Goal: Task Accomplishment & Management: Complete application form

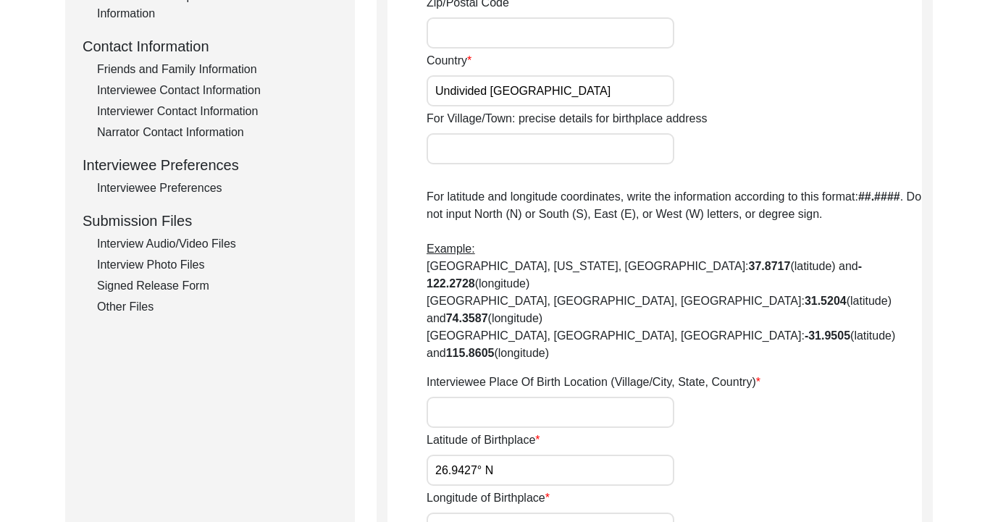
scroll to position [794, 0]
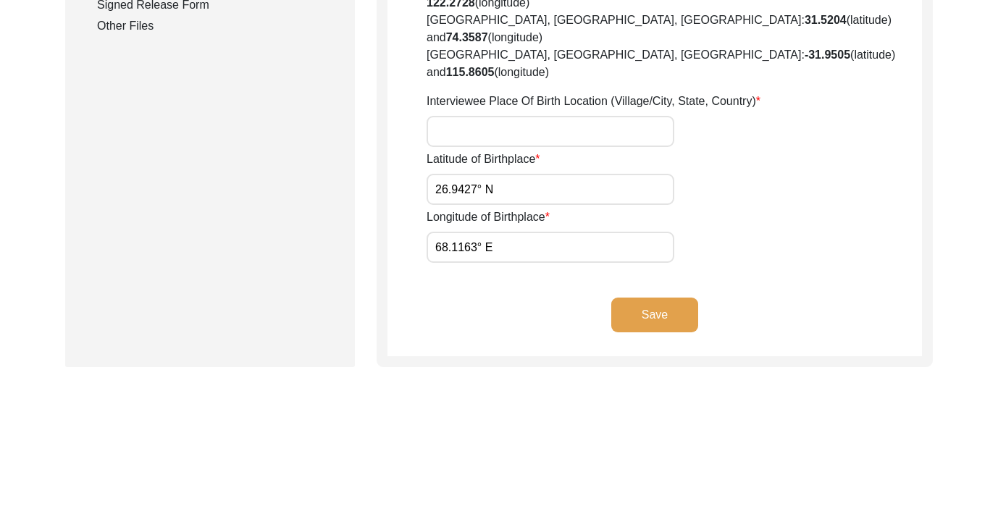
click at [145, 33] on div "Other Files" at bounding box center [217, 25] width 240 height 17
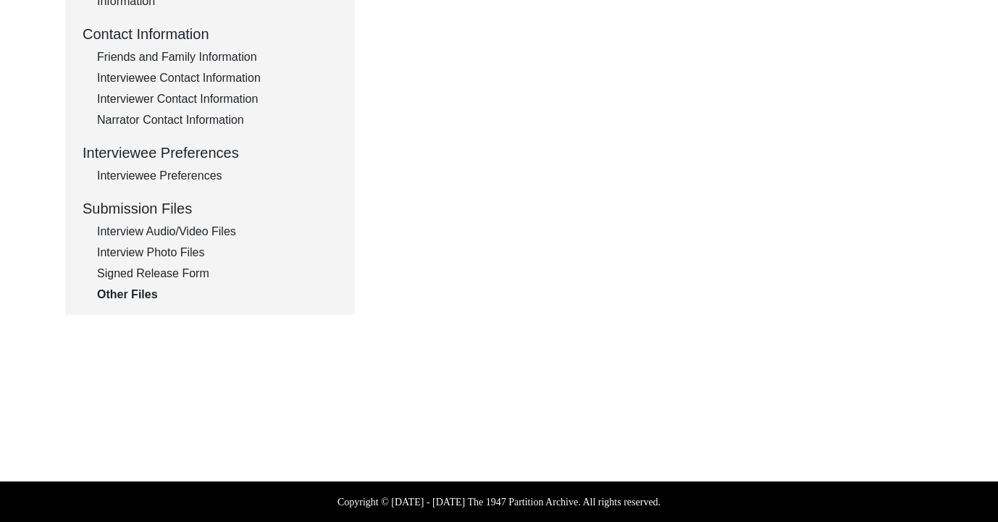
click at [173, 272] on div "Signed Release Form" at bounding box center [217, 273] width 240 height 17
click at [149, 293] on div "Other Files" at bounding box center [217, 294] width 240 height 17
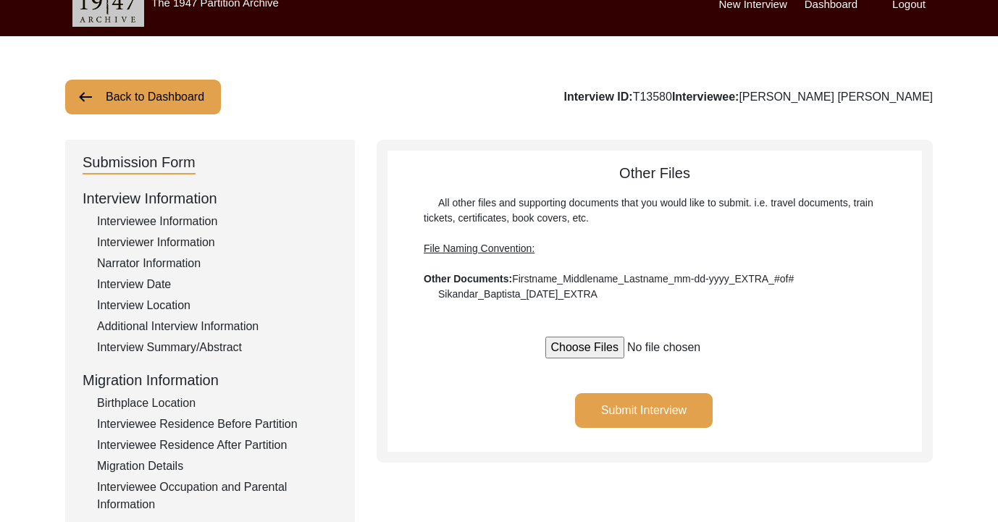
scroll to position [0, 0]
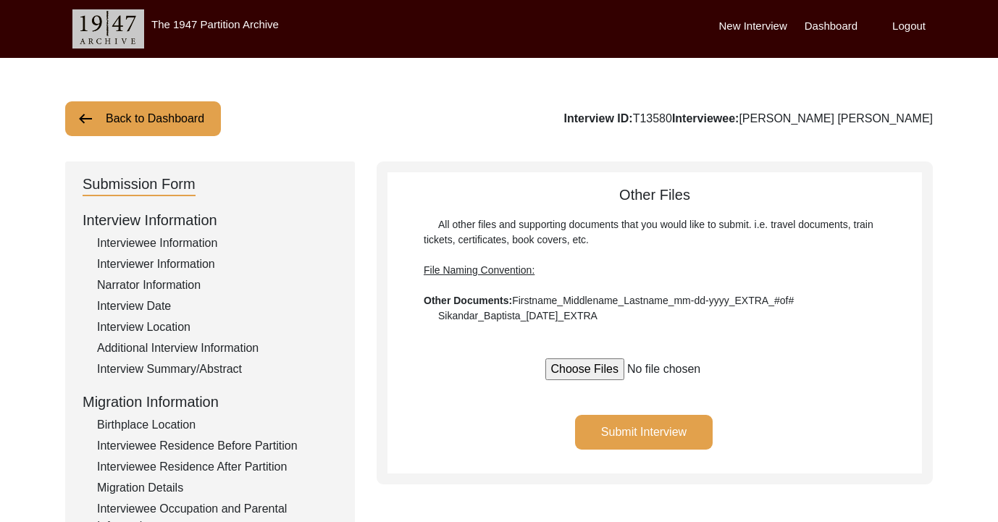
click at [181, 129] on button "Back to Dashboard" at bounding box center [143, 118] width 156 height 35
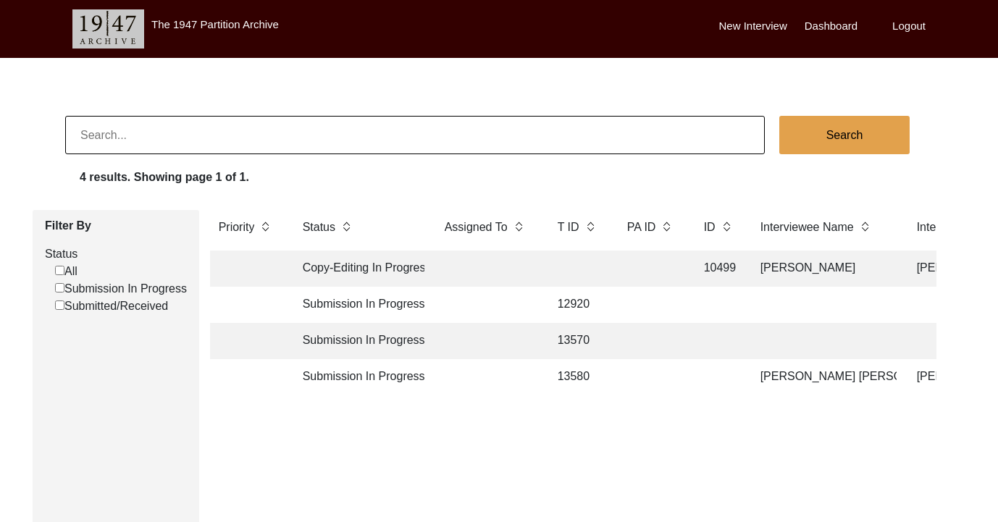
click at [246, 348] on td at bounding box center [246, 341] width 72 height 36
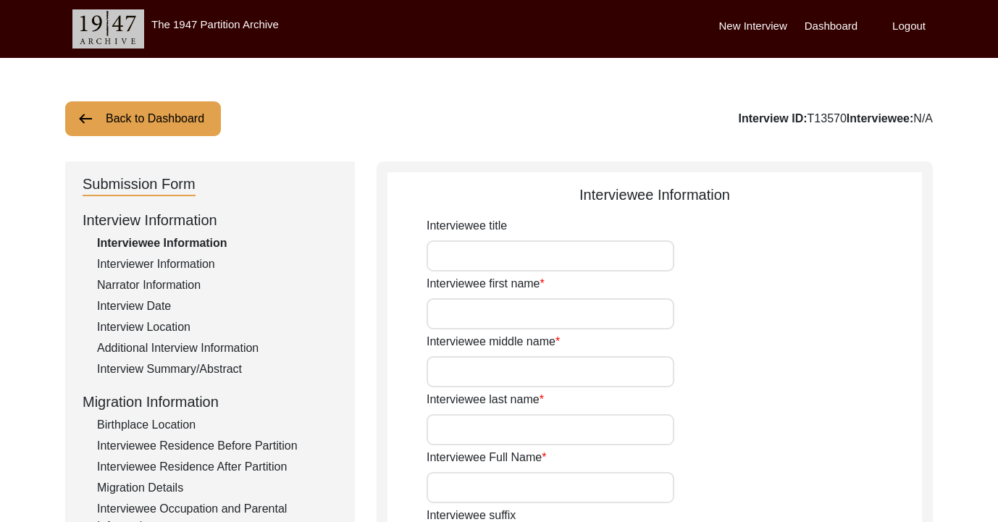
click at [201, 241] on div "Interviewee Information" at bounding box center [217, 243] width 240 height 17
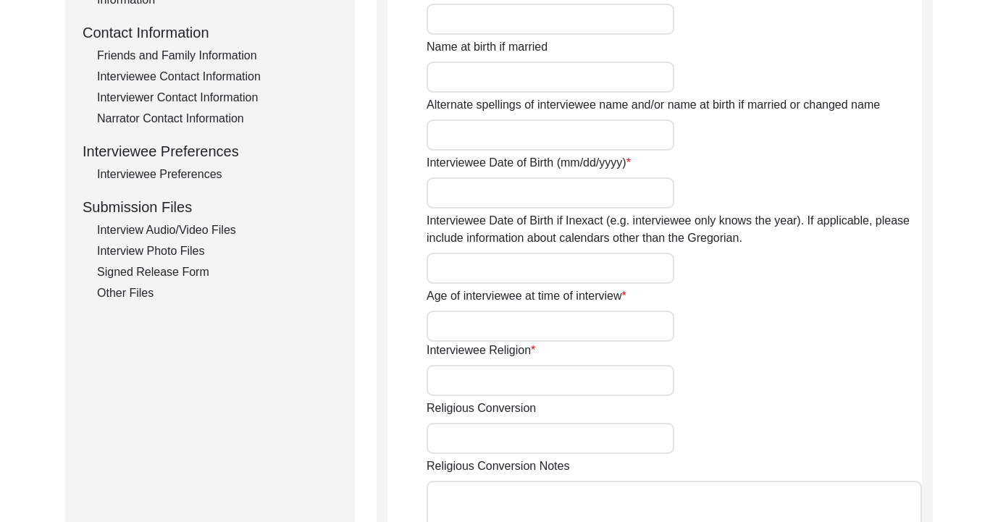
scroll to position [18, 0]
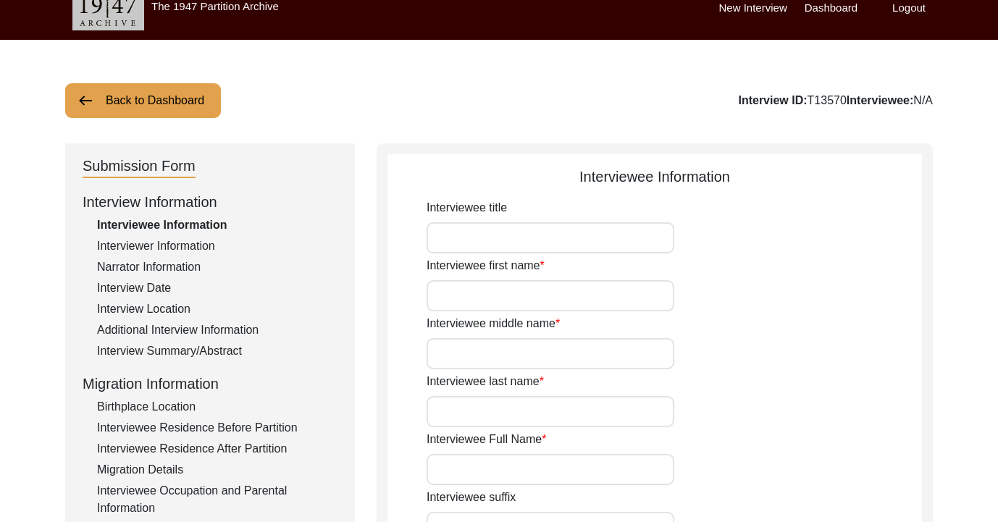
click at [78, 97] on img at bounding box center [85, 100] width 17 height 17
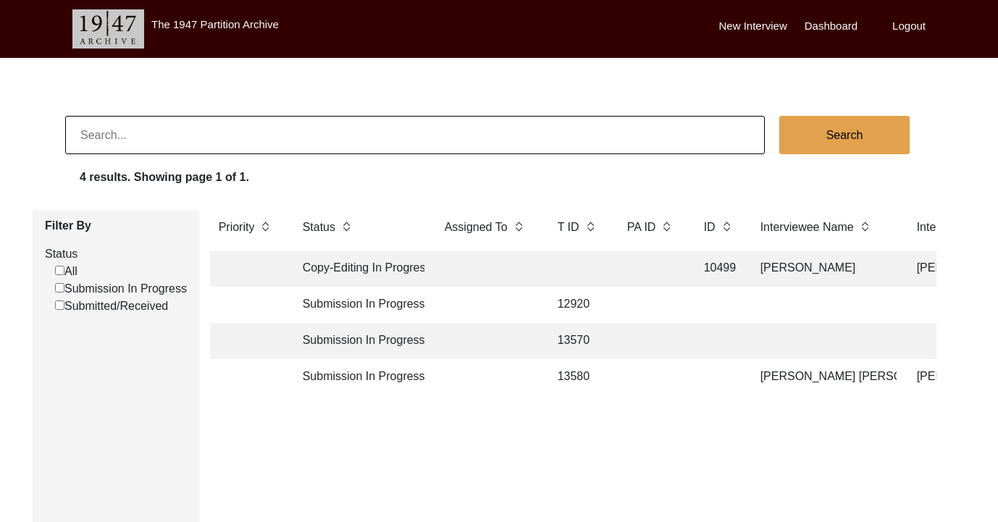
click at [767, 27] on label "New Interview" at bounding box center [753, 26] width 68 height 17
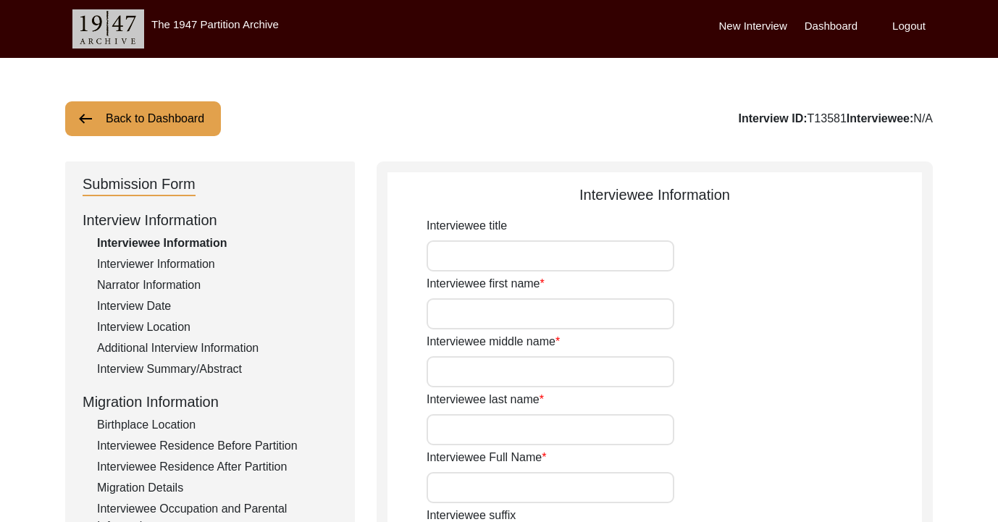
click at [529, 247] on input "Interviewee title" at bounding box center [551, 255] width 248 height 31
type input "Mr"
click at [527, 301] on input "Interviewee first name" at bounding box center [551, 313] width 248 height 31
type input "[PERSON_NAME]"
click at [507, 365] on input "Interviewee middle name" at bounding box center [551, 371] width 248 height 31
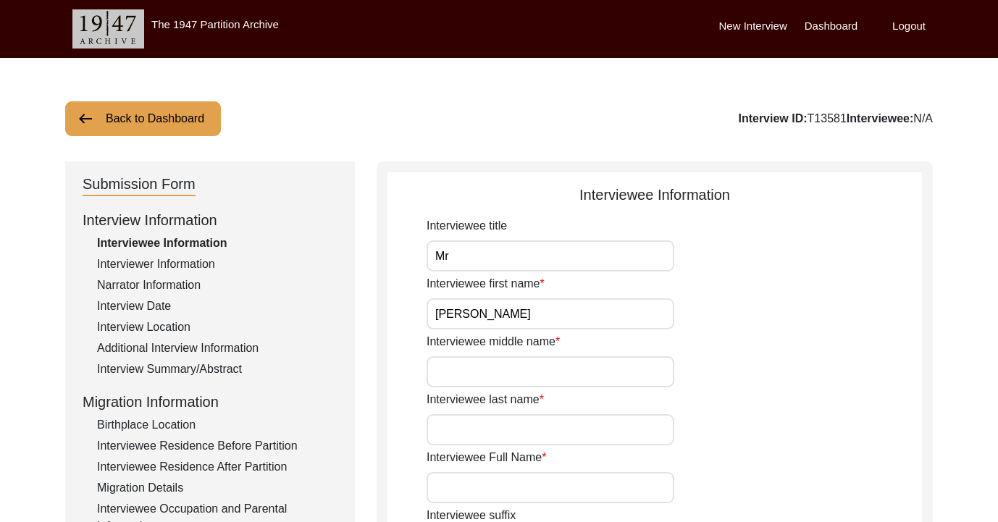
click at [475, 420] on input "Interviewee last name" at bounding box center [551, 429] width 248 height 31
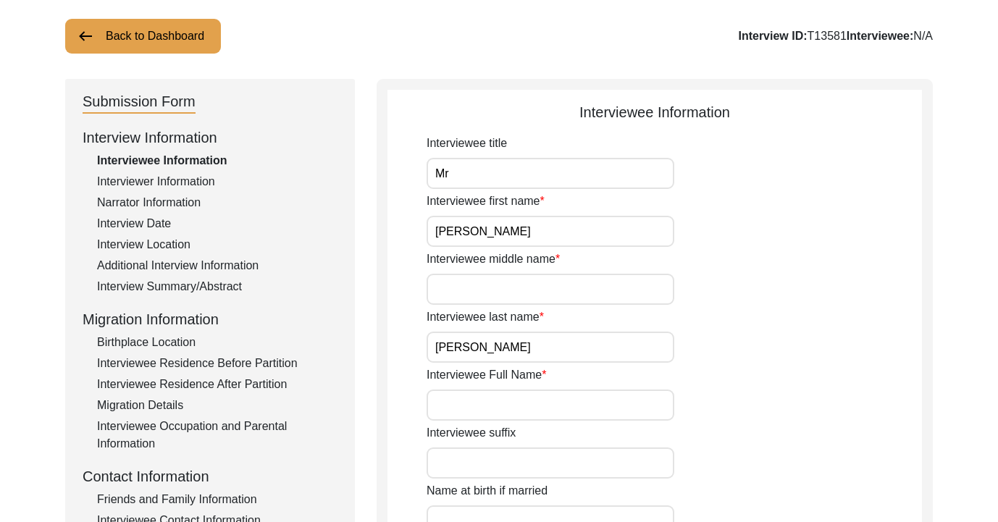
scroll to position [93, 0]
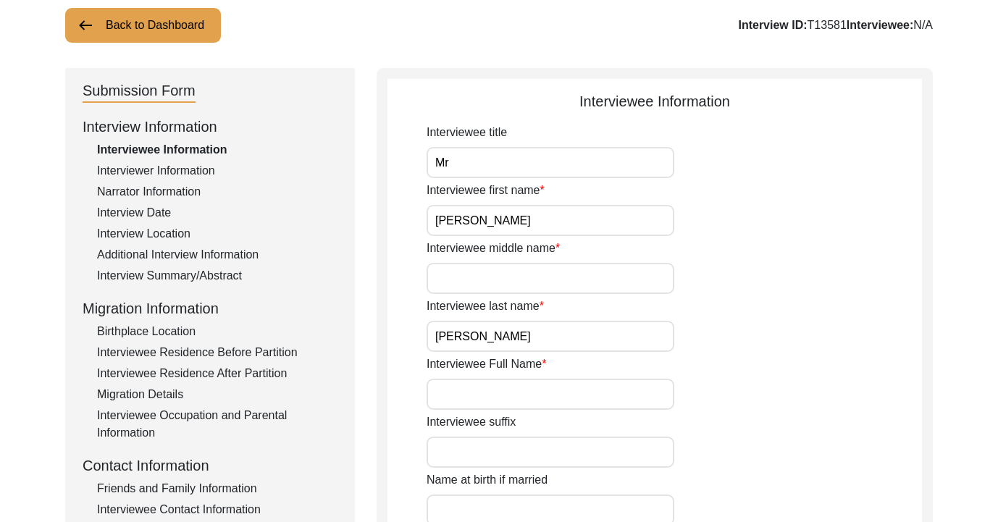
type input "[PERSON_NAME]"
click at [515, 396] on input "Interviewee Full Name" at bounding box center [551, 394] width 248 height 31
type input "M"
click at [482, 163] on input "Mr" at bounding box center [551, 162] width 248 height 31
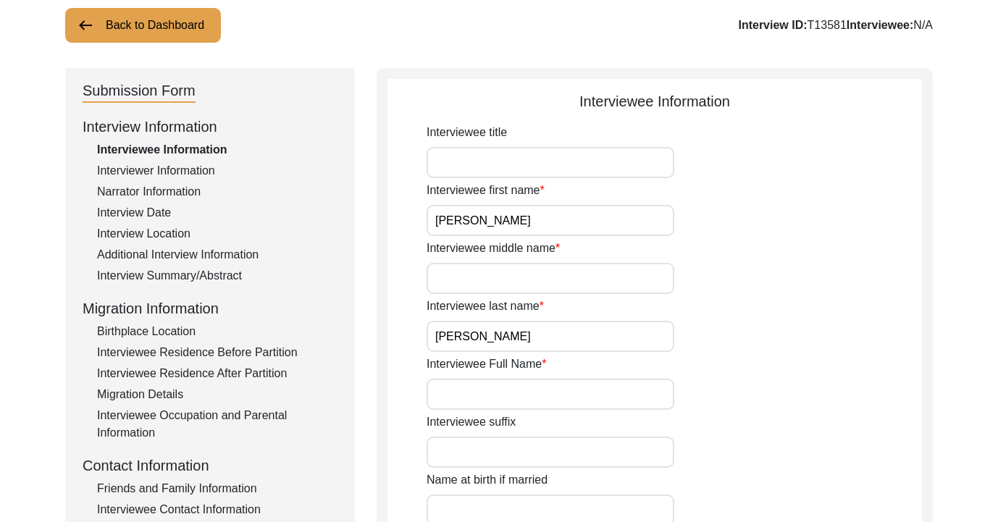
click at [458, 395] on input "Interviewee Full Name" at bounding box center [551, 394] width 248 height 31
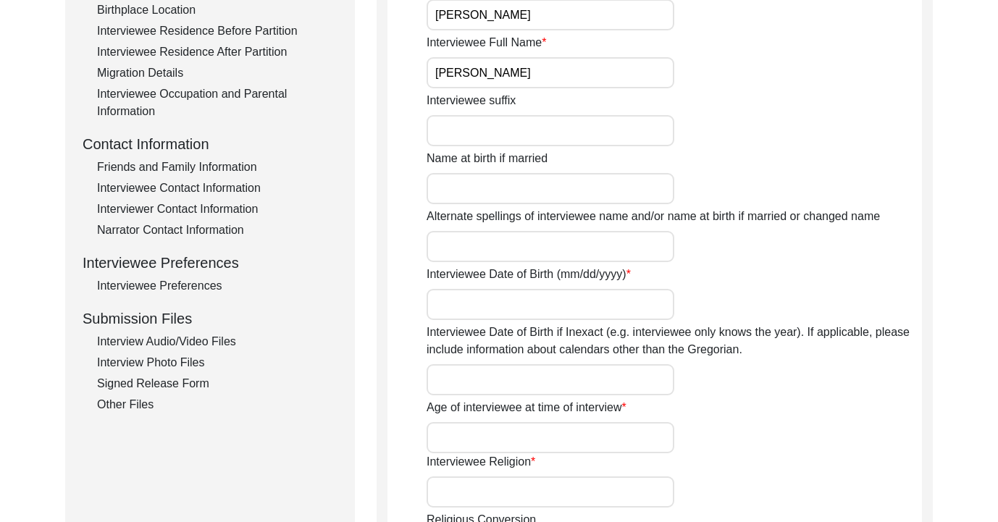
scroll to position [424, 0]
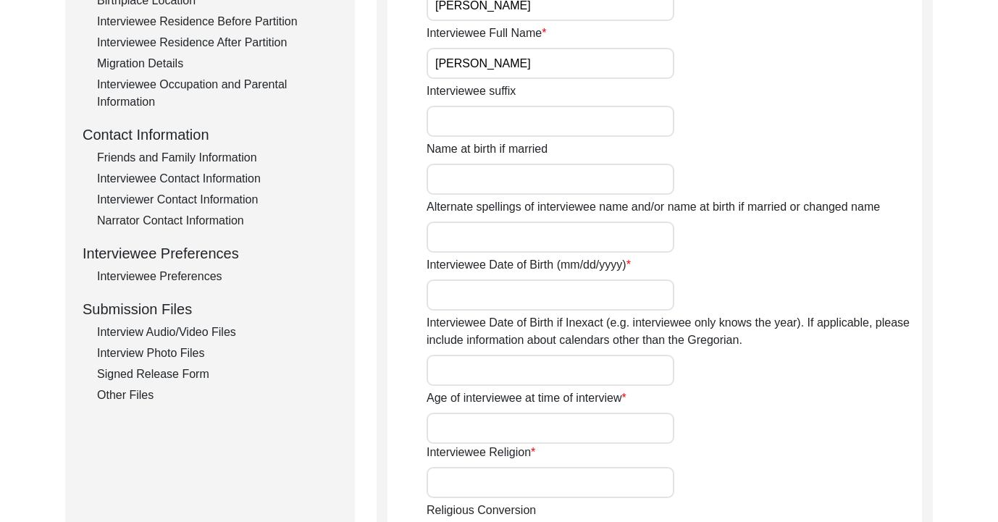
type input "[PERSON_NAME]"
click at [502, 186] on input "Name at birth if married" at bounding box center [551, 179] width 248 height 31
type input "N"
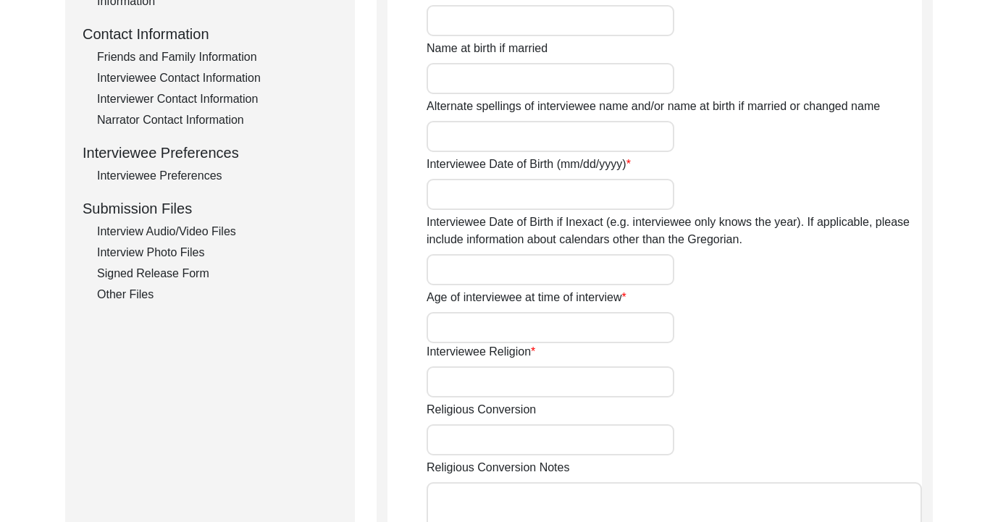
scroll to position [527, 0]
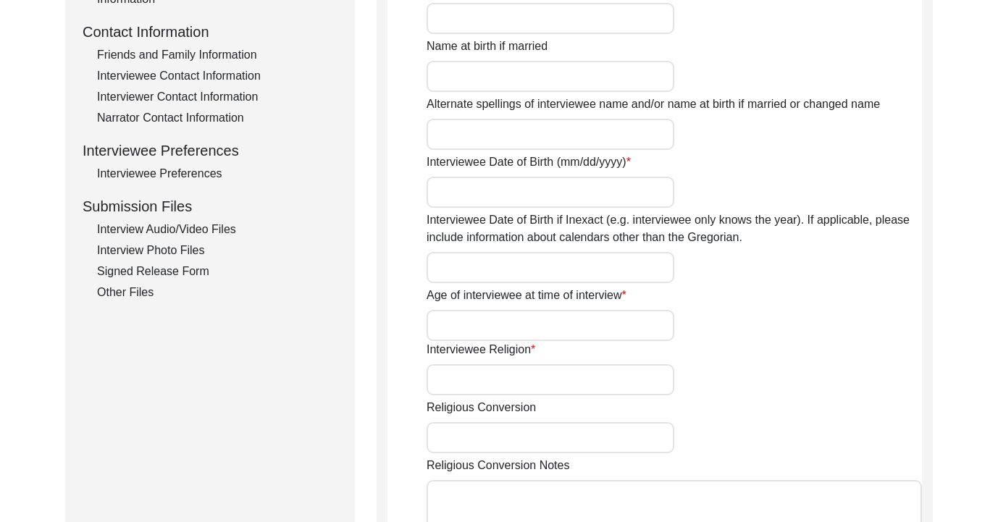
click at [516, 189] on input "Interviewee Date of Birth (mm/dd/yyyy)" at bounding box center [551, 192] width 248 height 31
type input "[DATE]"
click at [524, 264] on input "Interviewee Date of Birth if Inexact (e.g. interviewee only knows the year). If…" at bounding box center [551, 267] width 248 height 31
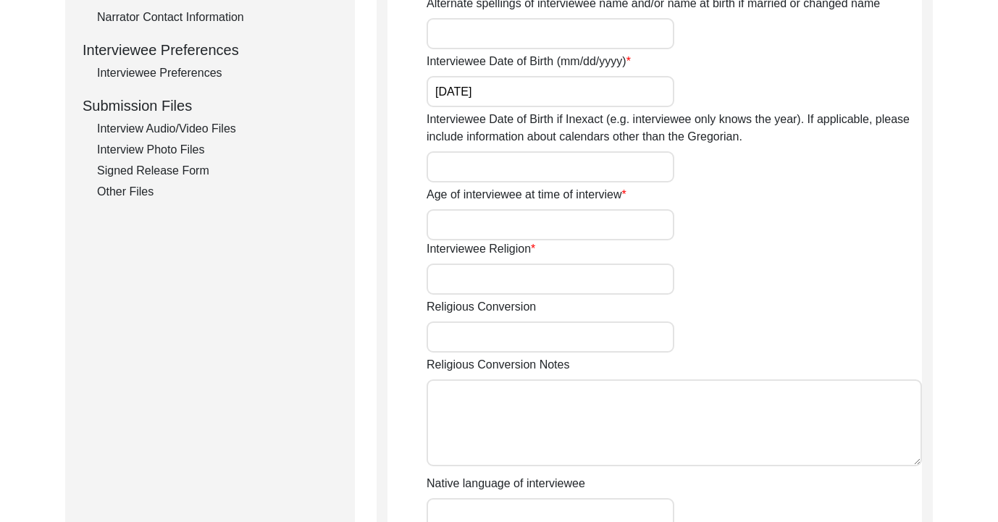
scroll to position [629, 0]
click at [524, 228] on input "Age of interviewee at time of interview" at bounding box center [551, 223] width 248 height 31
type input "84"
click at [521, 287] on input "Interviewee Religion" at bounding box center [551, 277] width 248 height 31
type input "[DEMOGRAPHIC_DATA]"
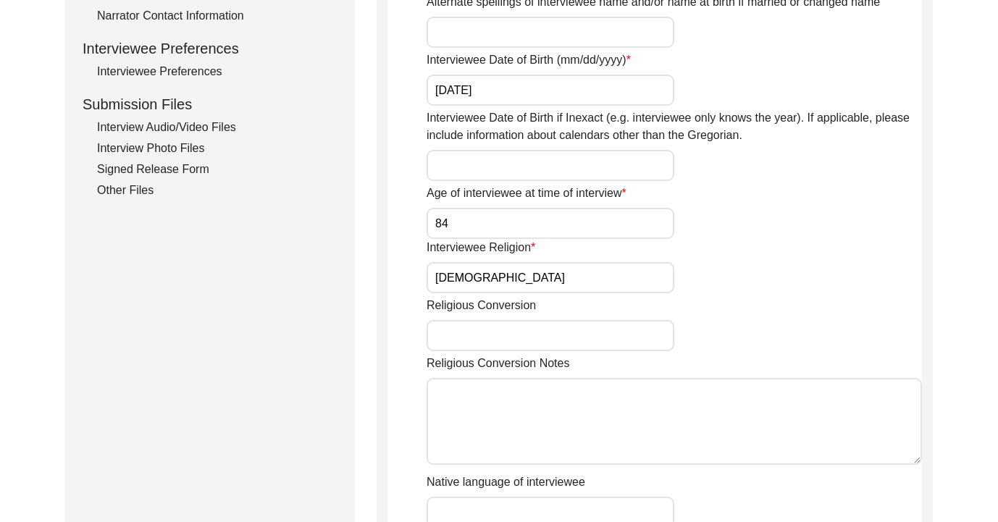
click at [495, 232] on input "84" at bounding box center [551, 223] width 248 height 31
type input "81"
click at [494, 335] on input "Religious Conversion" at bounding box center [551, 335] width 248 height 31
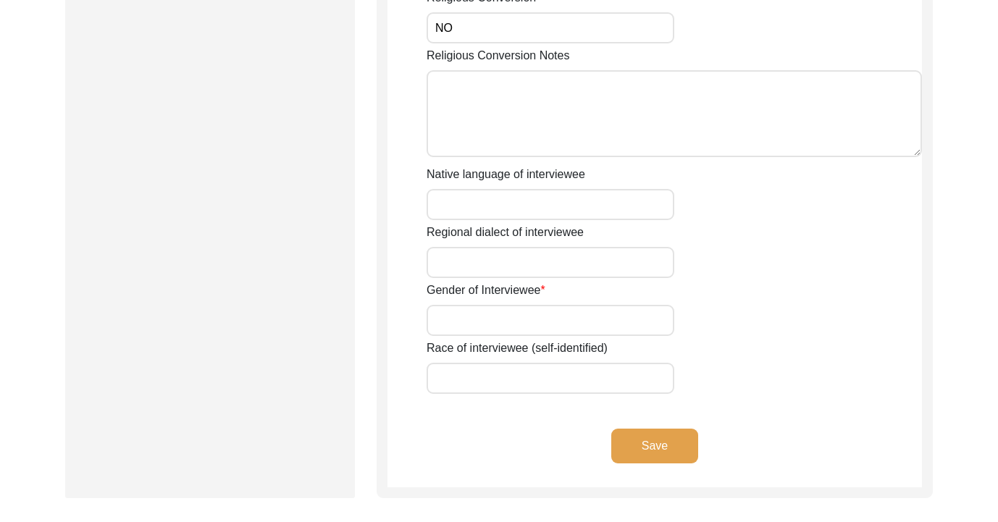
scroll to position [939, 0]
type input "NO"
click at [515, 211] on input "Native language of interviewee" at bounding box center [551, 203] width 248 height 31
type input "Sindhi"
click at [503, 324] on input "Gender of Interviewee" at bounding box center [551, 318] width 248 height 31
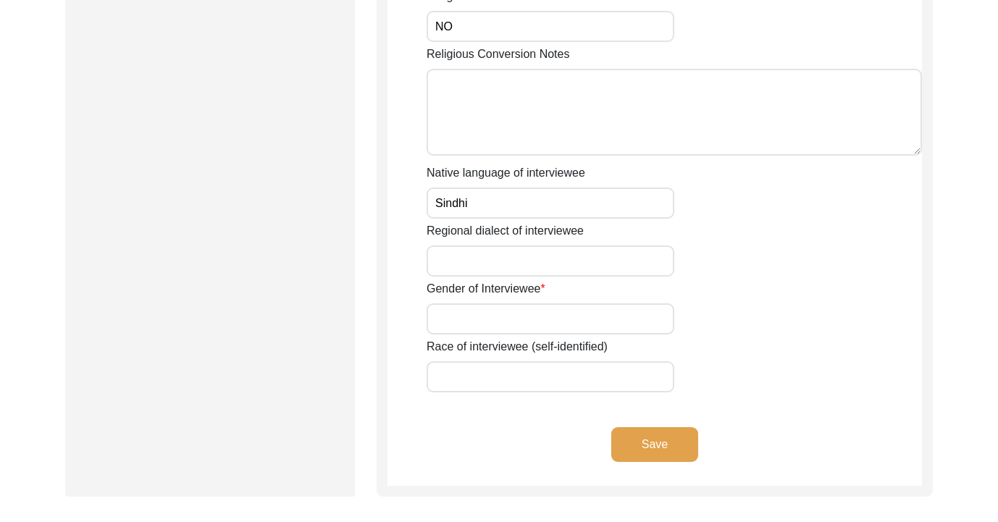
type input "[DEMOGRAPHIC_DATA]"
click at [676, 445] on button "Save" at bounding box center [654, 444] width 87 height 35
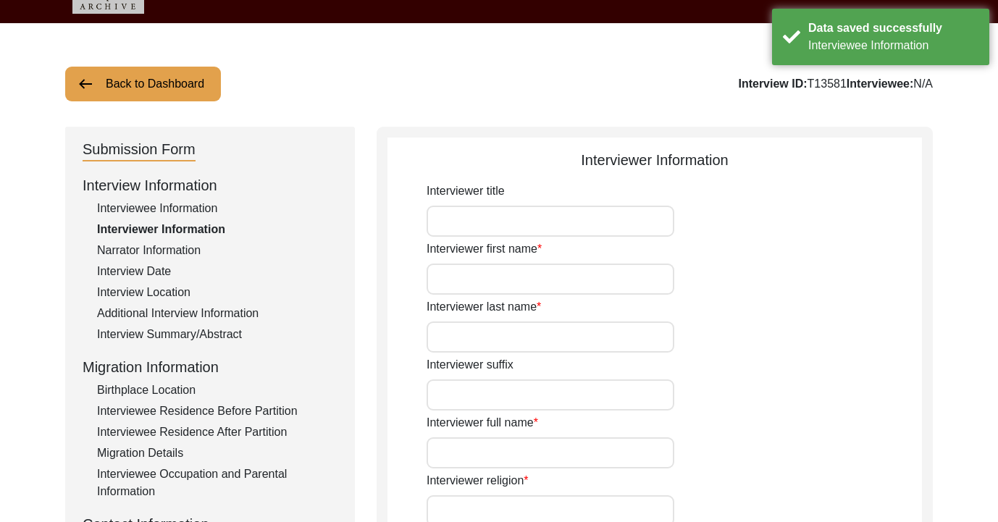
scroll to position [0, 0]
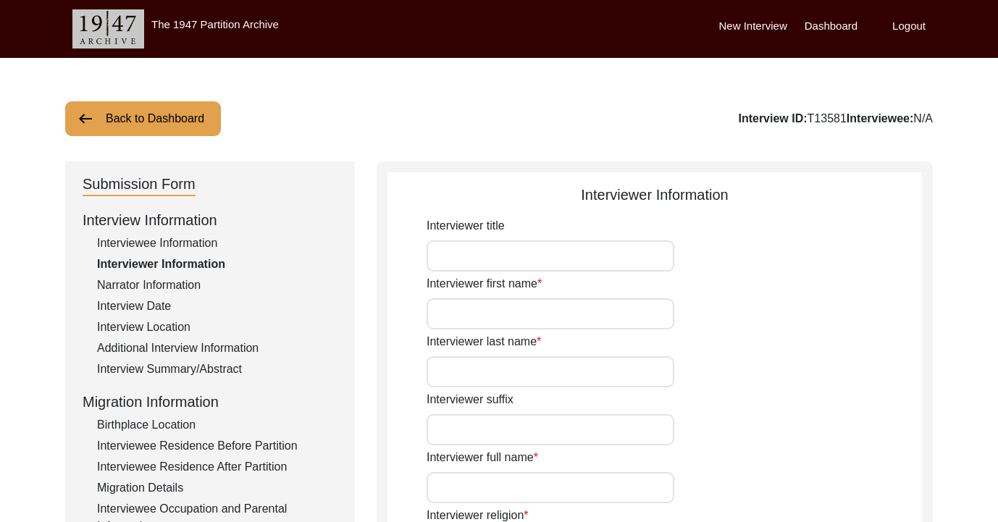
click at [479, 306] on input "Interviewer first name" at bounding box center [551, 313] width 248 height 31
type input "[PERSON_NAME]"
click at [527, 381] on input "Interviewer last name" at bounding box center [551, 371] width 248 height 31
type input "Biswas"
click at [532, 431] on input "Interviewer suffix" at bounding box center [551, 429] width 248 height 31
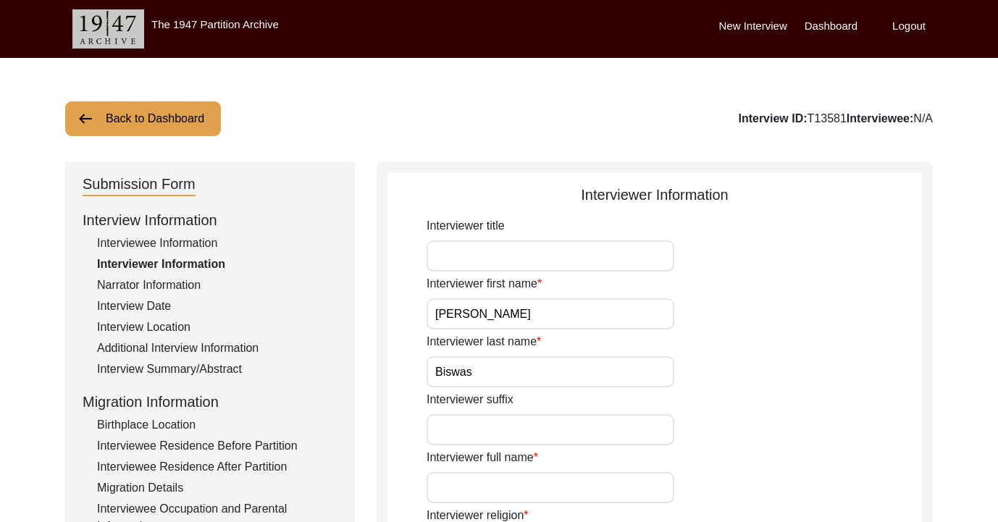
click at [538, 492] on input "Interviewer full name" at bounding box center [551, 487] width 248 height 31
type input "[PERSON_NAME]"
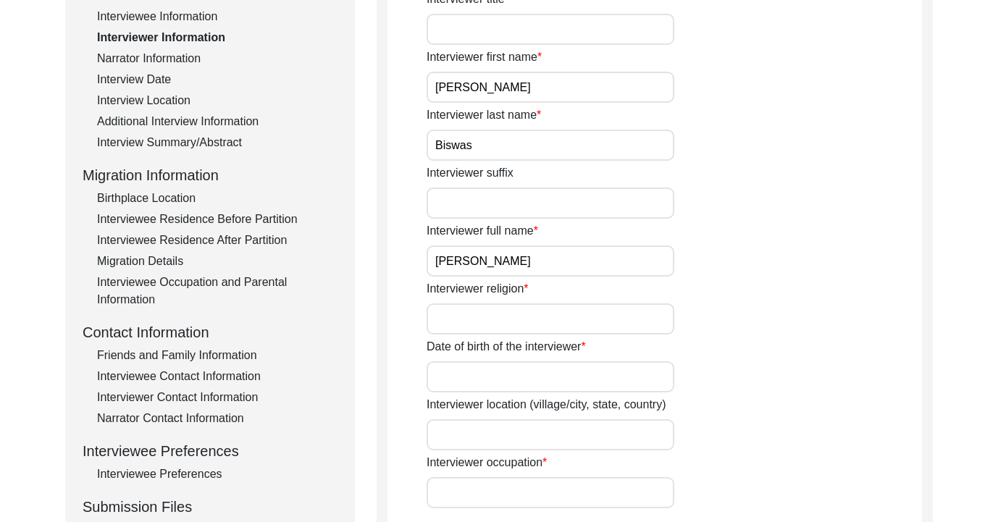
scroll to position [230, 0]
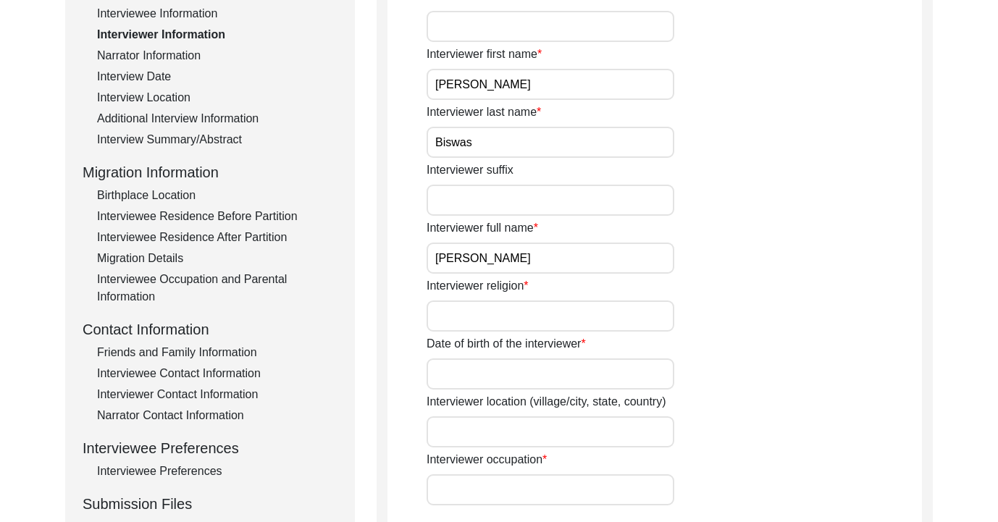
click at [545, 310] on input "Interviewer religion" at bounding box center [551, 316] width 248 height 31
type input "[DEMOGRAPHIC_DATA]"
click at [536, 378] on input "Date of birth of the interviewer" at bounding box center [551, 373] width 248 height 31
type input "[DATE]"
click at [542, 437] on input "Interviewer location (village/city, state, country)" at bounding box center [551, 431] width 248 height 31
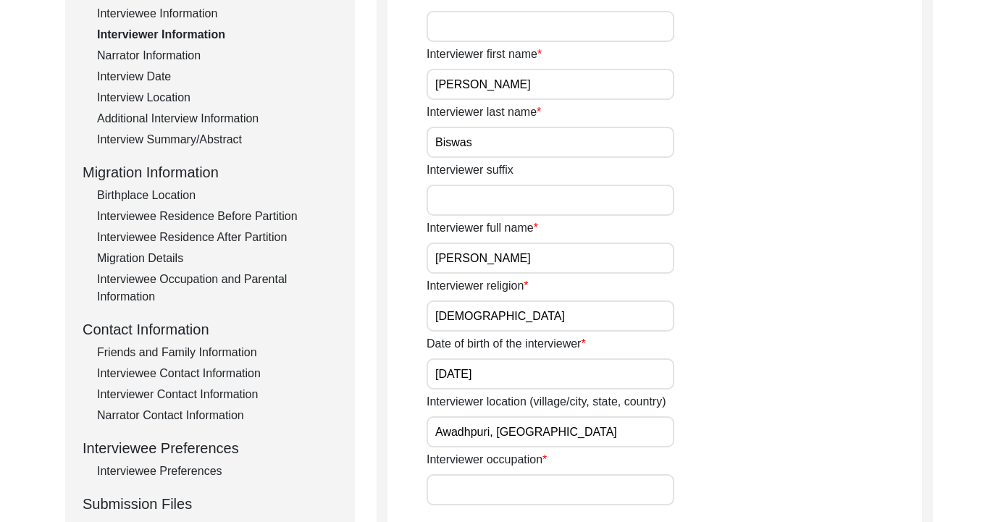
scroll to position [413, 0]
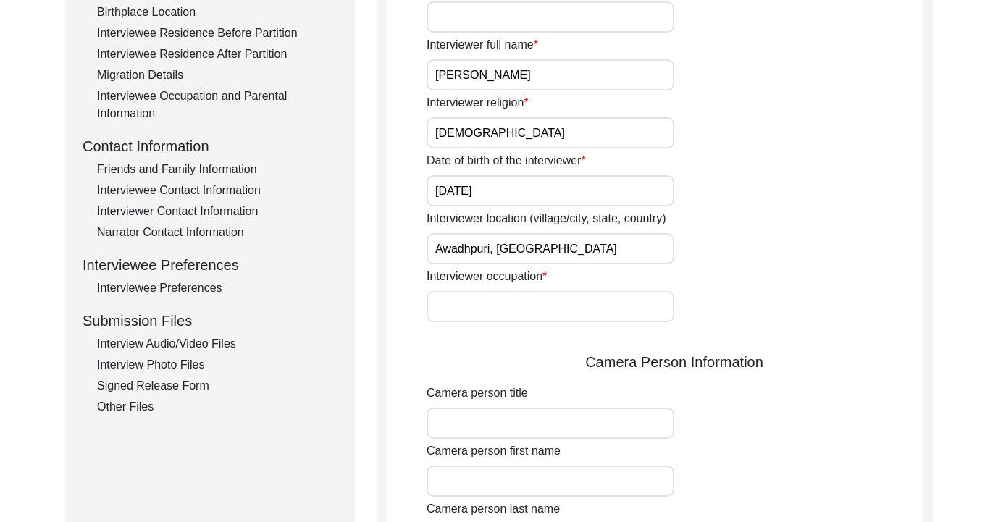
type input "Awadhpuri, [GEOGRAPHIC_DATA]"
click at [572, 312] on input "Interviewer occupation" at bounding box center [551, 306] width 248 height 31
type input "Researcher"
click at [540, 404] on div "Camera person title" at bounding box center [674, 412] width 495 height 54
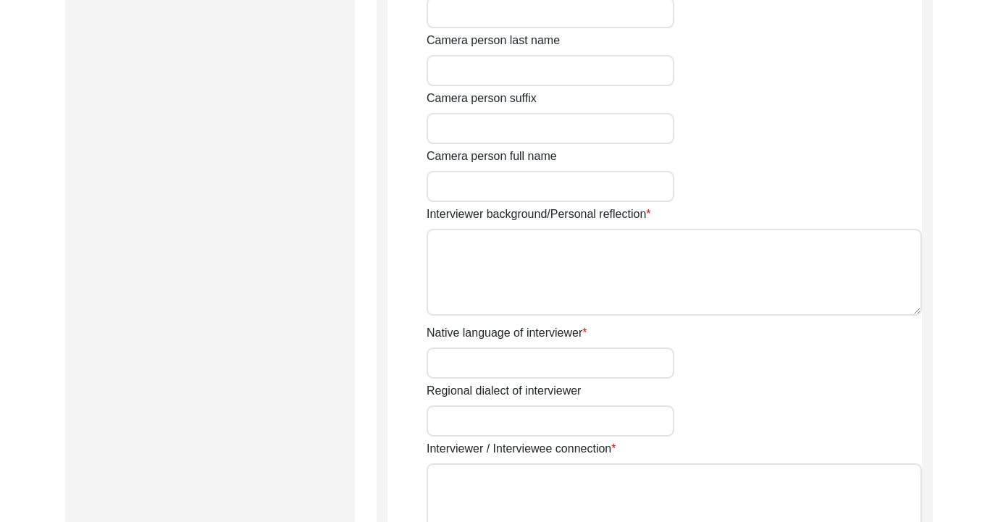
scroll to position [977, 0]
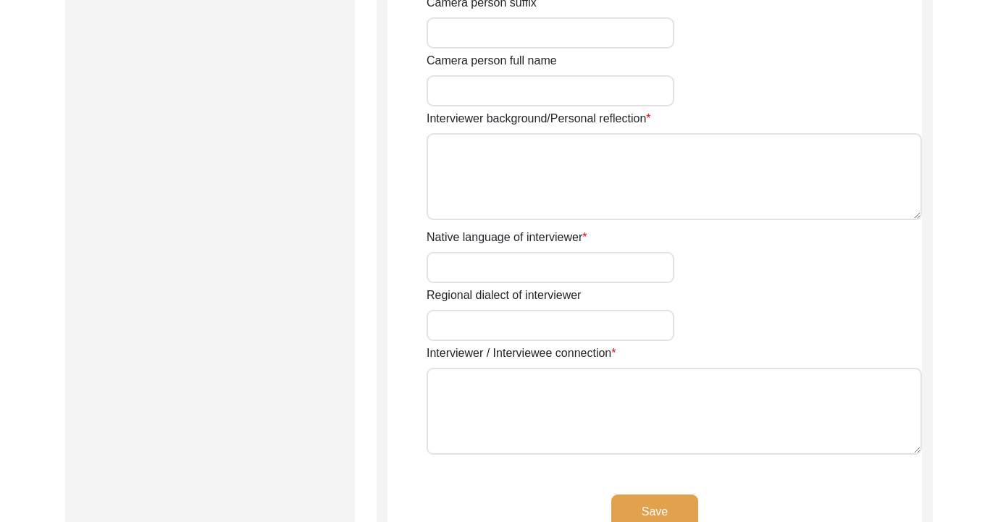
click at [546, 269] on input "Native language of interviewer" at bounding box center [551, 267] width 248 height 31
type input "Bangla"
click at [538, 320] on input "Regional dialect of interviewer" at bounding box center [551, 325] width 248 height 31
click at [534, 379] on textarea "Interviewer / Interviewee connection" at bounding box center [674, 411] width 495 height 87
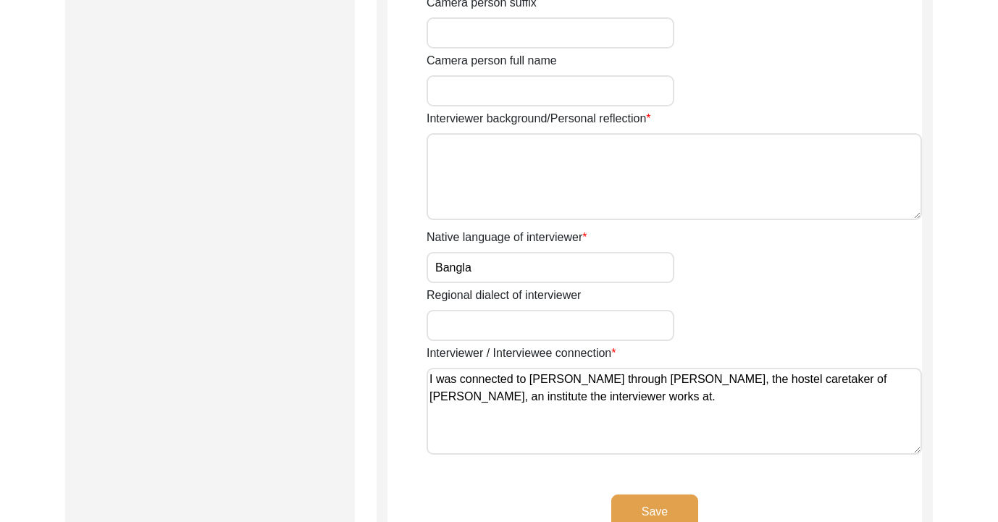
click at [760, 411] on textarea "I was connected to [PERSON_NAME] through [PERSON_NAME], the hostel caretaker of…" at bounding box center [674, 411] width 495 height 87
click at [792, 382] on textarea "I was connected to [PERSON_NAME] through [PERSON_NAME], the hostel caretaker of…" at bounding box center [674, 411] width 495 height 87
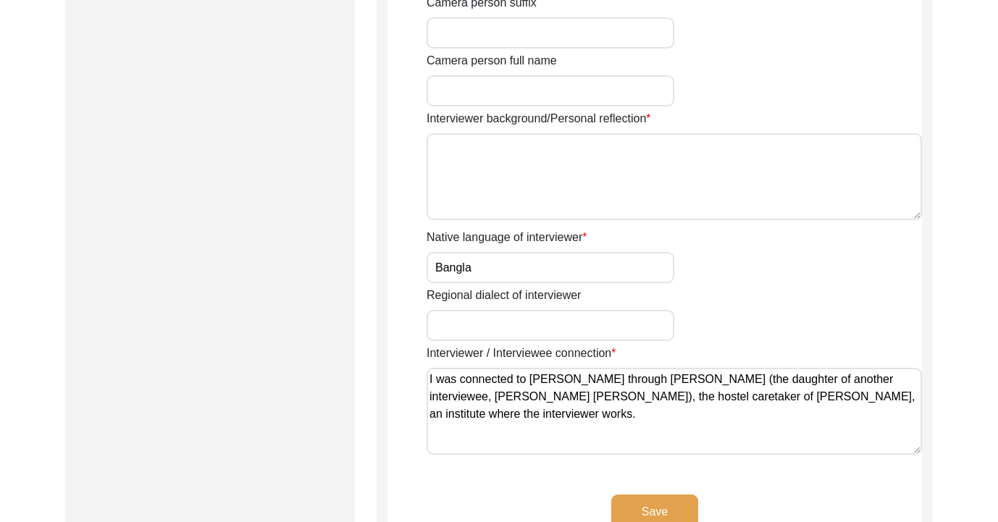
type textarea "I was connected to [PERSON_NAME] through [PERSON_NAME] (the daughter of another…"
click at [665, 506] on button "Save" at bounding box center [654, 512] width 87 height 35
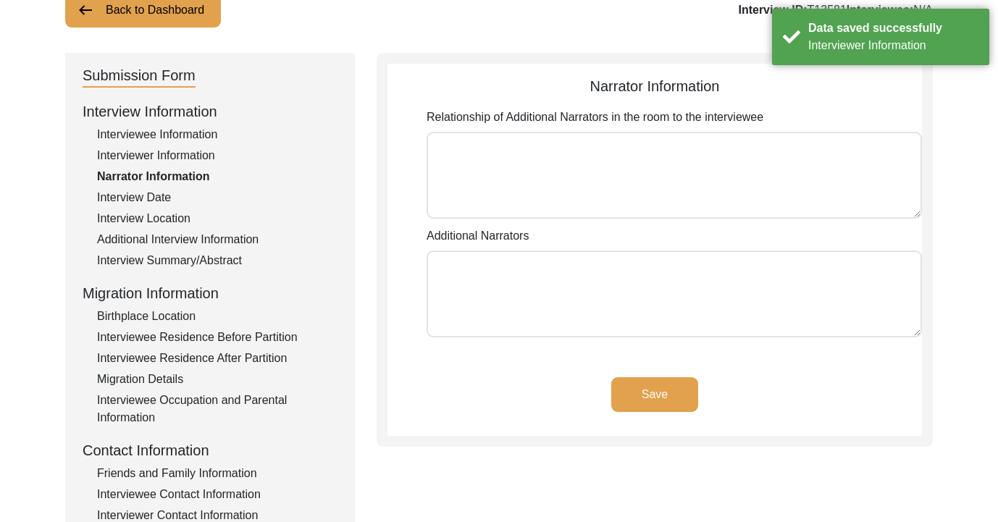
scroll to position [107, 0]
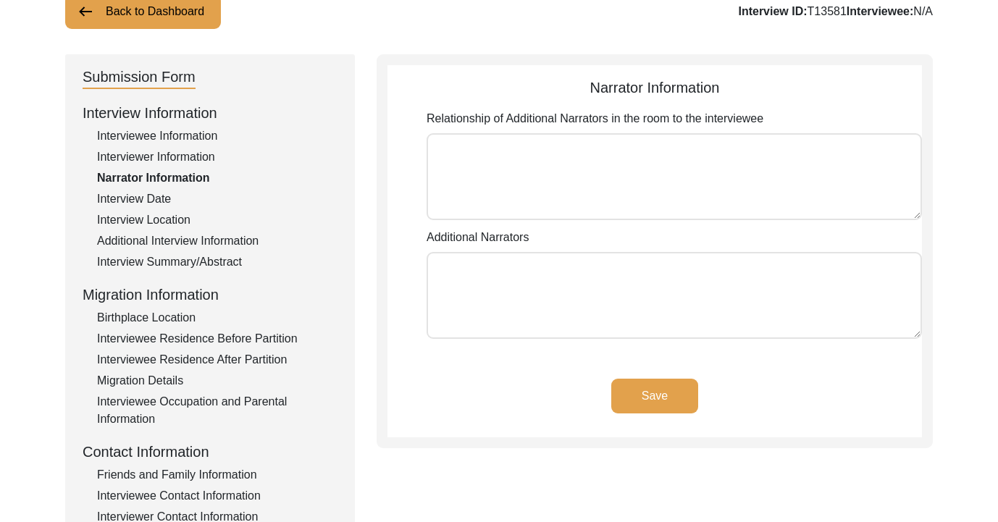
click at [155, 206] on div "Interview Date" at bounding box center [217, 198] width 240 height 17
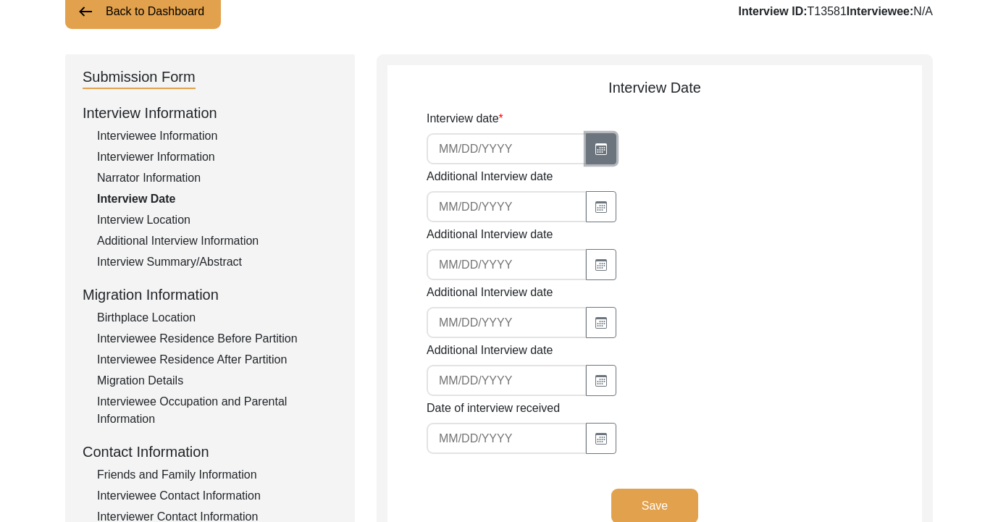
click at [595, 151] on icon "button" at bounding box center [601, 149] width 12 height 12
select select "10"
select select "2025"
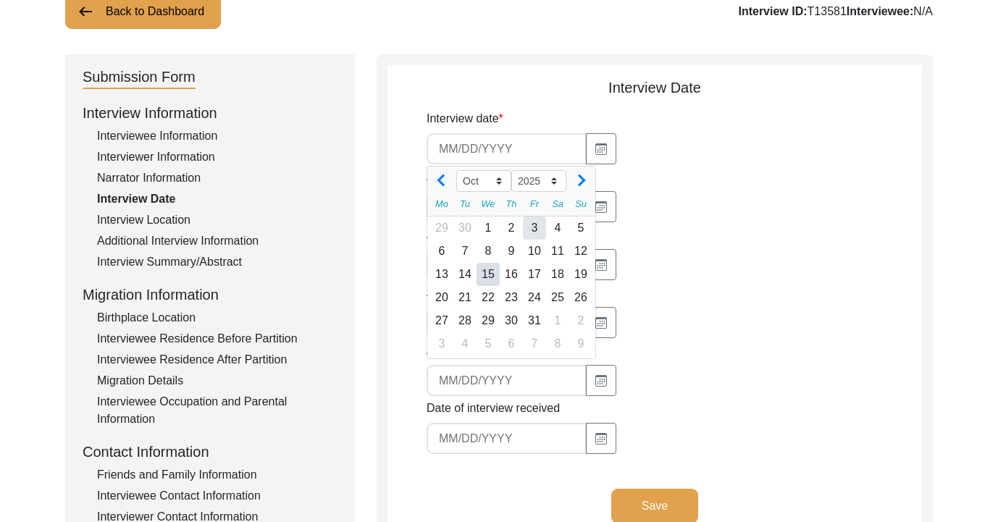
click at [545, 228] on div "3" at bounding box center [534, 228] width 23 height 23
type input "[DATE]"
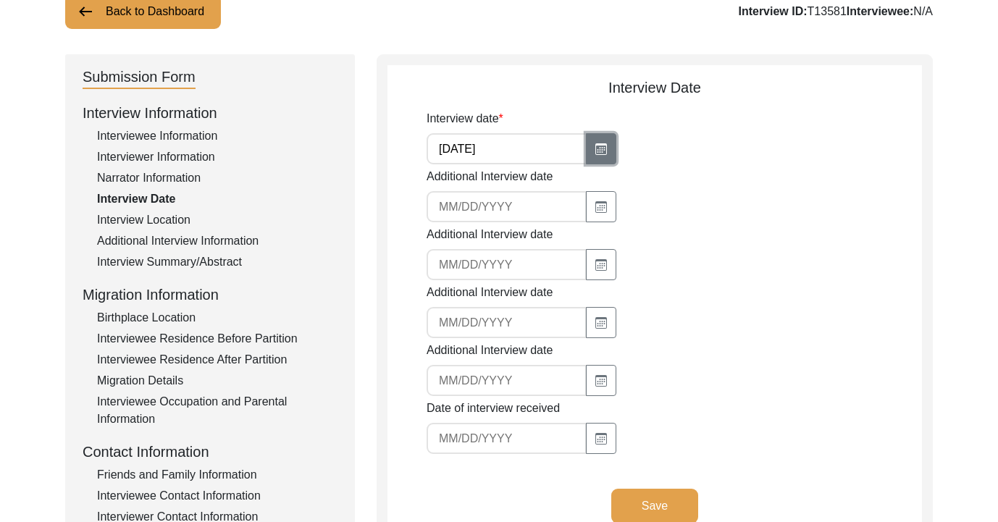
click at [586, 157] on button "button" at bounding box center [601, 148] width 30 height 31
select select "10"
select select "2025"
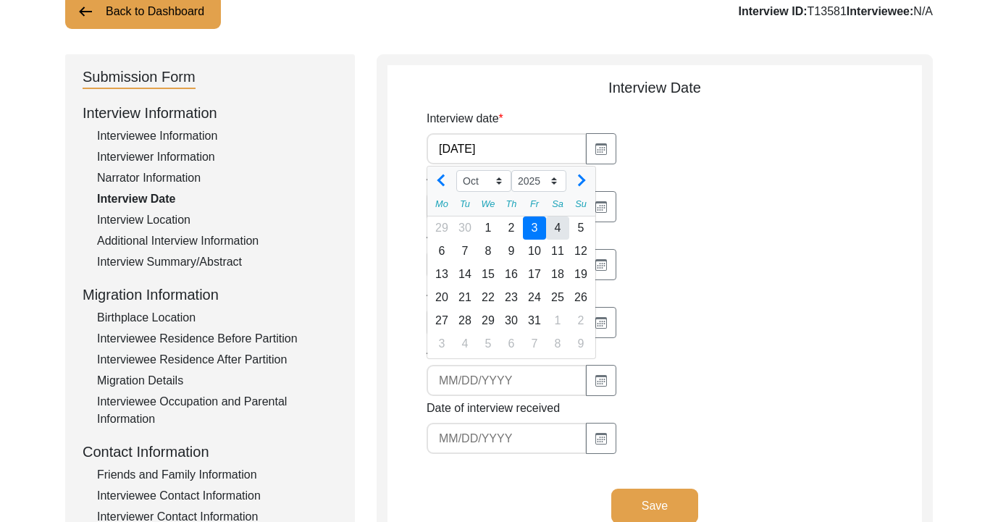
click at [559, 230] on div "4" at bounding box center [557, 228] width 23 height 23
type input "[DATE]"
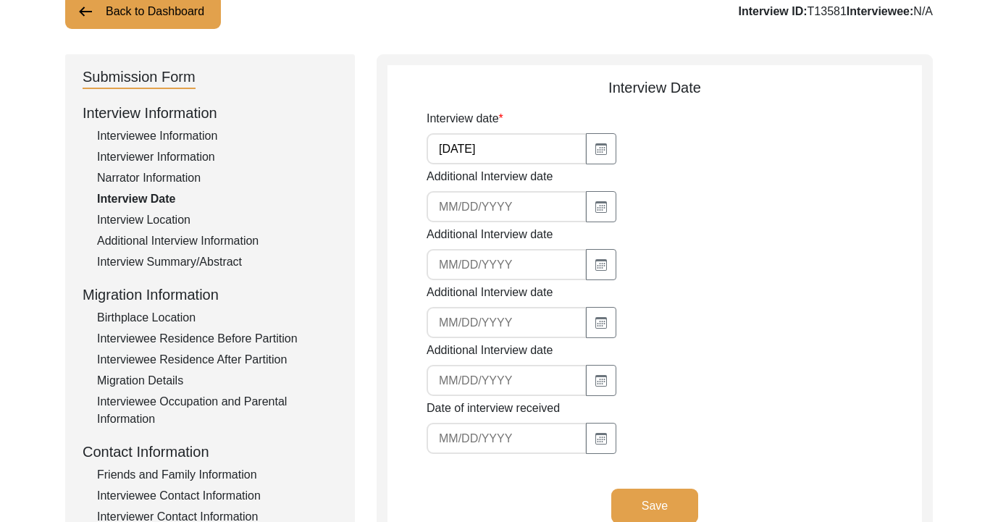
click at [653, 512] on button "Save" at bounding box center [654, 506] width 87 height 35
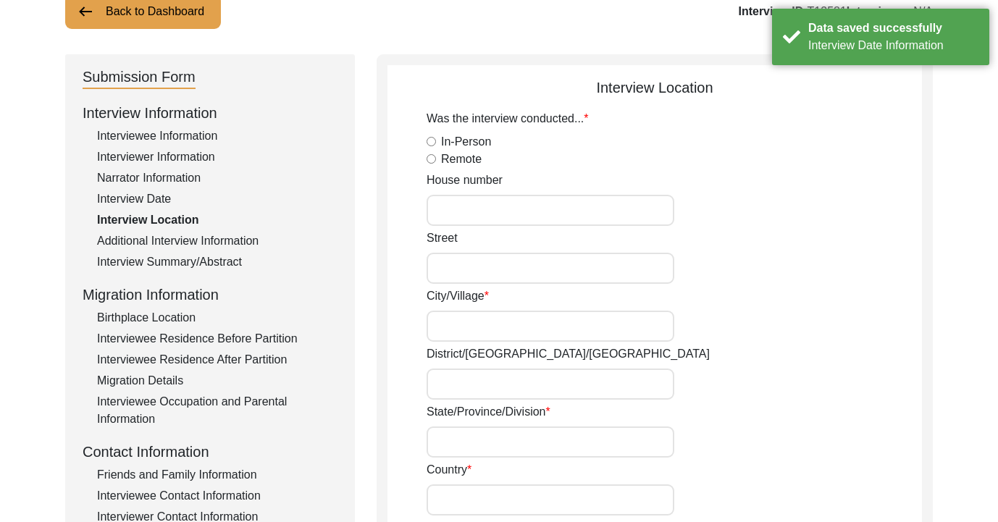
click at [435, 141] on input "In-Person" at bounding box center [431, 141] width 9 height 9
radio input "true"
click at [450, 208] on input "House number" at bounding box center [551, 210] width 248 height 31
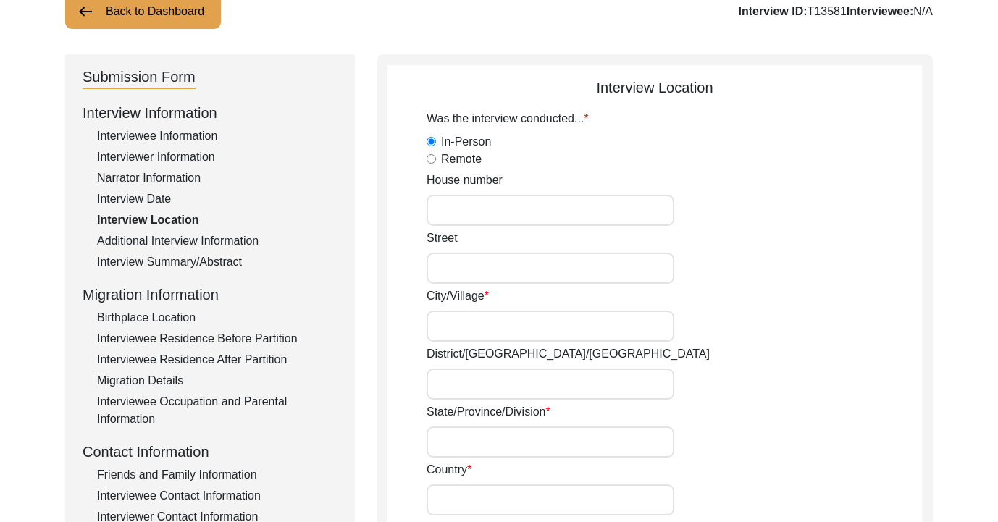
click at [490, 322] on input "City/Village" at bounding box center [551, 326] width 248 height 31
type input "Awadhpuri, [GEOGRAPHIC_DATA]"
click at [477, 271] on input "Street" at bounding box center [551, 268] width 248 height 31
type input "Nakshatra Enclave"
click at [463, 216] on input "House number" at bounding box center [551, 210] width 248 height 31
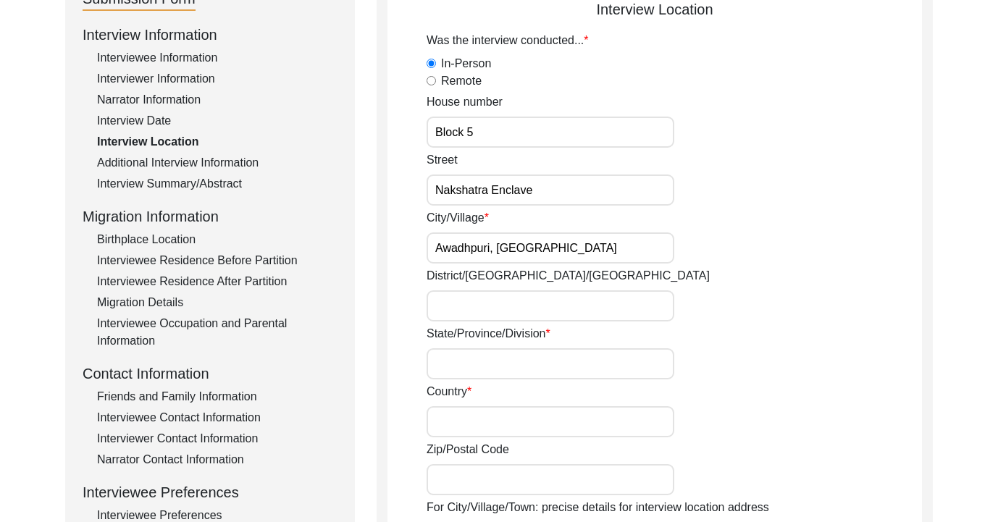
scroll to position [183, 0]
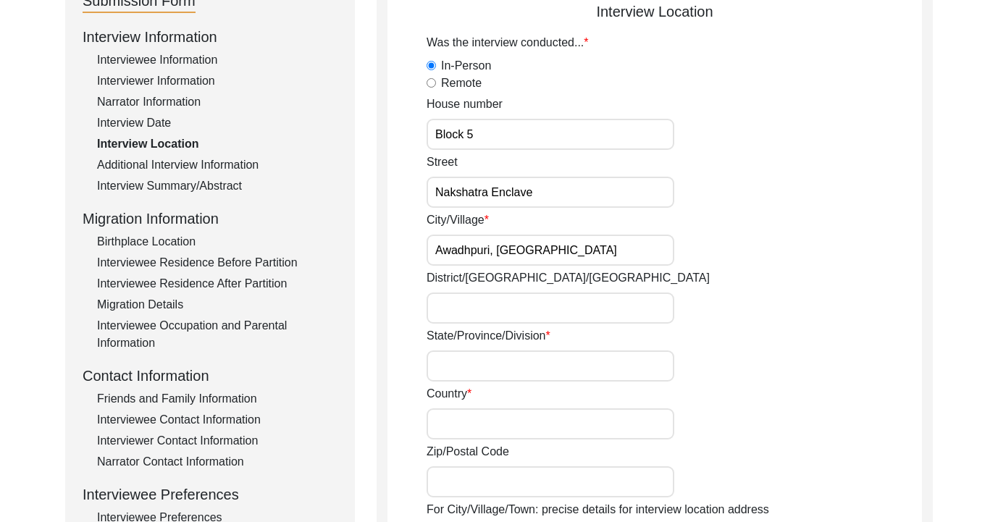
type input "Block 5"
click at [519, 307] on input "District/[GEOGRAPHIC_DATA]/[GEOGRAPHIC_DATA]" at bounding box center [551, 308] width 248 height 31
type input "Bhopal"
click at [508, 369] on input "State/Province/Division" at bounding box center [551, 366] width 248 height 31
type input "[GEOGRAPHIC_DATA]"
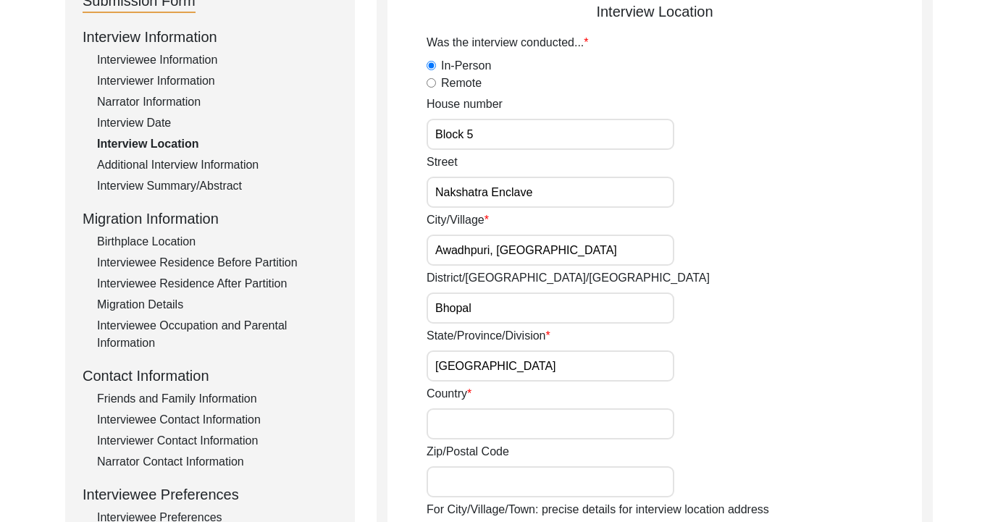
click at [493, 419] on input "Country" at bounding box center [551, 423] width 248 height 31
type input "[GEOGRAPHIC_DATA]"
click at [480, 474] on input "Zip/Postal Code" at bounding box center [551, 481] width 248 height 31
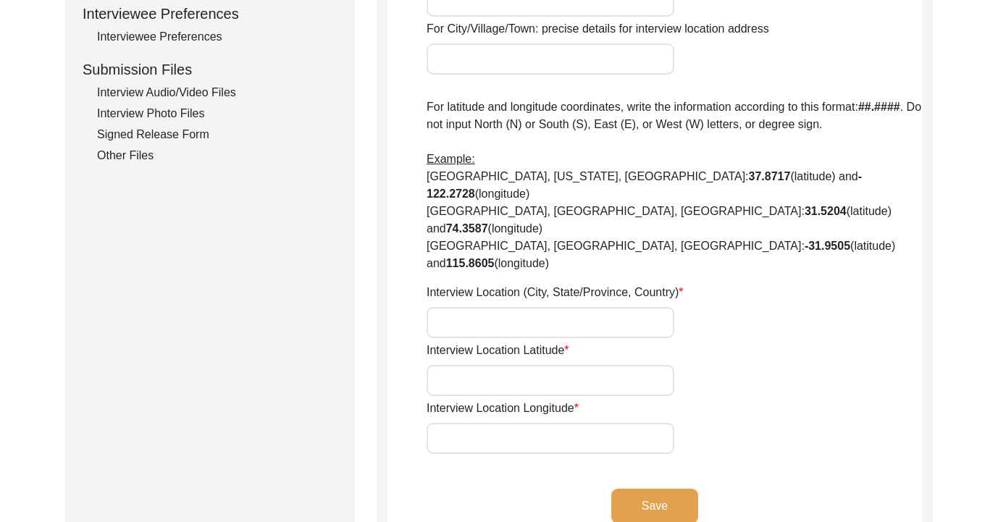
scroll to position [682, 0]
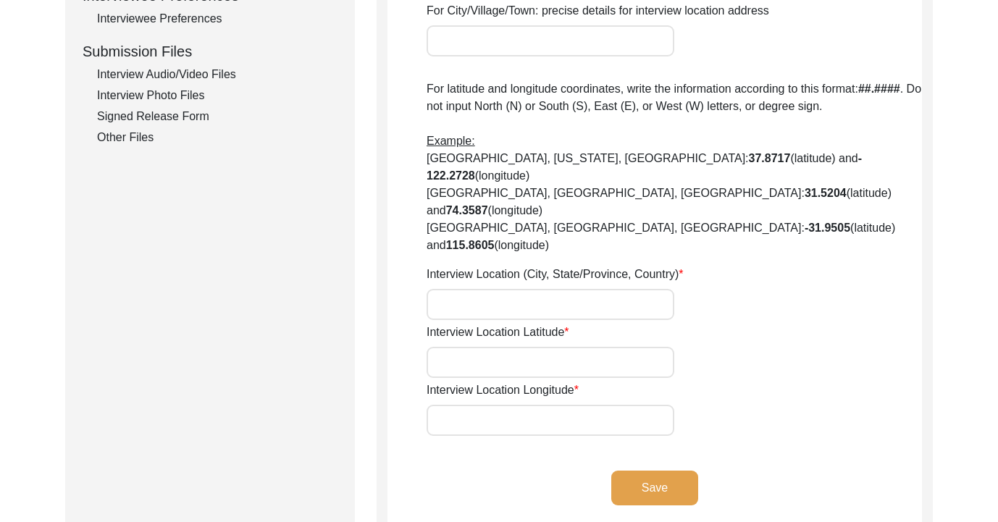
click at [547, 289] on input "Interview Location (City, State/Province, Country)" at bounding box center [551, 304] width 248 height 31
type input "M"
click at [510, 289] on input "[GEOGRAPHIC_DATA],[GEOGRAPHIC_DATA], [GEOGRAPHIC_DATA]" at bounding box center [551, 304] width 248 height 31
click at [495, 289] on input "[GEOGRAPHIC_DATA],[GEOGRAPHIC_DATA], [GEOGRAPHIC_DATA]" at bounding box center [551, 304] width 248 height 31
type input "Awadhpuri,[GEOGRAPHIC_DATA], [GEOGRAPHIC_DATA], [GEOGRAPHIC_DATA]"
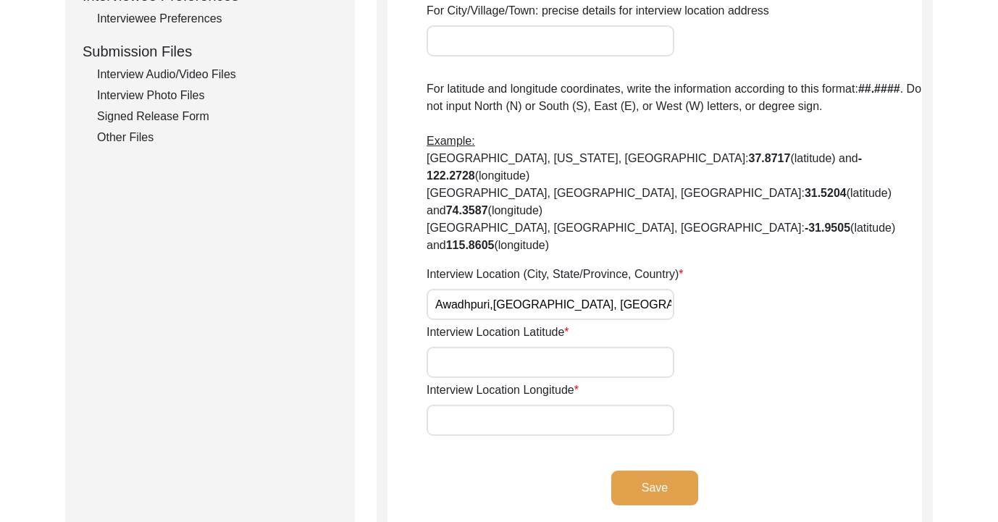
click at [488, 347] on input "Interview Location Latitude" at bounding box center [551, 362] width 248 height 31
paste input "[GEOGRAPHIC_DATA]"
click at [498, 347] on input "[GEOGRAPHIC_DATA]" at bounding box center [551, 362] width 248 height 31
drag, startPoint x: 497, startPoint y: 308, endPoint x: 660, endPoint y: 308, distance: 163.7
click at [660, 347] on input "23.2243° N 77.4885° E" at bounding box center [551, 362] width 248 height 31
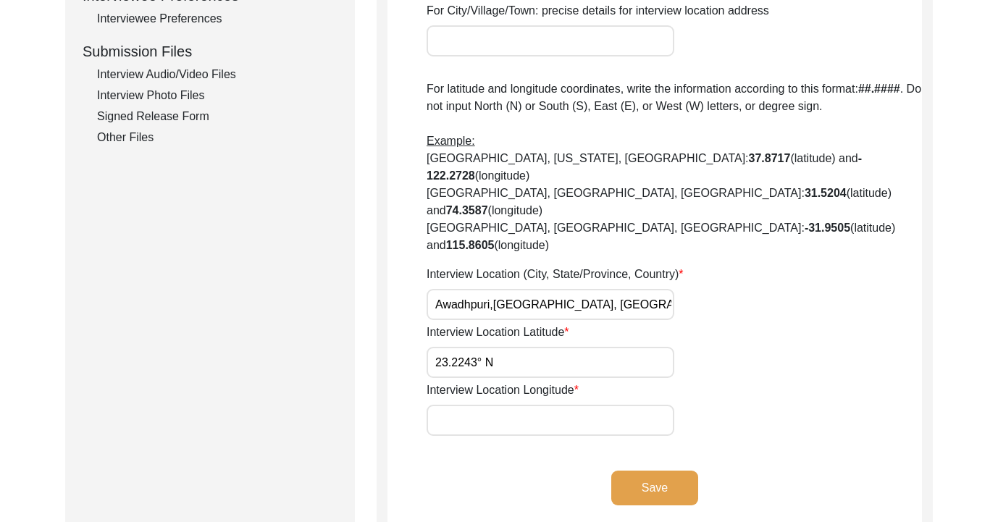
type input "23.2243° N"
click at [628, 405] on input "Interview Location Longitude" at bounding box center [551, 420] width 248 height 31
paste input "77.4885° E"
type input "77.4885° E"
click at [638, 471] on button "Save" at bounding box center [654, 488] width 87 height 35
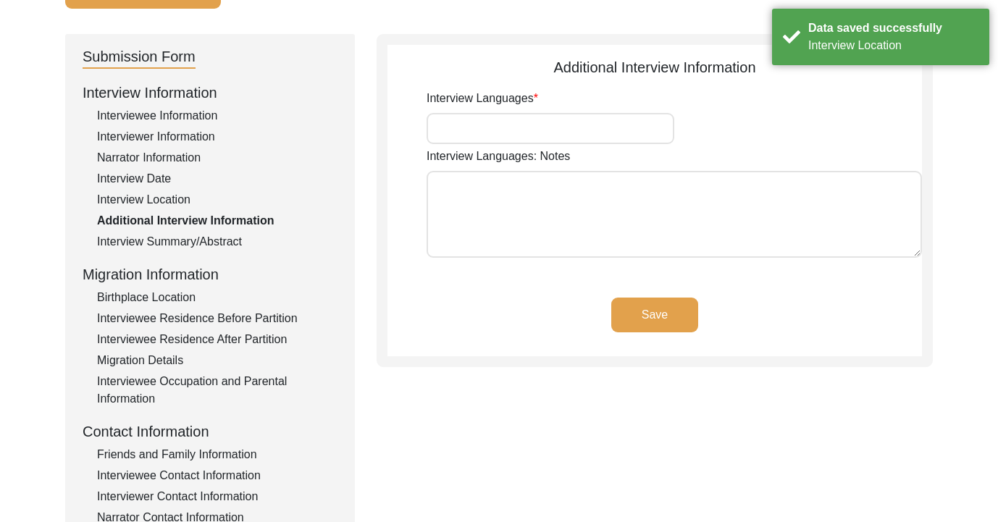
scroll to position [83, 0]
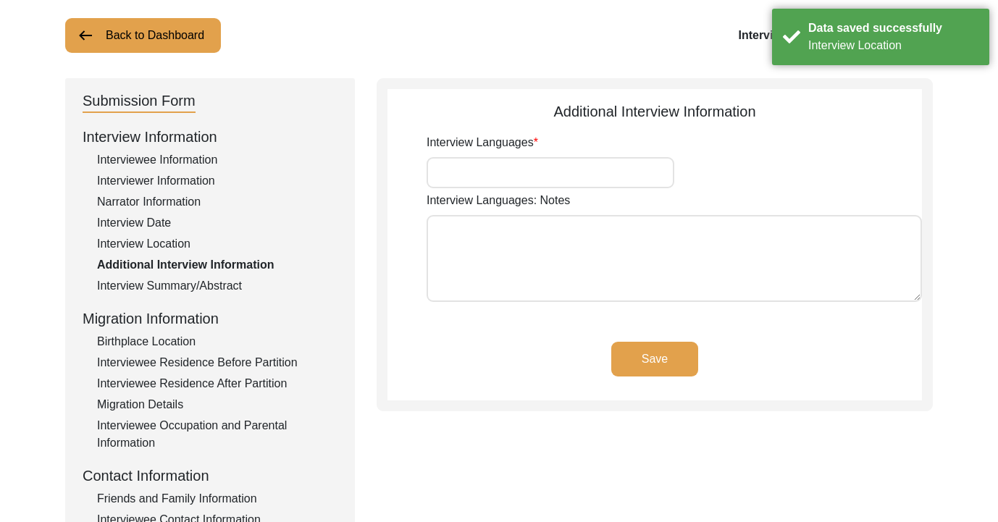
click at [538, 176] on input "Interview Languages" at bounding box center [551, 172] width 248 height 31
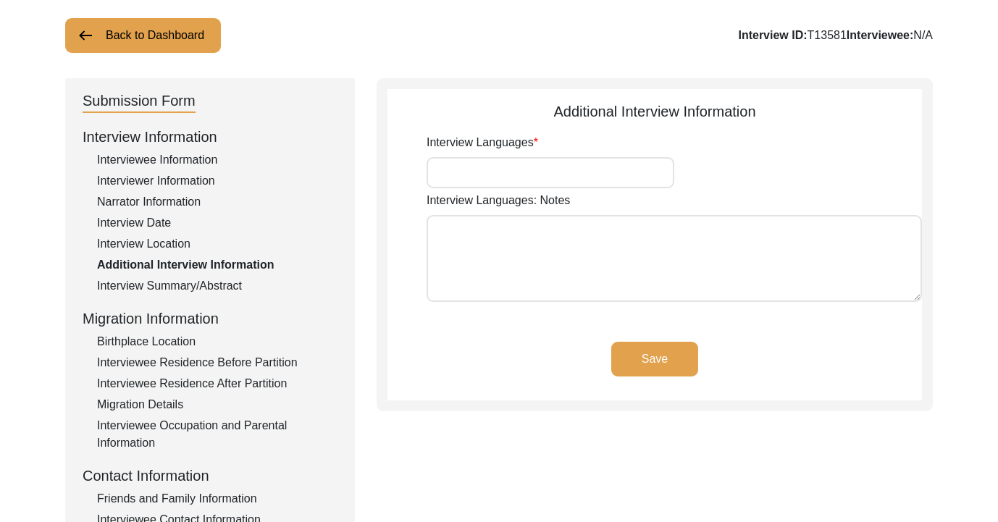
type input "Hindi"
click at [540, 234] on textarea "Interview Languages: Notes" at bounding box center [674, 258] width 495 height 87
click at [642, 361] on button "Save" at bounding box center [654, 359] width 87 height 35
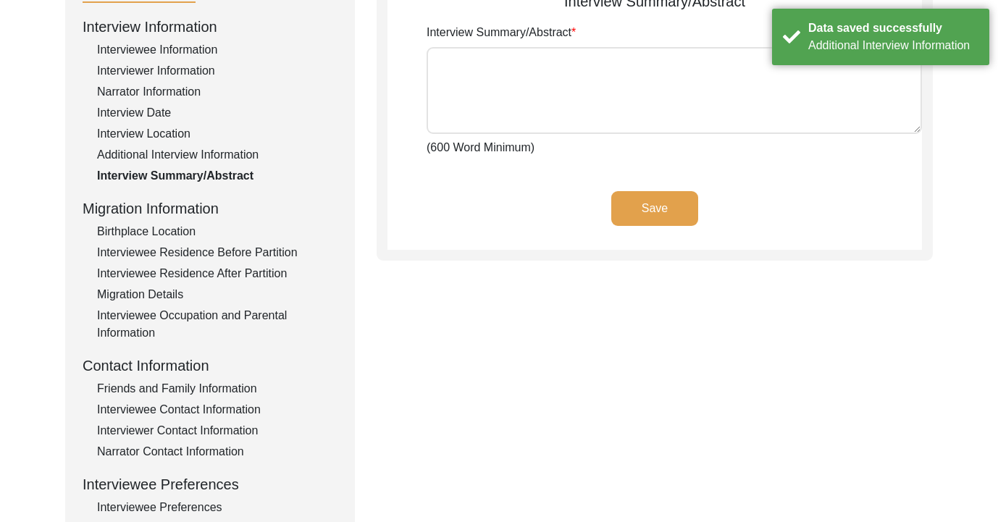
scroll to position [195, 0]
click at [177, 219] on div "Interview Information Interviewee Information Interviewer Information Narrator …" at bounding box center [210, 323] width 255 height 619
click at [177, 234] on div "Birthplace Location" at bounding box center [217, 230] width 240 height 17
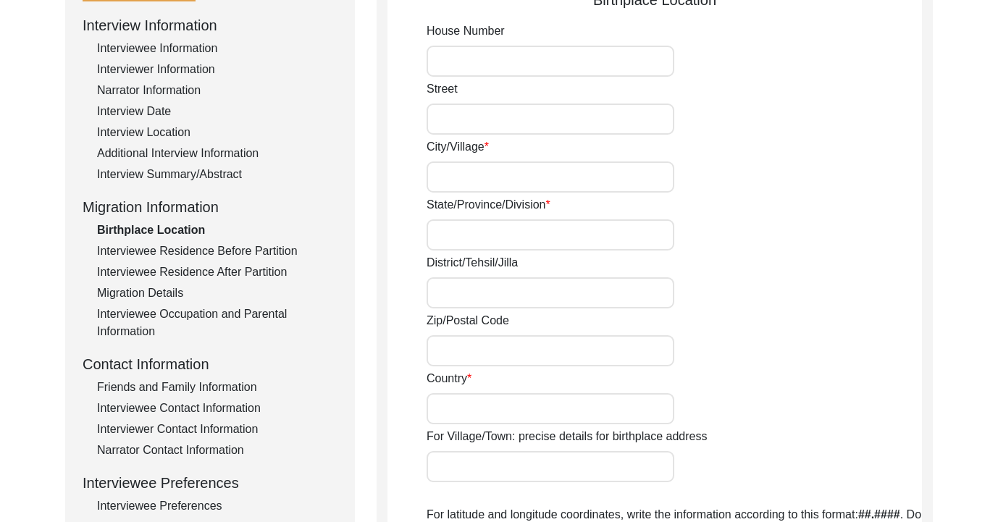
click at [516, 163] on input "City/Village" at bounding box center [551, 177] width 248 height 31
type input "[GEOGRAPHIC_DATA]"
click at [502, 235] on input "State/Province/Division" at bounding box center [551, 234] width 248 height 31
type input "Sindh"
click at [501, 282] on input "District/Tehsil/Jilla" at bounding box center [551, 292] width 248 height 31
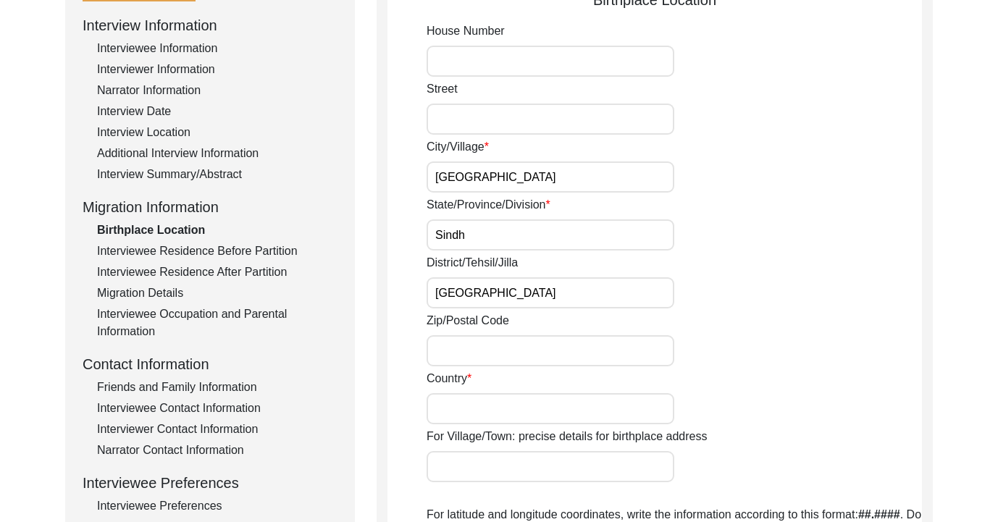
type input "[GEOGRAPHIC_DATA]"
click at [475, 396] on input "Country" at bounding box center [551, 408] width 248 height 31
type input "S"
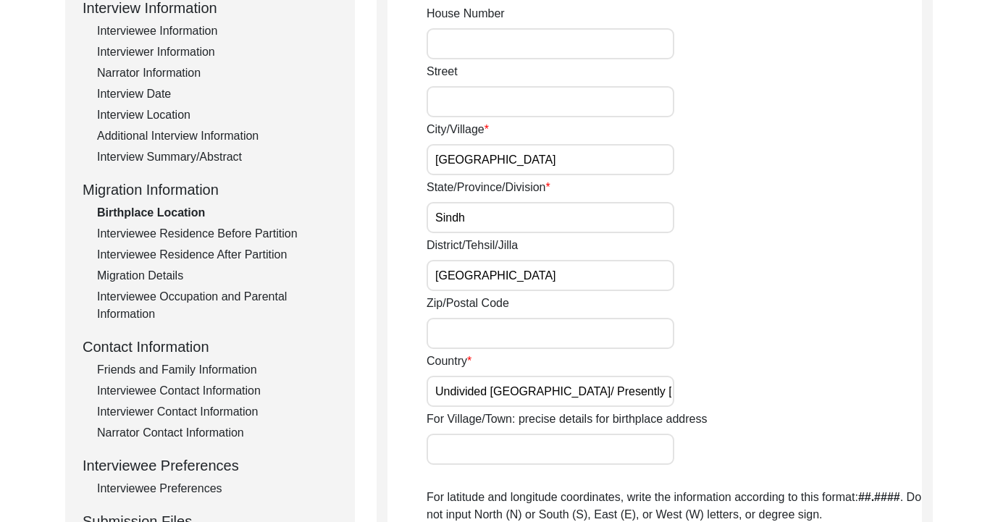
scroll to position [208, 0]
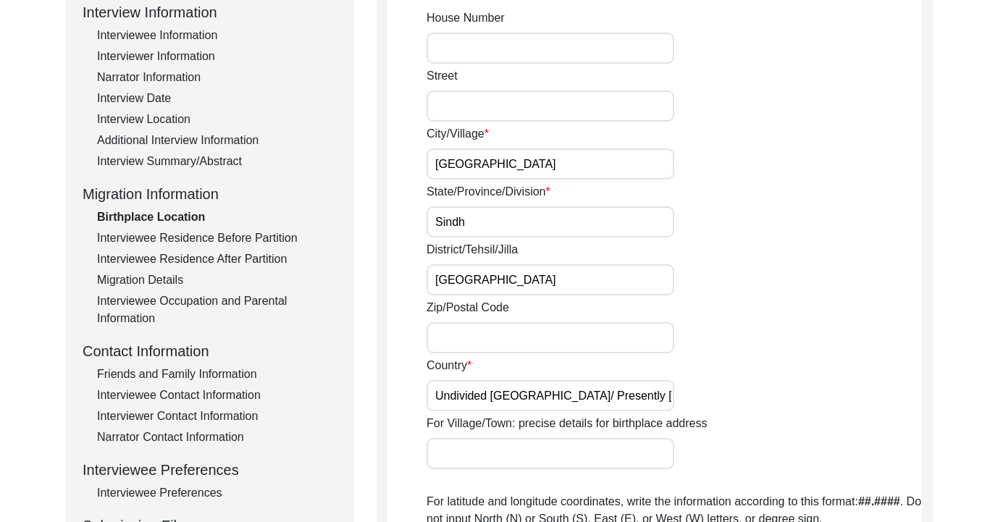
type input "Undivided [GEOGRAPHIC_DATA]/ Presently [GEOGRAPHIC_DATA]"
drag, startPoint x: 532, startPoint y: 163, endPoint x: 431, endPoint y: 159, distance: 101.5
click at [429, 159] on input "[GEOGRAPHIC_DATA]" at bounding box center [551, 163] width 248 height 31
drag, startPoint x: 484, startPoint y: 219, endPoint x: 440, endPoint y: 219, distance: 44.2
click at [440, 219] on input "Sindh" at bounding box center [551, 221] width 248 height 31
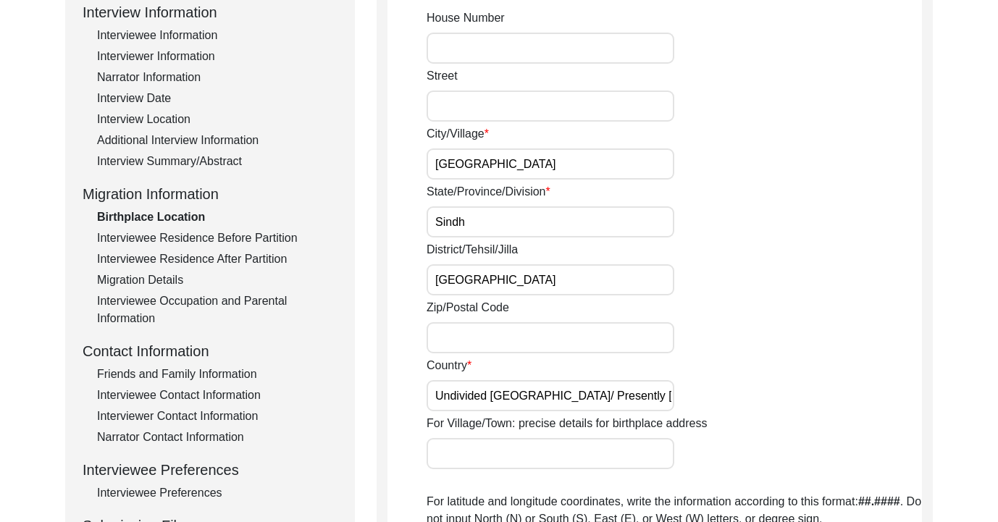
drag, startPoint x: 550, startPoint y: 159, endPoint x: 414, endPoint y: 172, distance: 136.8
click at [414, 172] on app-birthplace-location "Birthplace Location House [GEOGRAPHIC_DATA]/Village [GEOGRAPHIC_DATA]/Province/…" at bounding box center [654, 459] width 534 height 966
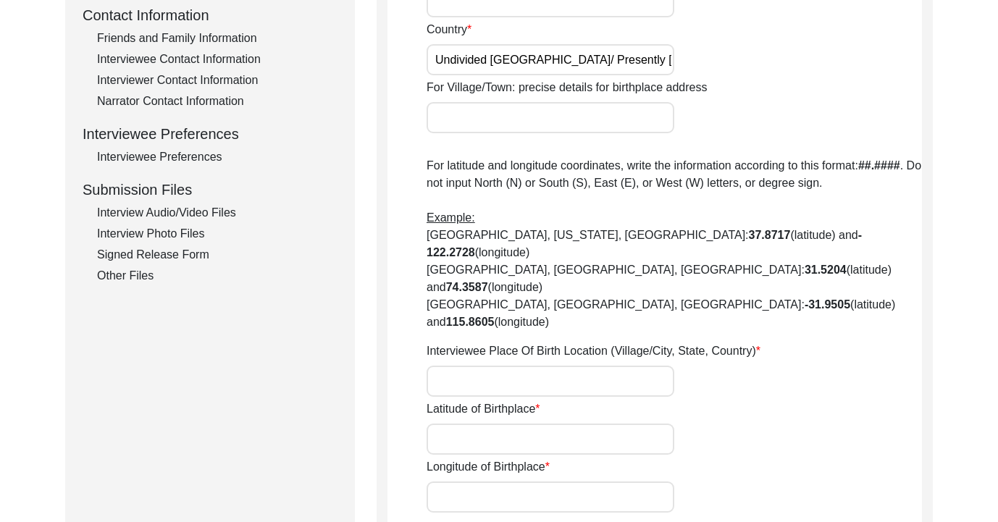
scroll to position [585, 0]
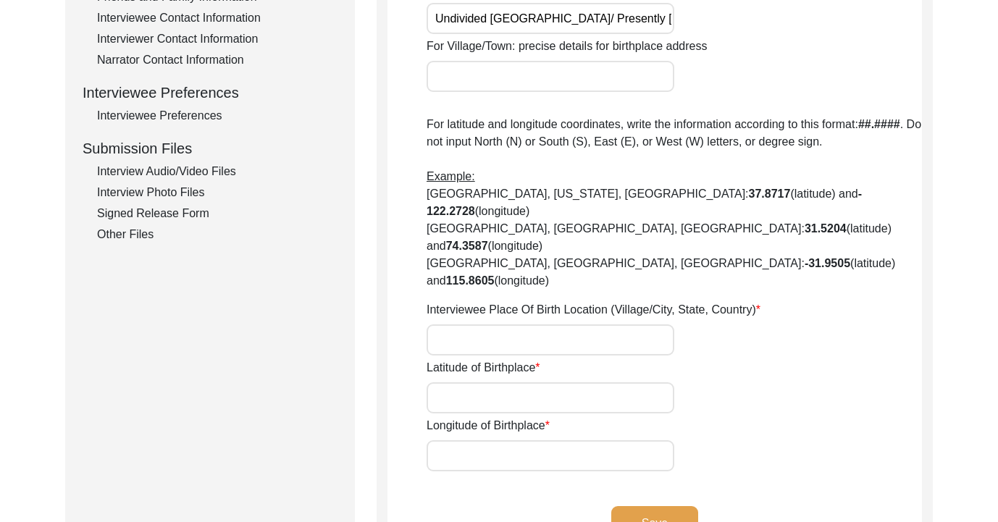
click at [481, 324] on input "Interviewee Place Of Birth Location (Village/City, State, Country)" at bounding box center [551, 339] width 248 height 31
type input "[GEOGRAPHIC_DATA], [GEOGRAPHIC_DATA], [GEOGRAPHIC_DATA]"
click at [462, 382] on input "Latitude of Birthplace" at bounding box center [551, 397] width 248 height 31
paste input "[GEOGRAPHIC_DATA]"
click at [498, 382] on input "[GEOGRAPHIC_DATA]" at bounding box center [551, 397] width 248 height 31
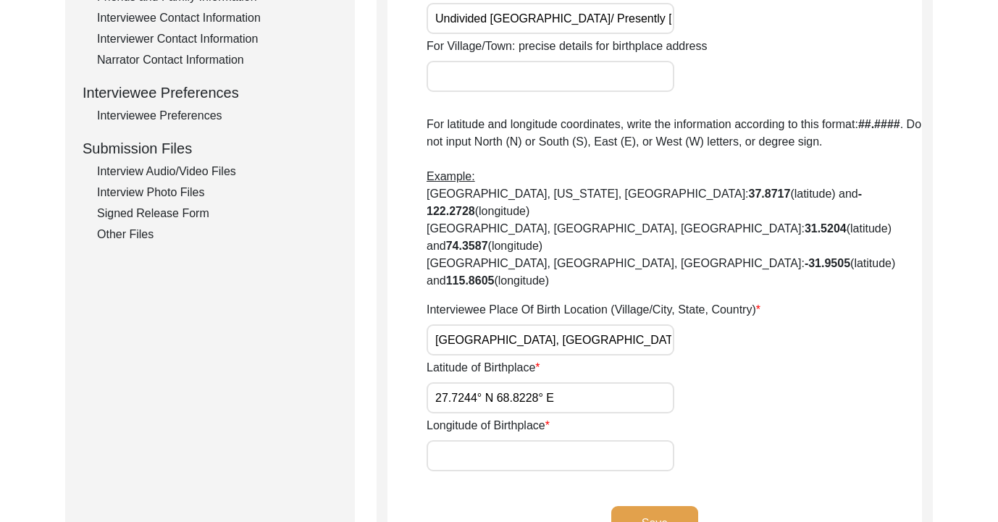
drag, startPoint x: 498, startPoint y: 345, endPoint x: 630, endPoint y: 343, distance: 132.6
click at [630, 382] on input "27.7244° N 68.8228° E" at bounding box center [551, 397] width 248 height 31
type input "27.7244° N"
click at [599, 440] on input "Longitude of Birthplace" at bounding box center [551, 455] width 248 height 31
paste input "68.8228° E"
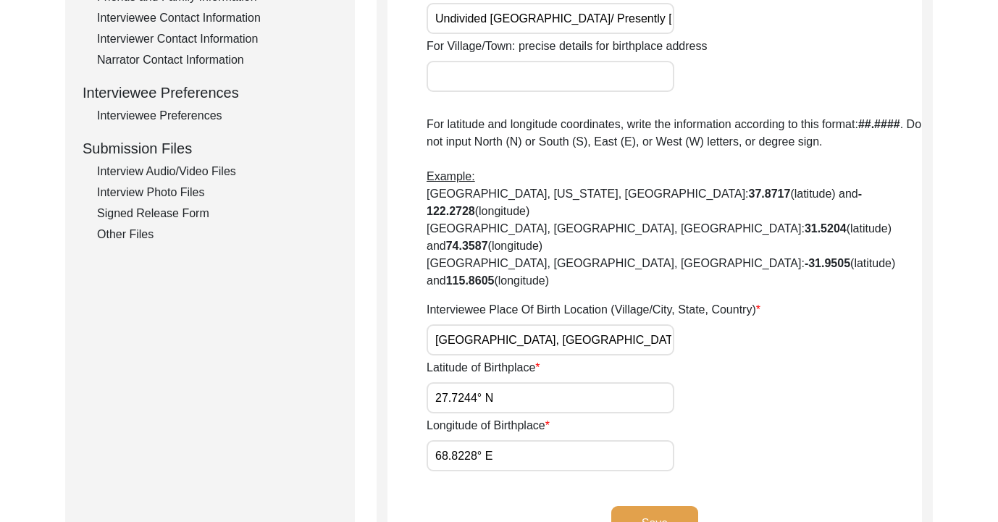
type input "68.8228° E"
click at [656, 506] on button "Save" at bounding box center [654, 523] width 87 height 35
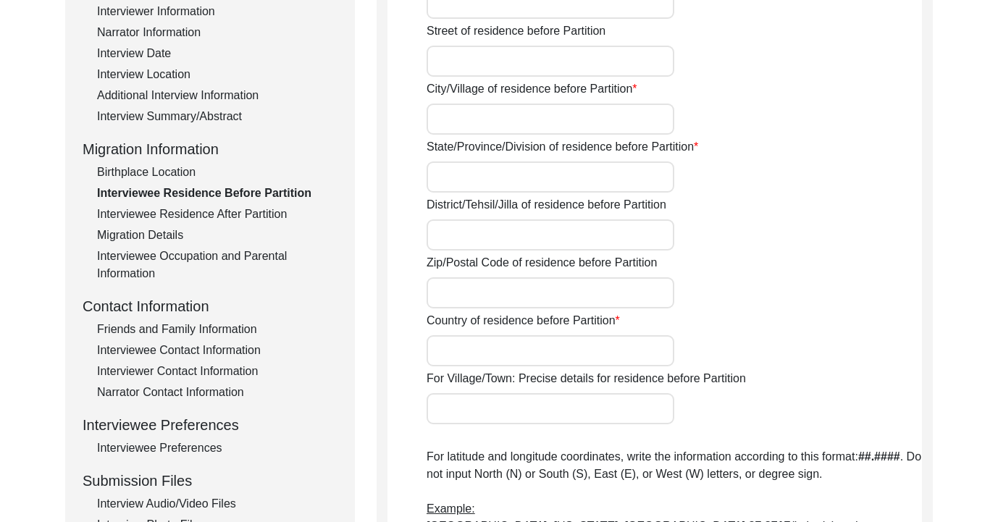
scroll to position [286, 0]
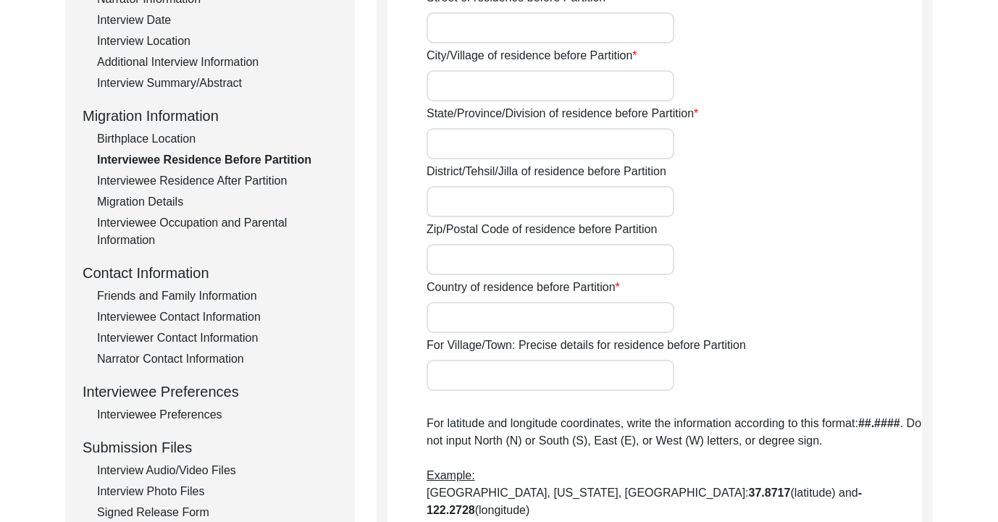
click at [485, 142] on input "State/Province/Division of residence before Partition" at bounding box center [551, 143] width 248 height 31
click at [545, 89] on input "City/Village of residence before Partition" at bounding box center [551, 85] width 248 height 31
type input "[GEOGRAPHIC_DATA]"
click at [537, 150] on input "State/Province/Division of residence before Partition" at bounding box center [551, 143] width 248 height 31
type input "Sindh"
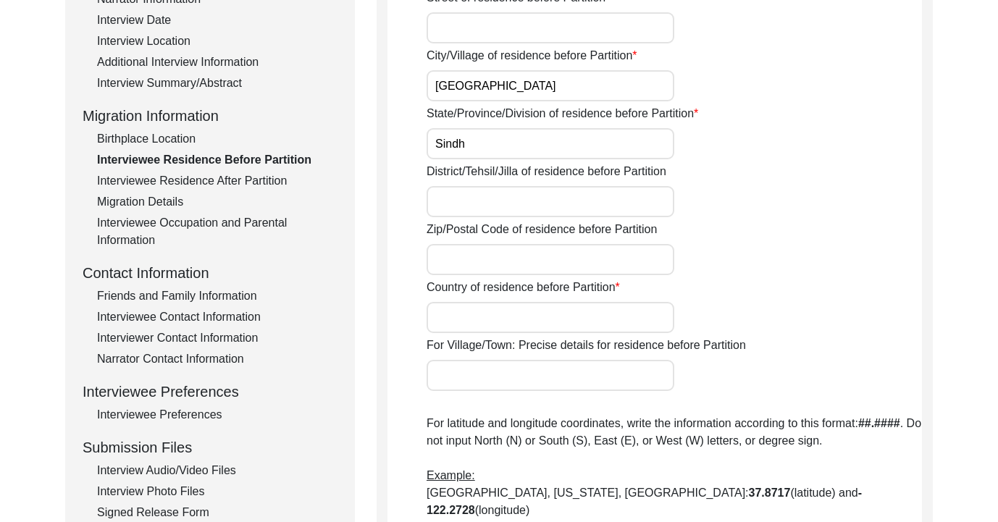
click at [535, 193] on input "District/Tehsil/Jilla of residence before Partition" at bounding box center [551, 201] width 248 height 31
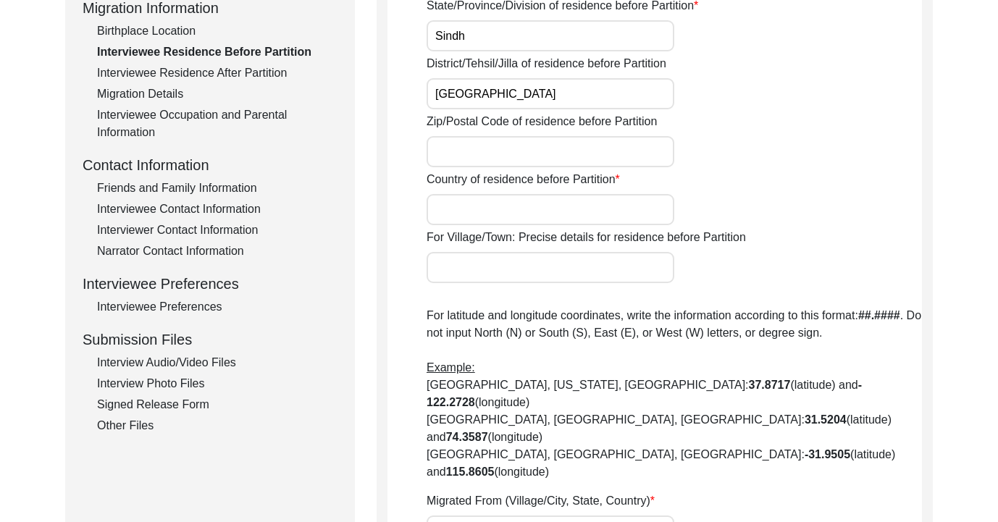
type input "[GEOGRAPHIC_DATA]"
click at [548, 211] on input "Country of residence before Partition" at bounding box center [551, 209] width 248 height 31
type input "Undivided [GEOGRAPHIC_DATA] (Now [GEOGRAPHIC_DATA])"
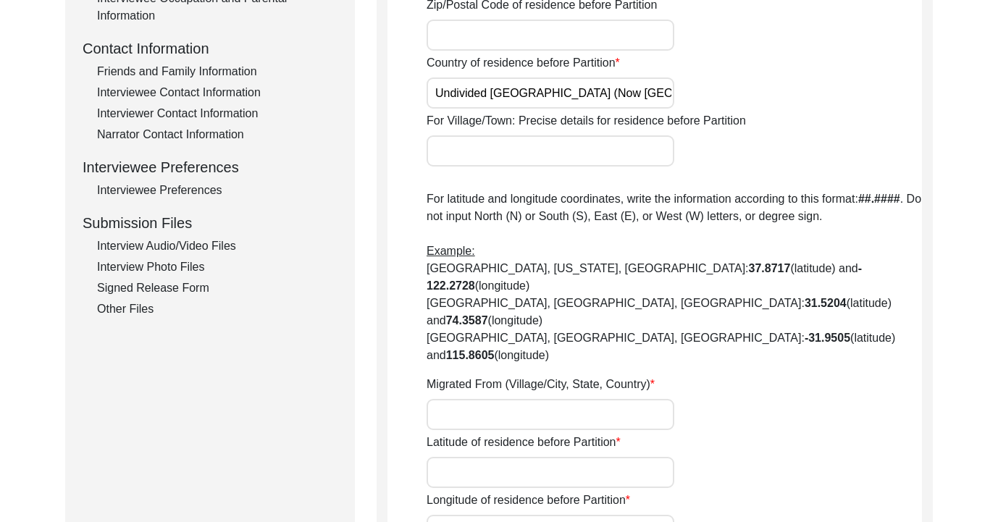
scroll to position [561, 0]
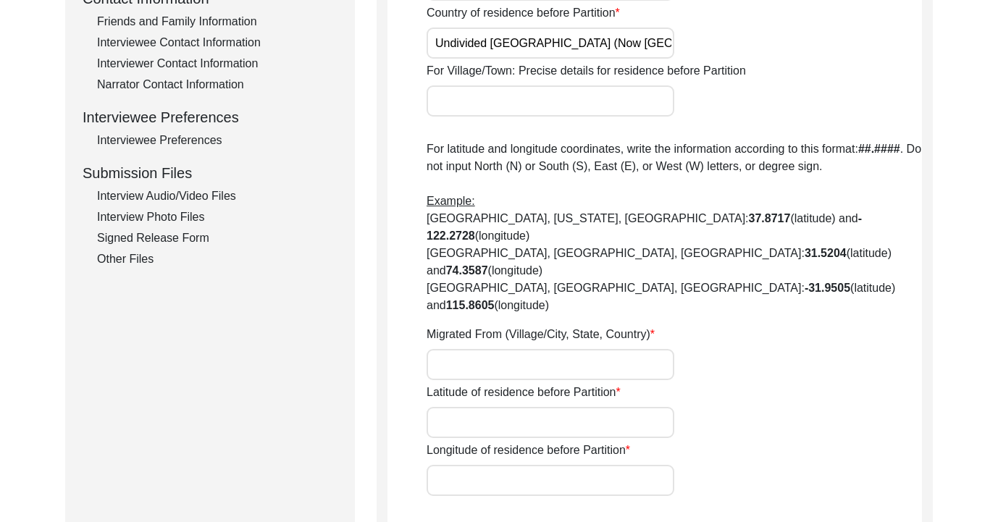
click at [532, 349] on input "Migrated From (Village/City, State, Country)" at bounding box center [551, 364] width 248 height 31
paste input "68.8228° E"
type input "6"
paste input "[GEOGRAPHIC_DATA]"
click at [498, 349] on input "[GEOGRAPHIC_DATA]" at bounding box center [551, 364] width 248 height 31
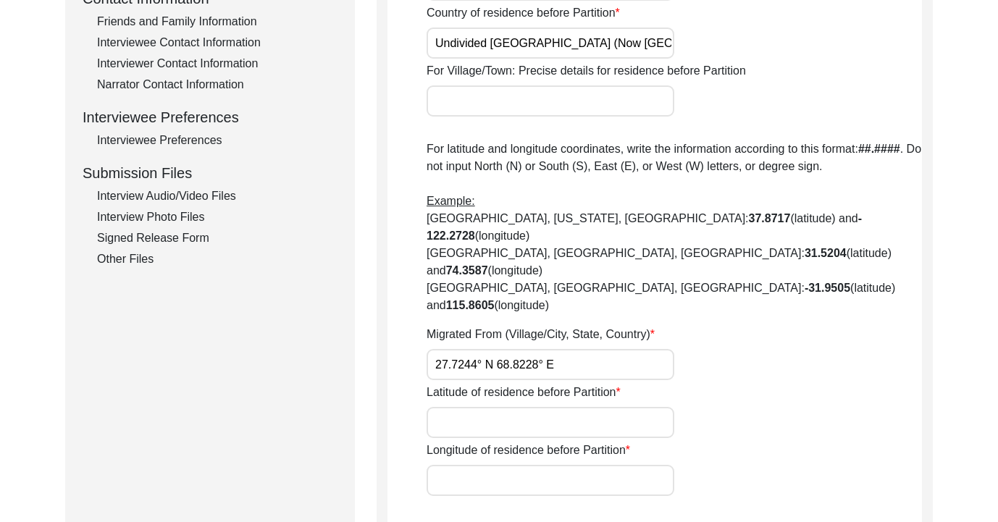
drag, startPoint x: 498, startPoint y: 310, endPoint x: 652, endPoint y: 307, distance: 153.6
click at [652, 349] on input "27.7244° N 68.8228° E" at bounding box center [551, 364] width 248 height 31
type input "27.7244° N"
click at [573, 465] on input "Longitude of residence before Partition" at bounding box center [551, 480] width 248 height 31
paste input "68.8228° E"
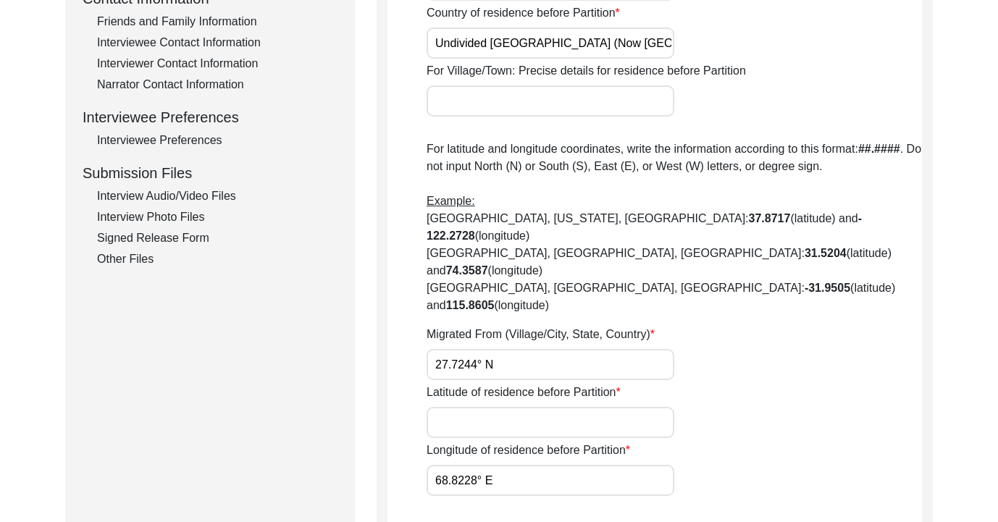
type input "68.8228° E"
drag, startPoint x: 523, startPoint y: 305, endPoint x: 417, endPoint y: 303, distance: 105.7
click at [416, 303] on app-residence-before-partition "Interviewee Residence Before Partition House Number of residence before Partiti…" at bounding box center [654, 106] width 534 height 966
drag, startPoint x: 435, startPoint y: 311, endPoint x: 614, endPoint y: 311, distance: 178.9
click at [614, 349] on input "27.7244° N" at bounding box center [551, 364] width 248 height 31
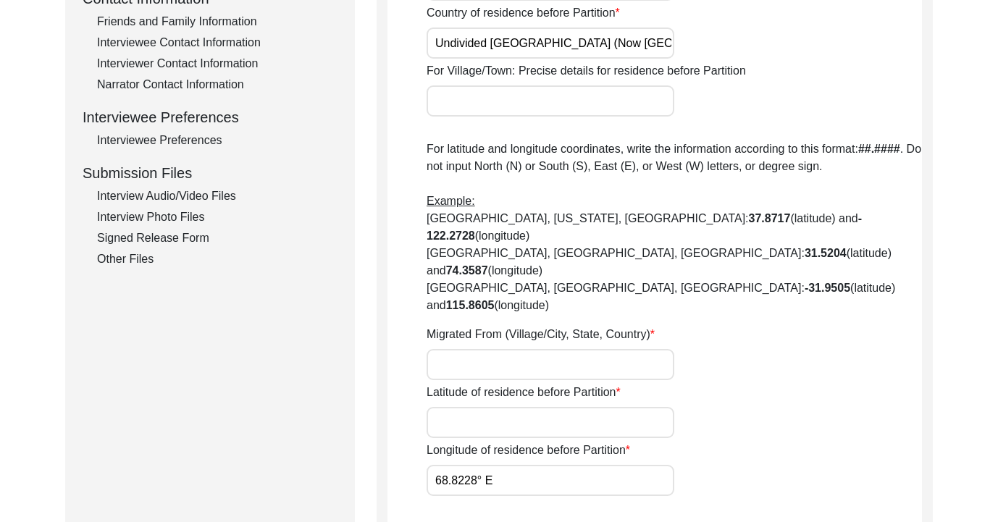
click at [558, 407] on input "Latitude of residence before Partition" at bounding box center [551, 422] width 248 height 31
paste input "27.7244° N"
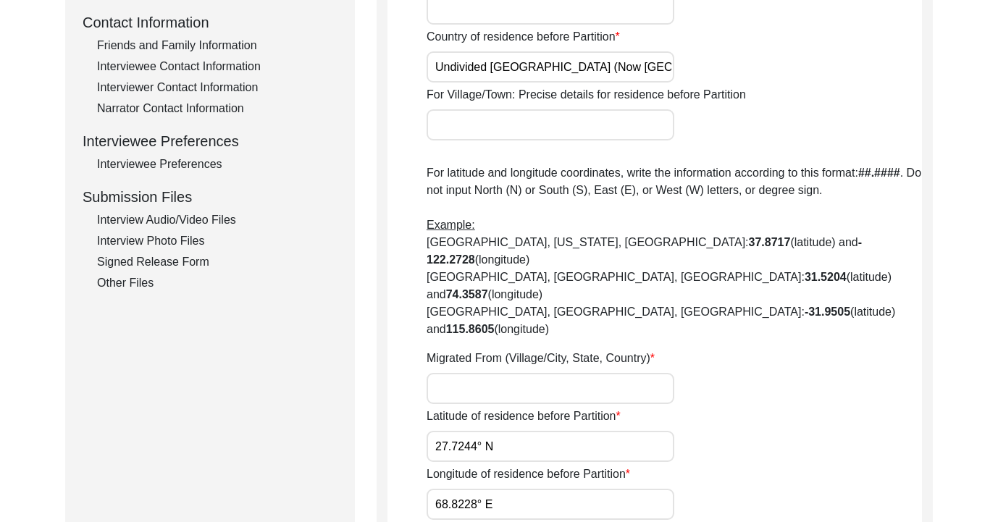
scroll to position [535, 0]
click at [559, 374] on input "Migrated From (Village/City, State, Country)" at bounding box center [551, 389] width 248 height 31
click at [504, 432] on input "27.7244° N" at bounding box center [551, 447] width 248 height 31
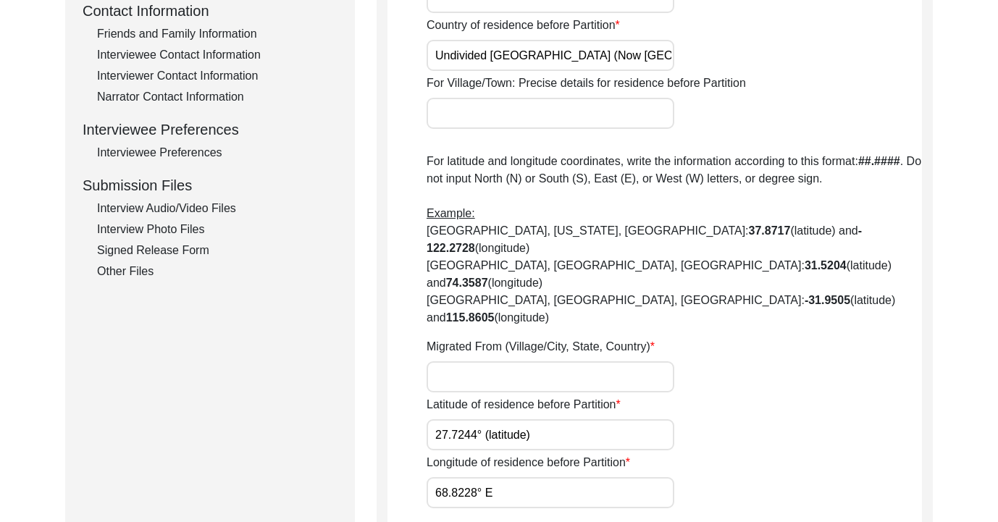
scroll to position [550, 0]
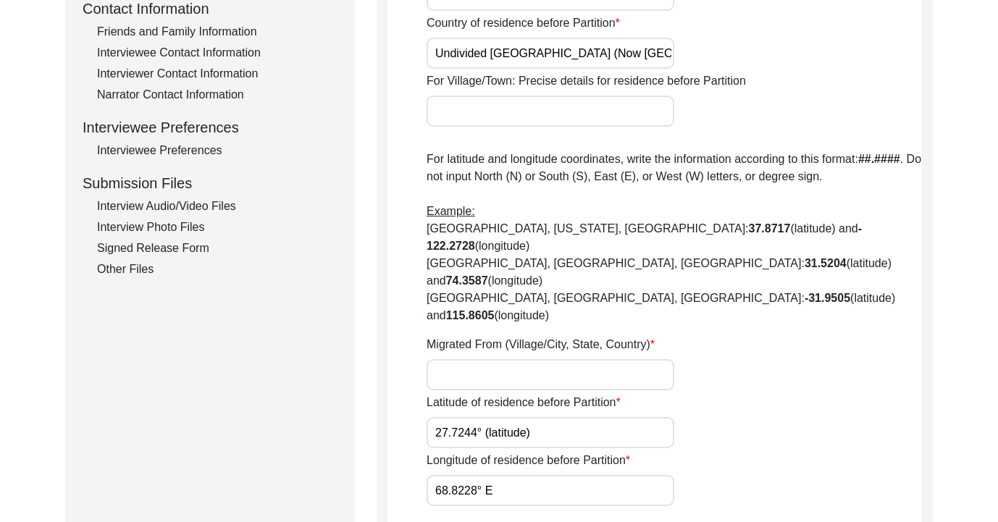
type input "27.7244° (latitude)"
click at [485, 475] on input "68.8228° E" at bounding box center [551, 490] width 248 height 31
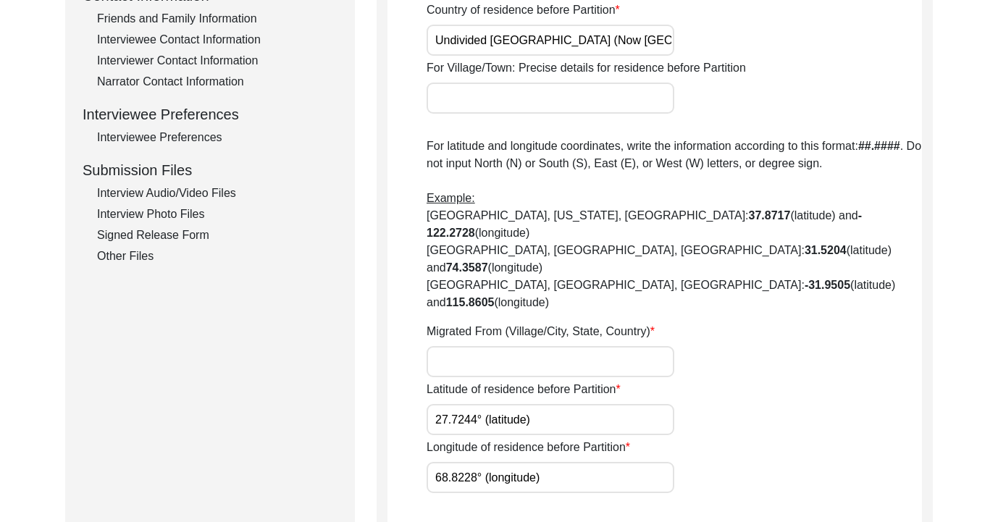
scroll to position [587, 0]
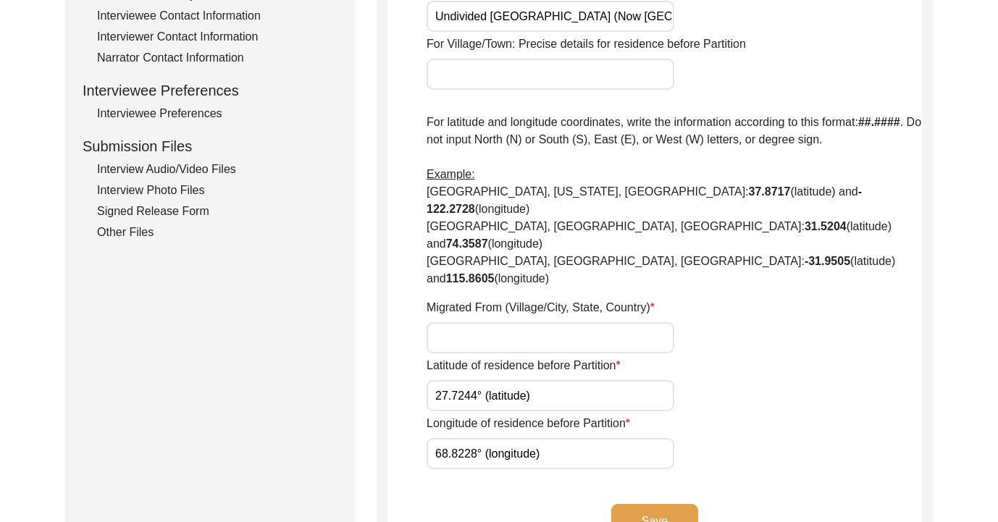
type input "68.8228° (longitude)"
click at [505, 322] on input "Migrated From (Village/City, State, Country)" at bounding box center [551, 337] width 248 height 31
click at [477, 322] on input "Sakhar, Undivided [GEOGRAPHIC_DATA]" at bounding box center [551, 337] width 248 height 31
type input "[PERSON_NAME], Sindh, Undivided [GEOGRAPHIC_DATA]"
click at [643, 504] on button "Save" at bounding box center [654, 521] width 87 height 35
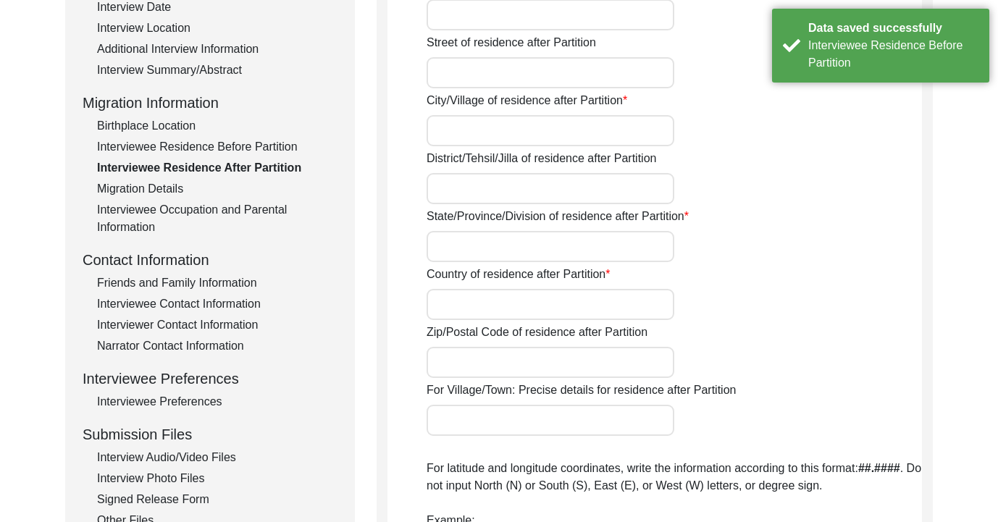
scroll to position [291, 0]
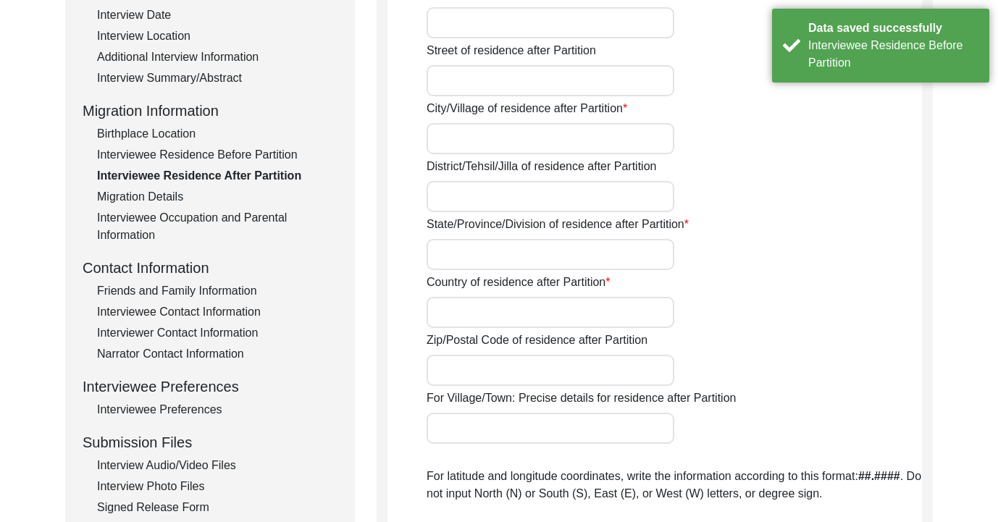
click at [264, 152] on div "Interviewee Residence Before Partition" at bounding box center [217, 154] width 240 height 17
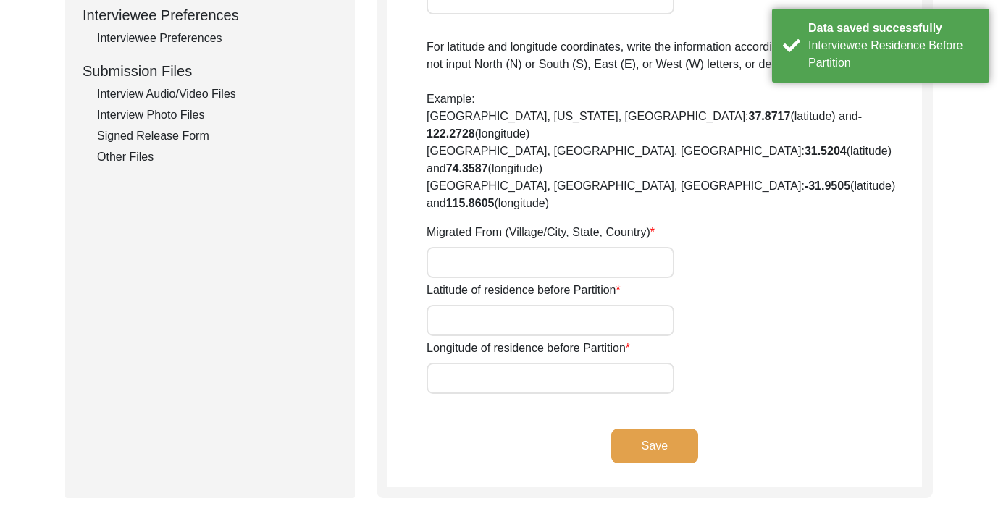
type input "[GEOGRAPHIC_DATA]"
type input "Sindh"
type input "[GEOGRAPHIC_DATA]"
type input "Undivided [GEOGRAPHIC_DATA] (Now [GEOGRAPHIC_DATA])"
type input "[PERSON_NAME], Sindh, Undivided [GEOGRAPHIC_DATA]"
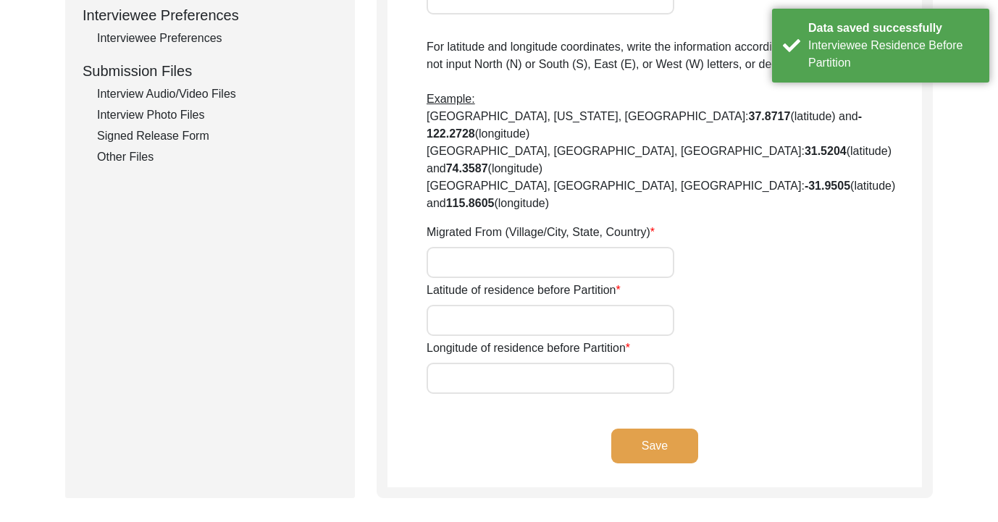
type input "27.7244° (latitude)"
type input "68.8228° (longitude)"
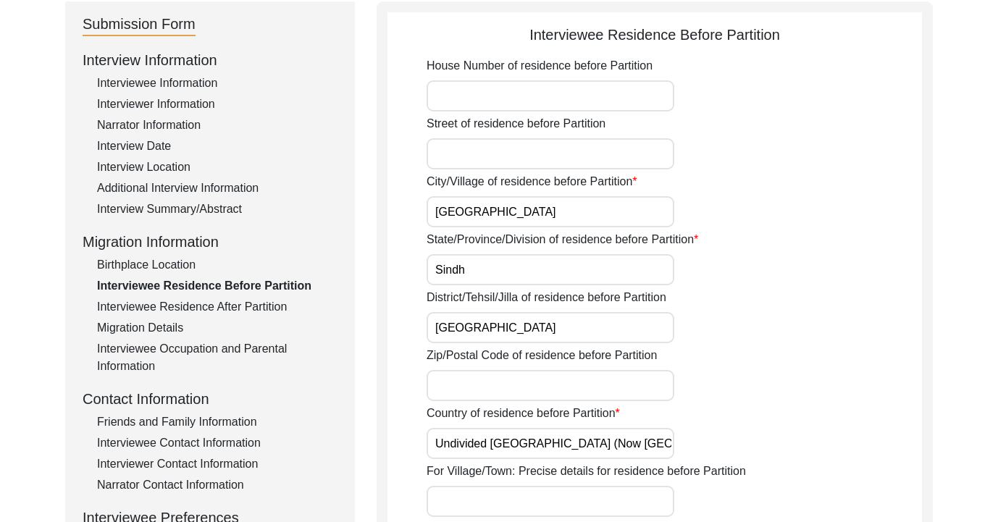
scroll to position [25, 0]
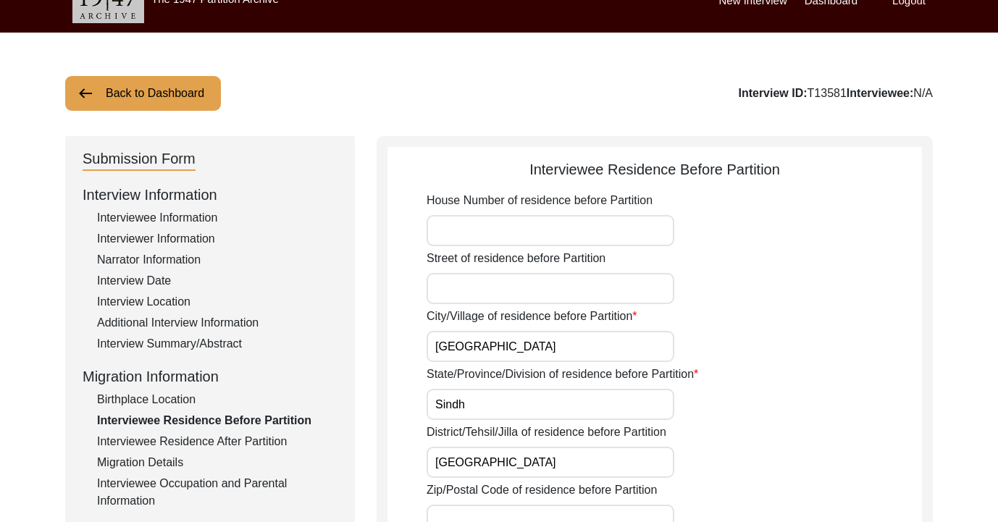
click at [186, 406] on div "Birthplace Location" at bounding box center [217, 399] width 240 height 17
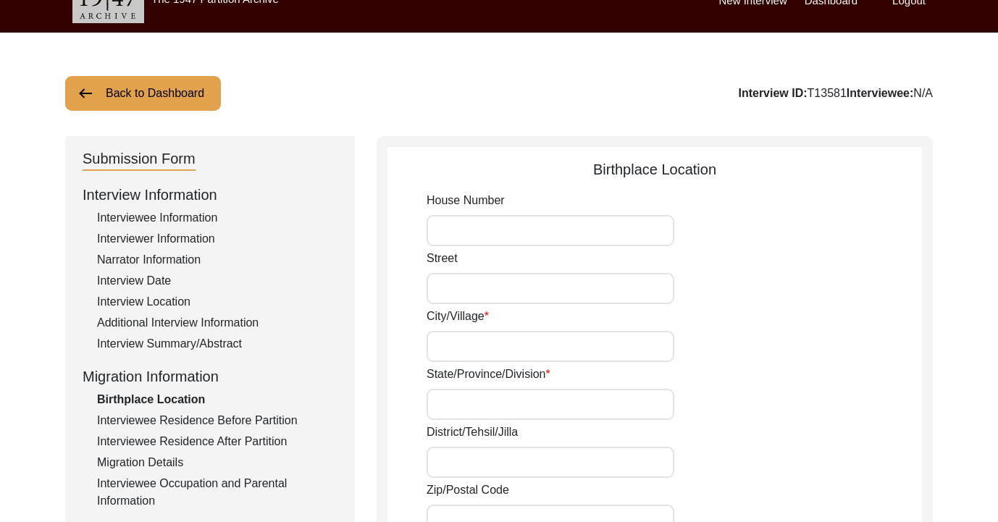
type input "[GEOGRAPHIC_DATA]"
type input "Sindh"
type input "[GEOGRAPHIC_DATA]"
type input "Undivided [GEOGRAPHIC_DATA]/ Presently [GEOGRAPHIC_DATA]"
type input "[GEOGRAPHIC_DATA], [GEOGRAPHIC_DATA], [GEOGRAPHIC_DATA]"
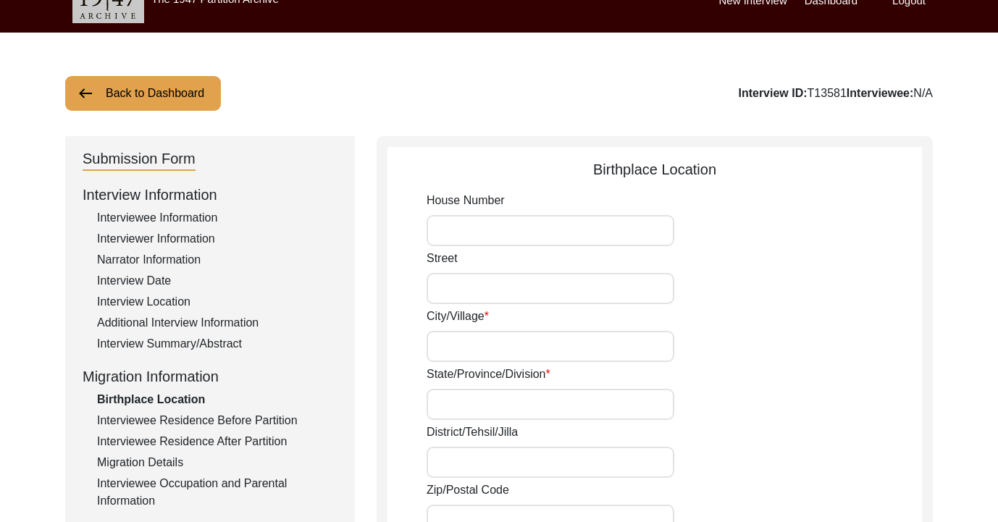
type input "27.7244° N"
type input "68.8228° E"
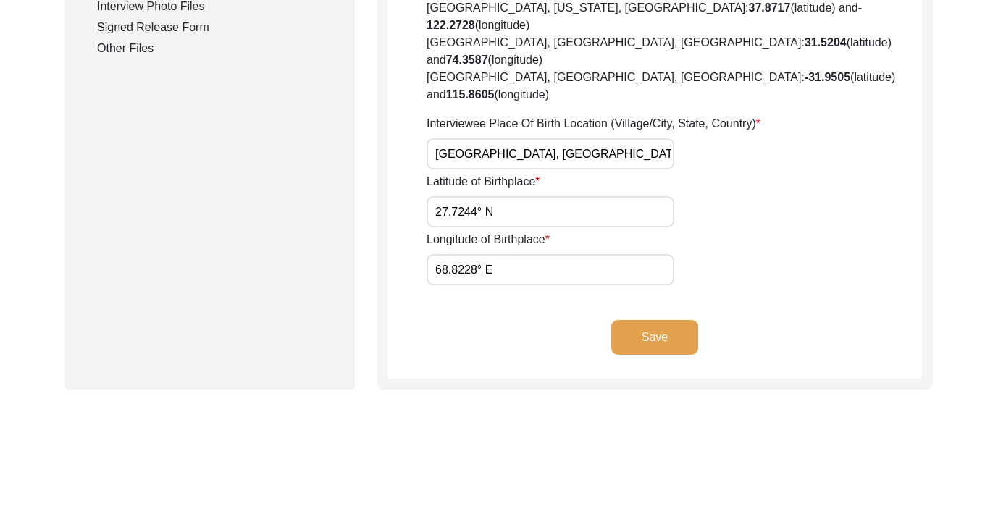
scroll to position [766, 0]
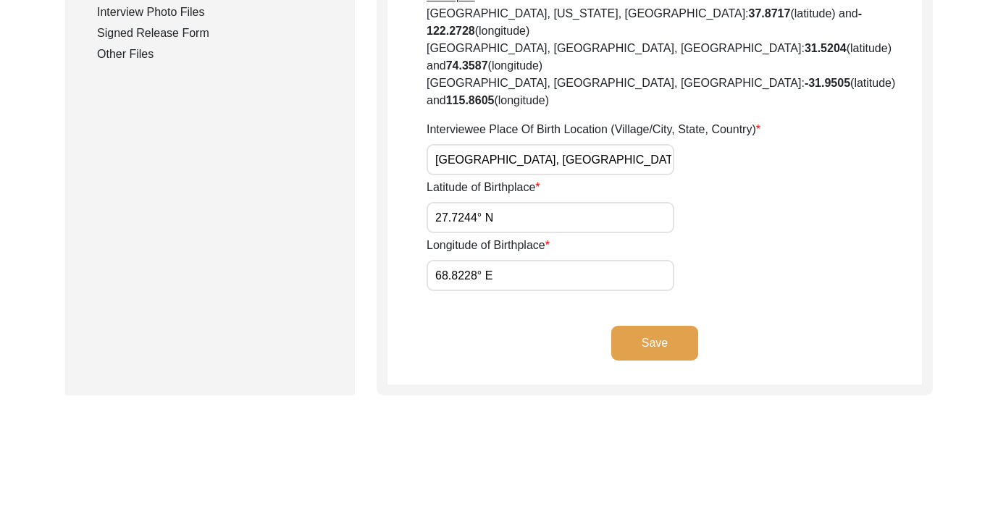
click at [497, 202] on input "27.7244° N" at bounding box center [551, 217] width 248 height 31
type input "27.7244°"
click at [492, 260] on input "68.8228° E" at bounding box center [551, 275] width 248 height 31
type input "68.8228°"
click at [585, 202] on input "27.7244°" at bounding box center [551, 217] width 248 height 31
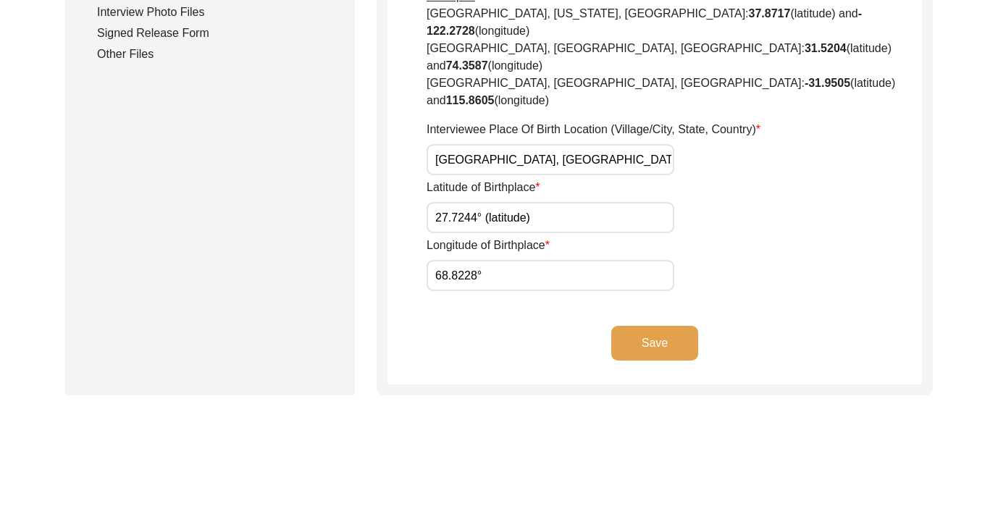
type input "27.7244° (latitude)"
click at [558, 260] on input "68.8228°" at bounding box center [551, 275] width 248 height 31
click at [530, 260] on input "68.8228°" at bounding box center [551, 275] width 248 height 31
type input "68.8228° (longitude)"
click at [629, 326] on button "Save" at bounding box center [654, 343] width 87 height 35
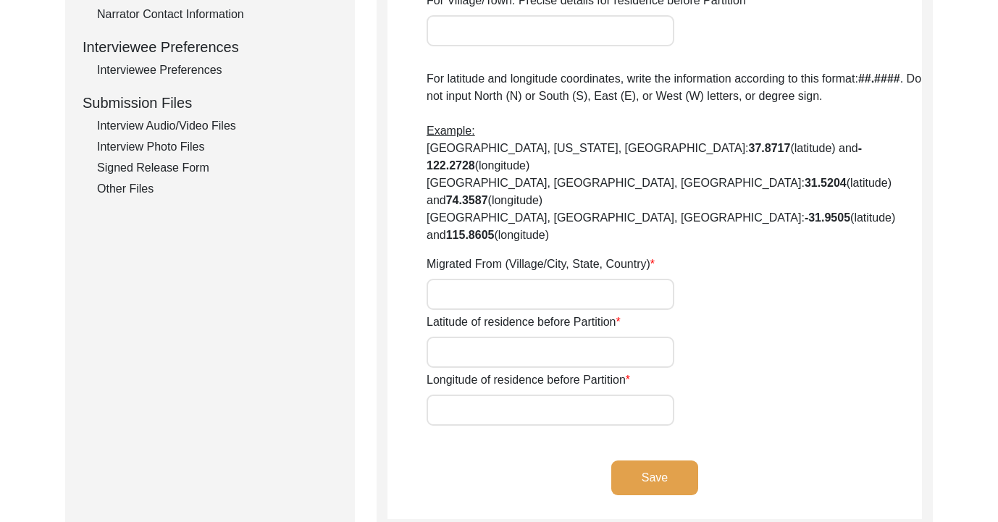
scroll to position [516, 0]
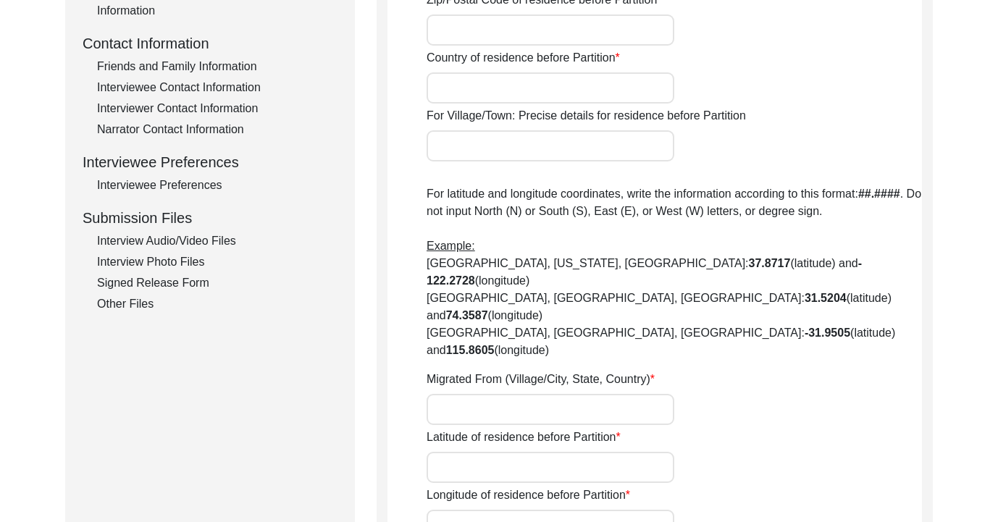
type input "[GEOGRAPHIC_DATA]"
type input "Sindh"
type input "[GEOGRAPHIC_DATA]"
type input "Undivided [GEOGRAPHIC_DATA] (Now [GEOGRAPHIC_DATA])"
type input "[PERSON_NAME], Sindh, Undivided [GEOGRAPHIC_DATA]"
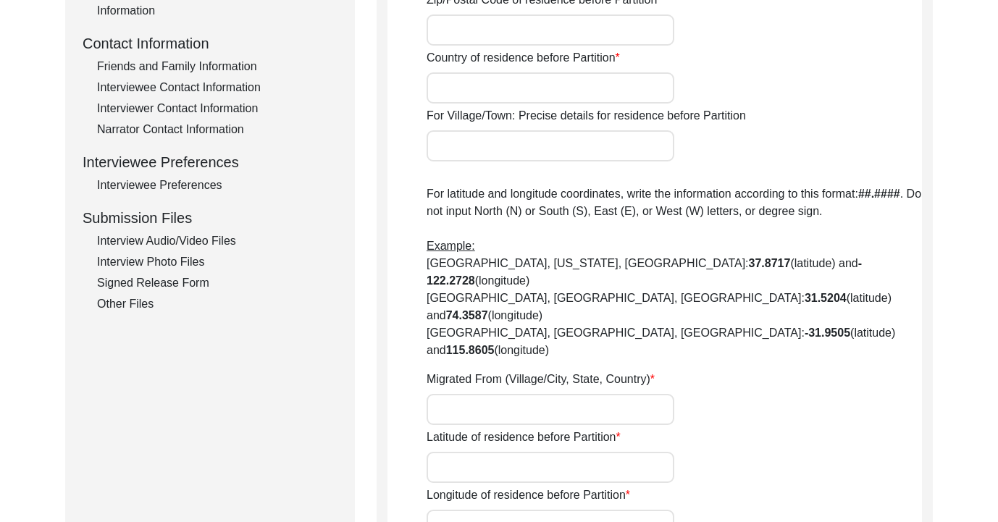
type input "27.7244° (latitude)"
type input "68.8228° (longitude)"
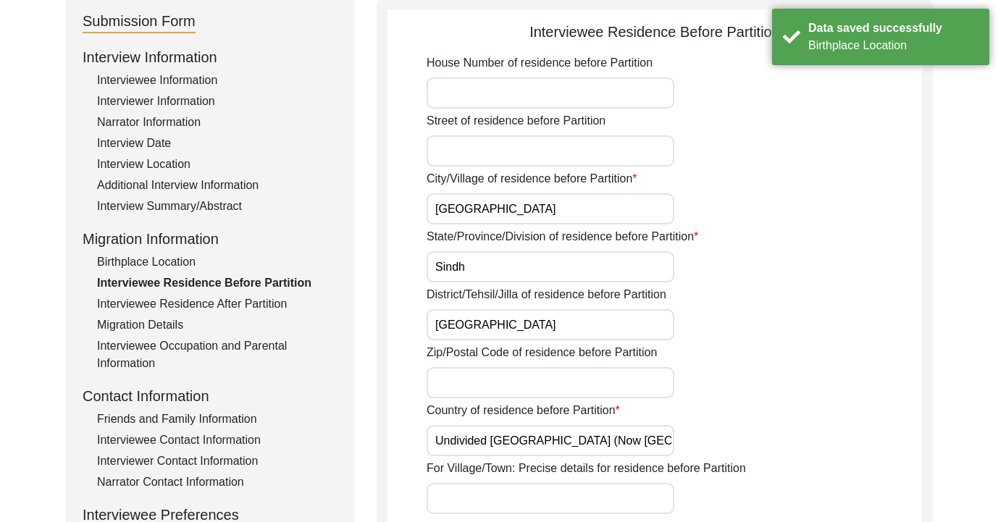
scroll to position [164, 0]
click at [263, 306] on div "Interviewee Residence After Partition" at bounding box center [217, 303] width 240 height 17
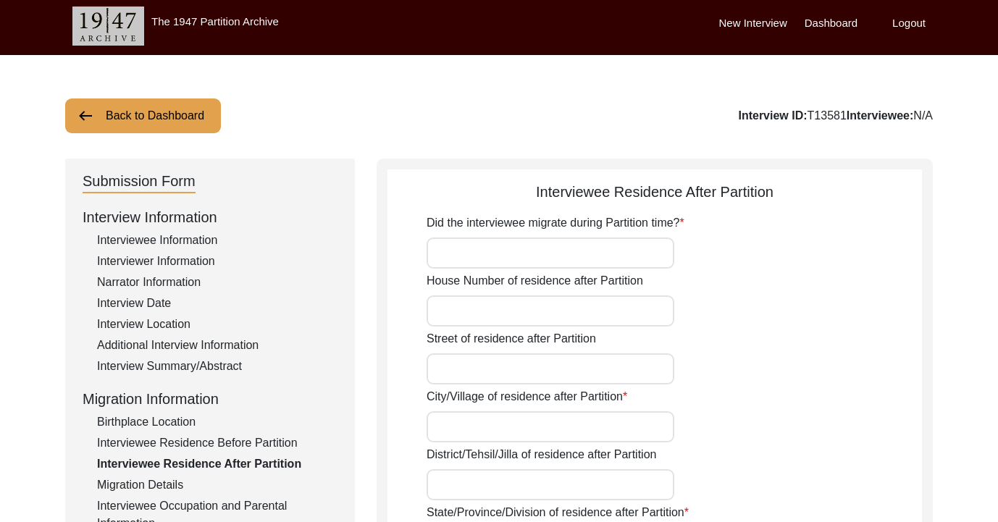
scroll to position [6, 0]
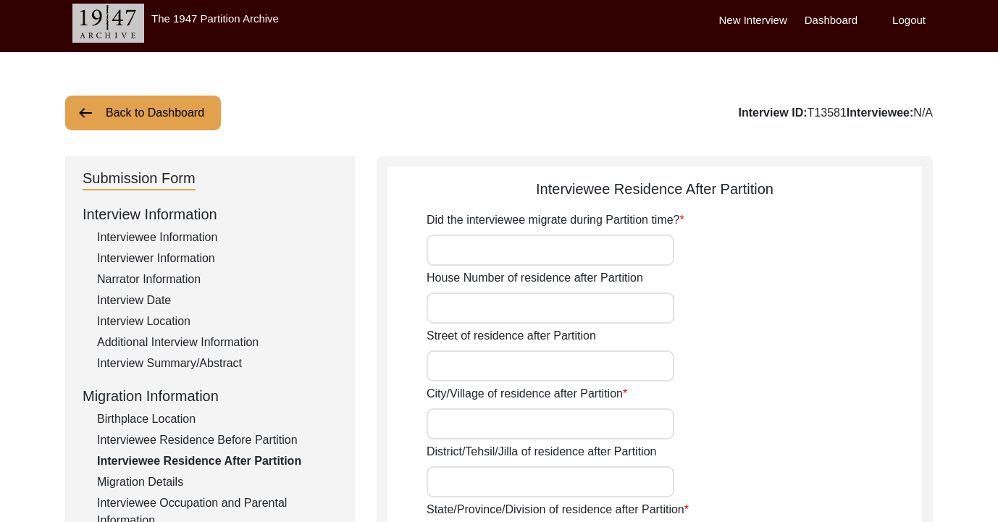
click at [447, 259] on input "Did the interviewee migrate during Partition time?" at bounding box center [551, 250] width 248 height 31
type input "Yes"
click at [527, 306] on input "House Number of residence after Partition" at bounding box center [551, 308] width 248 height 31
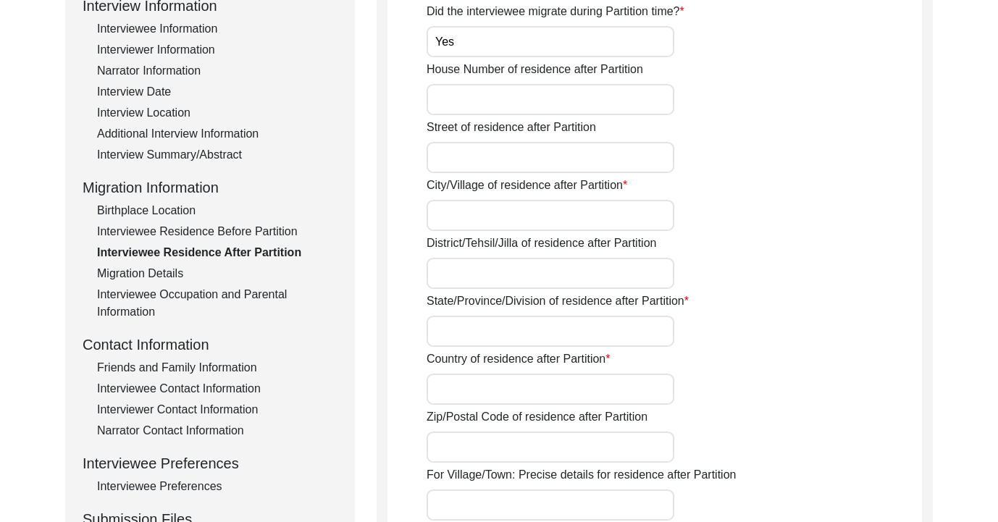
scroll to position [215, 0]
click at [531, 222] on input "City/Village of residence after Partition" at bounding box center [551, 214] width 248 height 31
click at [529, 217] on input "City/Village of residence after Partition" at bounding box center [551, 214] width 248 height 31
type input "A"
type input "Awadhpuri"
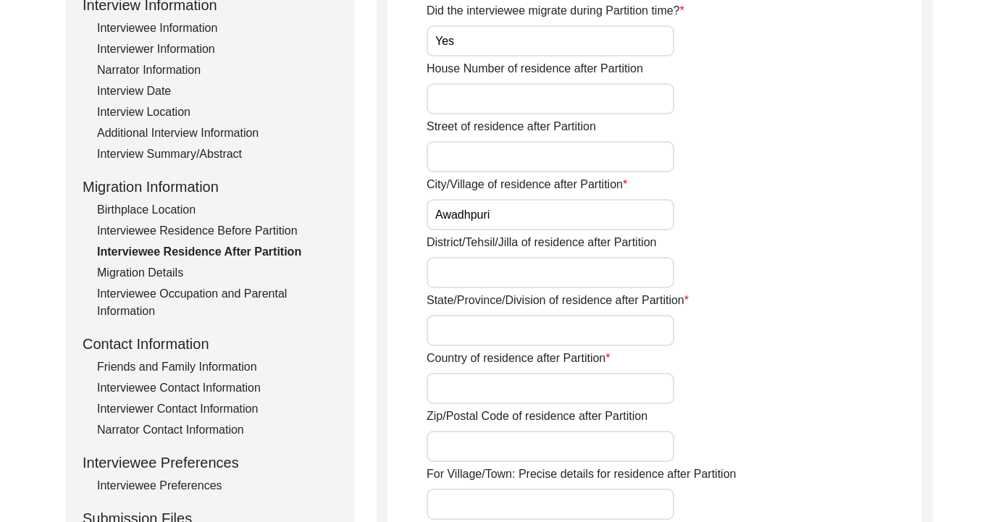
click at [521, 266] on input "District/Tehsil/Jilla of residence after Partition" at bounding box center [551, 272] width 248 height 31
click at [477, 335] on input "State/Province/Division of residence after Partition" at bounding box center [551, 330] width 248 height 31
type input "[GEOGRAPHIC_DATA]"
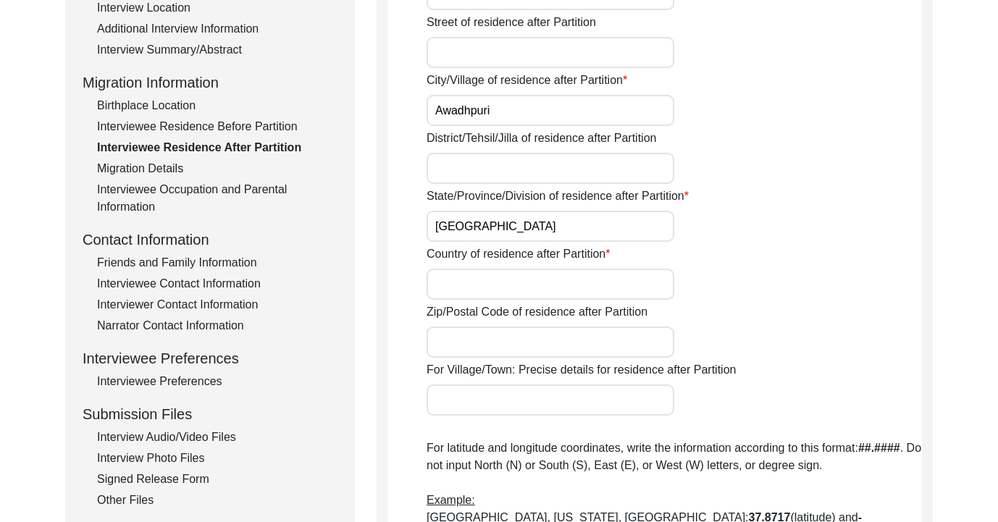
scroll to position [320, 0]
click at [538, 285] on input "Country of residence after Partition" at bounding box center [551, 283] width 248 height 31
drag, startPoint x: 494, startPoint y: 282, endPoint x: 391, endPoint y: 282, distance: 102.8
click at [391, 282] on app-residence-after-partition "Interviewee Residence After Partition Did the interviewee migrate during Partit…" at bounding box center [654, 376] width 534 height 1024
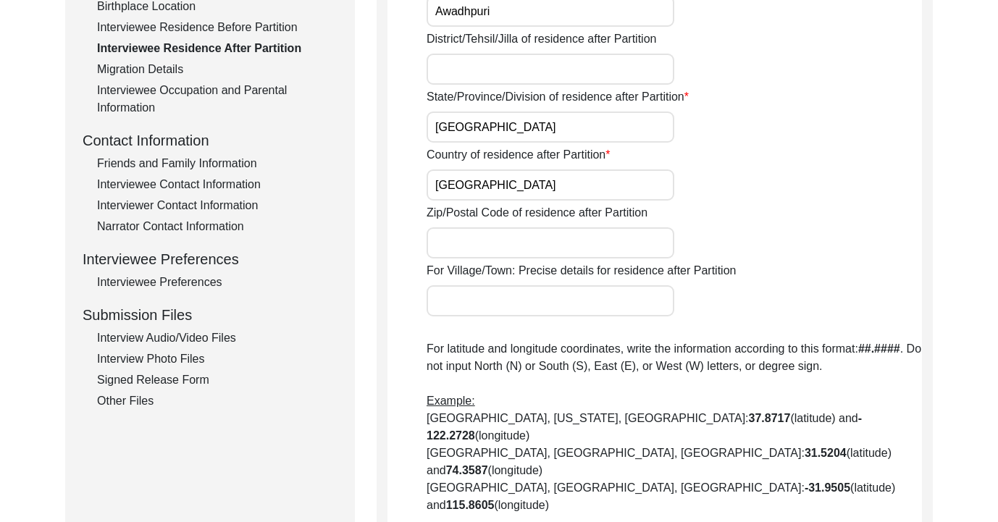
scroll to position [427, 0]
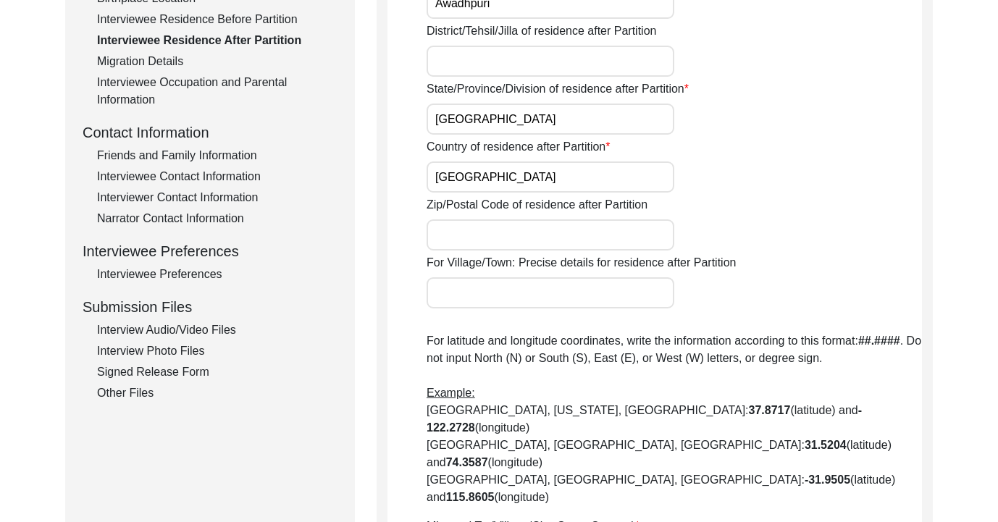
click at [440, 180] on input "[GEOGRAPHIC_DATA]" at bounding box center [551, 177] width 248 height 31
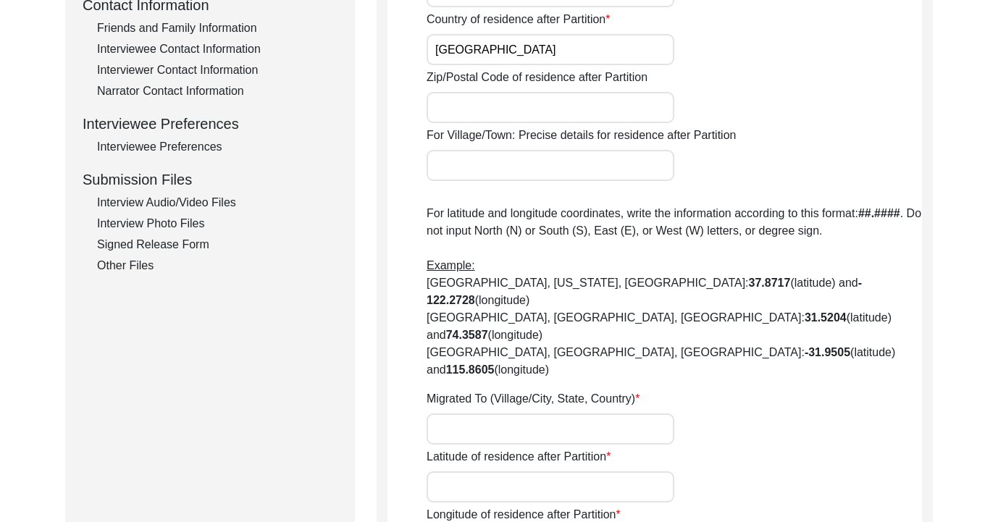
scroll to position [555, 0]
type input "[GEOGRAPHIC_DATA]"
click at [512, 413] on input "Migrated To (Village/City, State, Country)" at bounding box center [551, 428] width 248 height 31
drag, startPoint x: 536, startPoint y: 378, endPoint x: 364, endPoint y: 375, distance: 172.4
click at [363, 375] on div "Submission Form Interview Information Interviewee Information Interviewer Infor…" at bounding box center [499, 135] width 868 height 1057
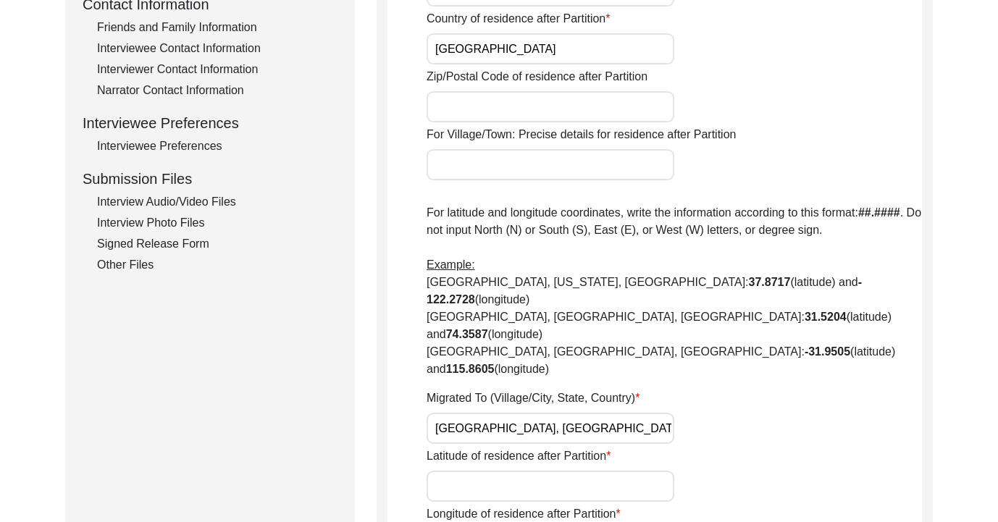
click at [495, 413] on input "[GEOGRAPHIC_DATA], [GEOGRAPHIC_DATA]" at bounding box center [551, 428] width 248 height 31
drag, startPoint x: 580, startPoint y: 375, endPoint x: 429, endPoint y: 372, distance: 150.7
click at [429, 413] on input "[GEOGRAPHIC_DATA], [GEOGRAPHIC_DATA]" at bounding box center [551, 428] width 248 height 31
type input "[GEOGRAPHIC_DATA], [GEOGRAPHIC_DATA], [GEOGRAPHIC_DATA]"
click at [441, 471] on input "Latitude of residence after Partition" at bounding box center [551, 486] width 248 height 31
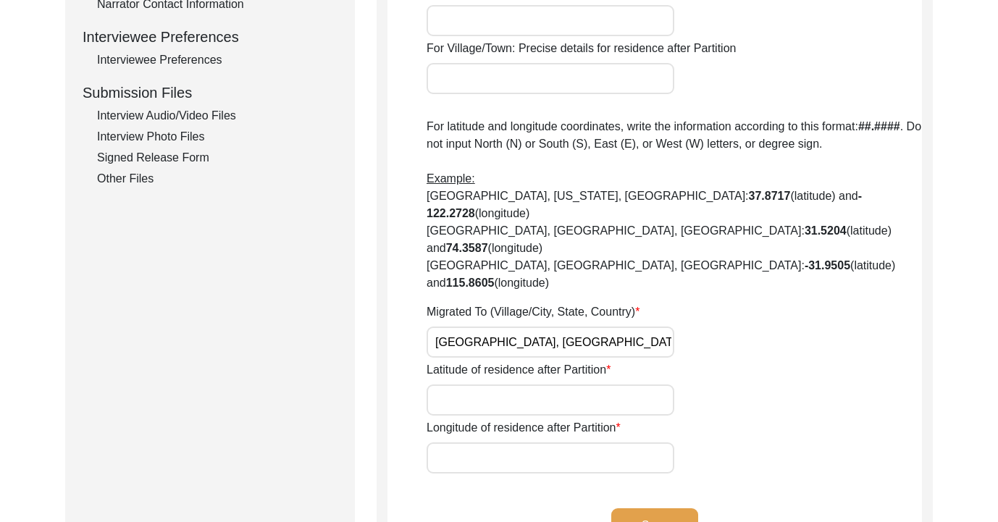
scroll to position [642, 0]
click at [499, 384] on input "Latitude of residence after Partition" at bounding box center [551, 399] width 248 height 31
paste input "[GEOGRAPHIC_DATA]"
click at [497, 384] on input "[GEOGRAPHIC_DATA]" at bounding box center [551, 399] width 248 height 31
drag, startPoint x: 534, startPoint y: 349, endPoint x: 692, endPoint y: 343, distance: 158.7
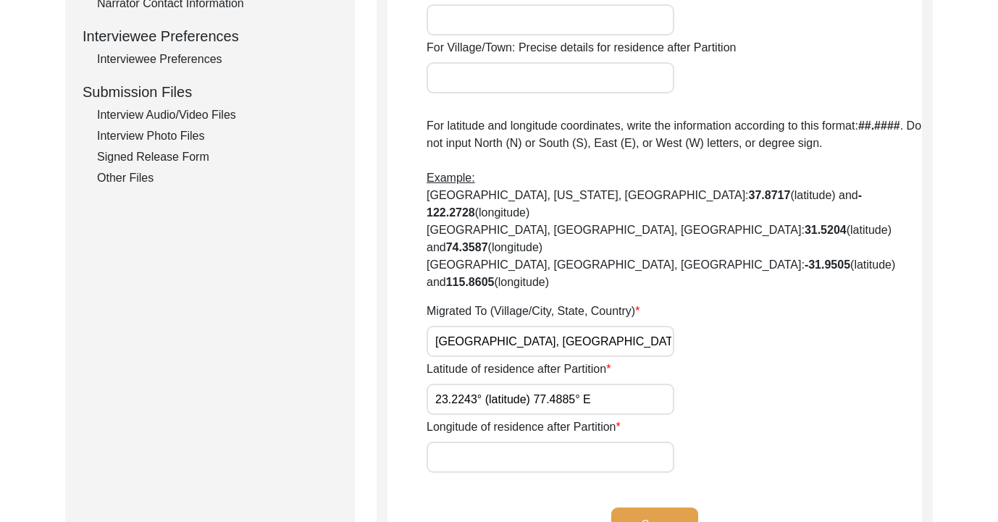
click at [692, 361] on div "Latitude of residence after Partition 23.2243° (latitude) 77.4885° E" at bounding box center [674, 388] width 495 height 54
type input "23.2243° (latitude)"
click at [637, 442] on input "Longitude of residence after Partition" at bounding box center [551, 457] width 248 height 31
paste input "77.4885° E"
type input "77.4885° (longitude)"
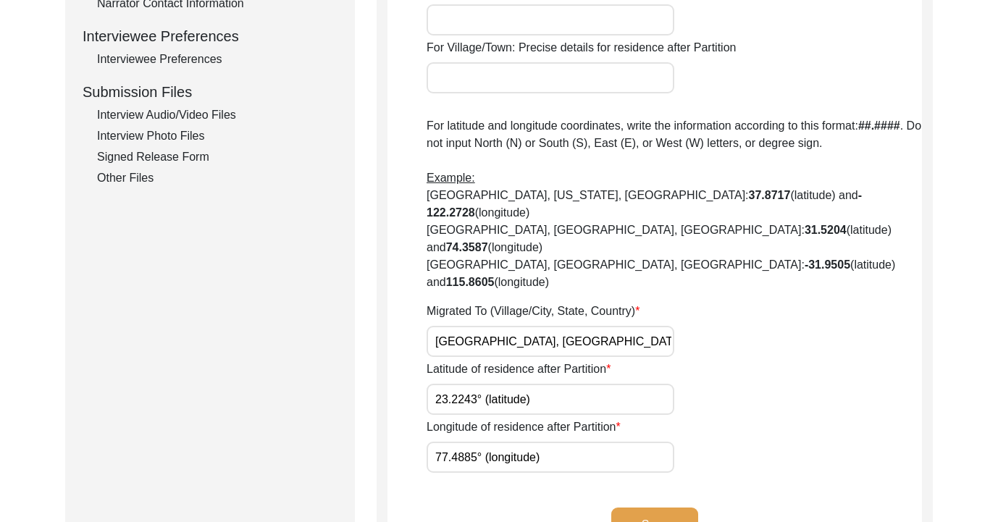
click at [659, 508] on button "Save" at bounding box center [654, 525] width 87 height 35
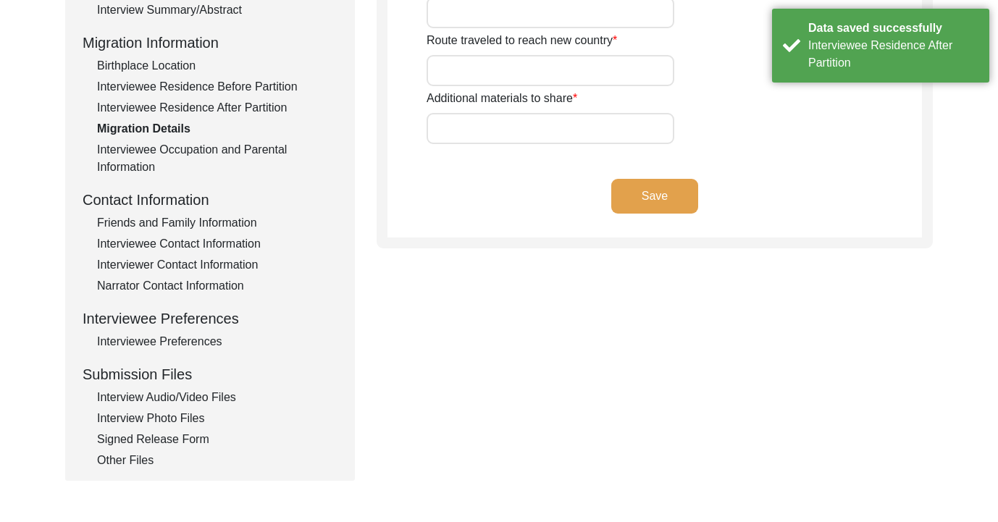
scroll to position [327, 0]
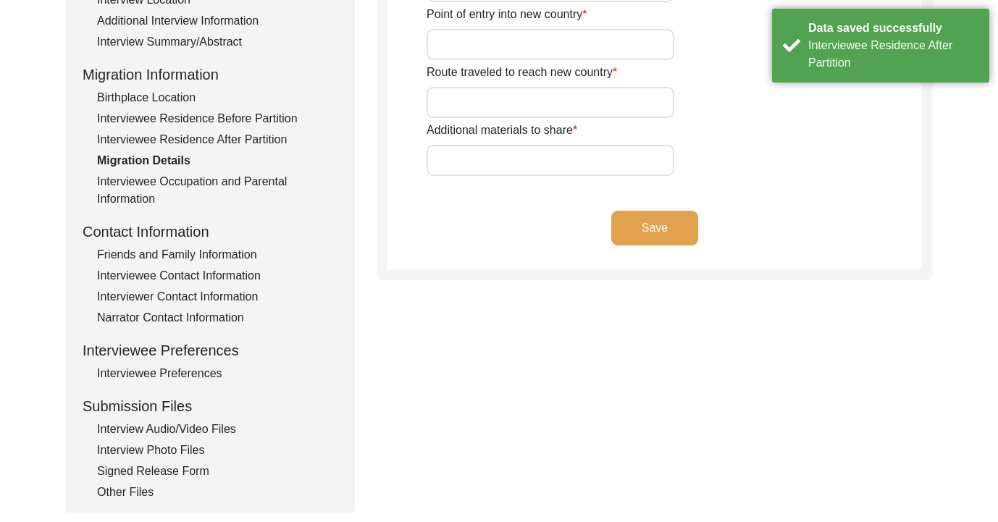
click at [264, 179] on div "Interviewee Occupation and Parental Information" at bounding box center [217, 190] width 240 height 35
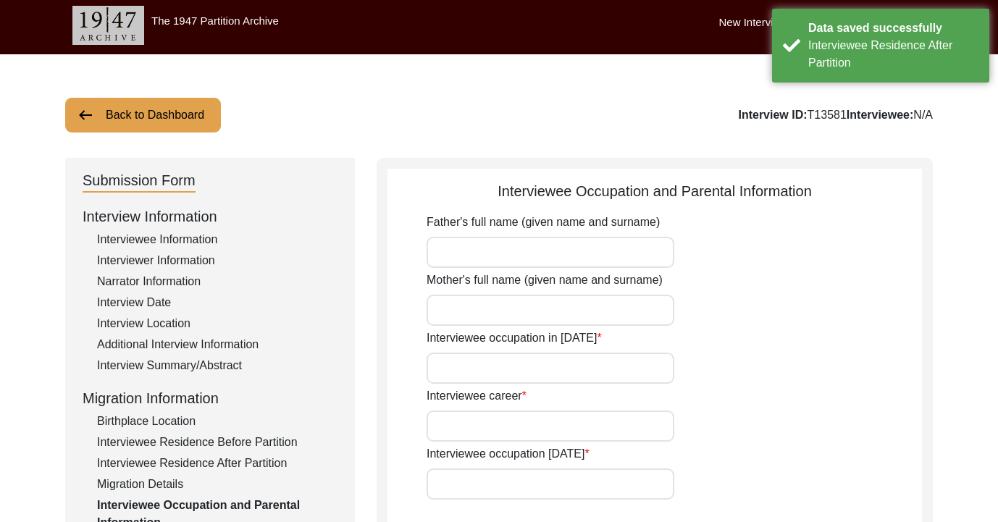
scroll to position [0, 0]
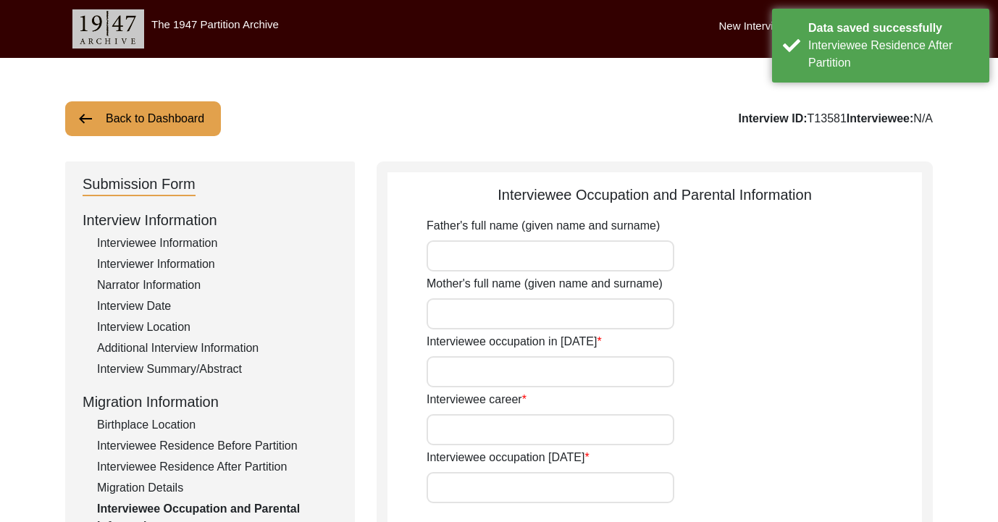
click at [540, 251] on input "Father's full name (given name and surname)" at bounding box center [551, 255] width 248 height 31
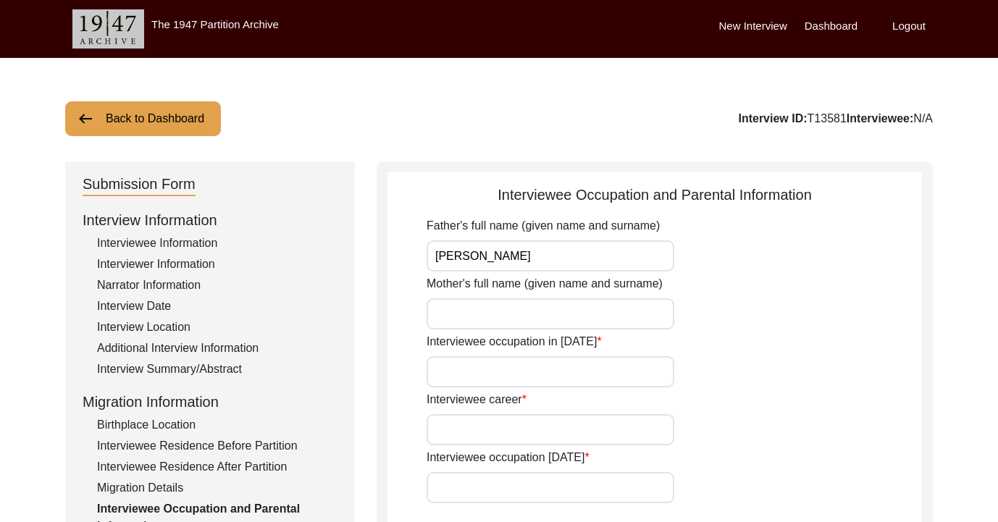
type input "[PERSON_NAME]"
click at [479, 319] on input "Mother's full name (given name and surname)" at bounding box center [551, 313] width 248 height 31
type input "[PERSON_NAME]"
click at [473, 381] on input "Interviewee occupation in [DATE]" at bounding box center [551, 371] width 248 height 31
type input "Child"
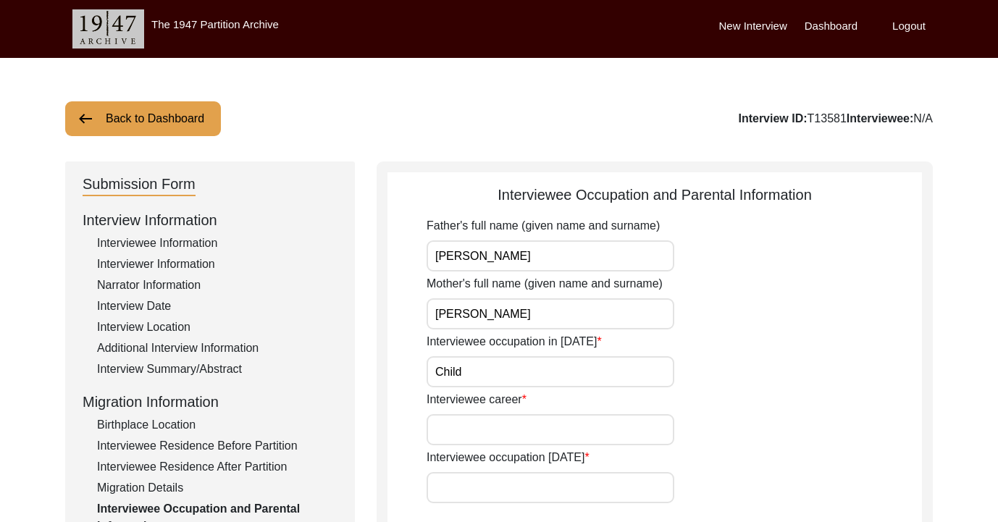
click at [526, 428] on input "Interviewee career" at bounding box center [551, 429] width 248 height 31
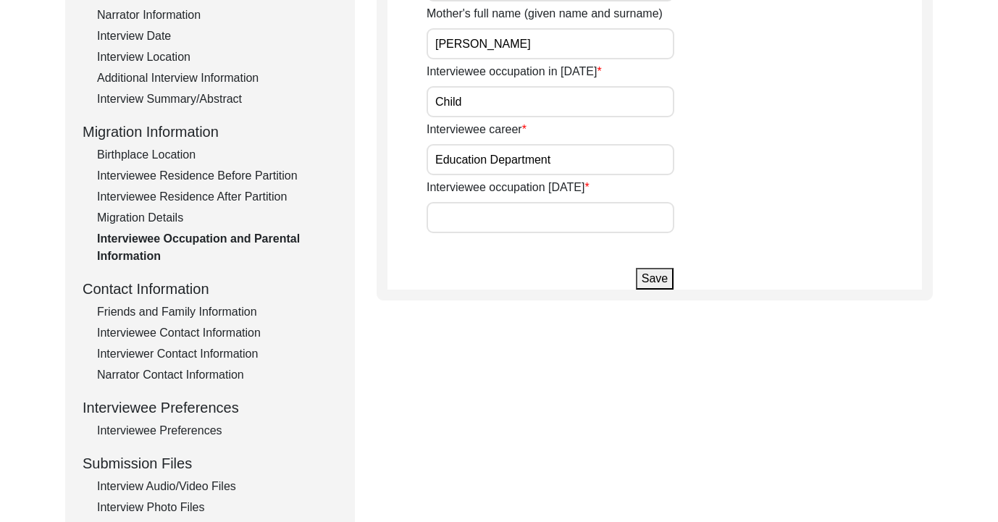
scroll to position [269, 0]
type input "Education Department"
click at [619, 227] on input "Interviewee occupation [DATE]" at bounding box center [551, 218] width 248 height 31
type input "P"
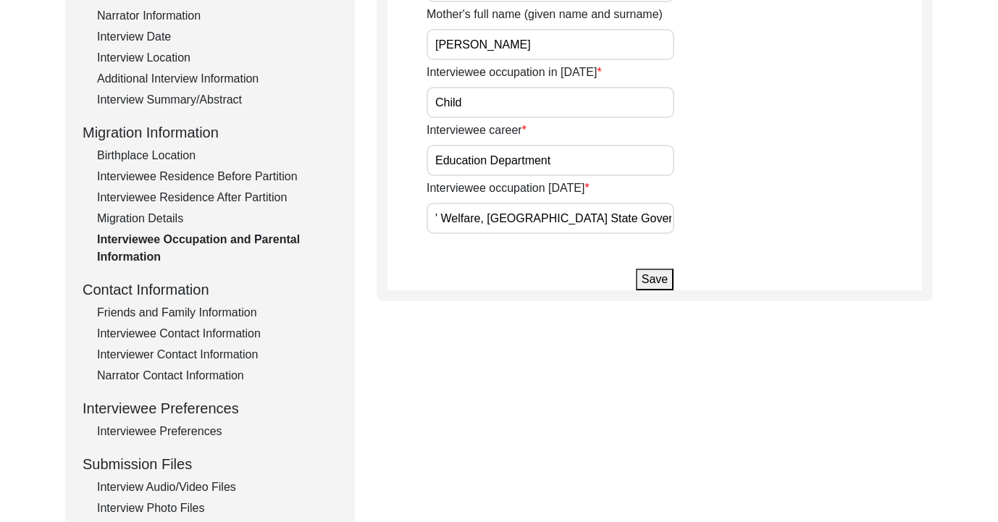
type input "Retired and active member of teh Pensioners' Welfare, [GEOGRAPHIC_DATA] State G…"
click at [647, 280] on button "Save" at bounding box center [655, 280] width 38 height 22
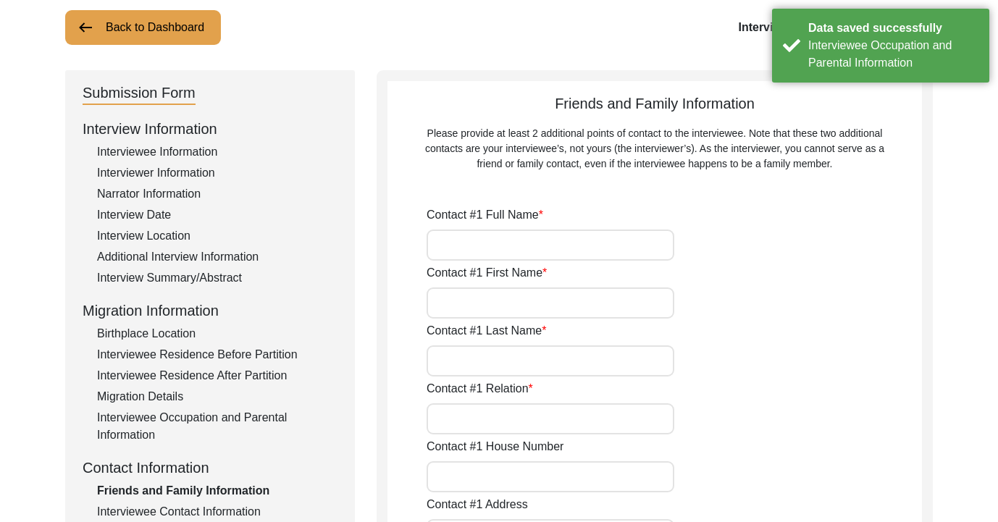
scroll to position [74, 0]
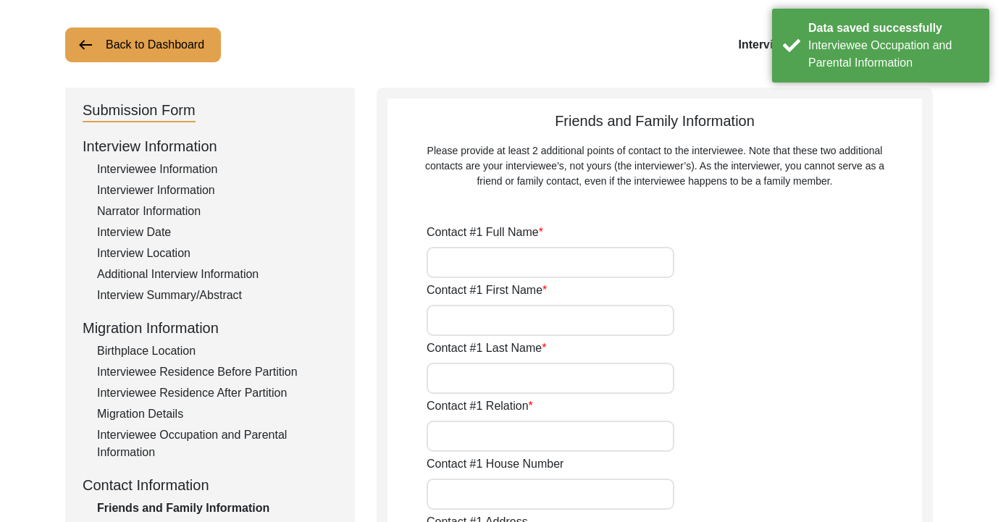
click at [495, 251] on input "Contact #1 Full Name" at bounding box center [551, 262] width 248 height 31
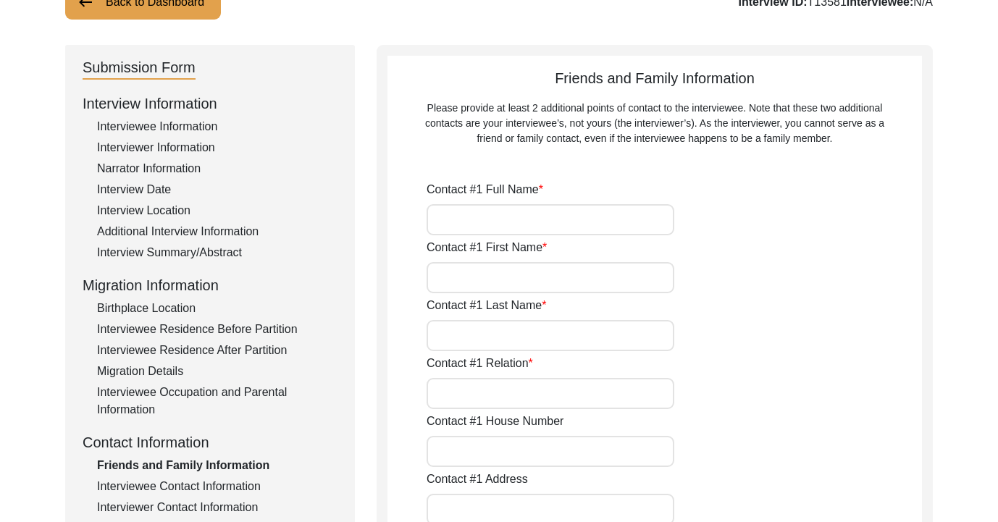
scroll to position [127, 0]
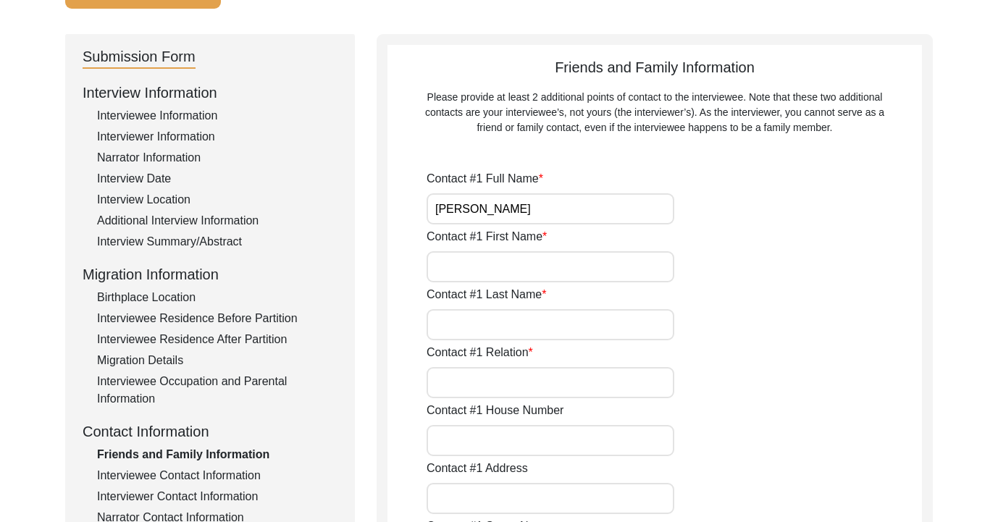
type input "[PERSON_NAME]"
click at [608, 262] on input "Contact #1 First Name" at bounding box center [551, 266] width 248 height 31
type input "[PERSON_NAME]"
click at [570, 322] on input "Contact #1 Last Name" at bounding box center [551, 324] width 248 height 31
click at [469, 209] on input "[PERSON_NAME]" at bounding box center [551, 208] width 248 height 31
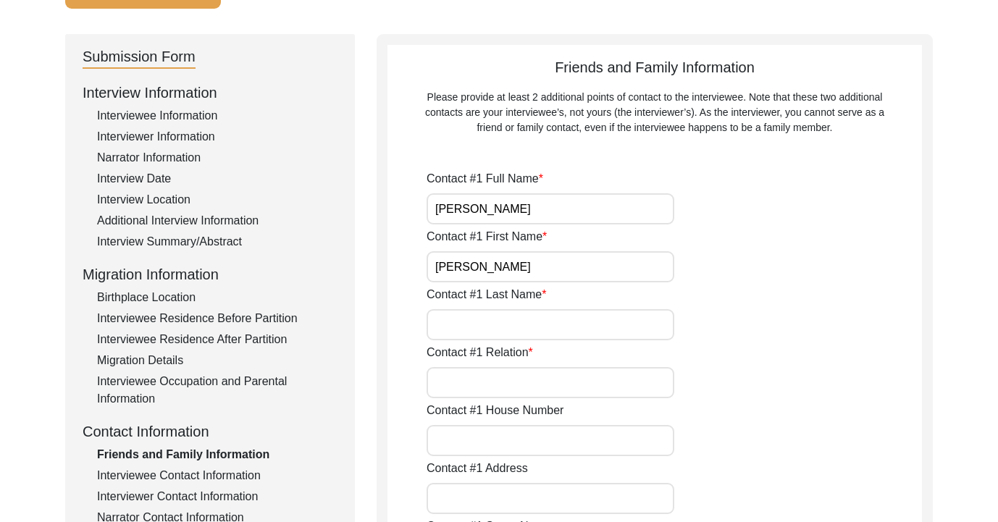
type input "[PERSON_NAME]"
click at [493, 319] on input "Contact #1 Last Name" at bounding box center [551, 324] width 248 height 31
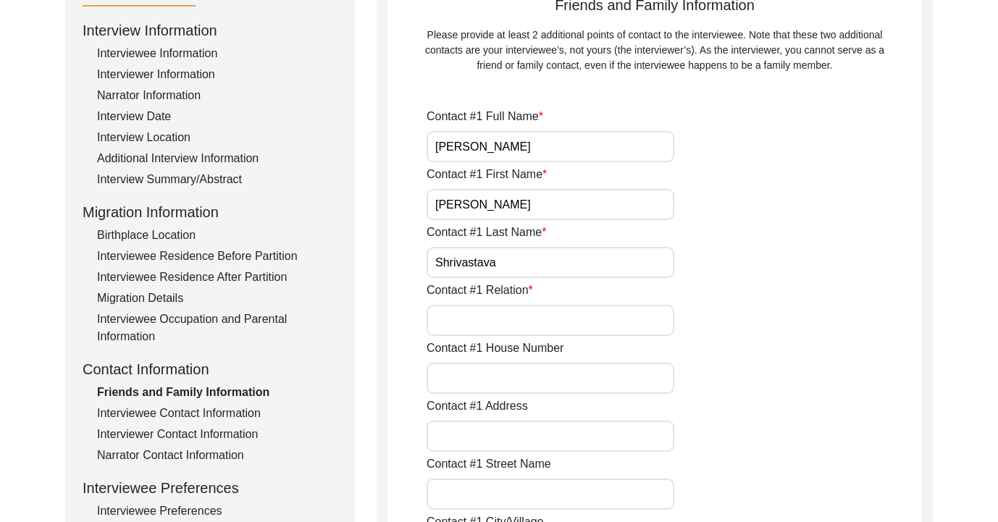
scroll to position [227, 0]
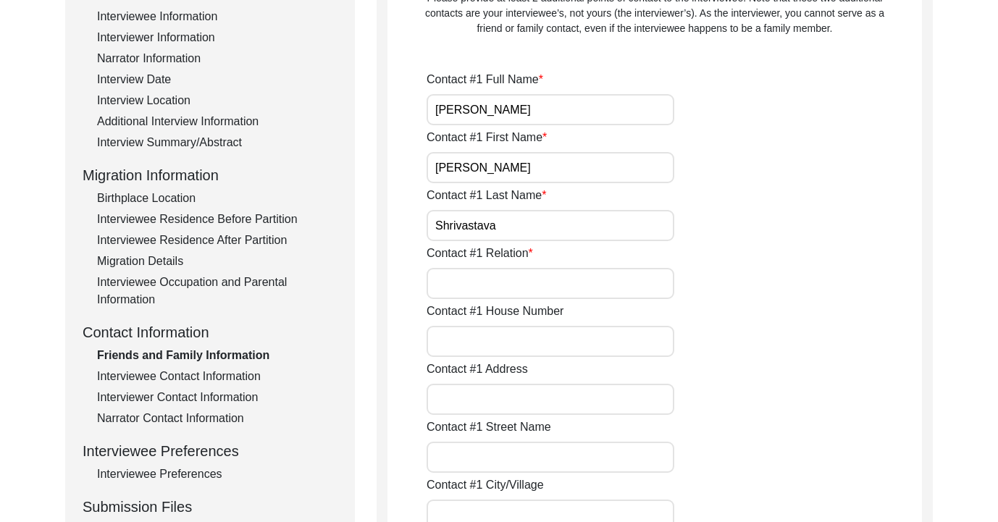
type input "Shrivastava"
click at [509, 290] on input "Contact #1 Relation" at bounding box center [551, 283] width 248 height 31
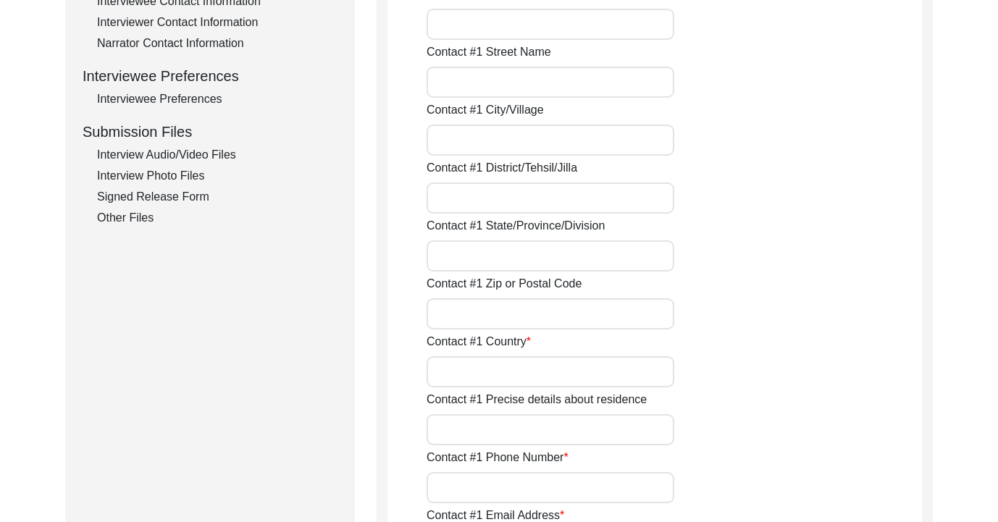
scroll to position [605, 0]
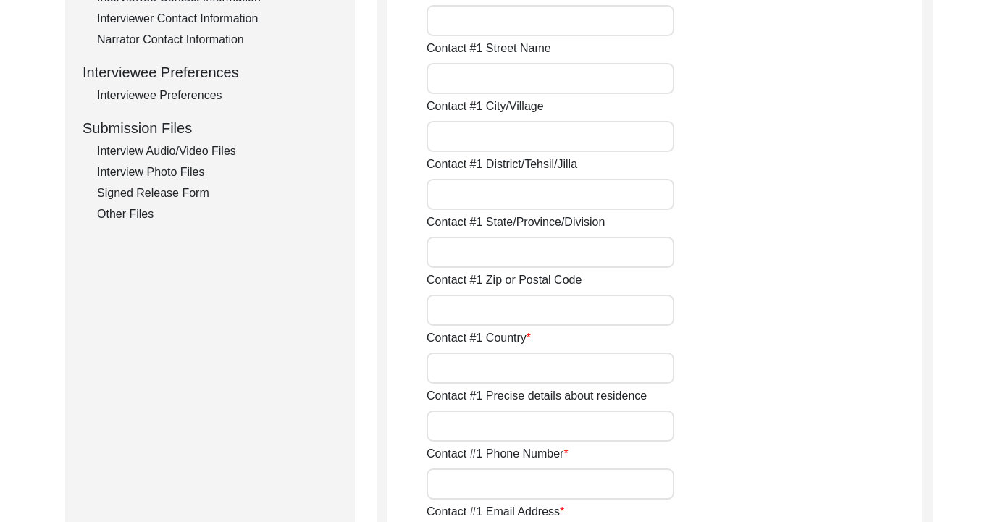
type input "Grand daughter in law"
click at [497, 373] on input "Contact #1 Country" at bounding box center [551, 368] width 248 height 31
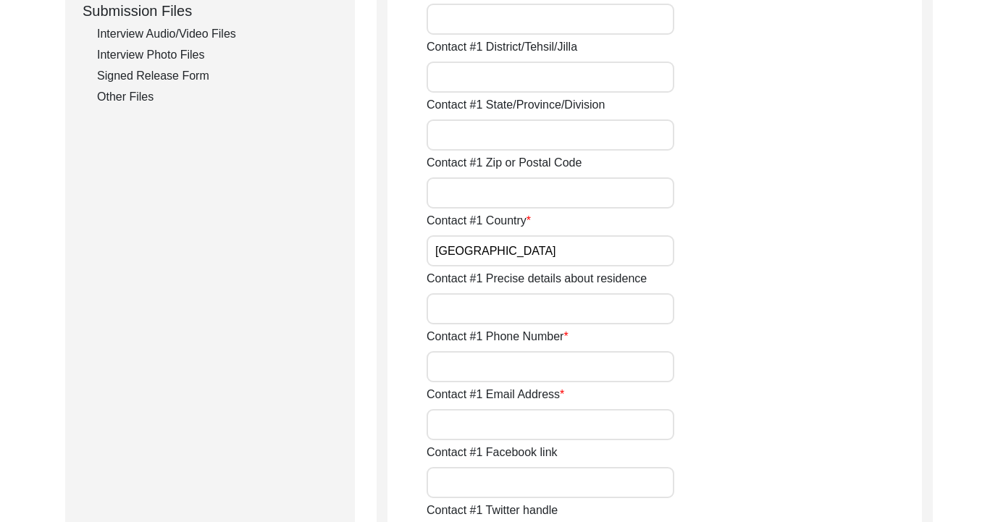
scroll to position [725, 0]
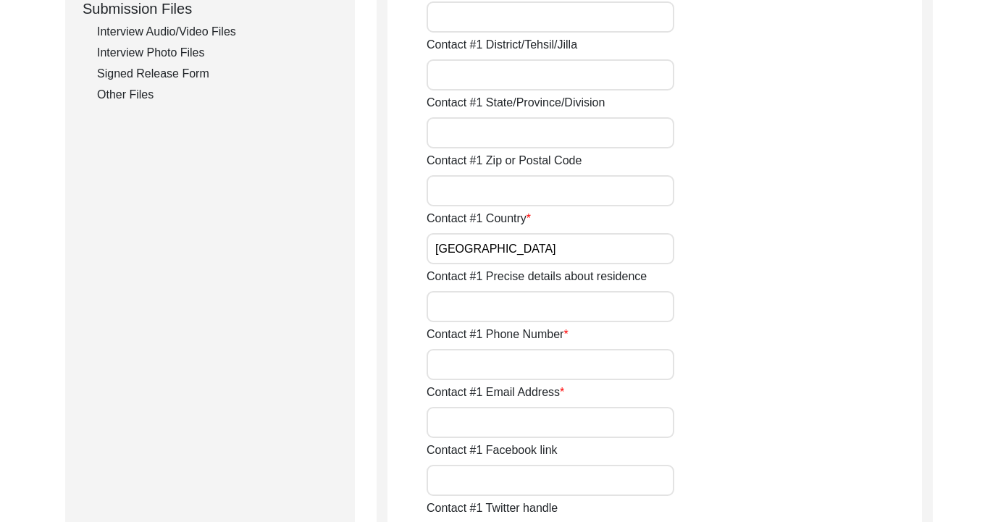
type input "[GEOGRAPHIC_DATA]"
click at [518, 365] on input "Contact #1 Phone Number" at bounding box center [551, 364] width 248 height 31
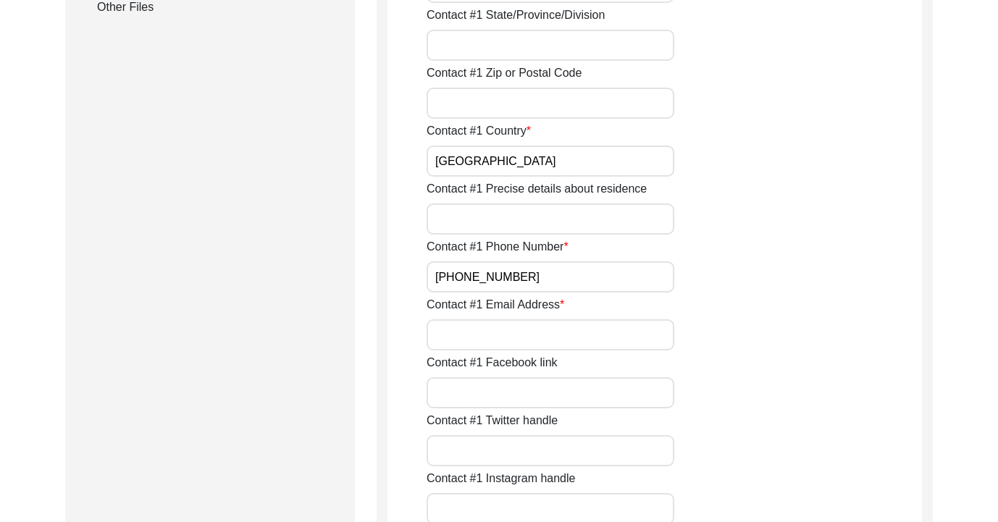
scroll to position [813, 0]
type input "[PHONE_NUMBER]"
click at [657, 336] on input "Contact #1 Email Address" at bounding box center [551, 334] width 248 height 31
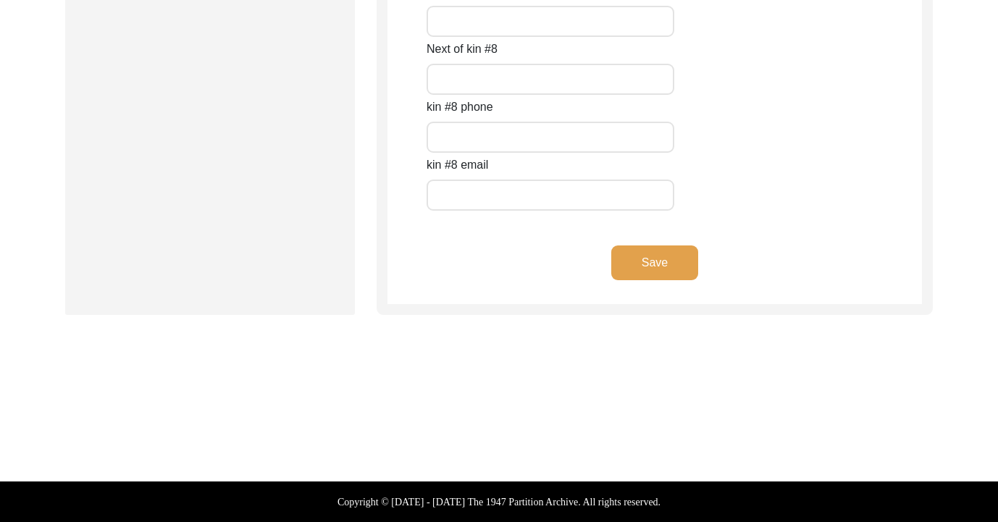
type input "[EMAIL_ADDRESS][DOMAIN_NAME]"
click at [671, 247] on button "Save" at bounding box center [654, 263] width 87 height 35
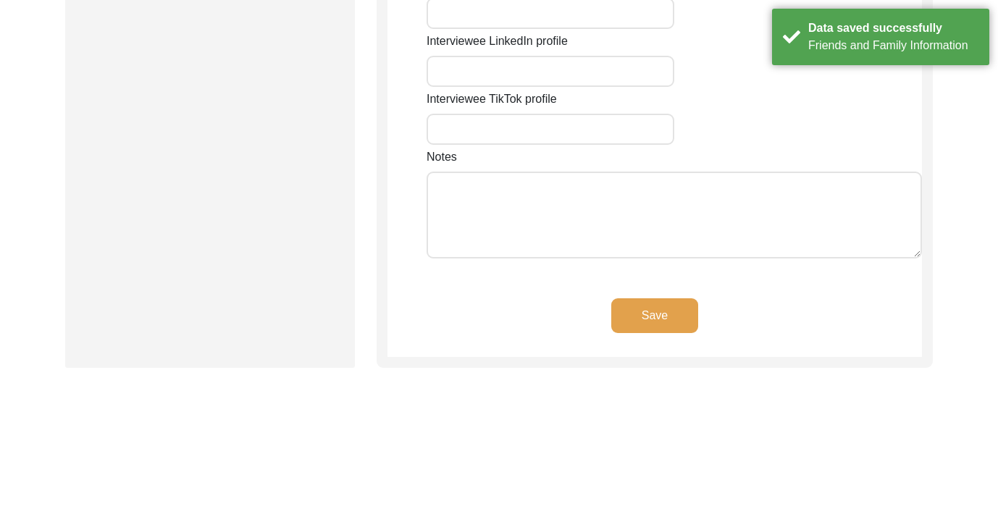
click at [664, 298] on button "Save" at bounding box center [654, 315] width 87 height 35
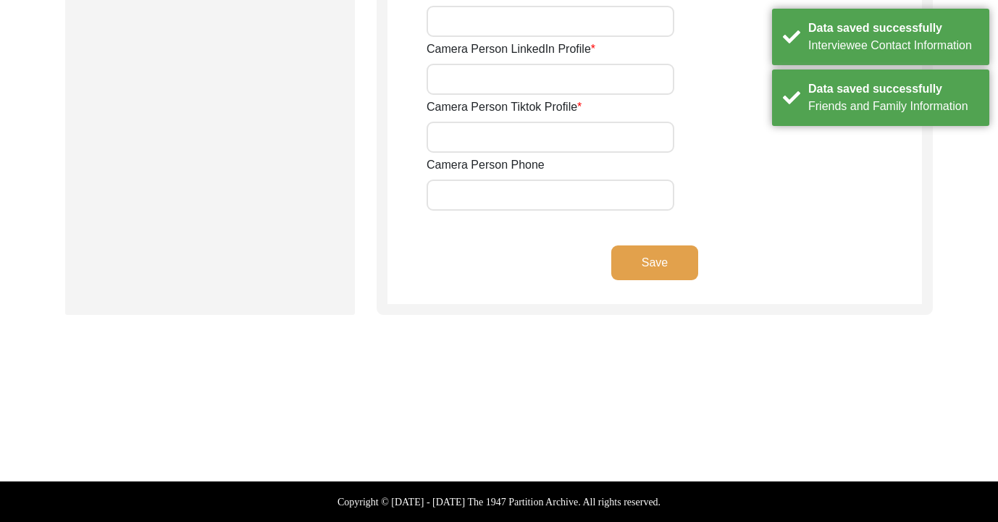
scroll to position [0, 0]
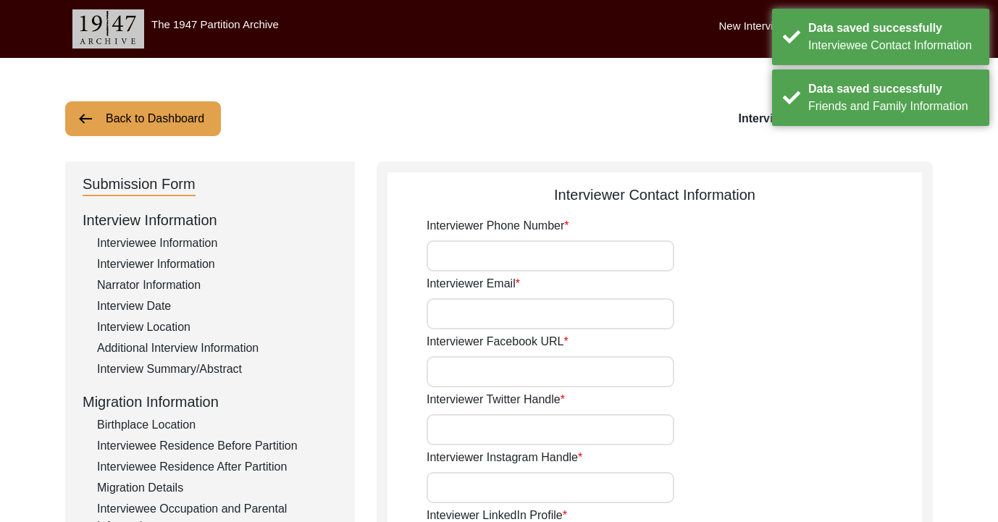
click at [637, 251] on input "Interviewer Phone Number" at bounding box center [551, 255] width 248 height 31
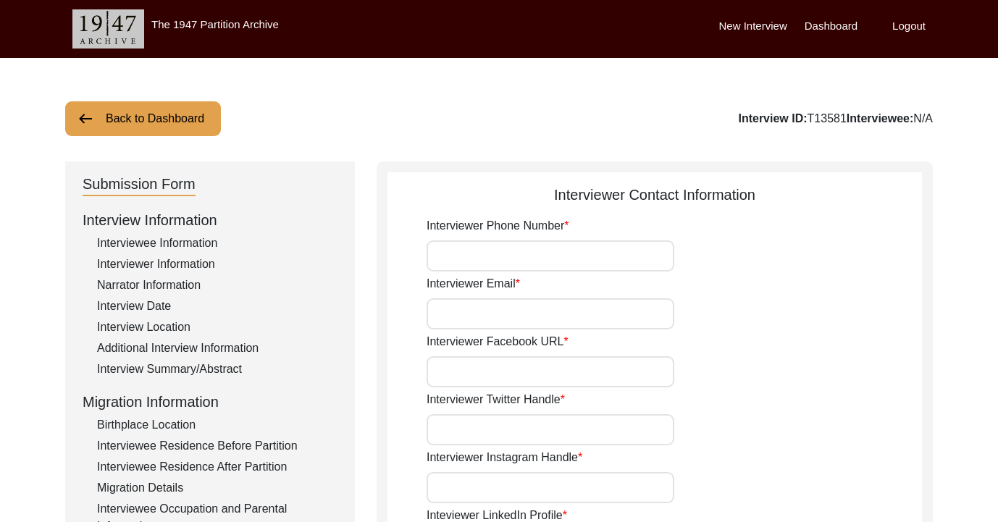
type input "[PHONE_NUMBER]"
click at [566, 311] on input "Interviewer Email" at bounding box center [551, 313] width 248 height 31
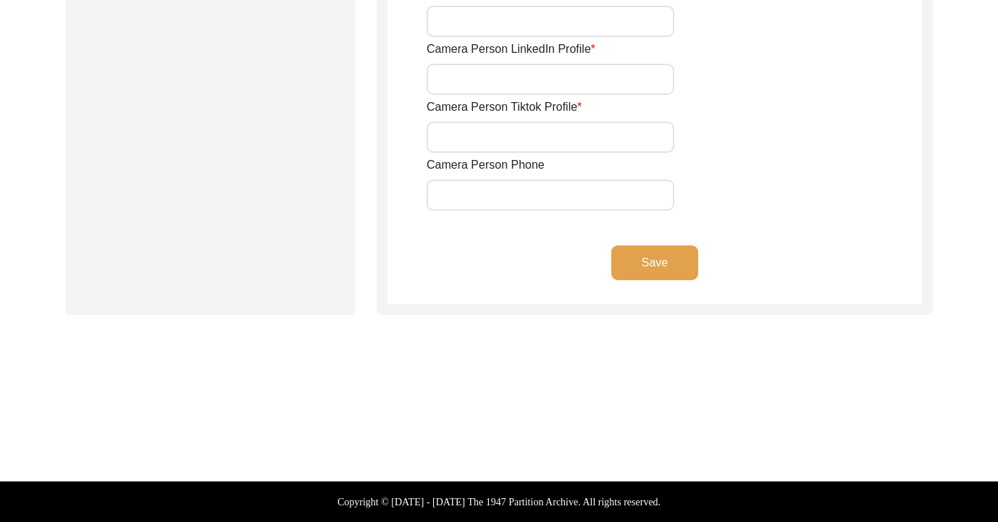
type input "[EMAIL_ADDRESS][DOMAIN_NAME]"
click at [681, 264] on button "Save" at bounding box center [654, 263] width 87 height 35
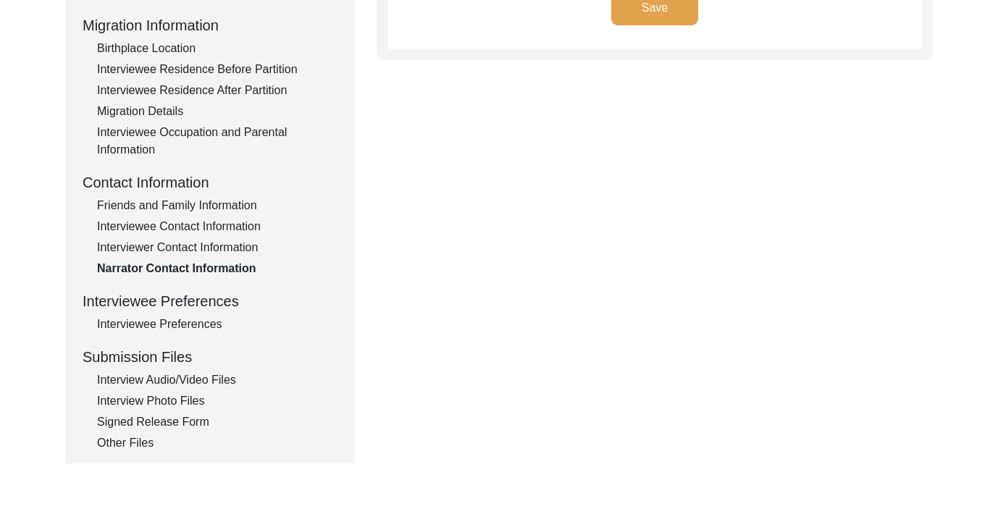
scroll to position [378, 0]
click at [634, 16] on button "Save" at bounding box center [654, 6] width 87 height 35
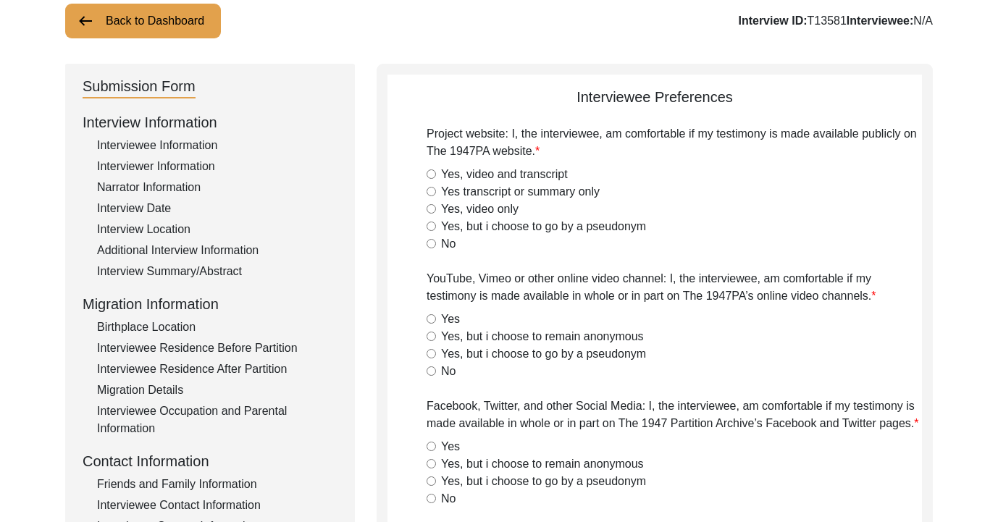
scroll to position [93, 0]
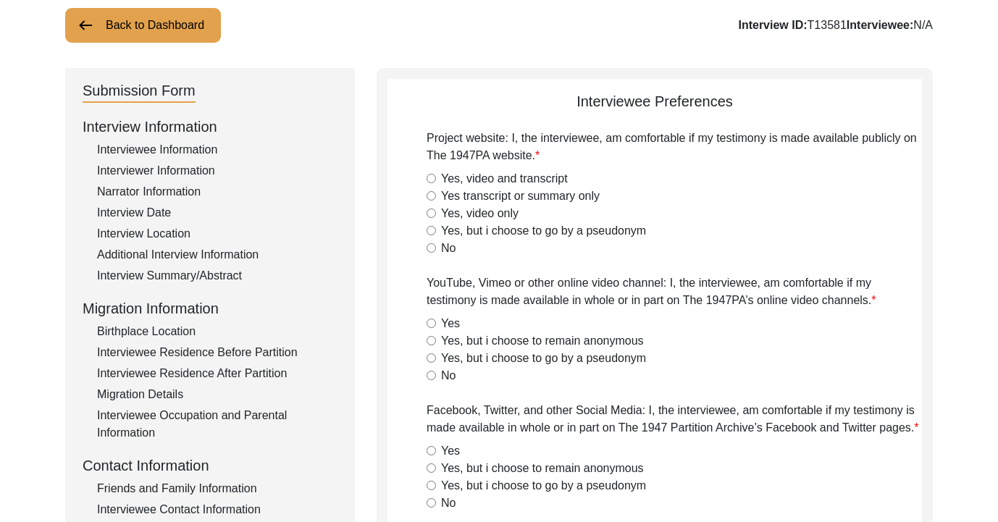
click at [429, 199] on input "Yes transcript or summary only" at bounding box center [431, 195] width 9 height 9
radio input "true"
click at [432, 340] on input "Yes, but i choose to remain anonymous" at bounding box center [431, 340] width 9 height 9
radio input "true"
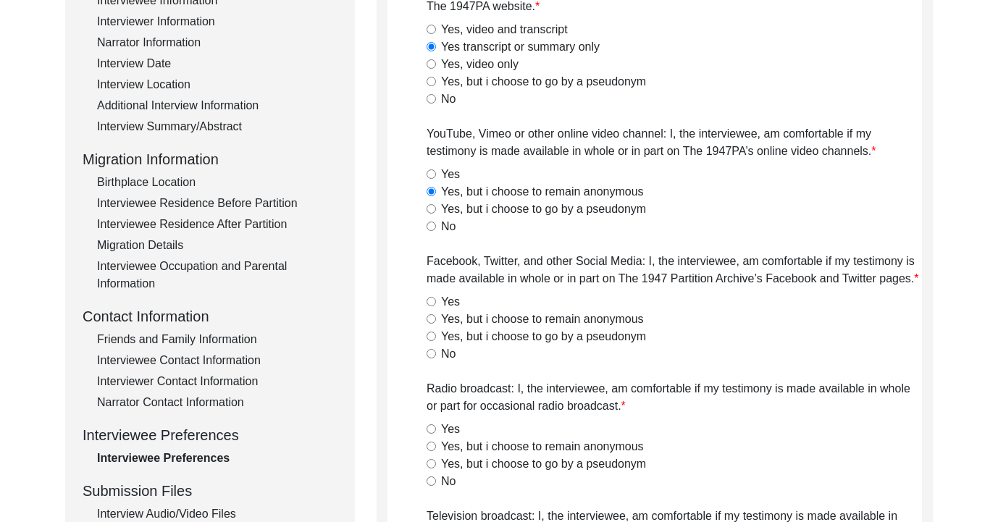
scroll to position [251, 0]
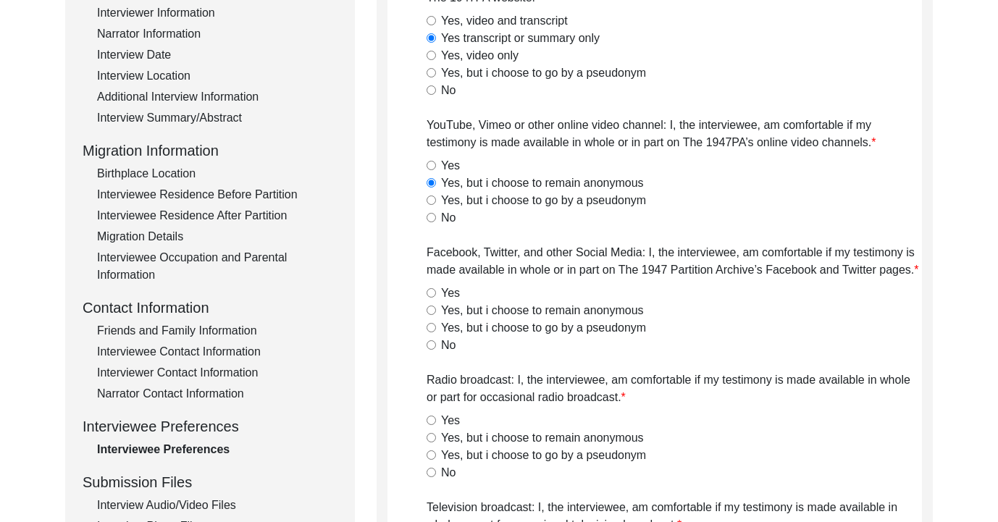
click at [432, 312] on input "Yes, but i choose to remain anonymous" at bounding box center [431, 310] width 9 height 9
radio input "true"
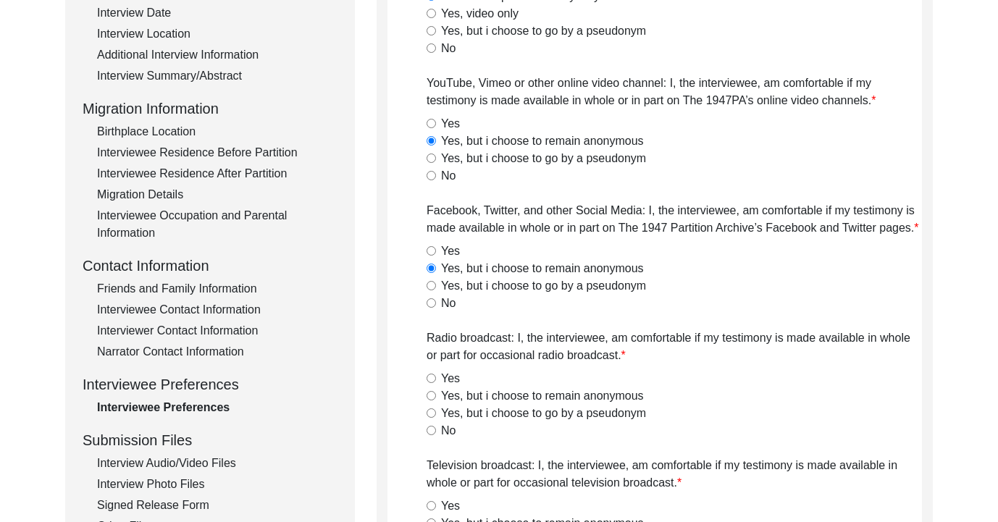
scroll to position [295, 0]
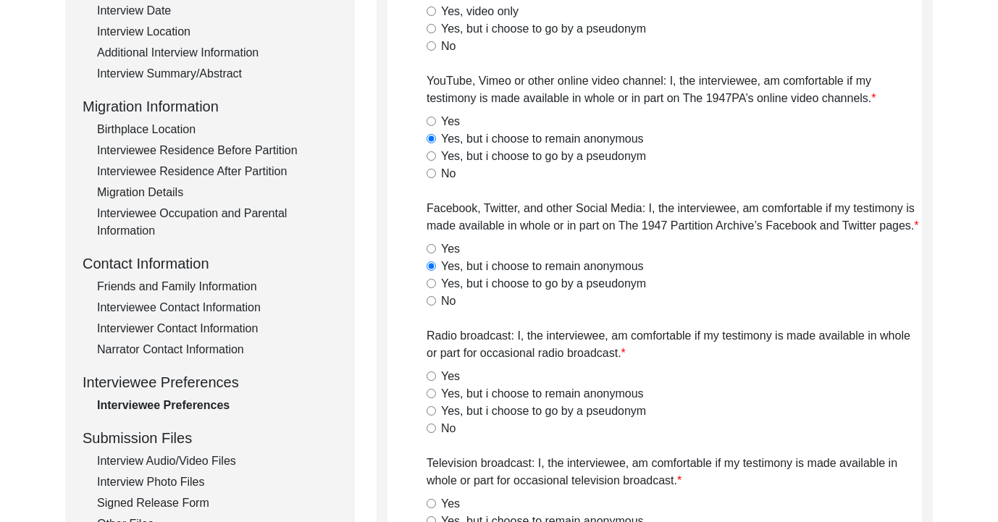
click at [430, 378] on input "Yes" at bounding box center [431, 376] width 9 height 9
radio input "true"
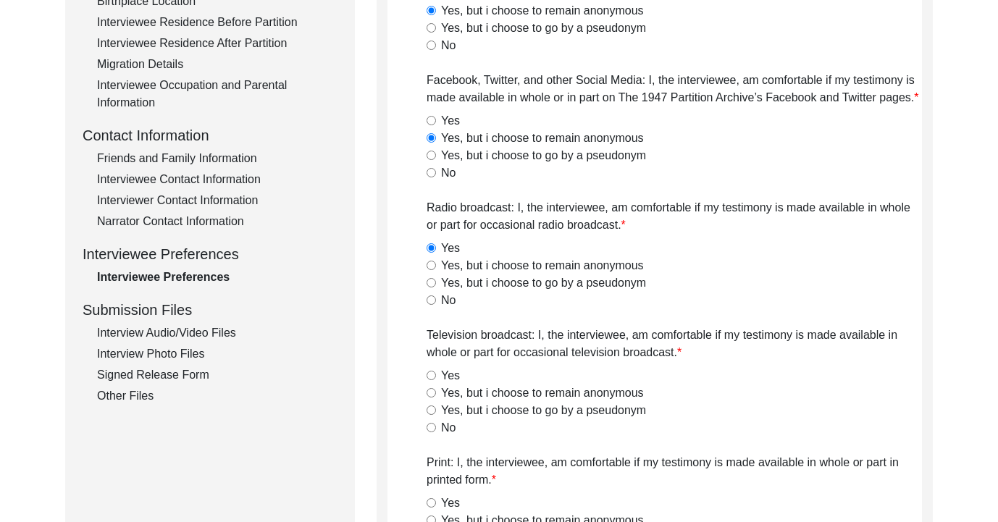
scroll to position [429, 0]
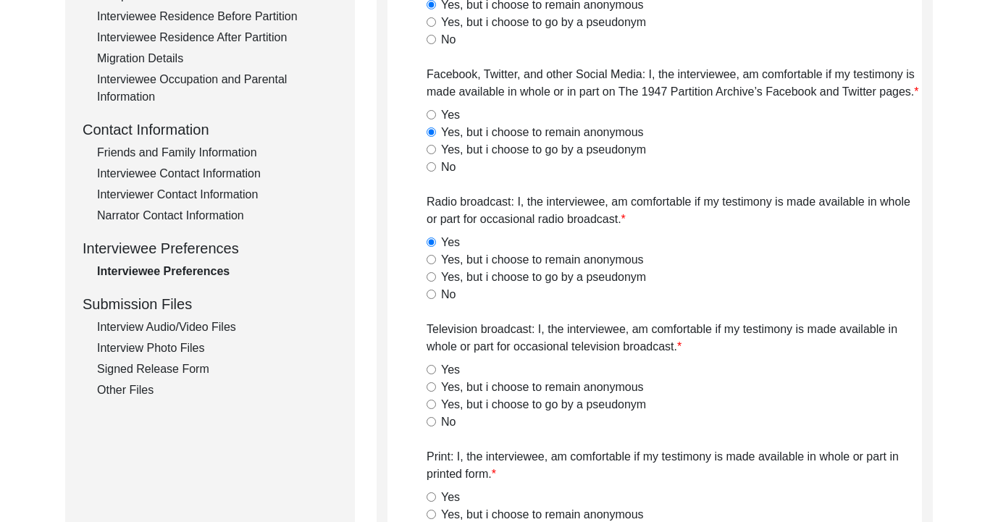
click at [431, 368] on input "Yes" at bounding box center [431, 369] width 9 height 9
radio input "true"
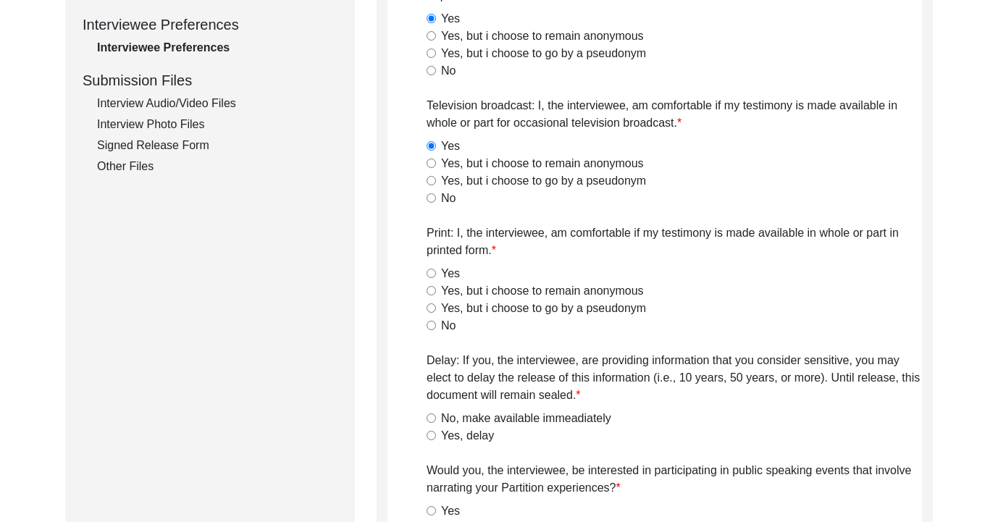
scroll to position [657, 0]
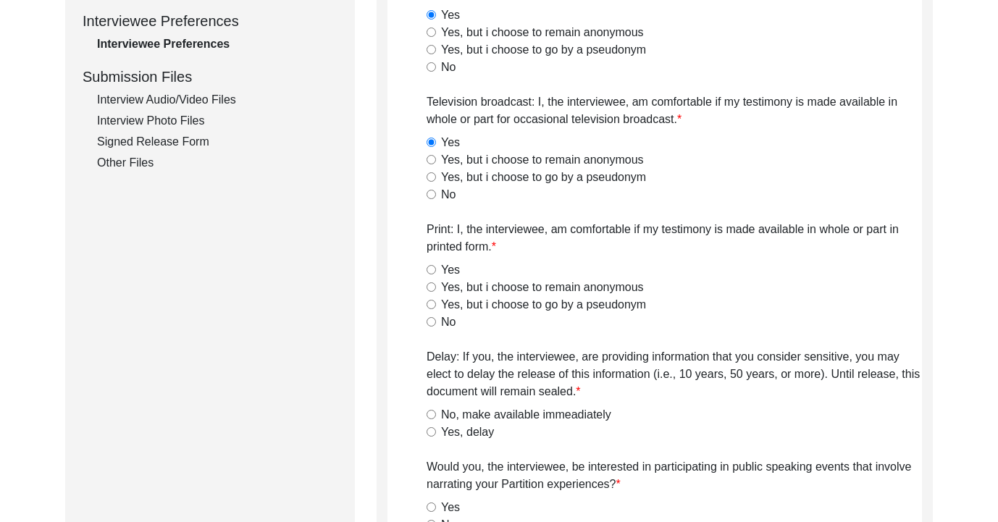
click at [432, 273] on input "Yes" at bounding box center [431, 269] width 9 height 9
radio input "true"
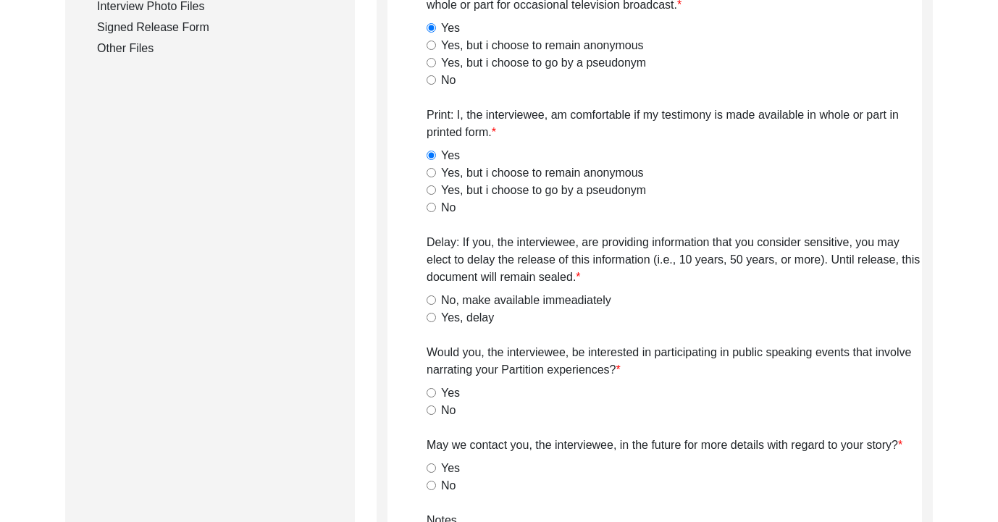
scroll to position [773, 0]
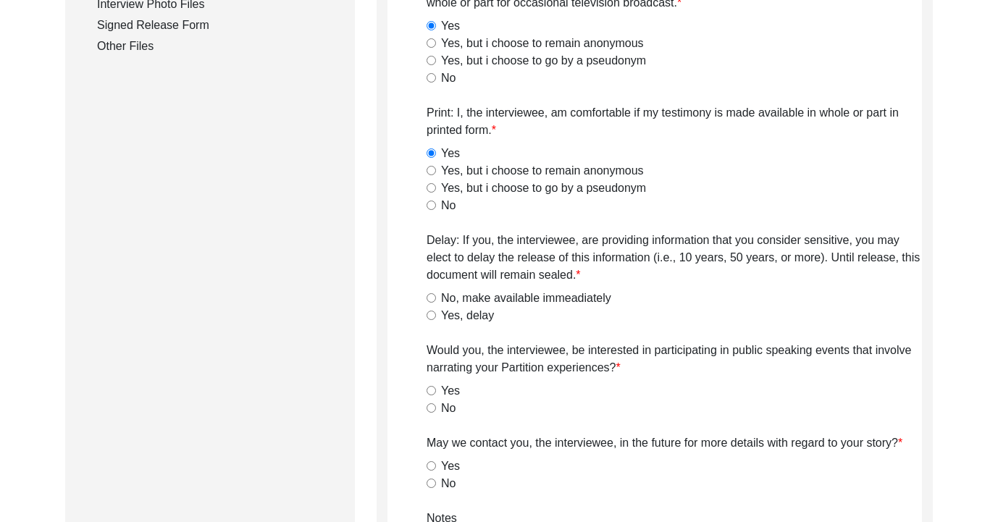
click at [434, 298] on input "No, make available immeadiately" at bounding box center [431, 297] width 9 height 9
radio input "true"
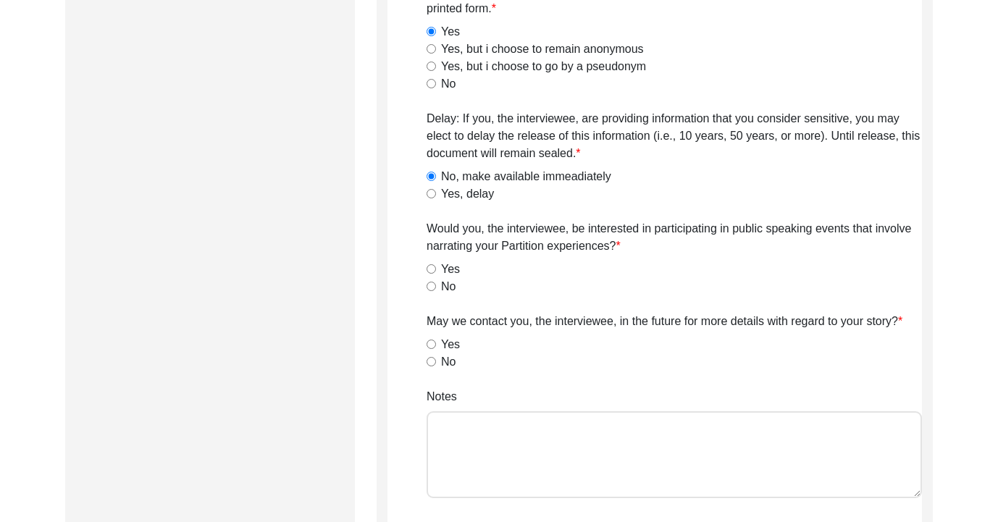
scroll to position [897, 0]
click at [432, 265] on input "Yes" at bounding box center [431, 267] width 9 height 9
radio input "true"
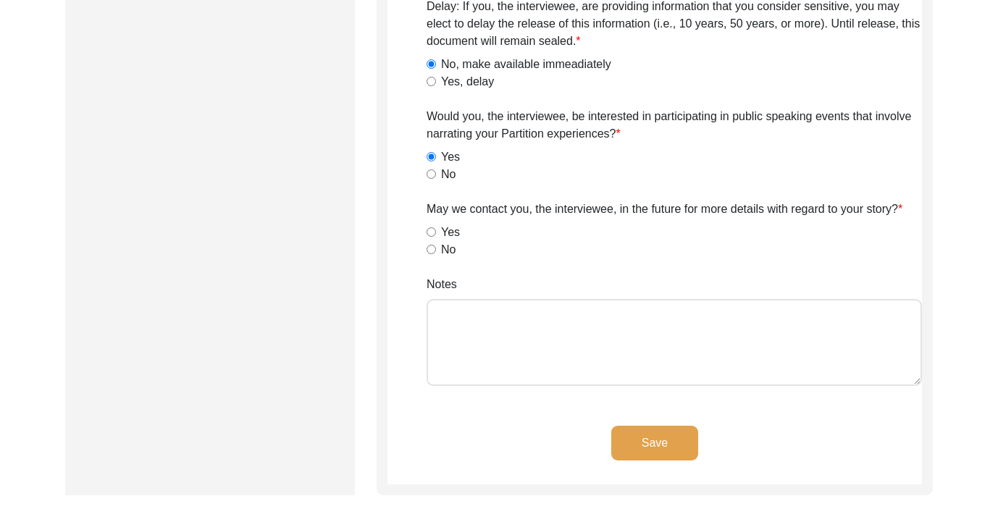
scroll to position [1010, 0]
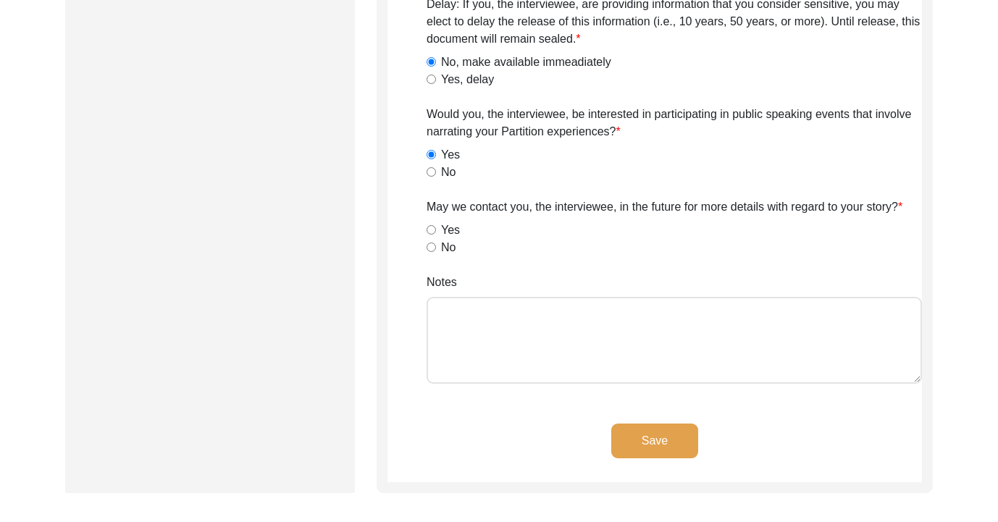
click at [432, 229] on input "Yes" at bounding box center [431, 229] width 9 height 9
radio input "true"
click at [634, 451] on button "Save" at bounding box center [654, 441] width 87 height 35
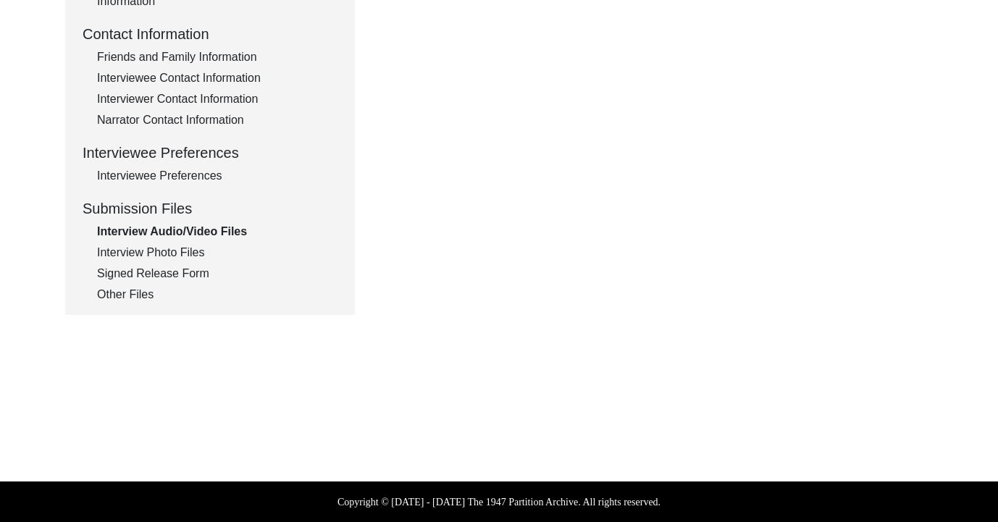
click at [195, 259] on div "Interview Photo Files" at bounding box center [217, 252] width 240 height 17
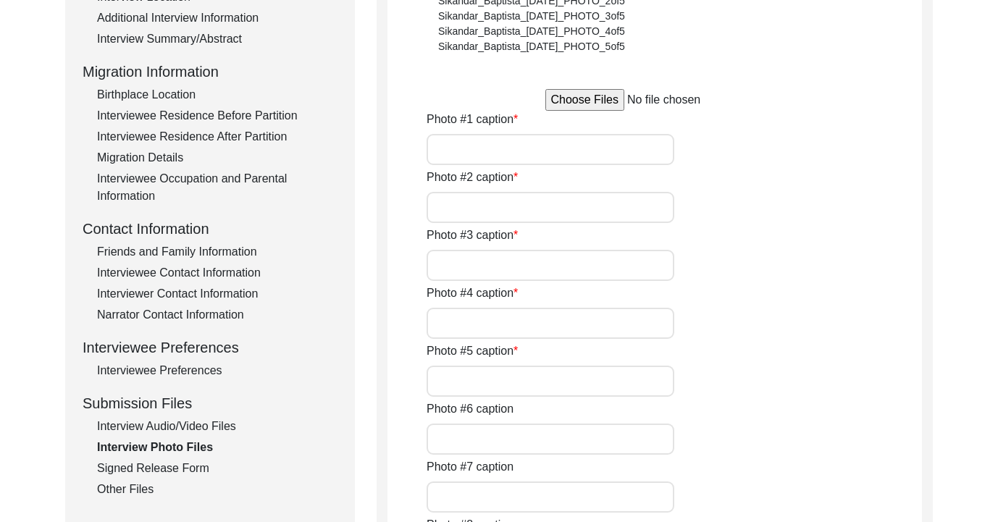
scroll to position [324, 0]
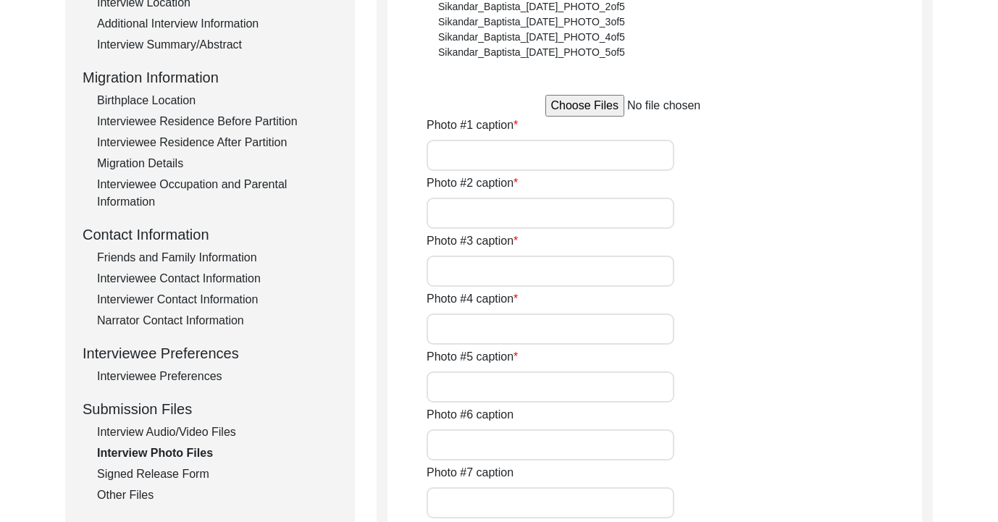
click at [595, 108] on input "file" at bounding box center [654, 106] width 219 height 22
click at [628, 113] on input "file" at bounding box center [654, 106] width 219 height 22
click at [563, 106] on input "file" at bounding box center [654, 106] width 219 height 22
type input "C:\fakepath\Rupchand_Baharani_[DATE]_PHOTO_4of8.HEIC"
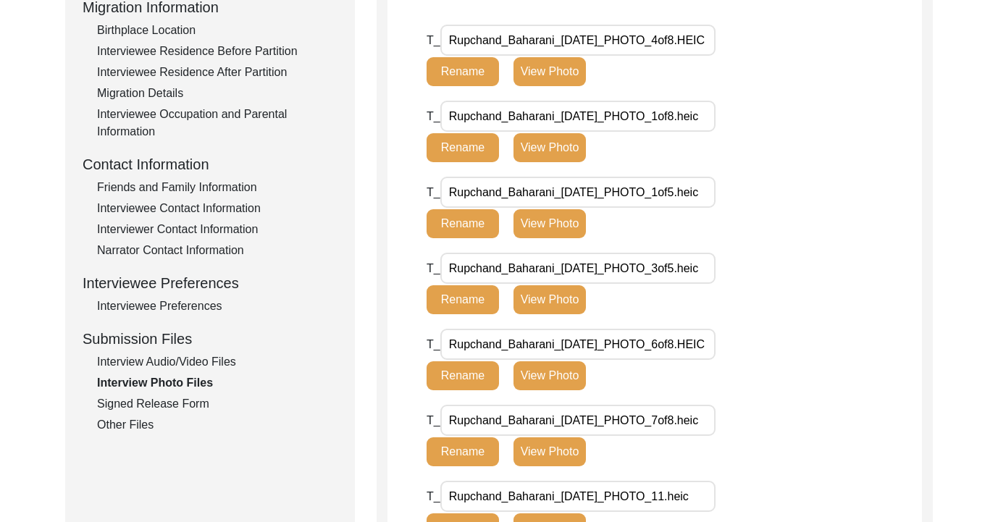
scroll to position [395, 0]
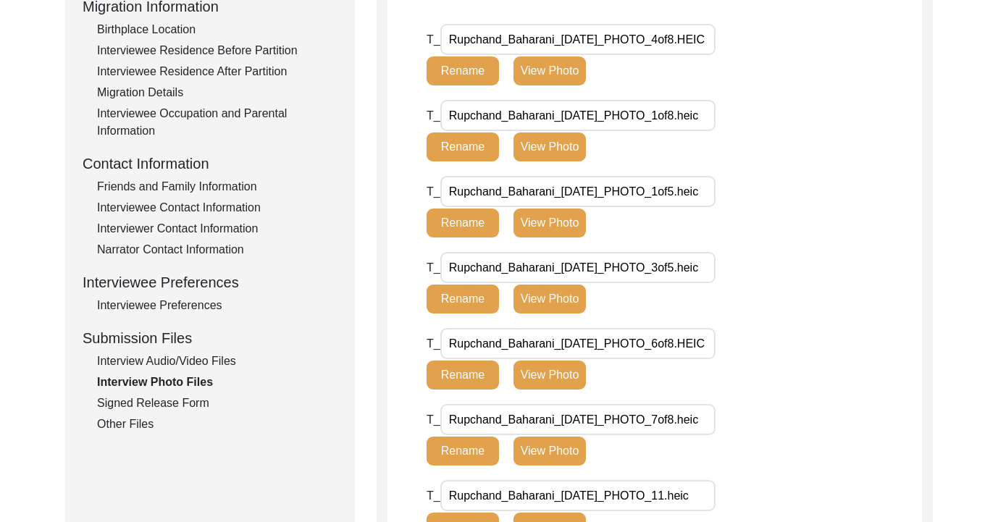
click at [126, 427] on div "Other Files" at bounding box center [217, 424] width 240 height 17
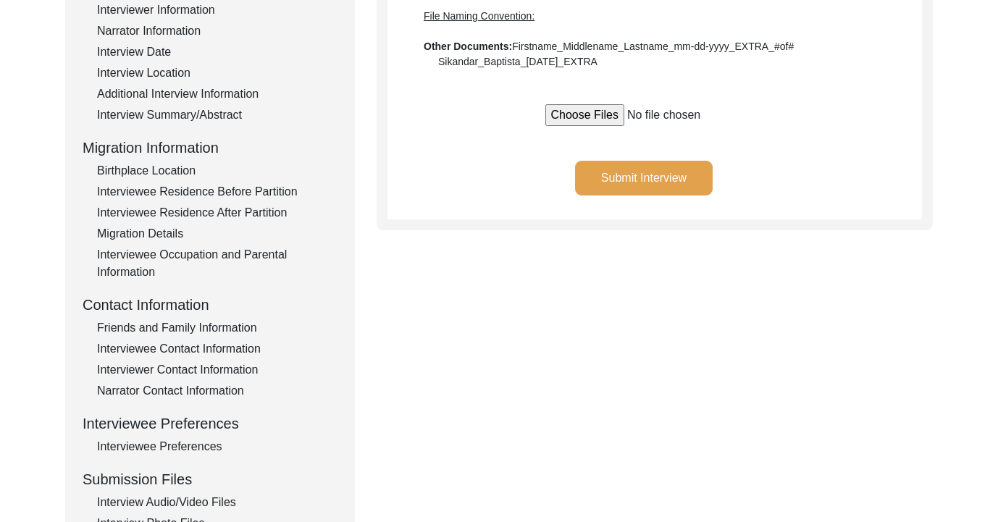
scroll to position [114, 0]
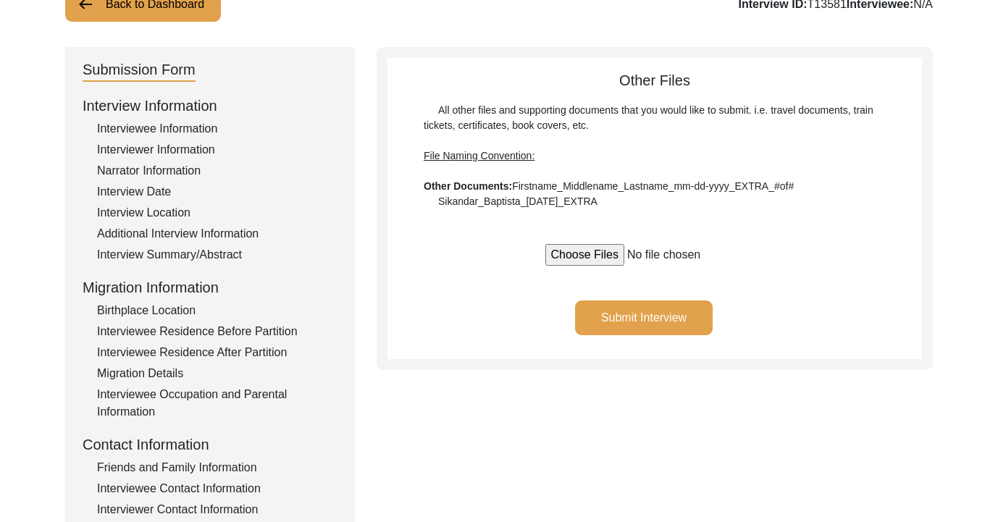
click at [592, 252] on input "file" at bounding box center [654, 255] width 219 height 22
type input "C:\fakepath\Rupchand_Baharani_[DATE]_PHOTO_13of5 (1).HEIC"
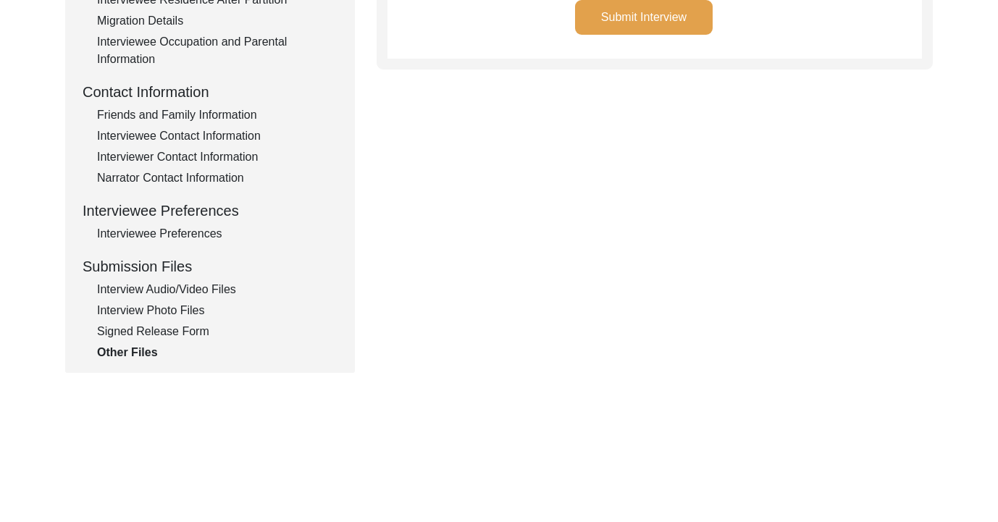
scroll to position [468, 0]
click at [189, 314] on div "Interview Photo Files" at bounding box center [217, 309] width 240 height 17
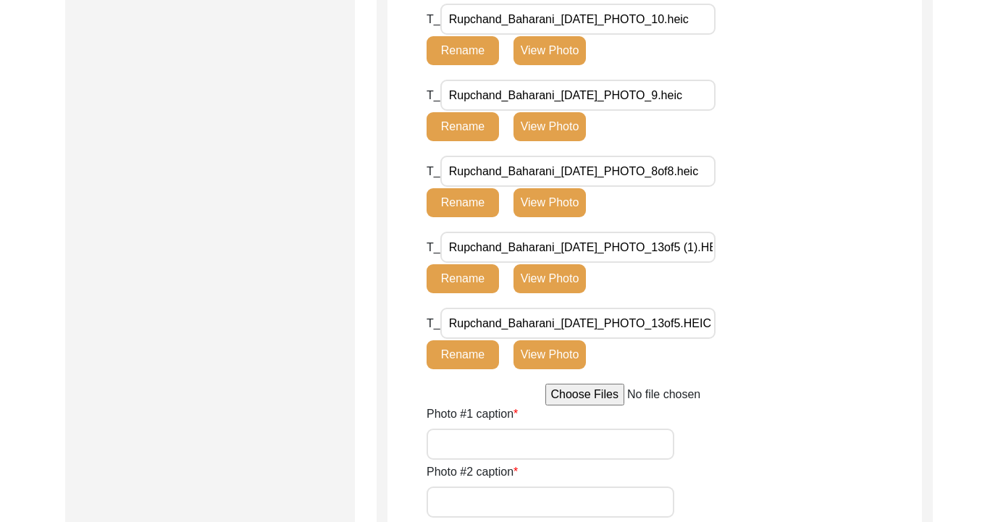
scroll to position [981, 0]
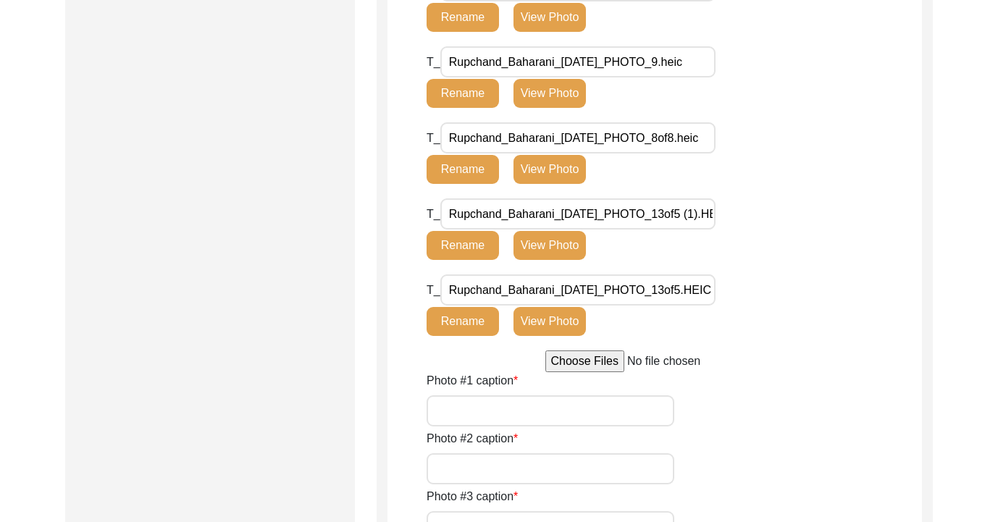
click at [574, 366] on input "file" at bounding box center [654, 362] width 219 height 22
type input "C:\fakepath\Rupchand_Baharani_[DATE]_PHOTO_12of5.HEIC"
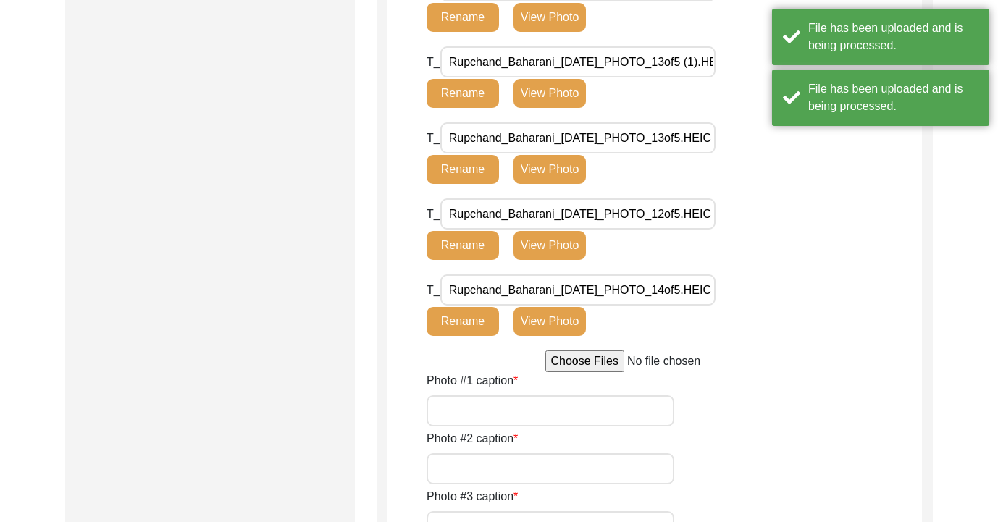
scroll to position [1159, 0]
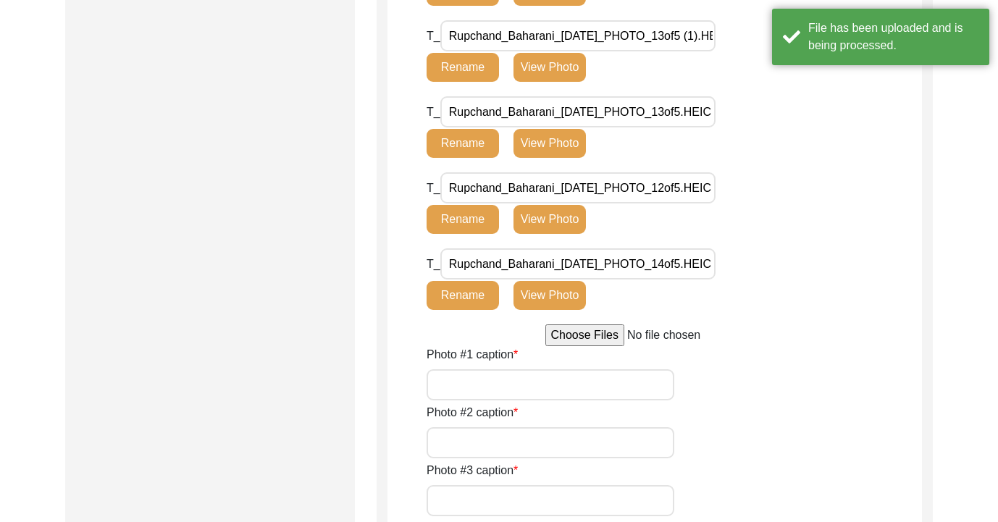
click at [562, 290] on button "View Photo" at bounding box center [549, 295] width 72 height 29
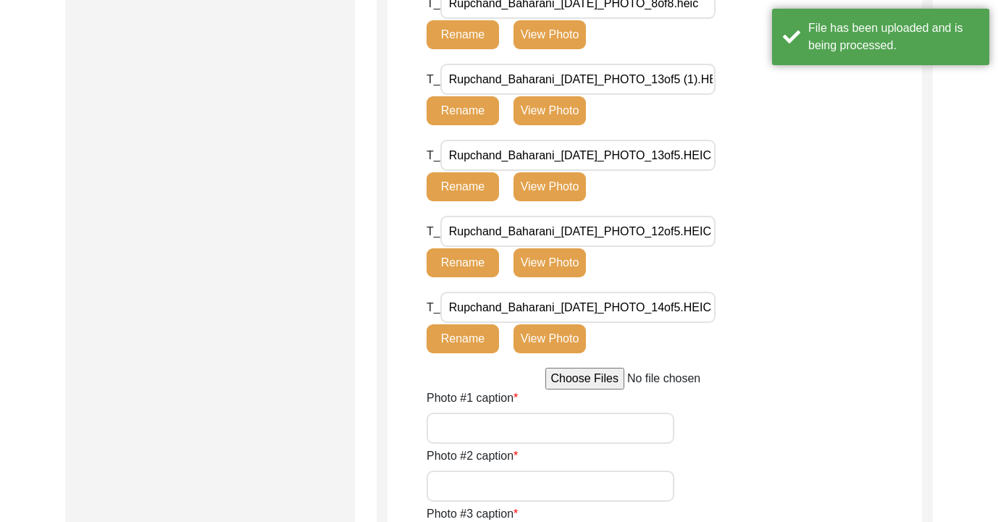
click at [554, 353] on button "View Photo" at bounding box center [549, 338] width 72 height 29
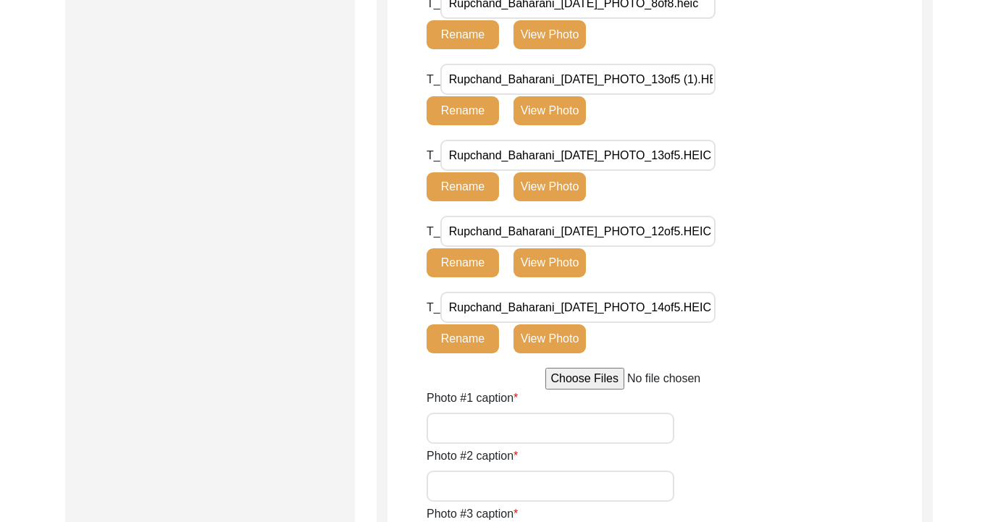
click at [554, 353] on button "View Photo" at bounding box center [549, 338] width 72 height 29
click at [569, 353] on button "View Photo" at bounding box center [549, 338] width 72 height 29
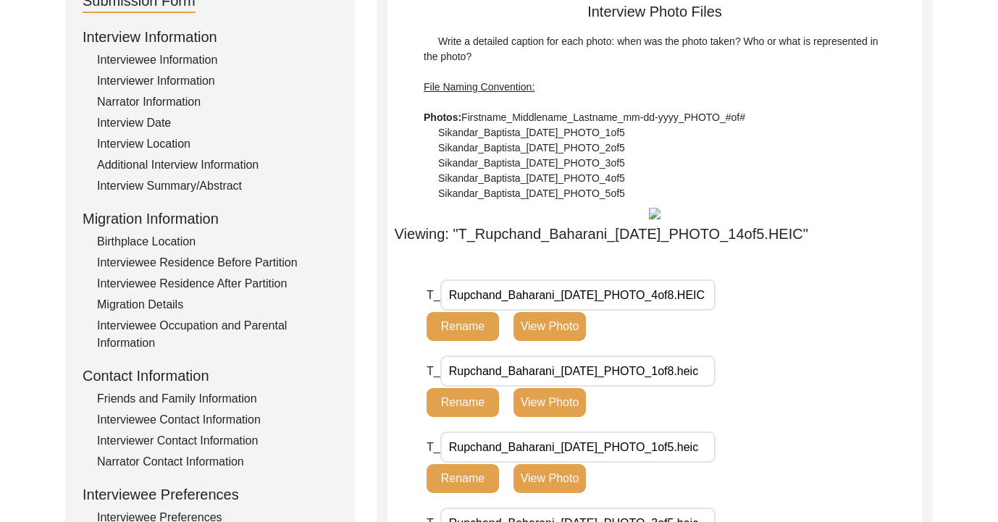
scroll to position [407, 0]
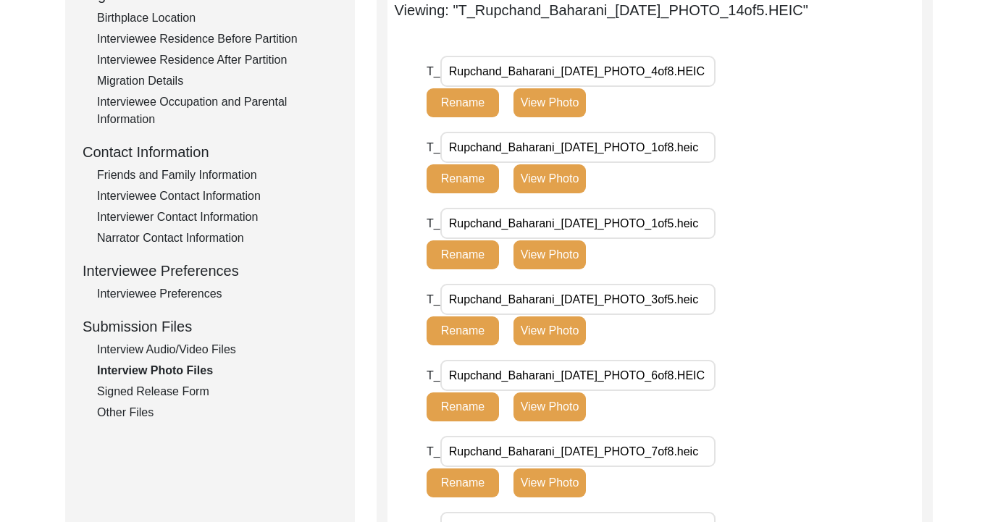
click at [566, 117] on button "View Photo" at bounding box center [549, 102] width 72 height 29
click at [532, 117] on button "View Photo" at bounding box center [549, 102] width 72 height 29
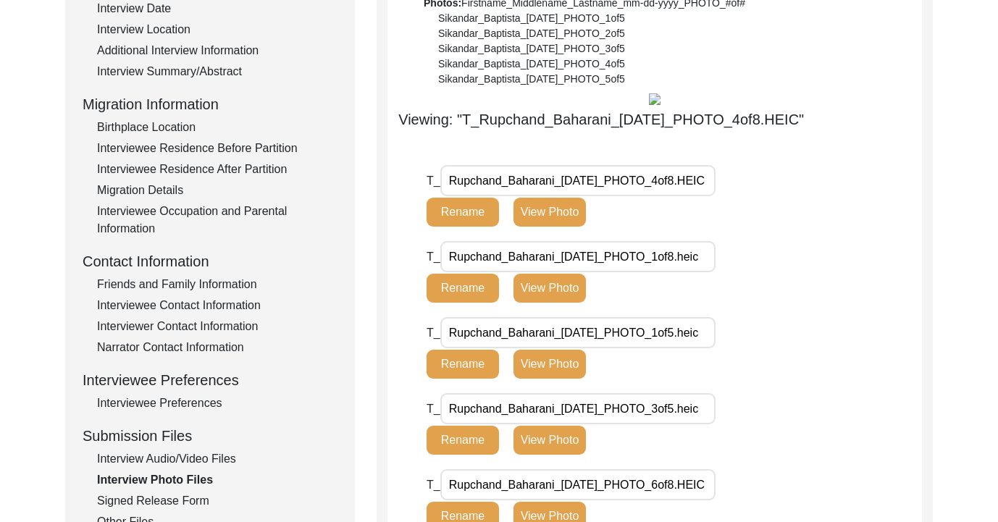
scroll to position [426, 0]
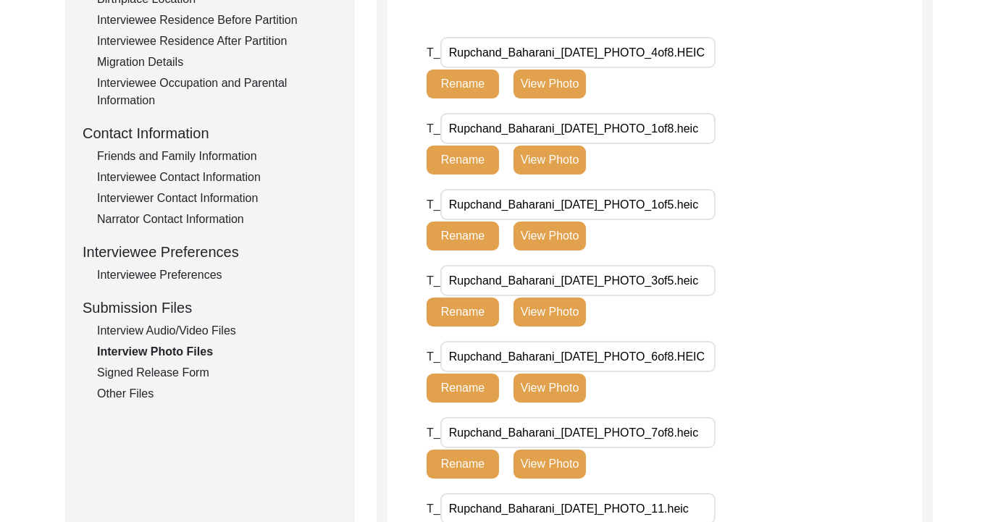
click at [550, 98] on button "View Photo" at bounding box center [549, 84] width 72 height 29
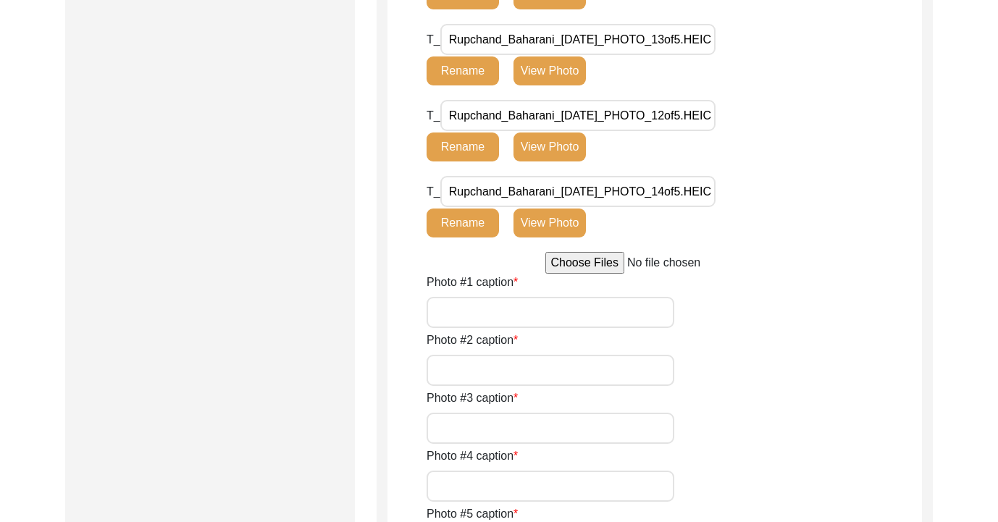
scroll to position [1283, 0]
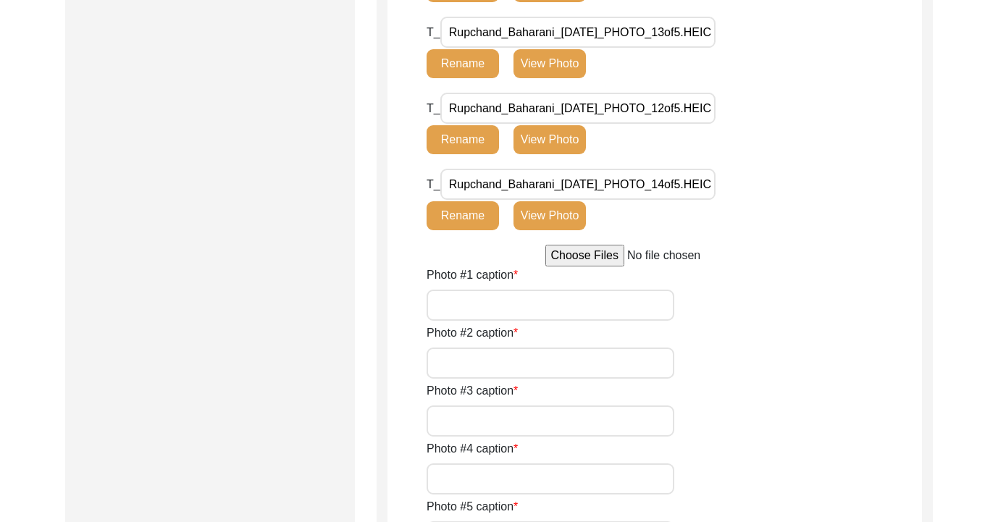
click at [469, 230] on button "Rename" at bounding box center [463, 215] width 72 height 29
click at [513, 200] on input "Rupchand_Baharani_[DATE]_PHOTO_14of5.HEIC" at bounding box center [577, 184] width 275 height 31
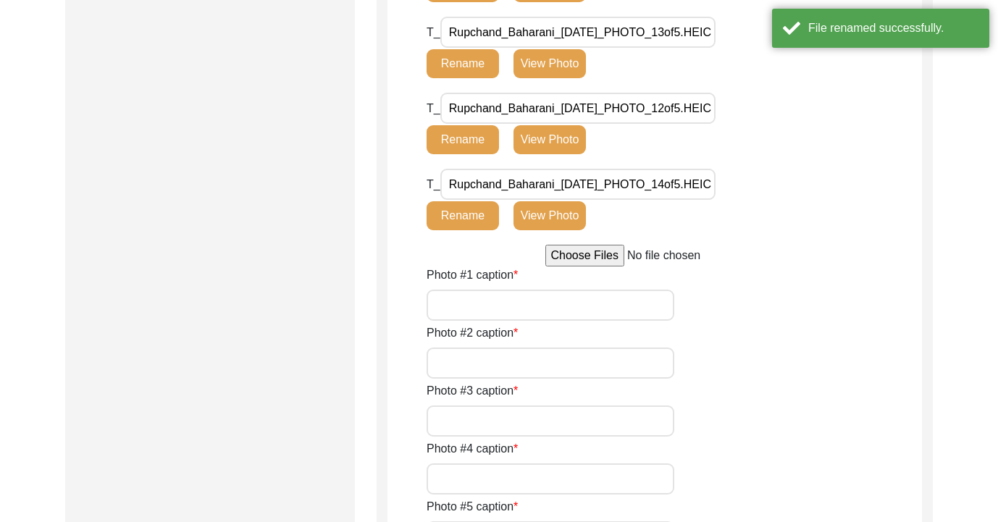
click at [569, 200] on input "Rupchand_Baharani_[DATE]_PHOTO_14of5.HEIC" at bounding box center [577, 184] width 275 height 31
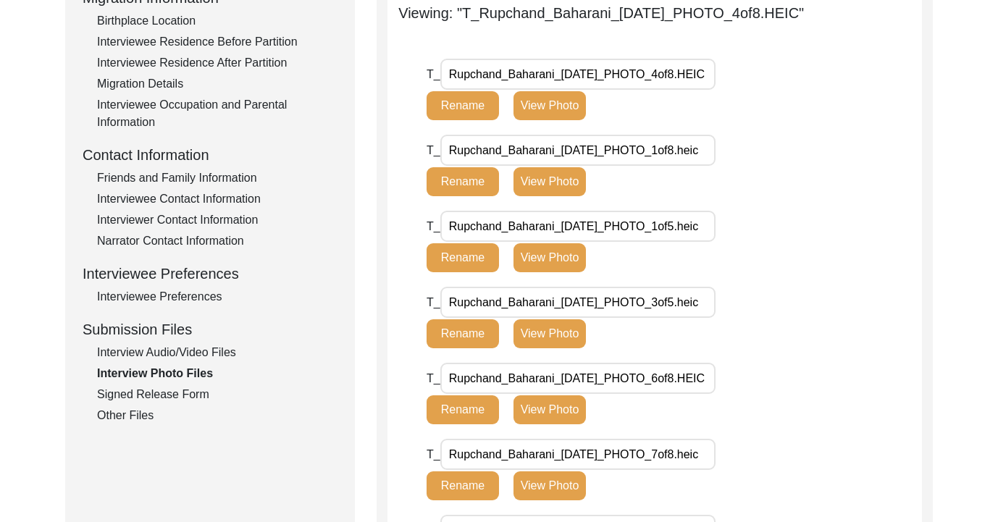
scroll to position [401, 0]
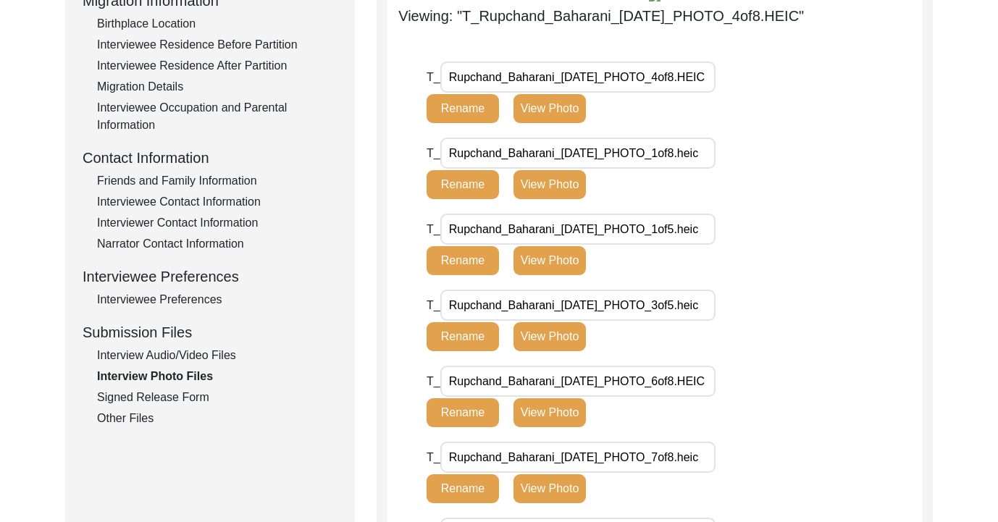
click at [549, 123] on button "View Photo" at bounding box center [549, 108] width 72 height 29
click at [534, 123] on button "View Photo" at bounding box center [549, 108] width 72 height 29
click at [479, 123] on button "Rename" at bounding box center [463, 108] width 72 height 29
click at [555, 93] on input "Rupchand_Baharani_[DATE]_PHOTO_4of8.HEIC" at bounding box center [577, 77] width 275 height 31
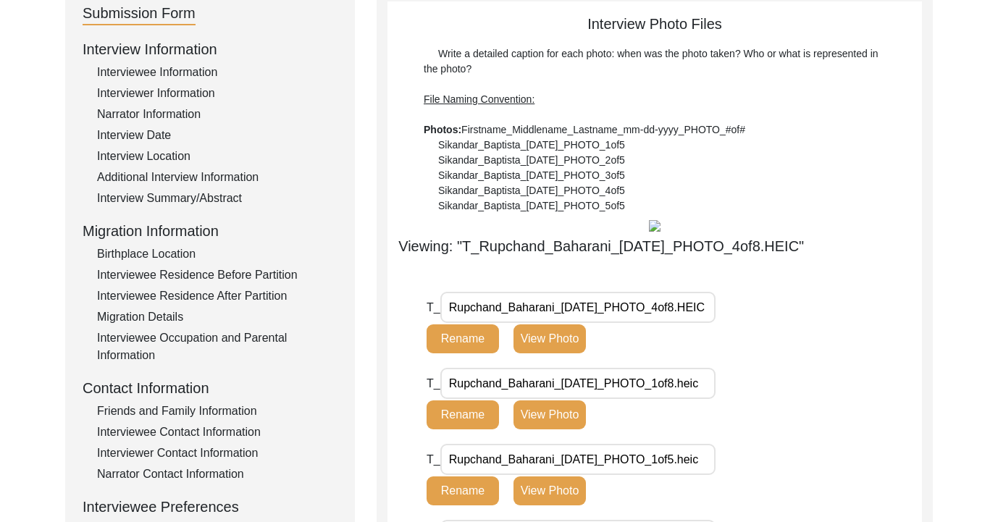
scroll to position [186, 0]
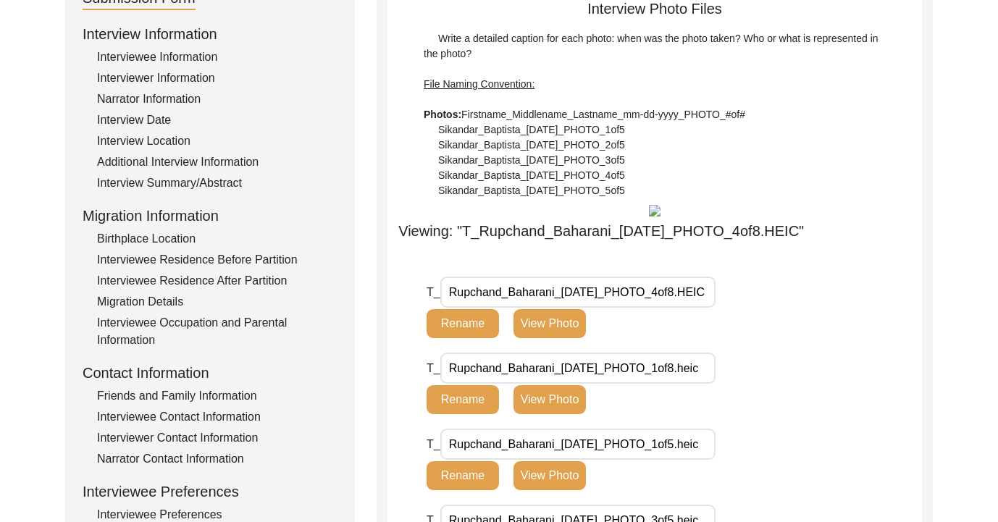
click at [681, 308] on input "Rupchand_Baharani_[DATE]_PHOTO_4of8.HEIC" at bounding box center [577, 292] width 275 height 31
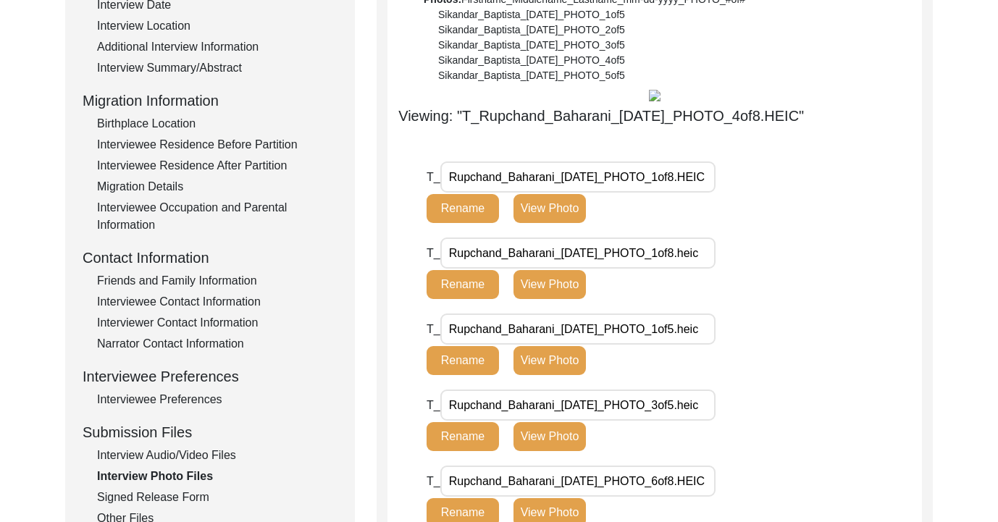
scroll to position [297, 0]
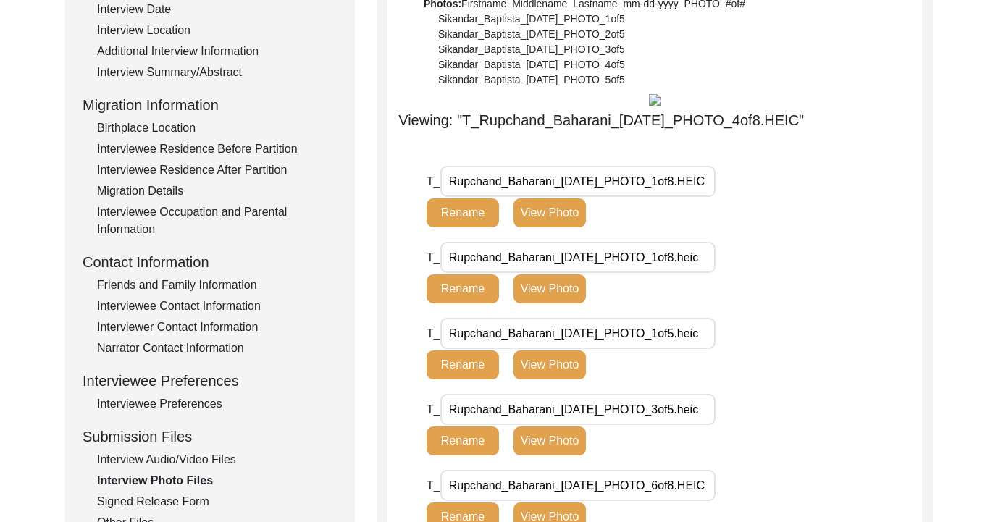
click at [695, 197] on input "Rupchand_Baharani_[DATE]_PHOTO_1of8.HEIC" at bounding box center [577, 181] width 275 height 31
type input "Rupchand_Baharani_[DATE]_PHOTO_1of14.HEIC"
click at [680, 273] on input "Rupchand_Baharani_[DATE]_PHOTO_1of8.heic" at bounding box center [577, 257] width 275 height 31
click at [695, 273] on input "Rupchand_Baharani_[DATE]_PHOTO_2of8.heic" at bounding box center [577, 257] width 275 height 31
type input "Rupchand_Baharani_[DATE]_PHOTO_2of14.heic"
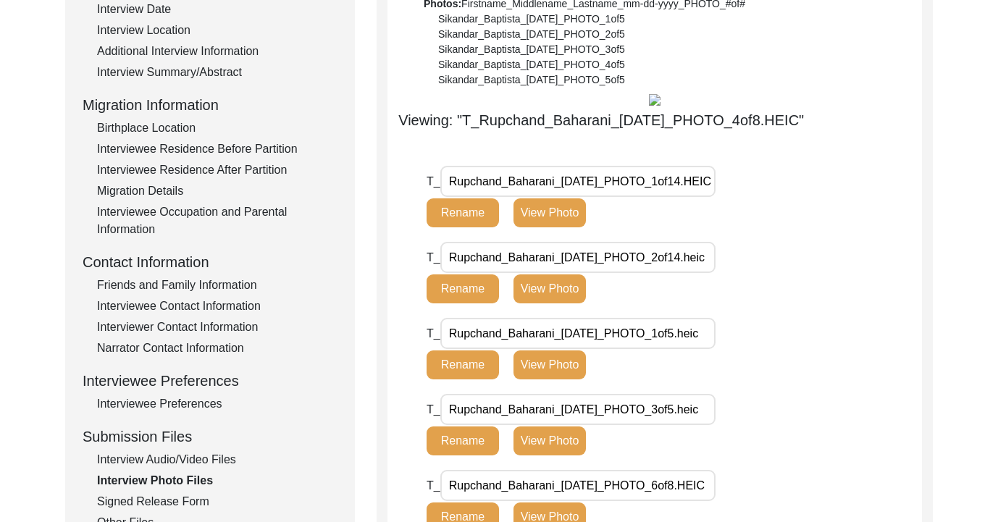
click at [681, 349] on input "Rupchand_Baharani_[DATE]_PHOTO_1of5.heic" at bounding box center [577, 333] width 275 height 31
click at [698, 349] on input "Rupchand_Baharani_[DATE]_PHOTO_3of5.heic" at bounding box center [577, 333] width 275 height 31
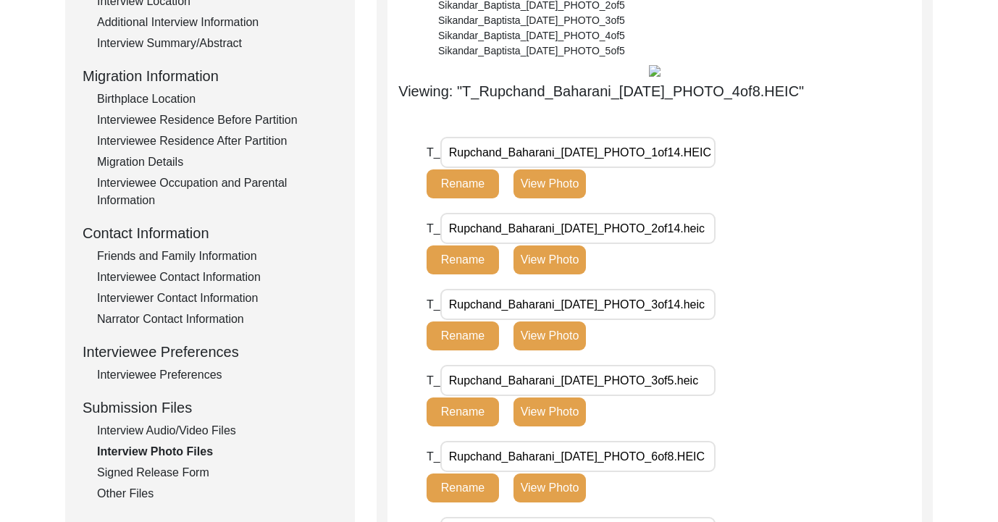
type input "Rupchand_Baharani_[DATE]_PHOTO_3of14.heic"
click at [680, 396] on input "Rupchand_Baharani_[DATE]_PHOTO_3of5.heic" at bounding box center [577, 380] width 275 height 31
drag, startPoint x: 692, startPoint y: 405, endPoint x: 713, endPoint y: 421, distance: 26.8
click at [693, 396] on input "Rupchand_Baharani_[DATE]_PHOTO_4of5.heic" at bounding box center [577, 380] width 275 height 31
click at [698, 396] on input "Rupchand_Baharani_[DATE]_PHOTO_4of5.heic" at bounding box center [577, 380] width 275 height 31
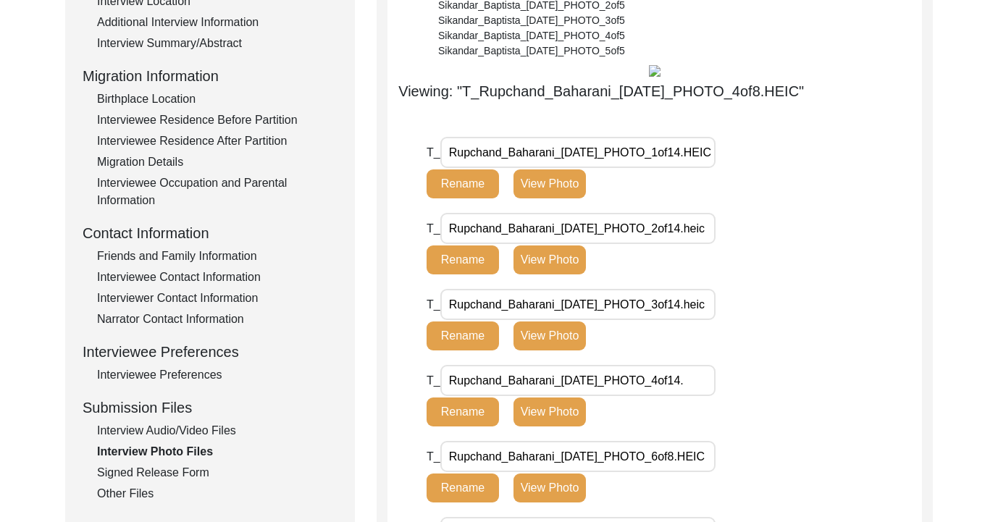
scroll to position [0, 0]
type input "Rupchand_Baharani_[DATE]_PHOTO_4of14"
click at [702, 320] on input "Rupchand_Baharani_[DATE]_PHOTO_3of14.heic" at bounding box center [577, 304] width 275 height 31
type input "Rupchand_Baharani_[DATE]_PHOTO_3of14"
click at [701, 241] on input "Rupchand_Baharani_[DATE]_PHOTO_2of14.heic" at bounding box center [577, 228] width 275 height 31
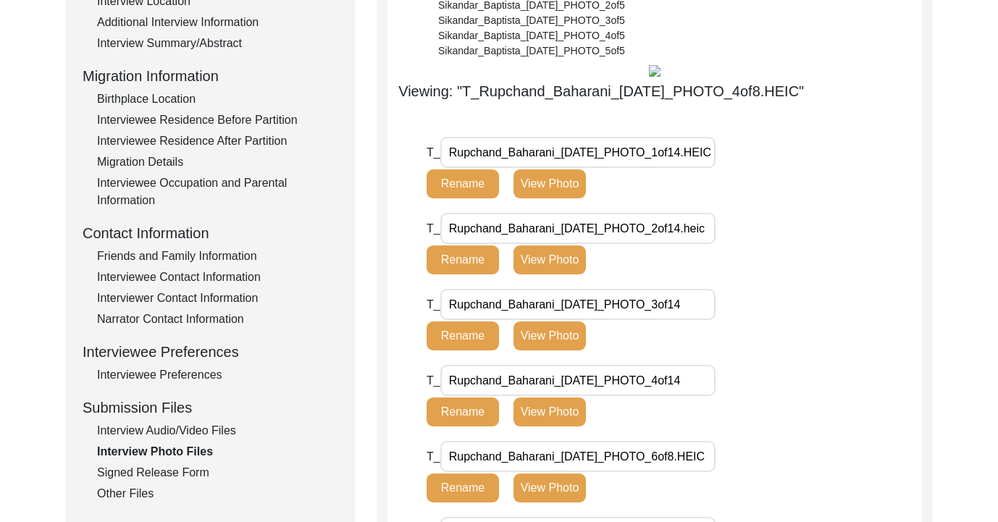
click at [703, 244] on input "Rupchand_Baharani_[DATE]_PHOTO_2of14.heic" at bounding box center [577, 228] width 275 height 31
type input "Rupchand_Baharani_[DATE]_PHOTO_2of14"
click at [700, 168] on input "Rupchand_Baharani_[DATE]_PHOTO_1of14.HEIC" at bounding box center [577, 152] width 275 height 31
type input "Rupchand_Baharani_[DATE]_PHOTO_1of14"
click at [472, 198] on button "Rename" at bounding box center [463, 183] width 72 height 29
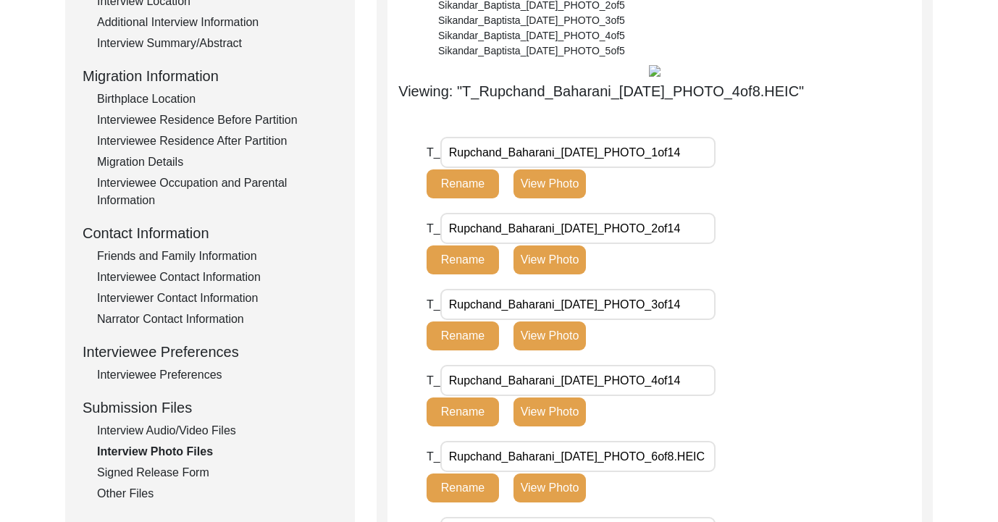
click at [453, 274] on button "Rename" at bounding box center [463, 260] width 72 height 29
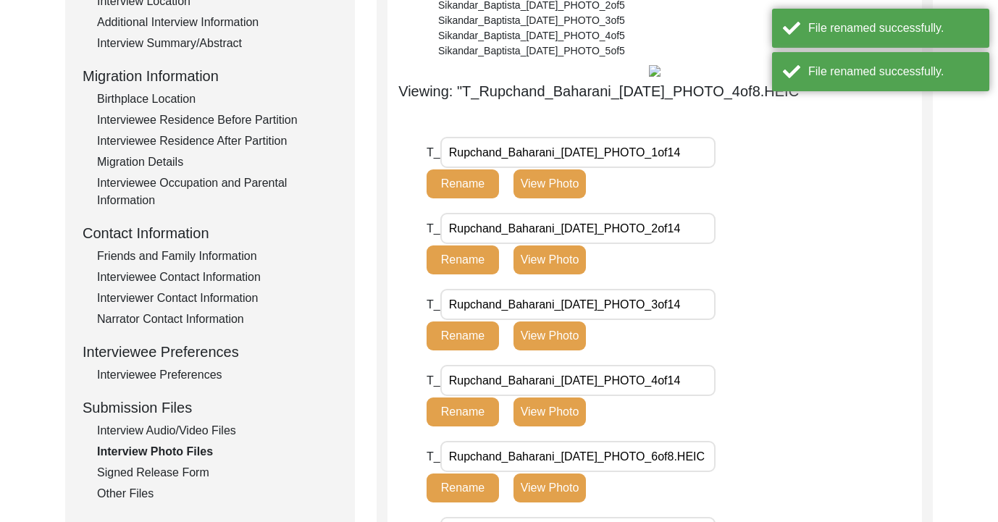
click at [466, 351] on button "Rename" at bounding box center [463, 336] width 72 height 29
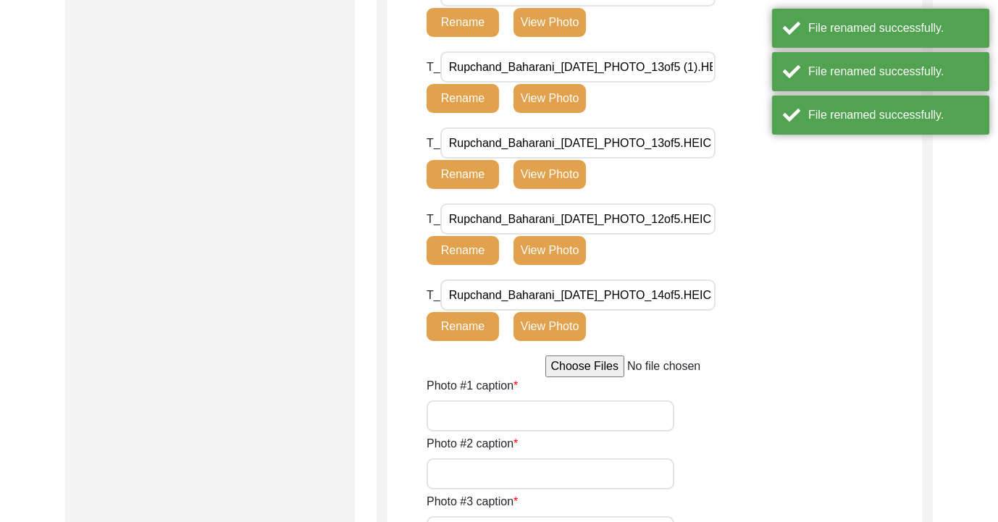
scroll to position [1171, 0]
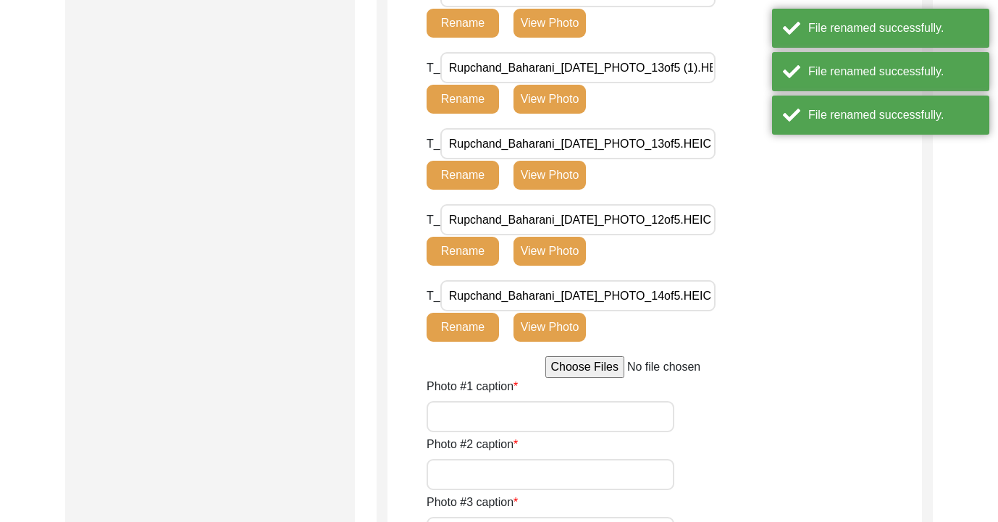
click at [464, 432] on input "Photo #1 caption" at bounding box center [551, 416] width 248 height 31
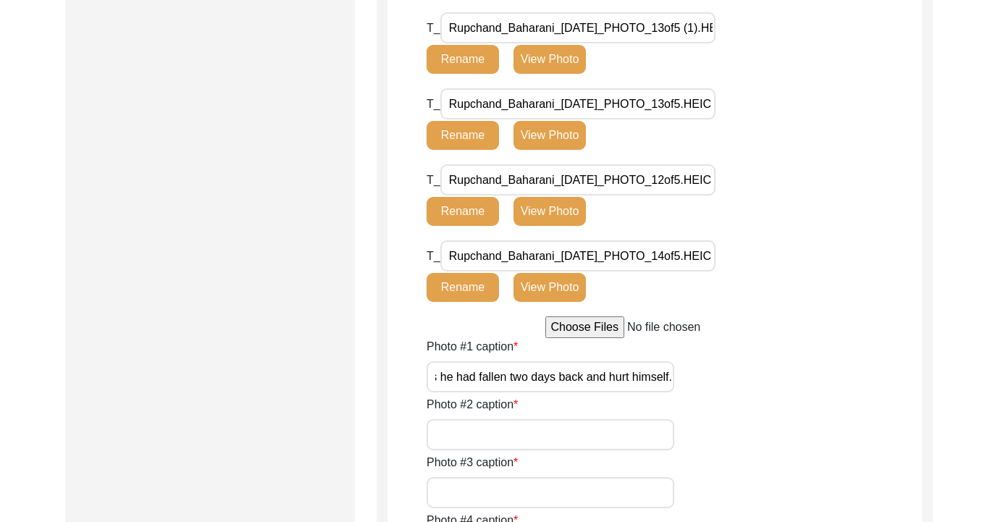
scroll to position [1213, 0]
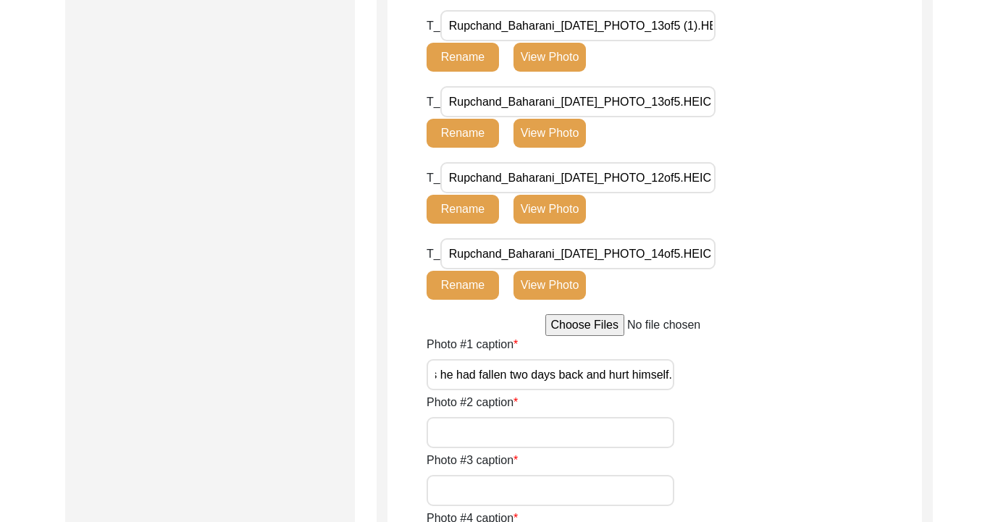
type input "During the interview. He had a bandaged hand as he had fallen two days back and…"
click at [543, 448] on input "Photo #2 caption" at bounding box center [551, 432] width 248 height 31
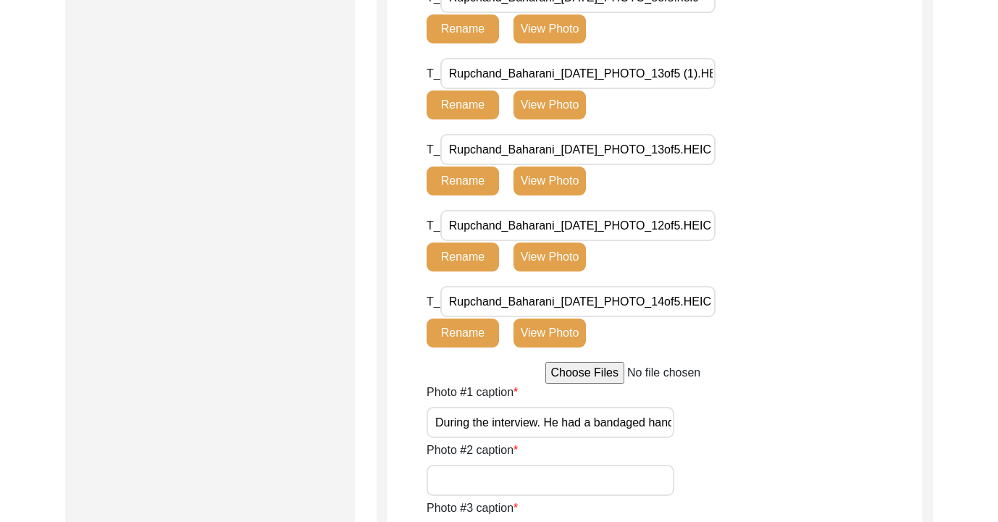
click at [437, 438] on input "During the interview. He had a bandaged hand as he had fallen two days back and…" at bounding box center [551, 422] width 248 height 31
drag, startPoint x: 437, startPoint y: 443, endPoint x: 686, endPoint y: 448, distance: 249.2
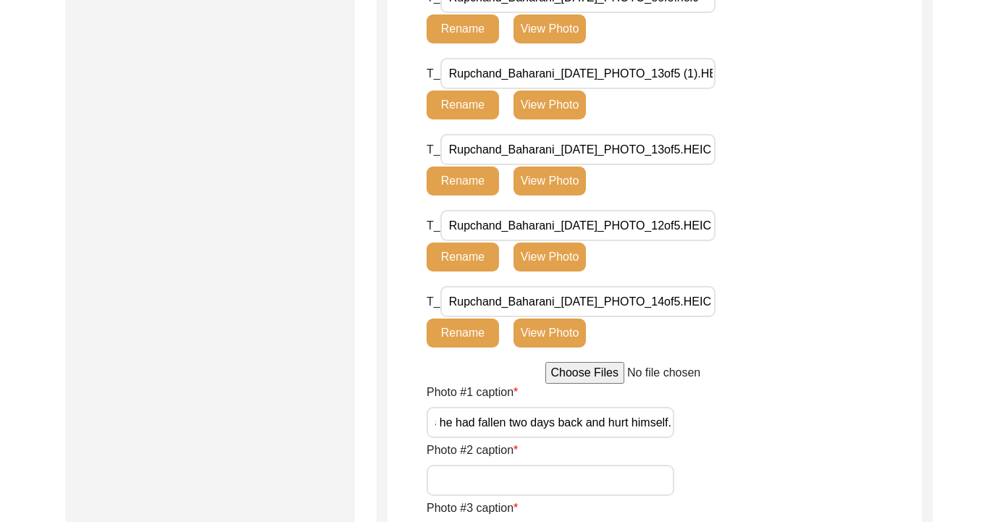
click at [686, 438] on div "Photo #1 caption During the interview. He had a bandaged hand as he had fallen …" at bounding box center [674, 411] width 495 height 54
click at [553, 496] on input "Photo #2 caption" at bounding box center [551, 480] width 248 height 31
paste input "During the interview. He had a bandaged hand as he had fallen two days back and…"
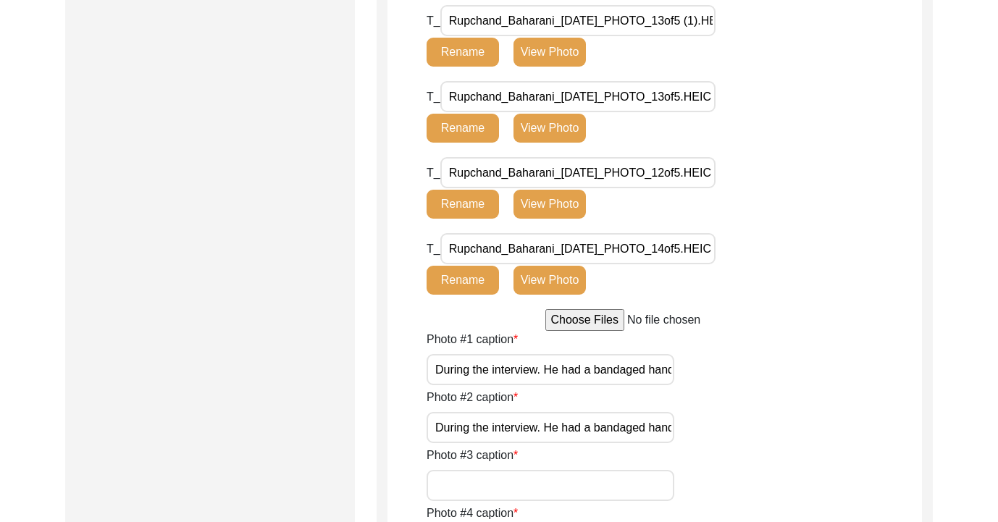
scroll to position [1219, 0]
click at [548, 443] on input "During the interview. He had a bandaged hand as he had fallen two days back and…" at bounding box center [551, 426] width 248 height 31
drag, startPoint x: 542, startPoint y: 448, endPoint x: 717, endPoint y: 449, distance: 174.5
click at [717, 443] on div "Photo #2 caption During the interview. He had a bandaged hand as he had fallen …" at bounding box center [674, 415] width 495 height 54
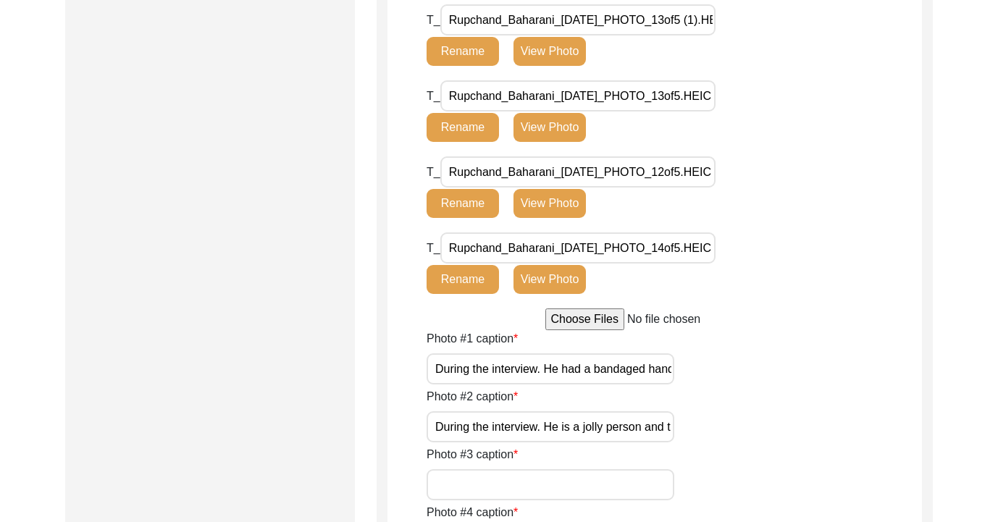
scroll to position [0, 0]
type input "During the interview."
click at [626, 500] on input "Photo #3 caption" at bounding box center [551, 484] width 248 height 31
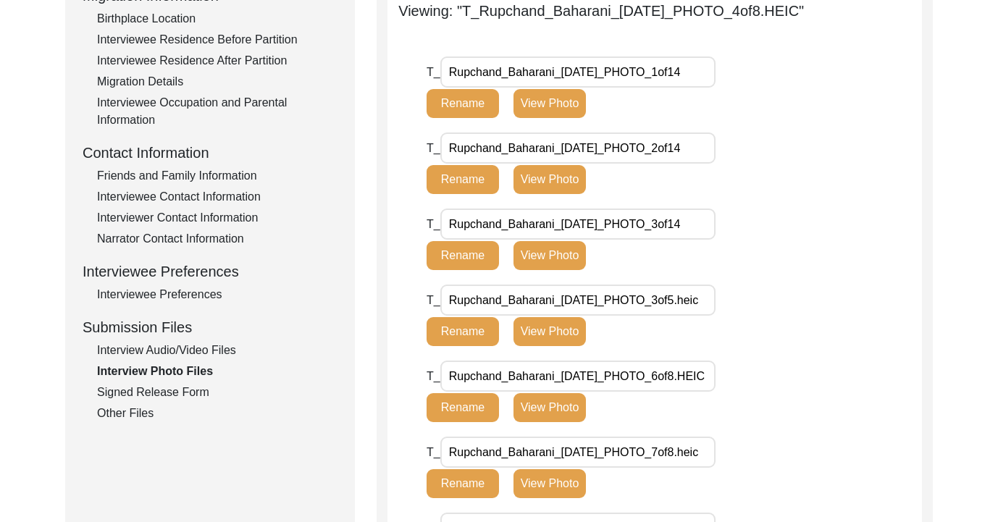
scroll to position [355, 0]
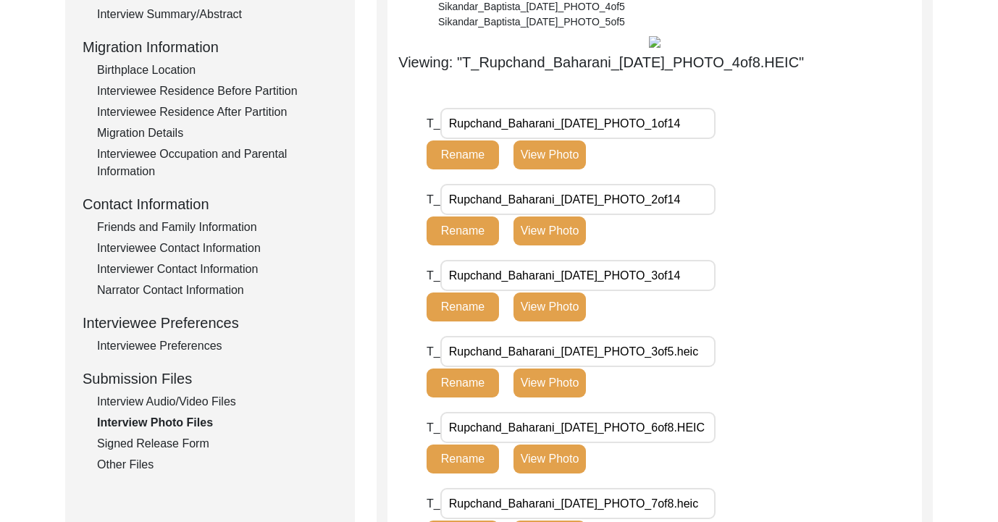
click at [535, 169] on button "View Photo" at bounding box center [549, 154] width 72 height 29
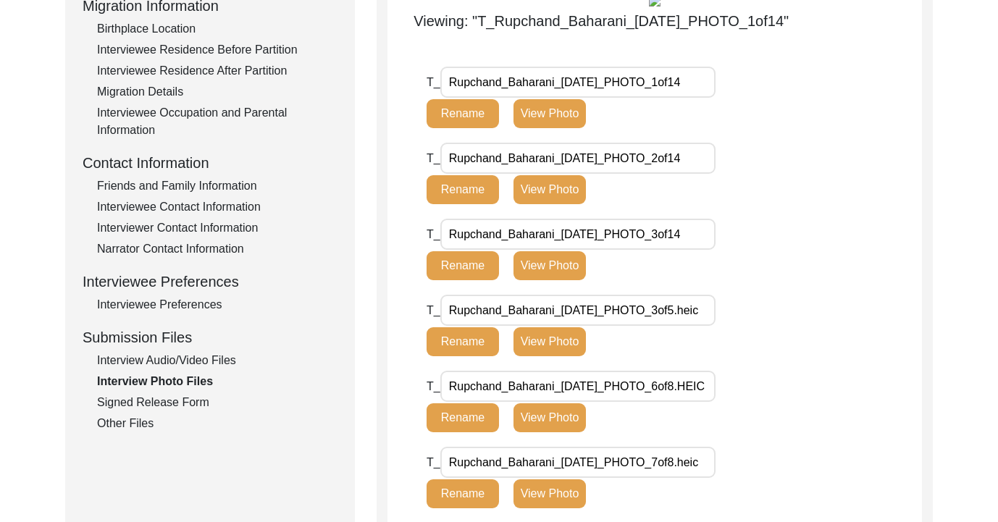
scroll to position [397, 0]
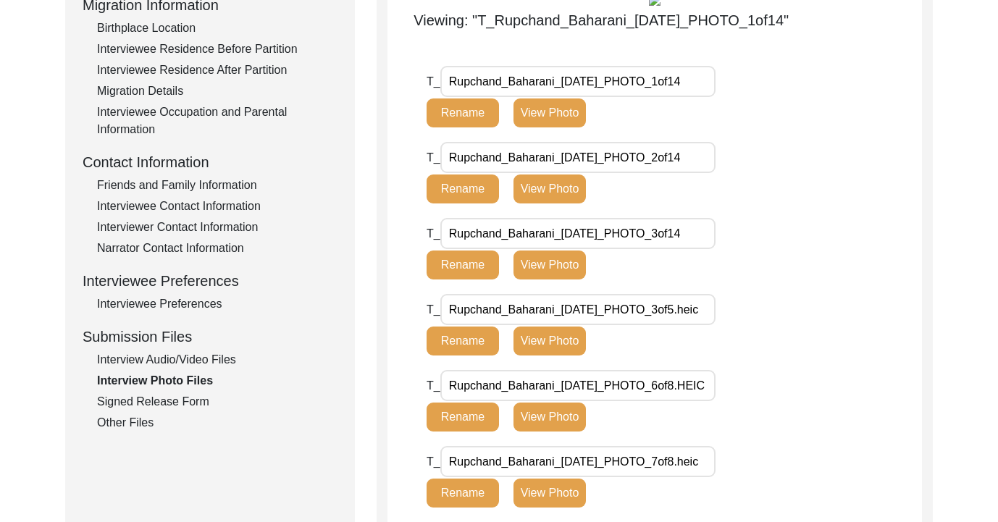
click at [542, 119] on button "View Photo" at bounding box center [549, 112] width 72 height 29
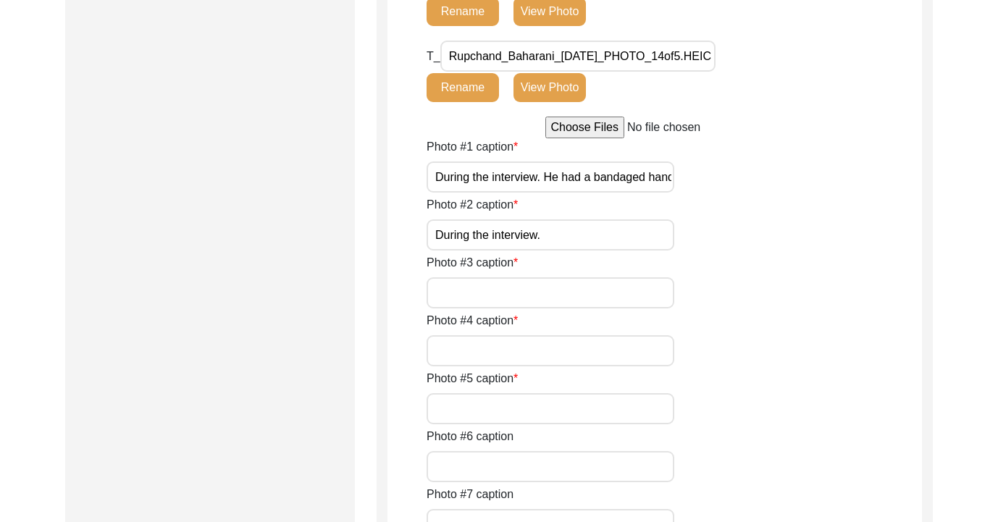
scroll to position [1421, 0]
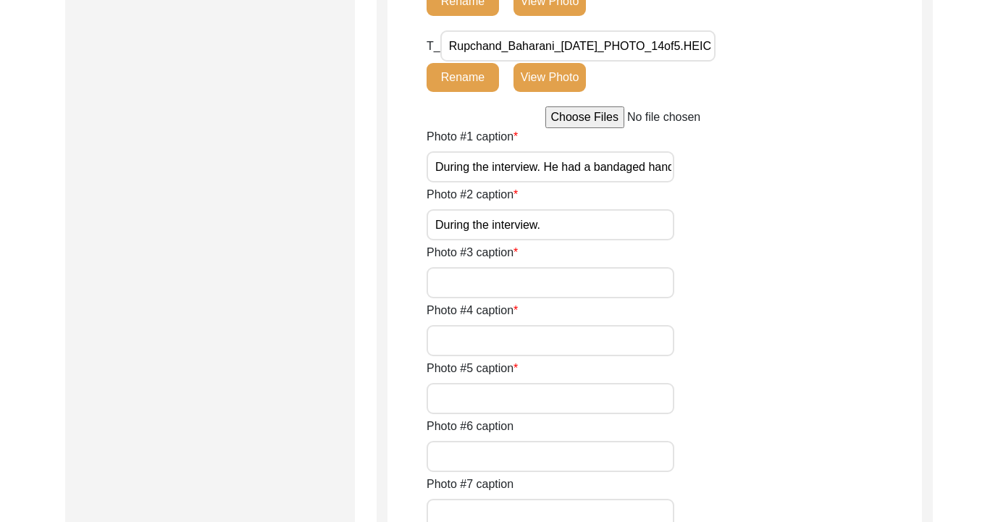
click at [583, 117] on input "file" at bounding box center [654, 117] width 219 height 22
type input "C:\fakepath\Rupchand_Baharani_[DATE]_PHOTO_3of14.heic"
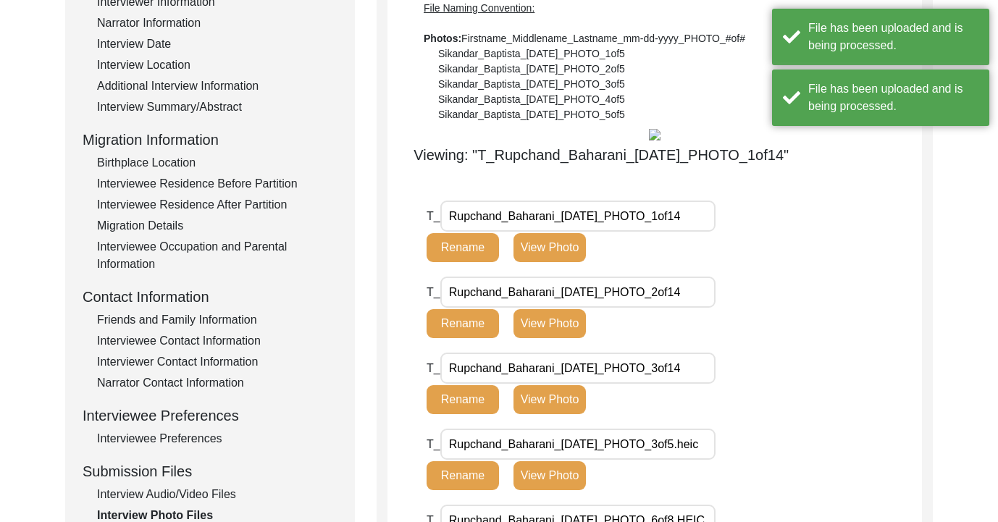
scroll to position [295, 0]
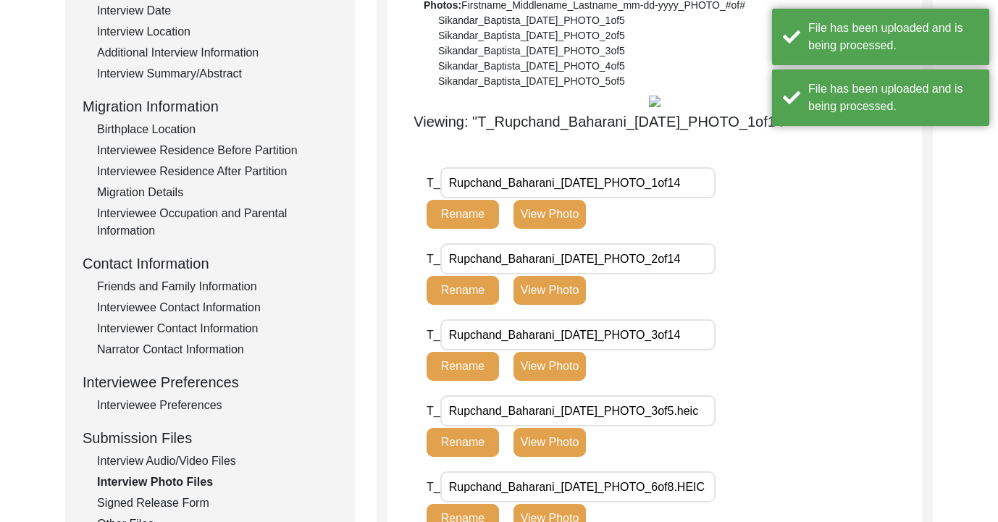
click at [471, 214] on button "Rename" at bounding box center [463, 214] width 72 height 29
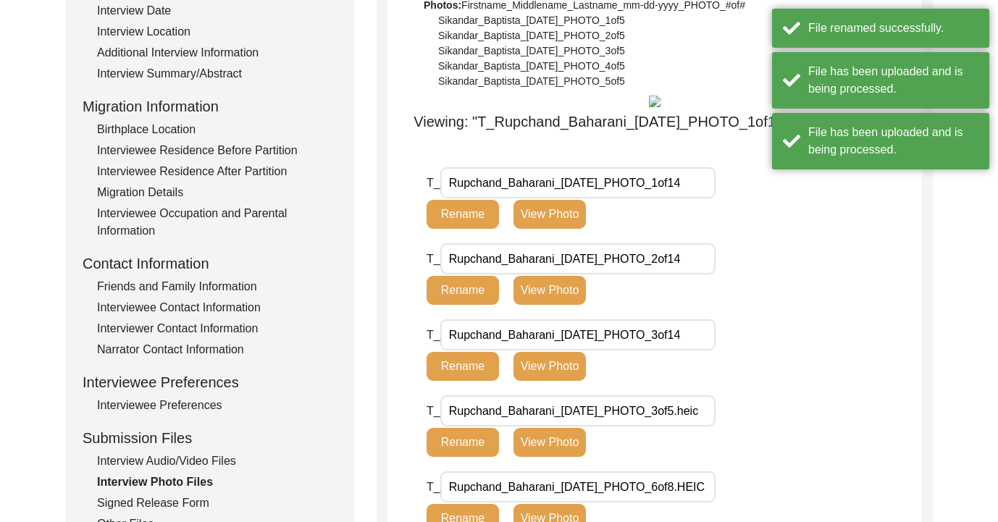
click at [706, 183] on input "Rupchand_Baharani_[DATE]_PHOTO_1of14" at bounding box center [577, 182] width 275 height 31
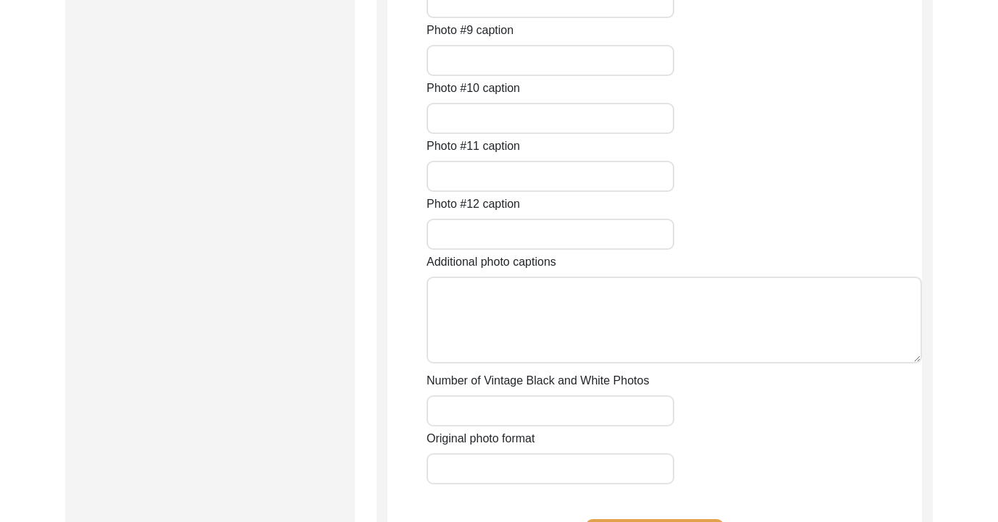
scroll to position [3437, 0]
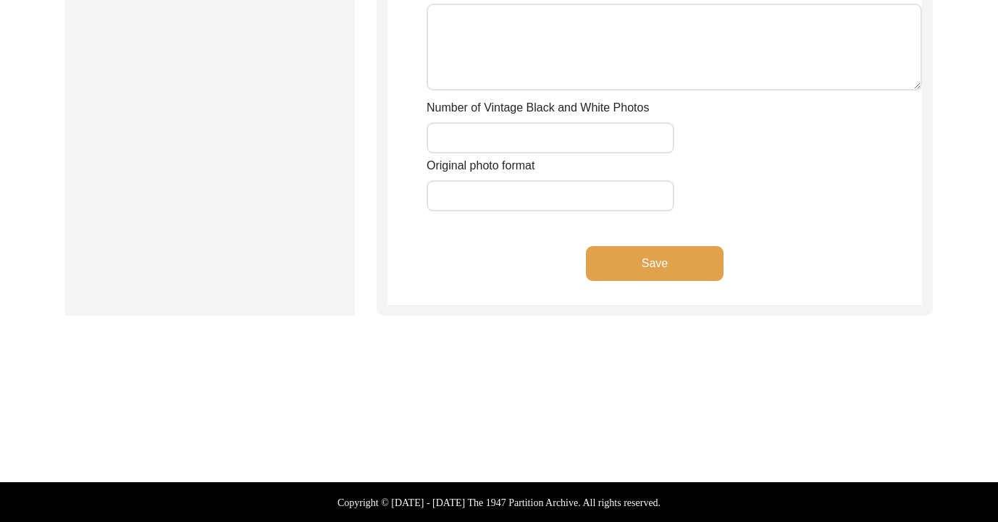
click at [600, 198] on input "Original photo format" at bounding box center [551, 195] width 248 height 31
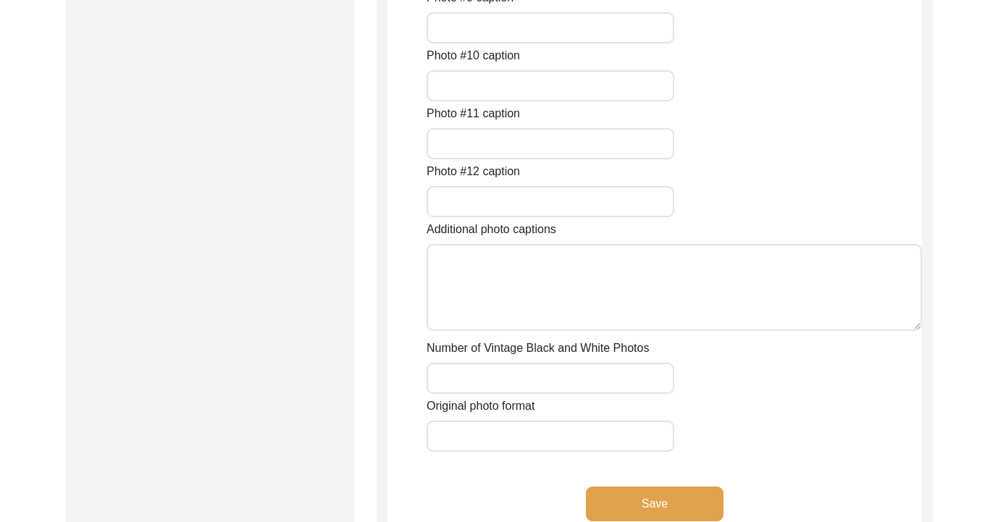
scroll to position [3153, 0]
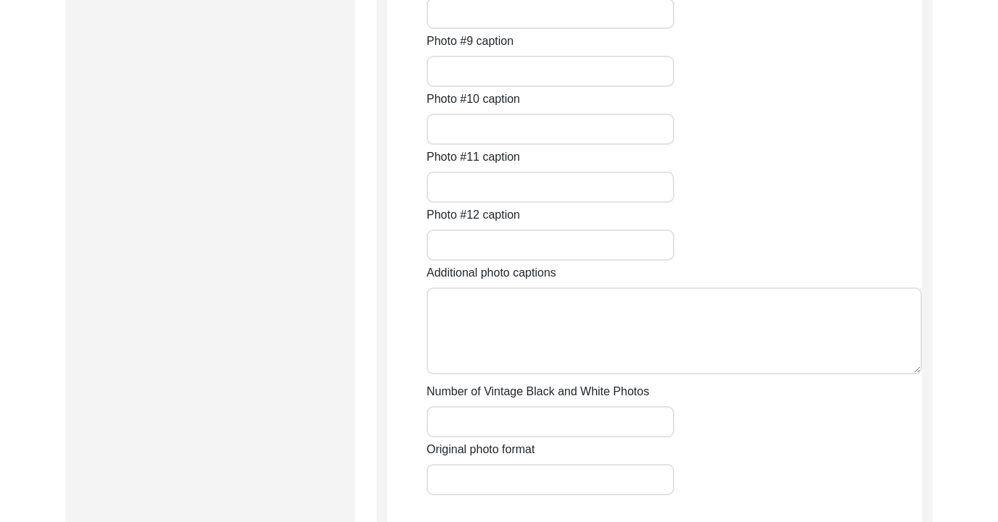
click at [529, 422] on input "Number of Vintage Black and White Photos" at bounding box center [551, 421] width 248 height 31
type input "2"
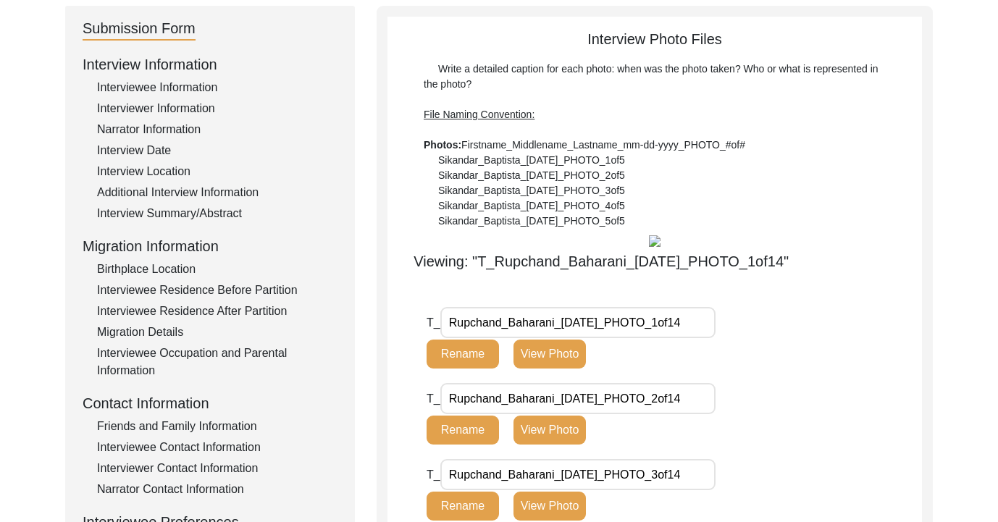
scroll to position [156, 0]
type input "3"
click at [522, 320] on input "Rupchand_Baharani_[DATE]_PHOTO_1of14" at bounding box center [577, 321] width 275 height 31
type input "-04-2025_PHOTO_1of14"
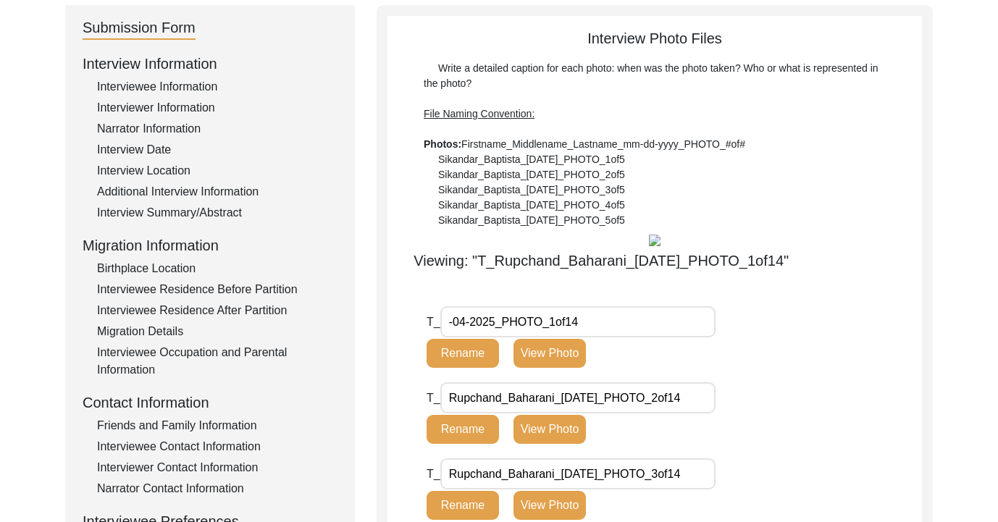
click at [518, 328] on input "-04-2025_PHOTO_1of14" at bounding box center [577, 321] width 275 height 31
click at [430, 326] on span "T_" at bounding box center [434, 322] width 14 height 12
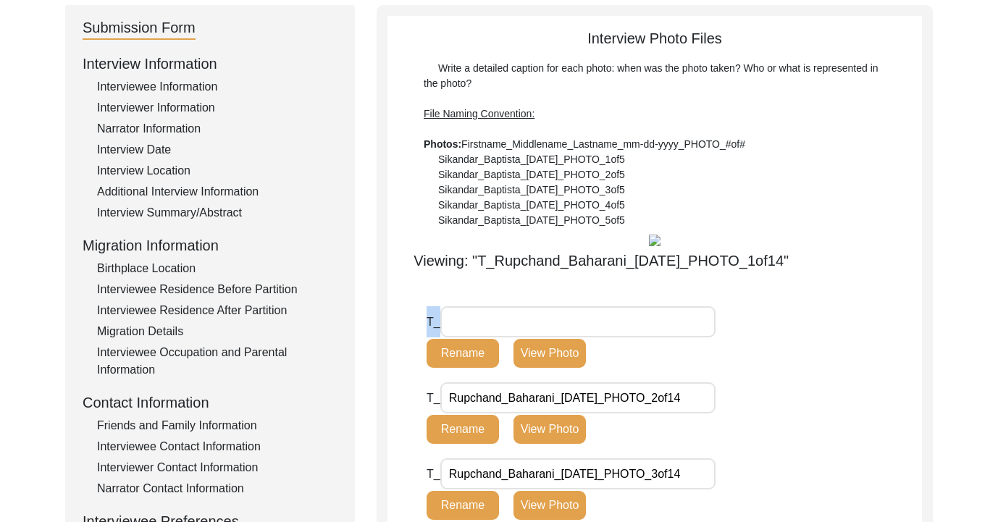
click at [435, 326] on span "T_" at bounding box center [434, 322] width 14 height 12
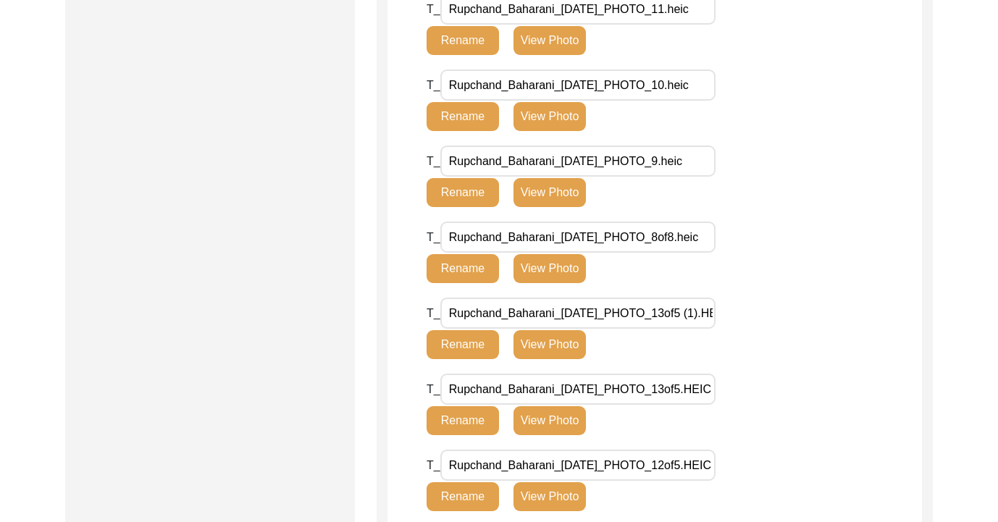
scroll to position [993, 0]
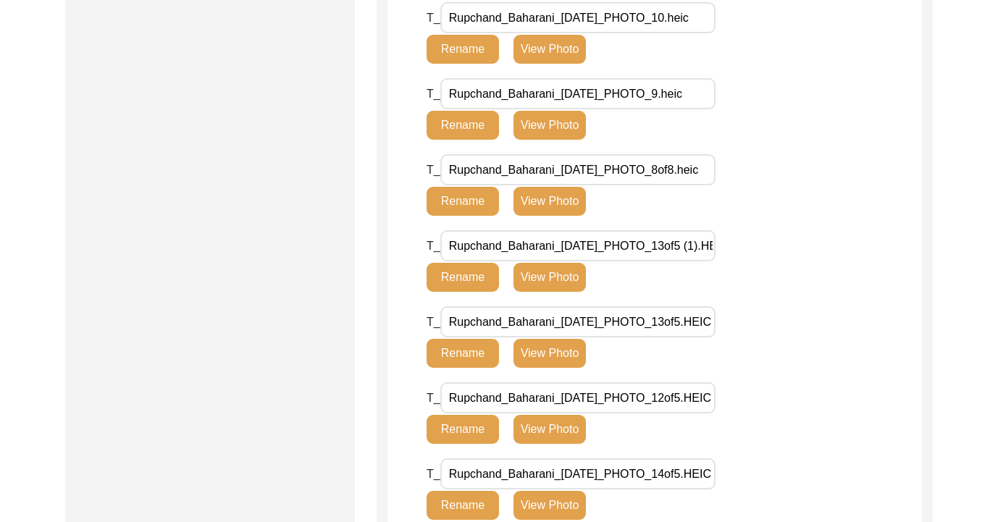
click at [550, 159] on input "Rupchand_Baharani_[DATE]_PHOTO_8of8.heic" at bounding box center [577, 169] width 275 height 31
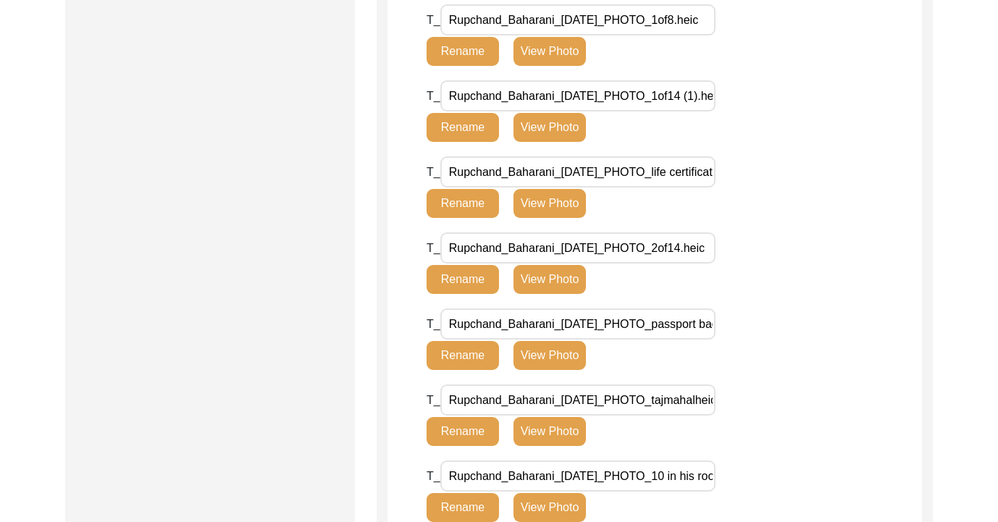
scroll to position [1612, 0]
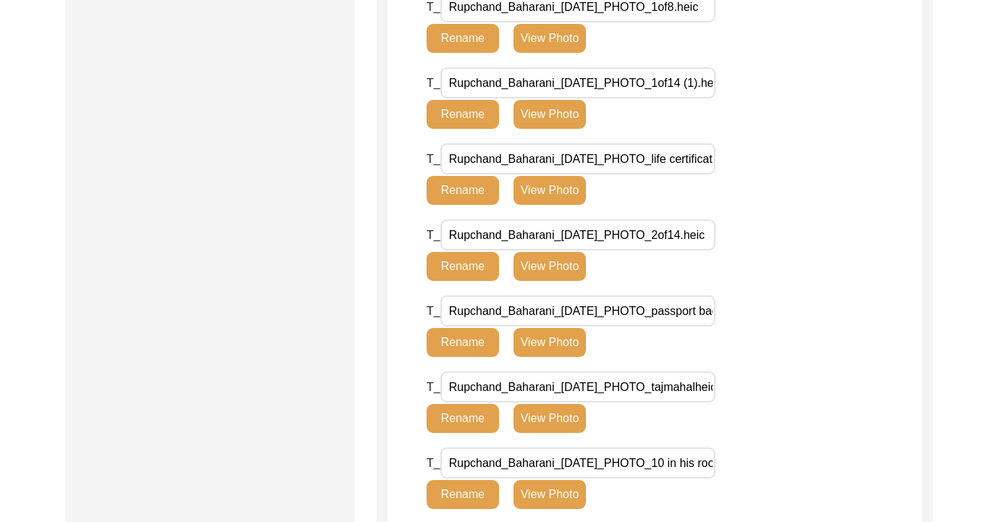
click at [560, 160] on certificate\ "Rupchand_Baharani_[DATE]_PHOTO_life certificate.HEIC" at bounding box center [577, 158] width 275 height 31
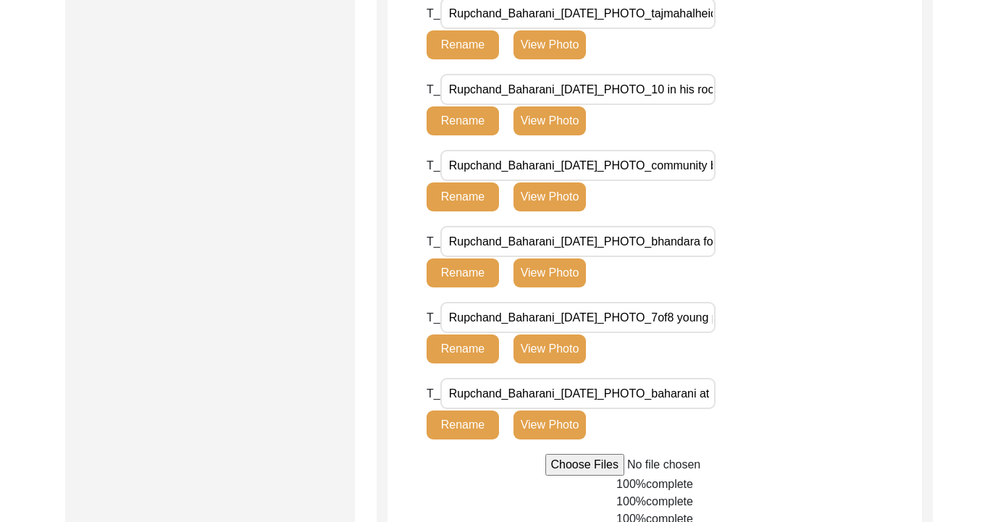
scroll to position [1987, 0]
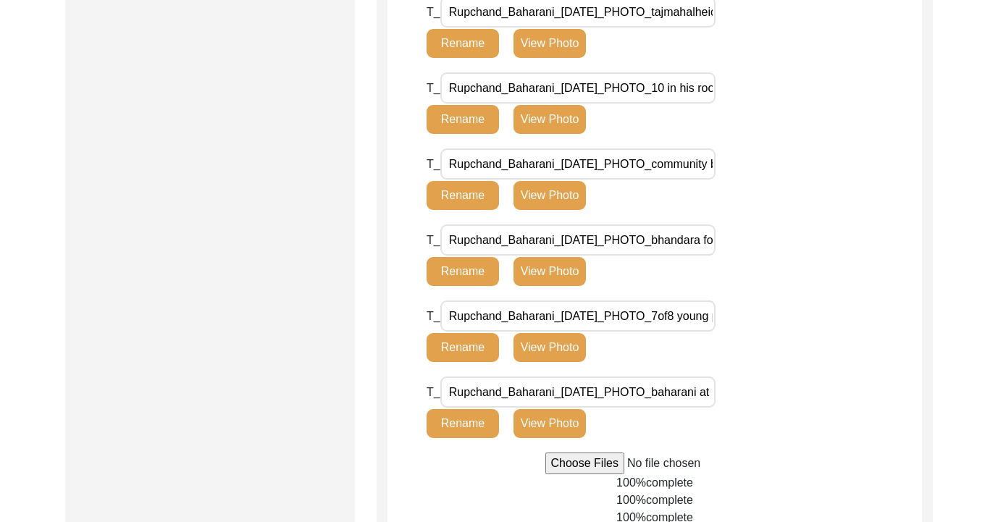
click at [697, 91] on room\ "Rupchand_Baharani_[DATE]_PHOTO_10 in his room.heic" at bounding box center [577, 87] width 275 height 31
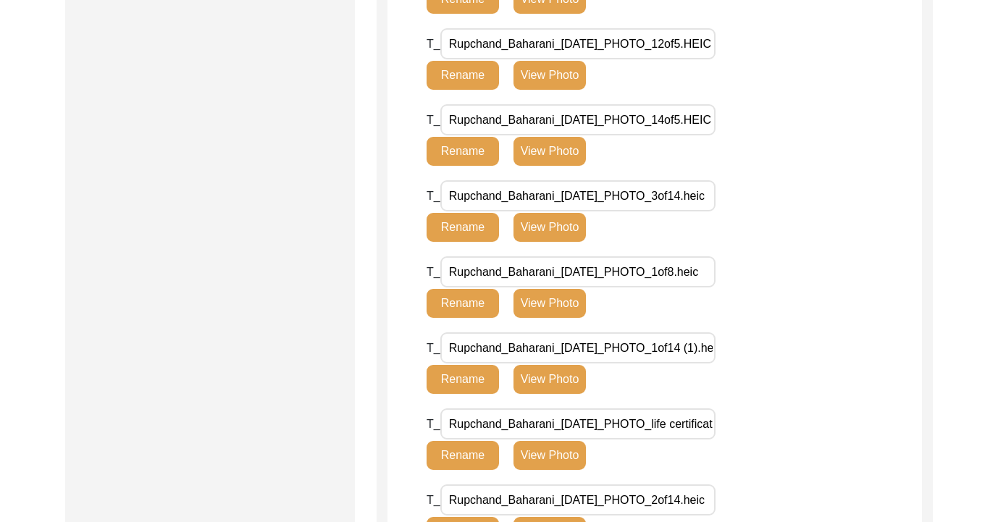
scroll to position [1348, 0]
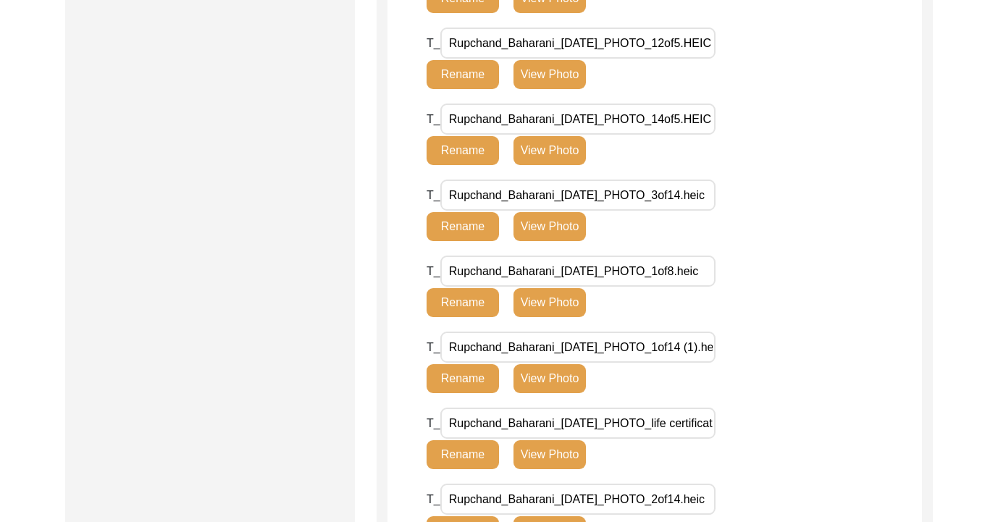
click at [574, 266] on input "Rupchand_Baharani_[DATE]_PHOTO_1of8.heic" at bounding box center [577, 271] width 275 height 31
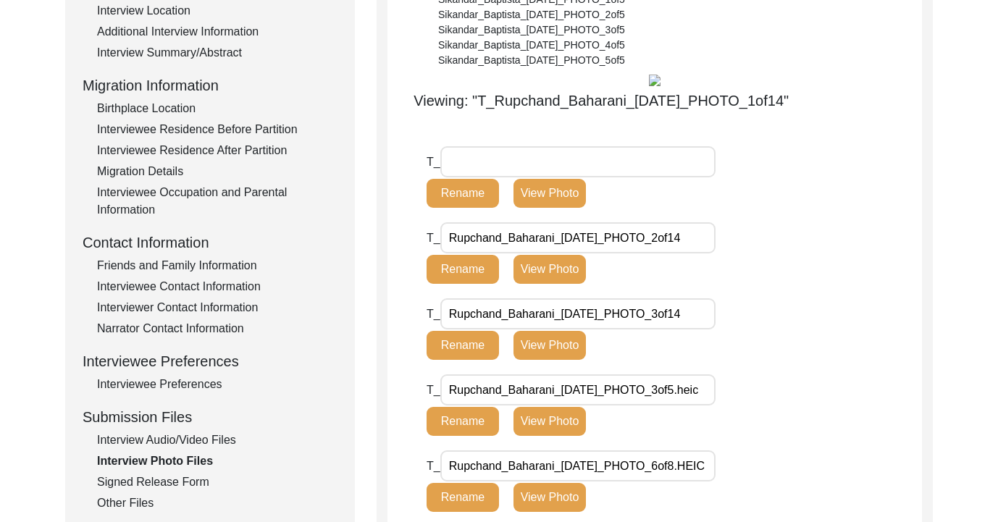
scroll to position [0, 0]
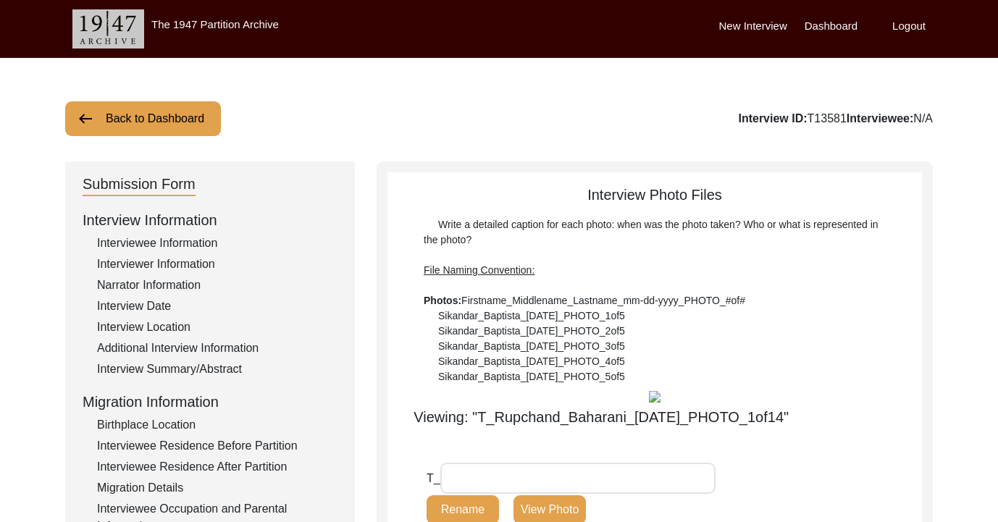
click at [190, 127] on button "Back to Dashboard" at bounding box center [143, 118] width 156 height 35
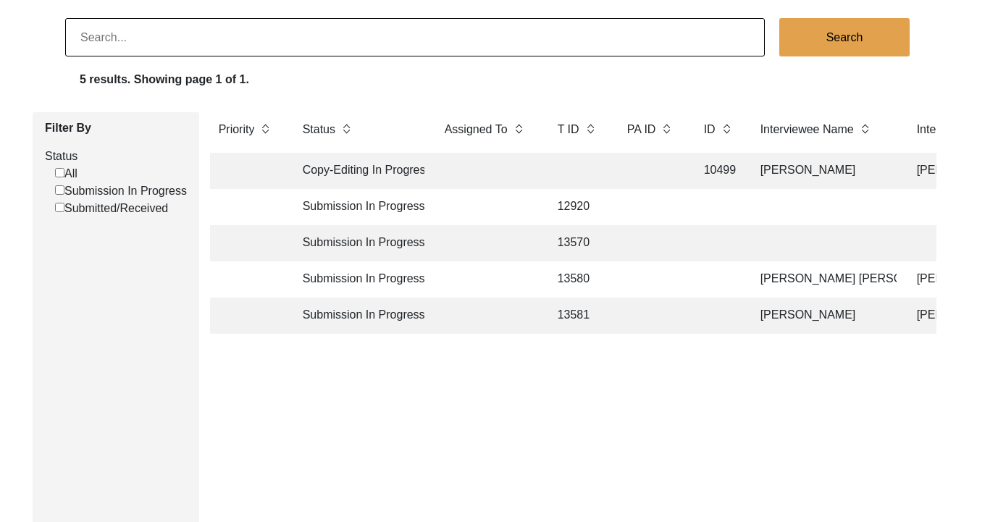
scroll to position [98, 0]
click at [352, 321] on td "Submission In Progress" at bounding box center [359, 315] width 130 height 36
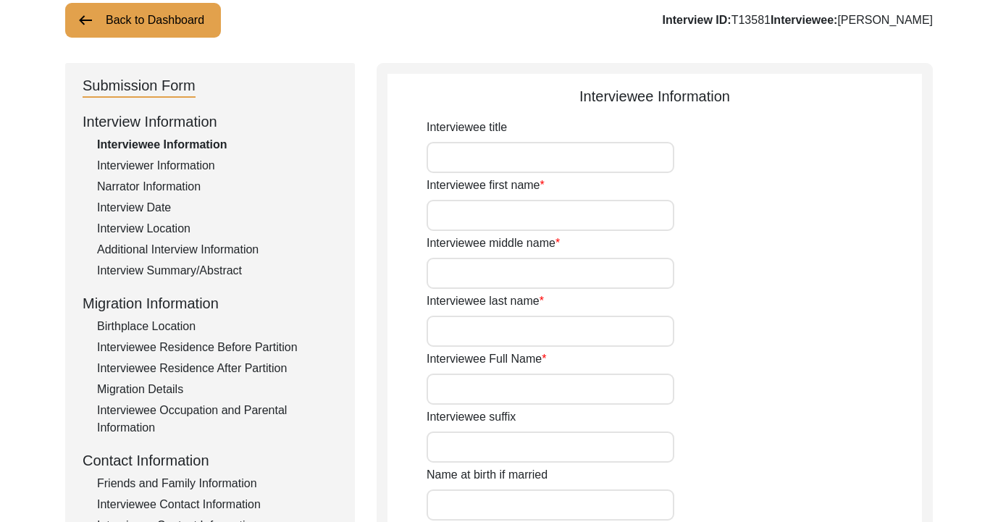
type input "[PERSON_NAME]"
type input "[DATE]"
type input "81"
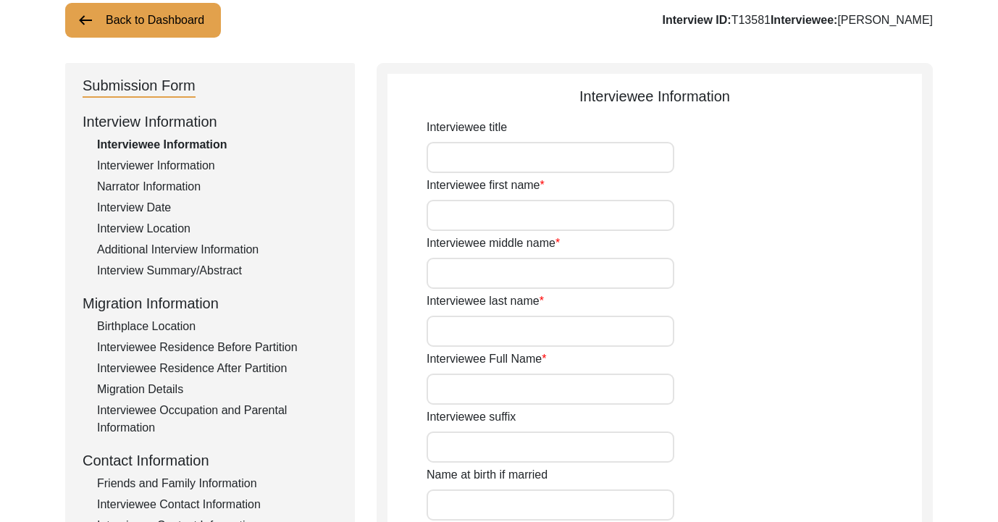
type input "[DEMOGRAPHIC_DATA]"
type input "NO"
type input "Sindhi"
type input "[DEMOGRAPHIC_DATA]"
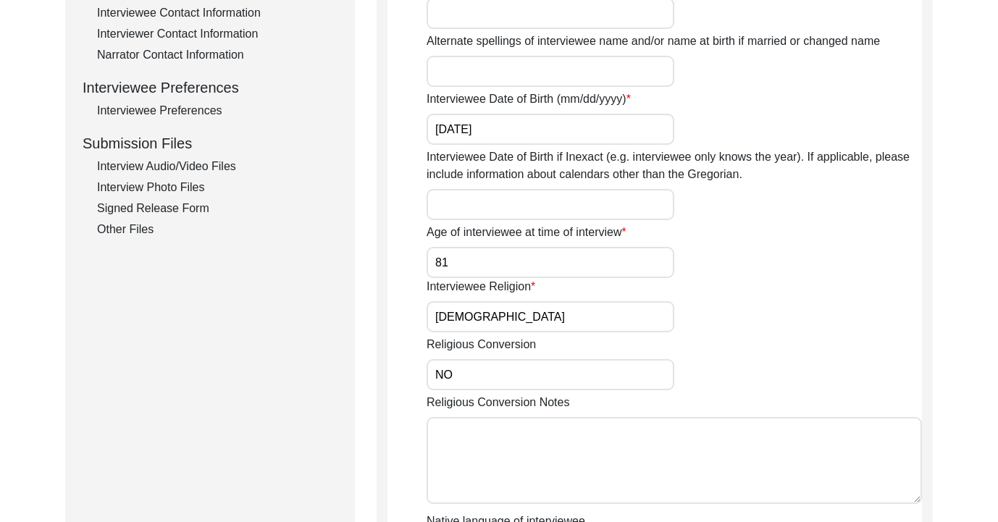
scroll to position [485, 0]
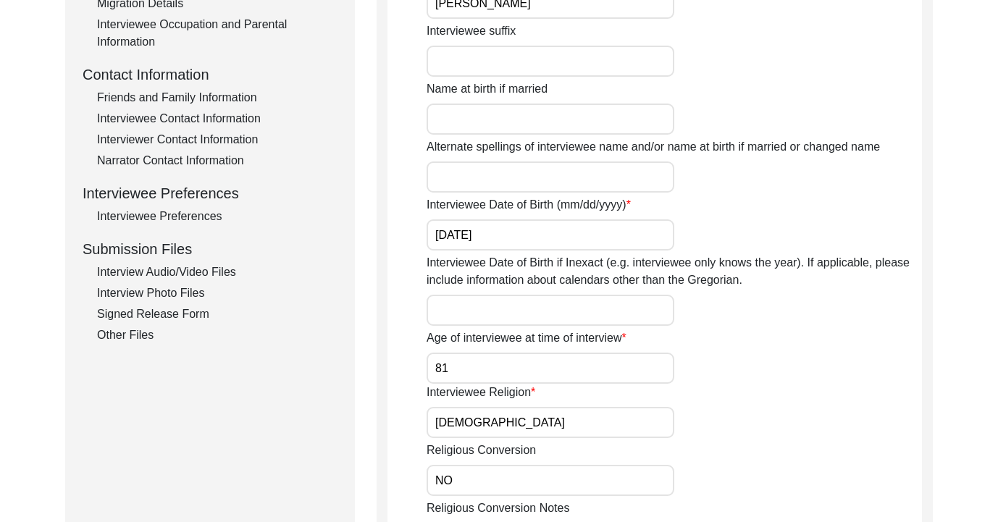
click at [164, 298] on div "Interview Photo Files" at bounding box center [217, 293] width 240 height 17
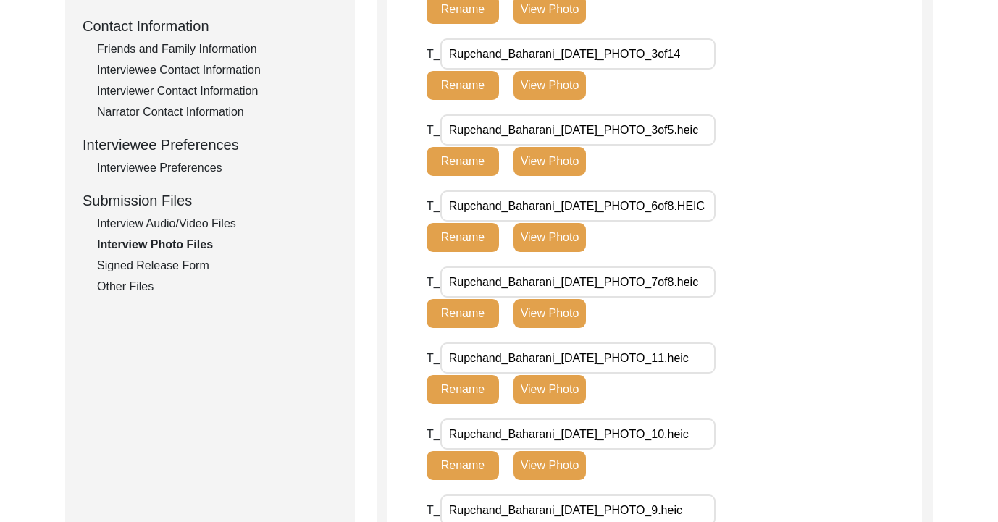
scroll to position [534, 0]
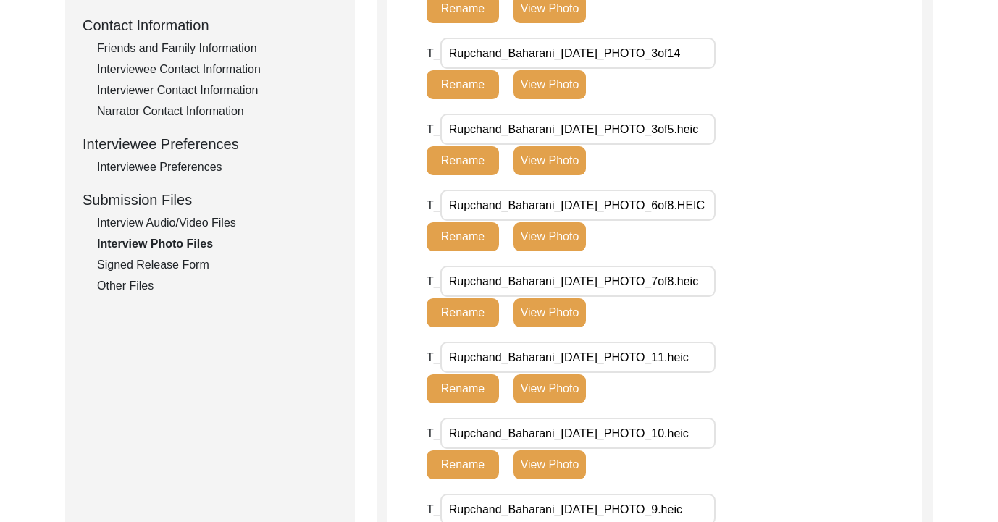
click at [538, 210] on input "Rupchand_Baharani_[DATE]_PHOTO_6of8.HEIC" at bounding box center [577, 205] width 275 height 31
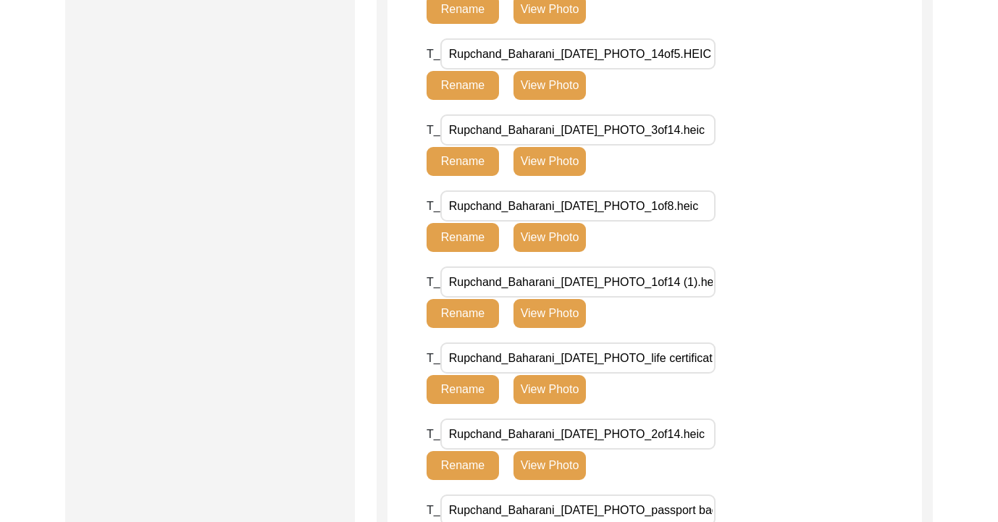
scroll to position [1375, 0]
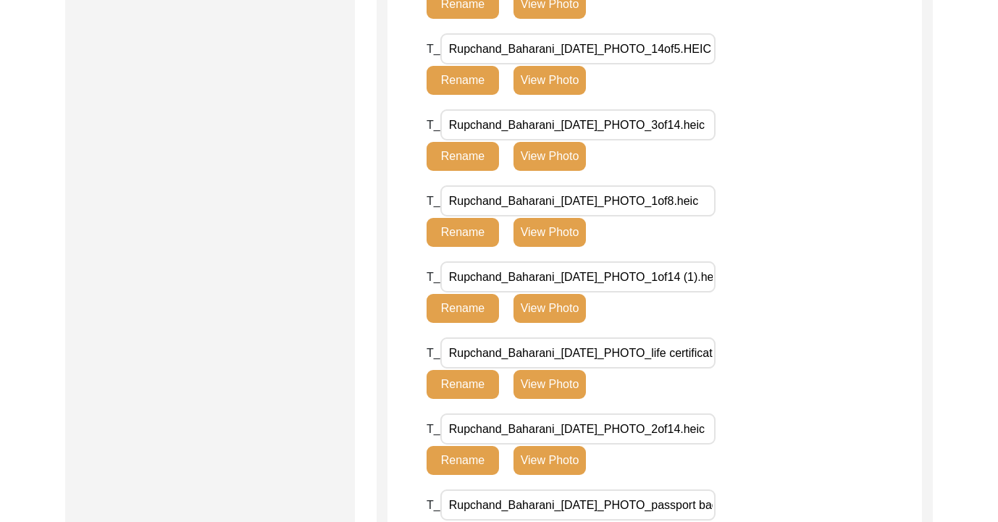
click at [642, 278] on \(1\)\ "Rupchand_Baharani_[DATE]_PHOTO_1of14 (1).heic" at bounding box center [577, 276] width 275 height 31
click at [660, 365] on certificate\ "Rupchand_Baharani_[DATE]_PHOTO_life certificate.HEIC" at bounding box center [577, 352] width 275 height 31
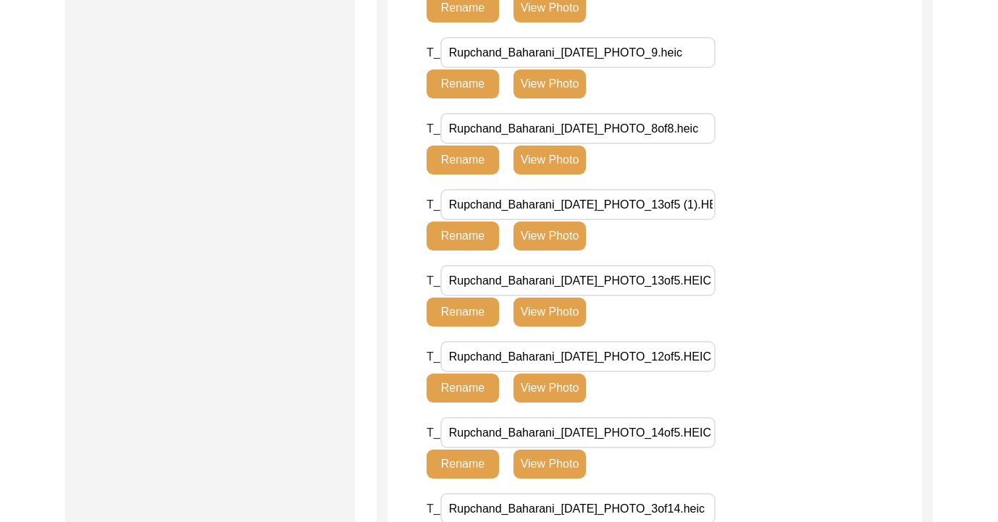
scroll to position [982, 0]
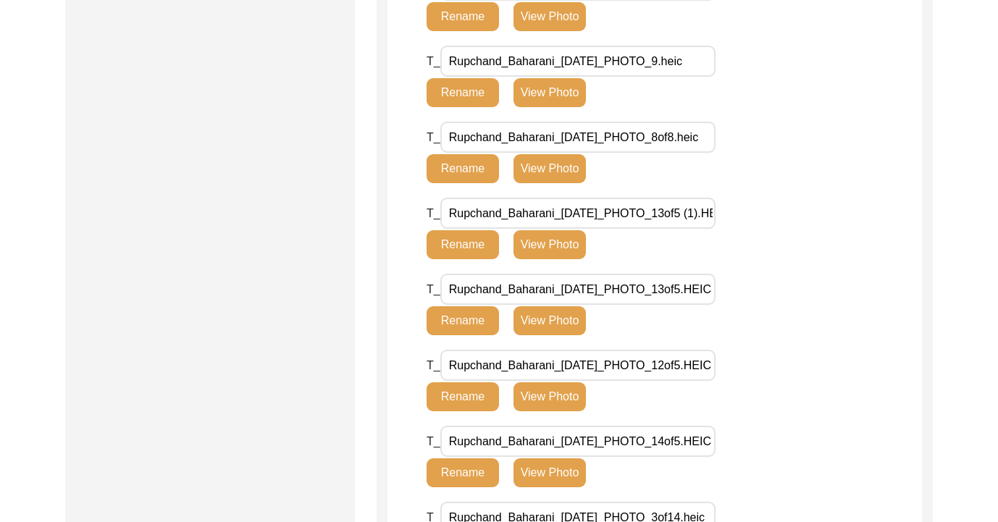
click at [660, 296] on input "Rupchand_Baharani_[DATE]_PHOTO_13of5.HEIC" at bounding box center [577, 289] width 275 height 31
click at [681, 288] on input "Rupchand_Baharani_[DATE]_PHOTO_13of5.HEIC" at bounding box center [577, 289] width 275 height 31
click at [687, 290] on input "Rupchand_Baharani_[DATE]_PHOTO_13of5.HEIC" at bounding box center [577, 289] width 275 height 31
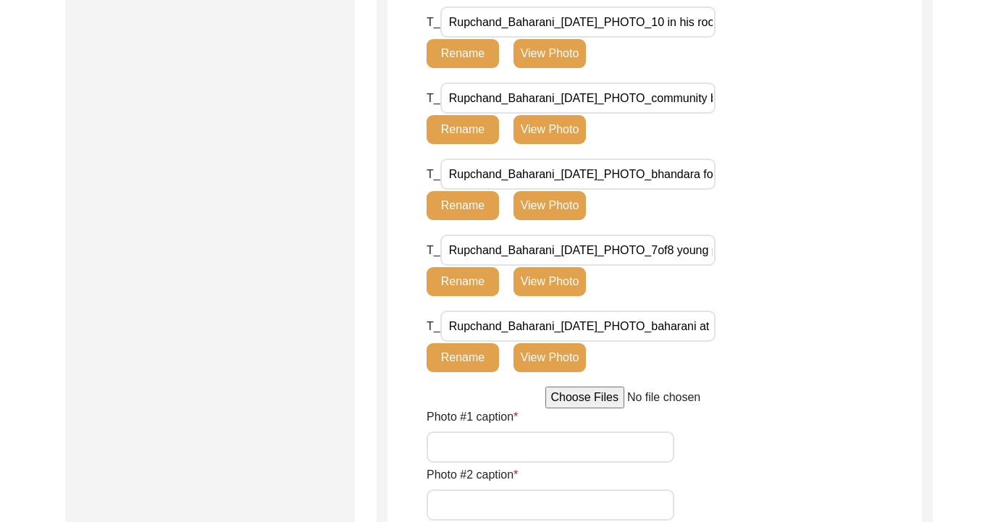
scroll to position [2213, 0]
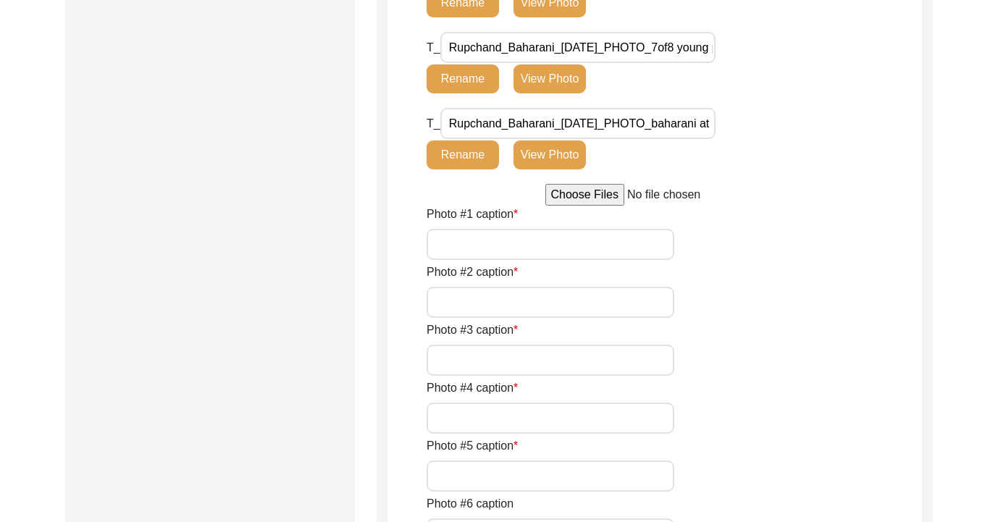
click at [633, 231] on input "Photo #1 caption" at bounding box center [551, 244] width 248 height 31
type input "During the interview. He had a bandaged hand as he had fallen two days back and…"
click at [580, 307] on input "Photo #2 caption" at bounding box center [551, 302] width 248 height 31
type input "During the interview."
click at [566, 363] on input "Photo #3 caption" at bounding box center [551, 360] width 248 height 31
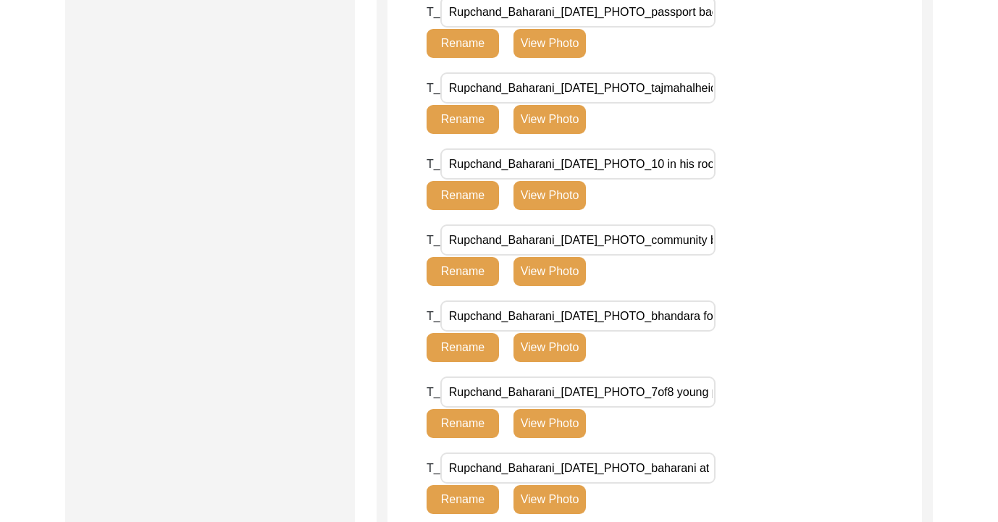
scroll to position [1866, 0]
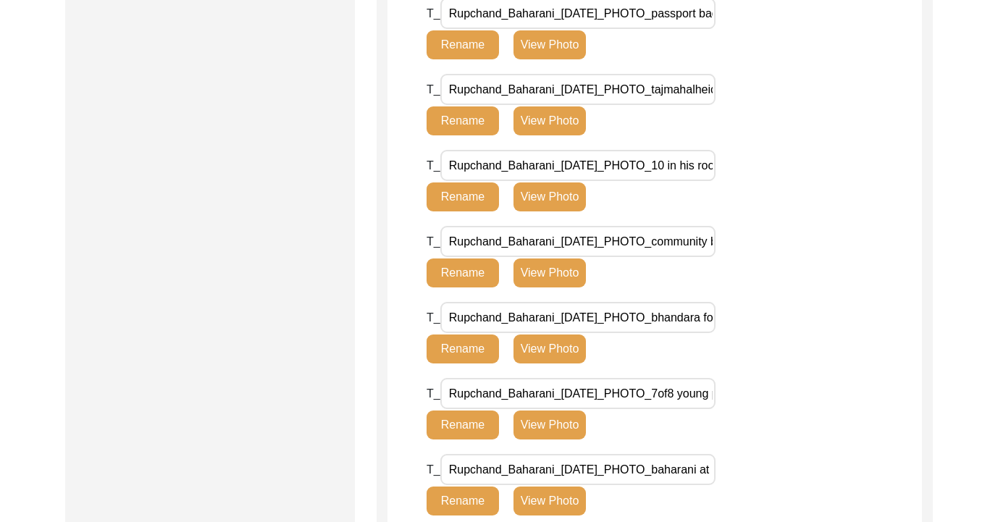
click at [645, 89] on input "Rupchand_Baharani_[DATE]_PHOTO_tajmahalheic.heic" at bounding box center [577, 89] width 275 height 31
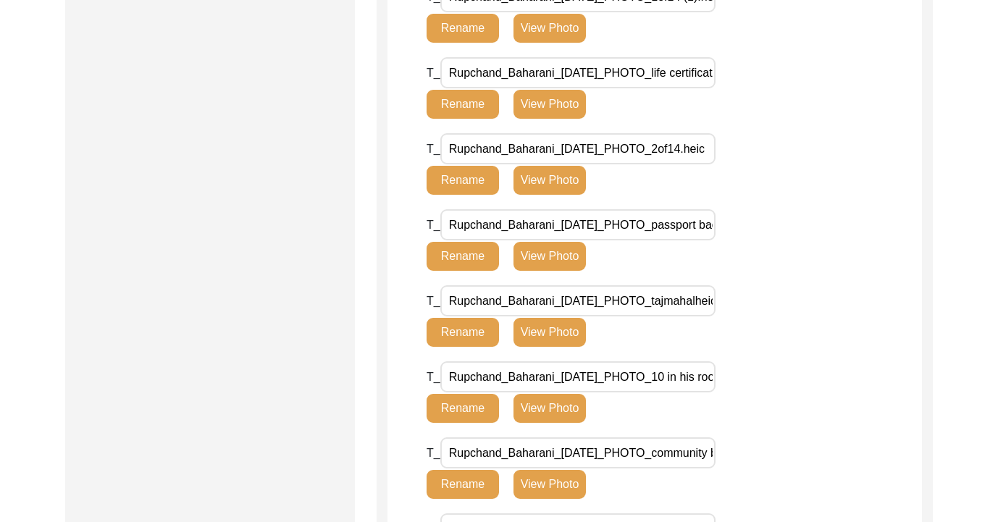
scroll to position [1653, 0]
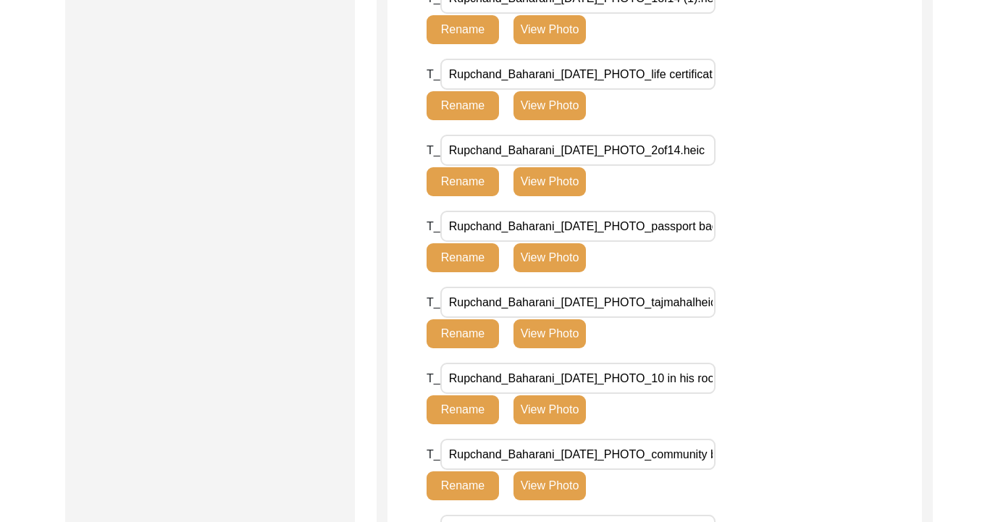
click at [648, 142] on input "Rupchand_Baharani_[DATE]_PHOTO_2of14.heic" at bounding box center [577, 150] width 275 height 31
click at [701, 152] on input "Rupchand_Baharani_[DATE]_PHOTO_2of14.heic" at bounding box center [577, 150] width 275 height 31
click at [709, 148] on input "Rupchand_Baharani_[DATE]_PHOTO_2of14.heic" at bounding box center [577, 150] width 275 height 31
type input "Rupchand_Baharani_[DATE]_PHOTO_2of14"
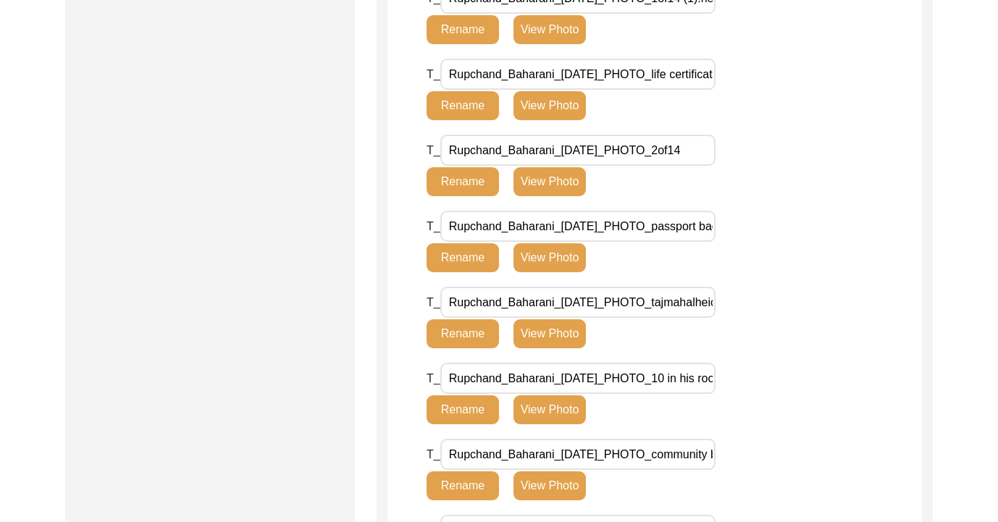
click at [766, 138] on div "T_ Rupchand_Baharani_[DATE]_PHOTO_2of14 Rename View Photo" at bounding box center [600, 166] width 347 height 62
click at [697, 71] on certificate\ "Rupchand_Baharani_[DATE]_PHOTO_life certificate.HEIC" at bounding box center [577, 74] width 275 height 31
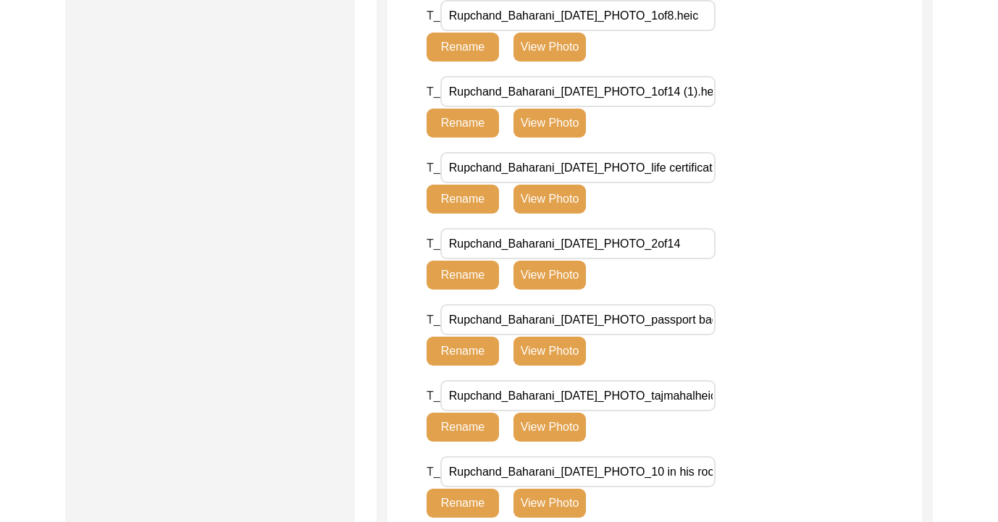
scroll to position [1555, 0]
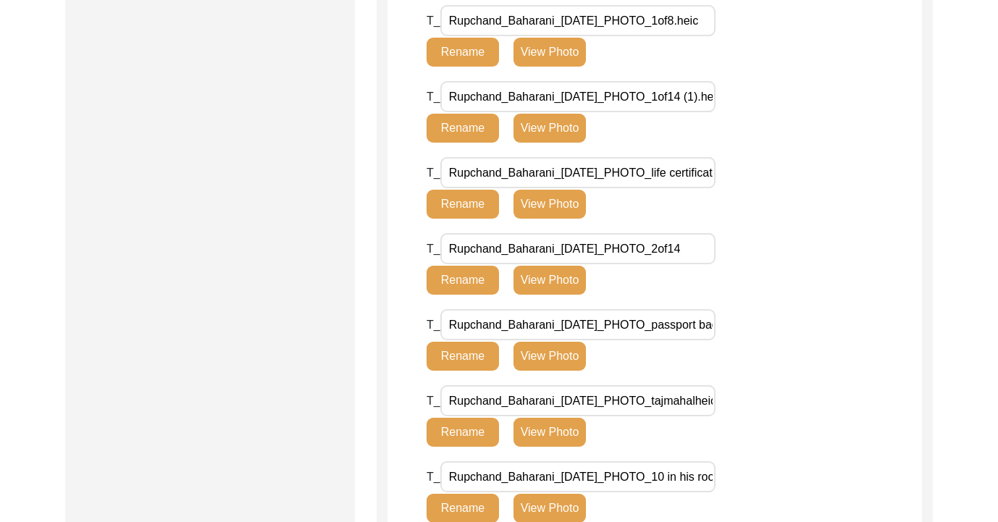
click at [684, 98] on \(1\)\ "Rupchand_Baharani_[DATE]_PHOTO_1of14 (1).heic" at bounding box center [577, 96] width 275 height 31
drag, startPoint x: 705, startPoint y: 99, endPoint x: 734, endPoint y: 99, distance: 28.2
click at [734, 99] on div "T_ Rupchand_Baharani_[DATE]_PHOTO_1of14 (1).heic Rename View Photo" at bounding box center [600, 112] width 347 height 62
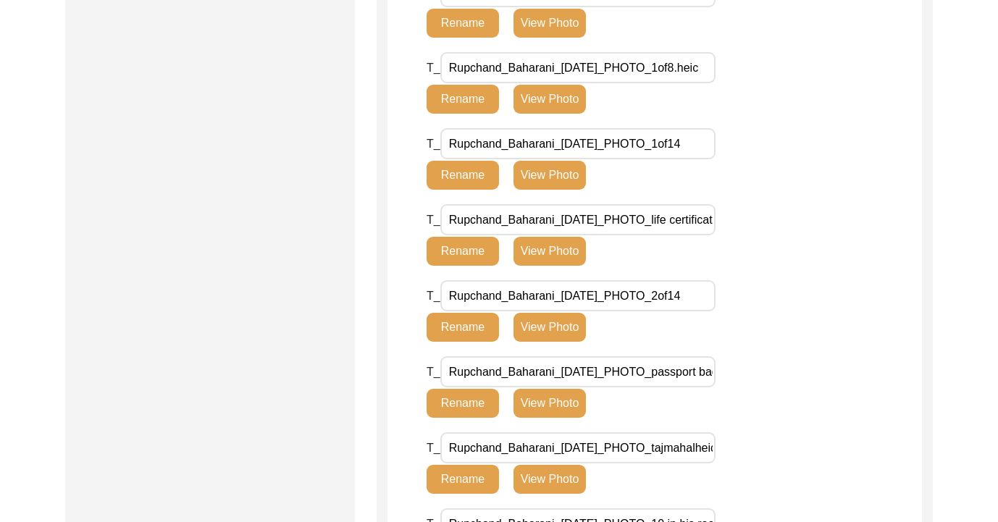
scroll to position [1459, 0]
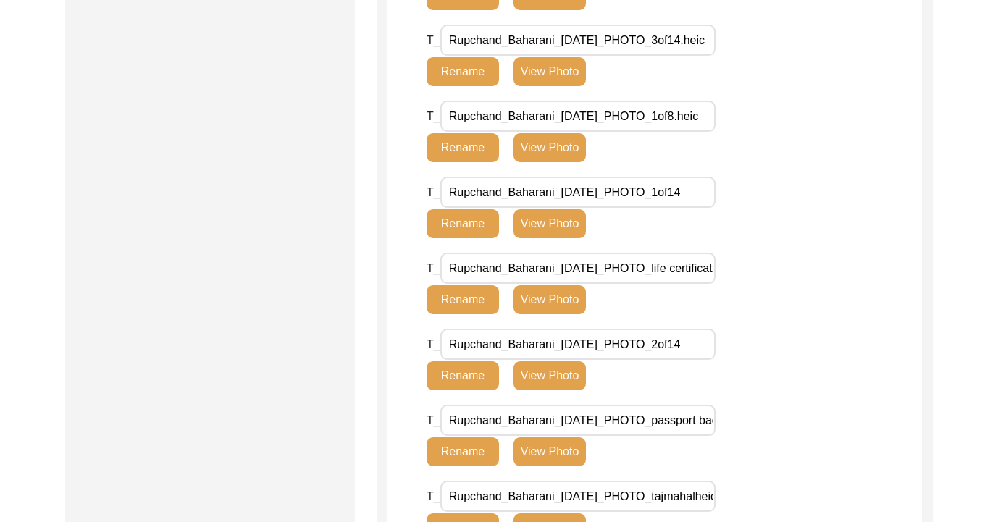
type \(1\)\ "Rupchand_Baharani_[DATE]_PHOTO_1of14"
click at [831, 233] on div "T_ Rupchand_Baharani_[DATE]_PHOTO_1of14 Rename View Photo" at bounding box center [674, 215] width 495 height 76
drag, startPoint x: 674, startPoint y: 268, endPoint x: 809, endPoint y: 269, distance: 134.7
click at [809, 269] on div "T_ Rupchand_Baharani_[DATE]_PHOTO_life certificate.HEIC Rename View Photo" at bounding box center [674, 291] width 495 height 76
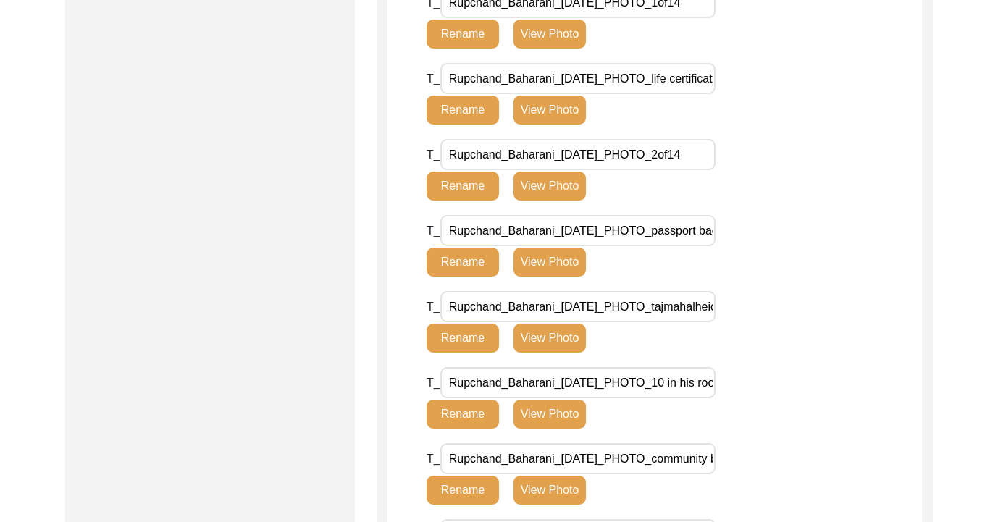
scroll to position [0, 93]
drag, startPoint x: 674, startPoint y: 233, endPoint x: 766, endPoint y: 235, distance: 92.0
click at [766, 235] on div "T_ Rupchand_Baharani_[DATE]_PHOTO_passport back page.HEIC Rename View Photo" at bounding box center [600, 246] width 347 height 62
type page\ "Rupchand_Baharani_[DATE]_PHOTO_3of14"
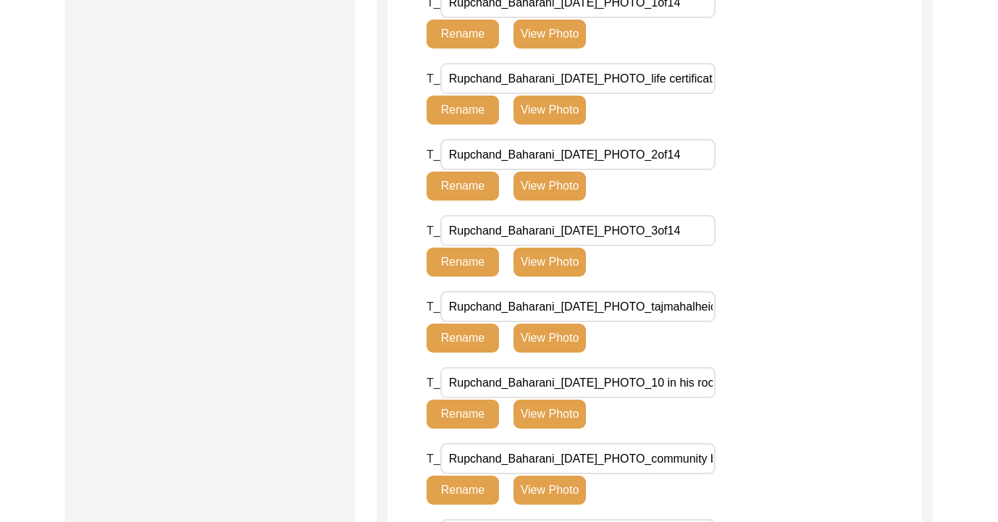
click at [762, 264] on div "T_ Rupchand_Baharani_[DATE]_PHOTO_3of14 Rename View Photo" at bounding box center [600, 246] width 347 height 62
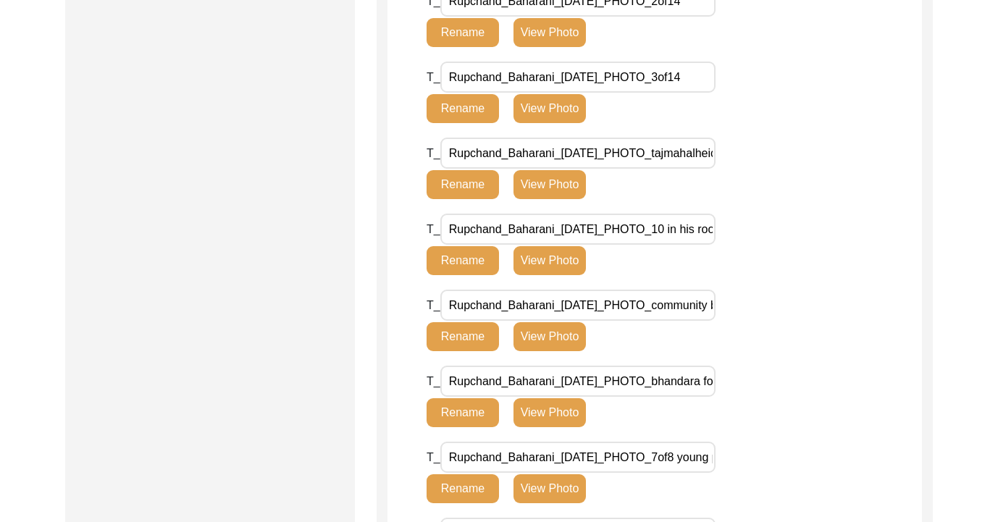
scroll to position [1804, 0]
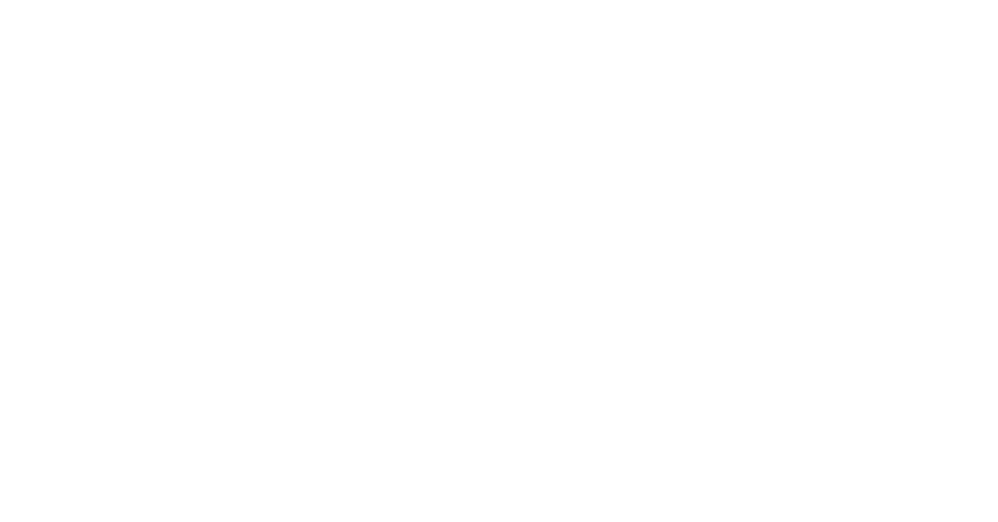
scroll to position [1120, 0]
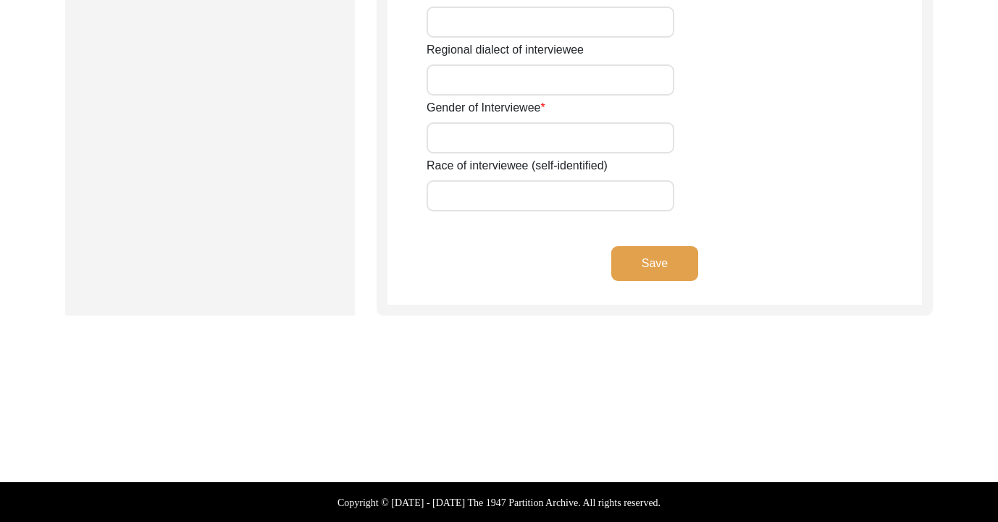
type input "[PERSON_NAME]"
type input "[DATE]"
type input "81"
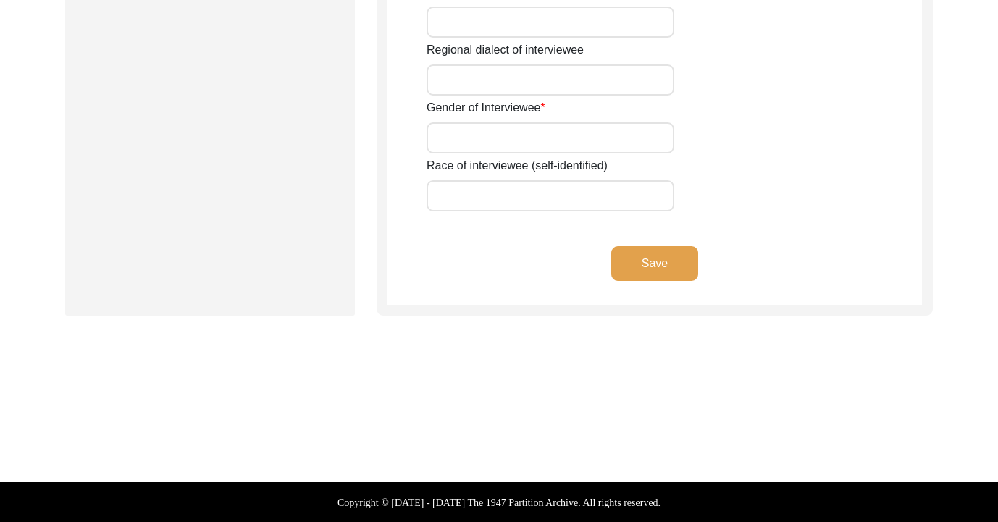
type input "[DEMOGRAPHIC_DATA]"
type input "NO"
type input "Sindhi"
type input "[DEMOGRAPHIC_DATA]"
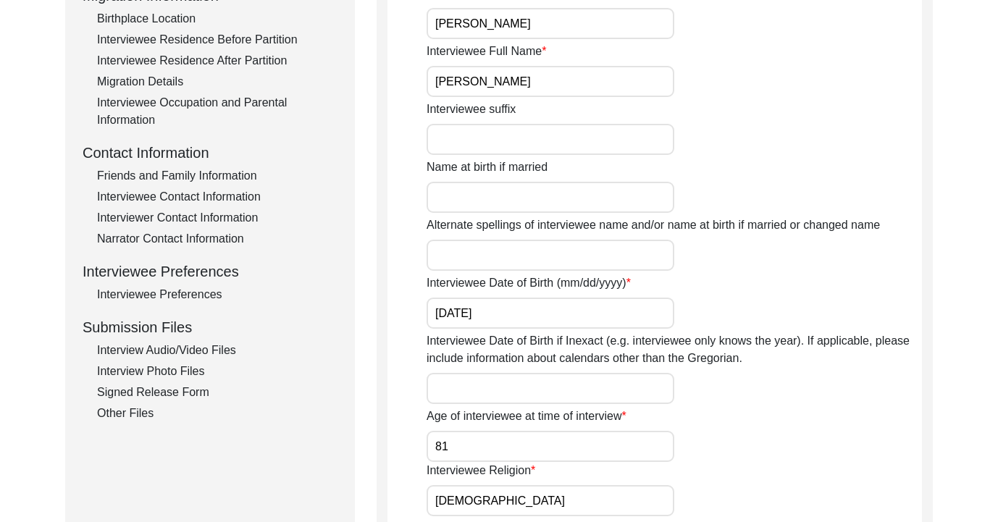
scroll to position [415, 0]
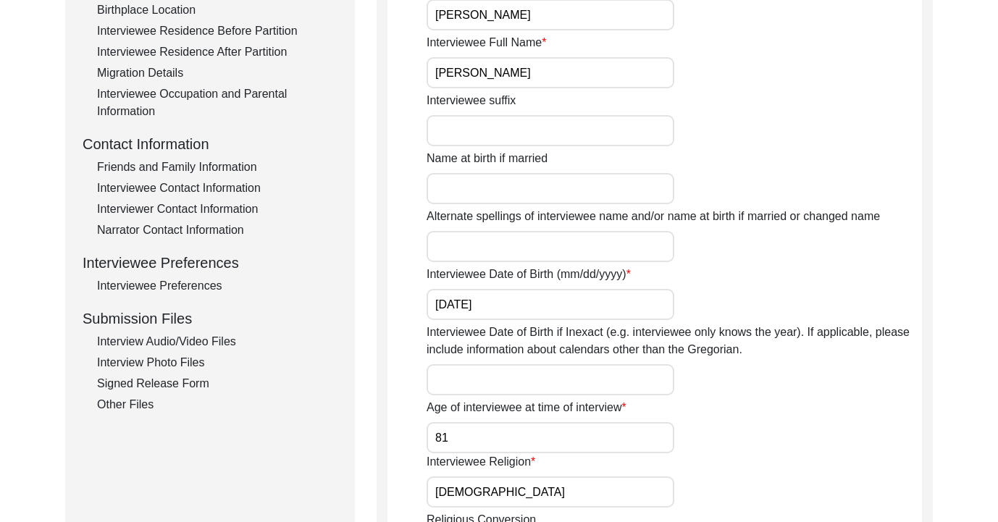
click at [139, 362] on div "Interview Photo Files" at bounding box center [217, 362] width 240 height 17
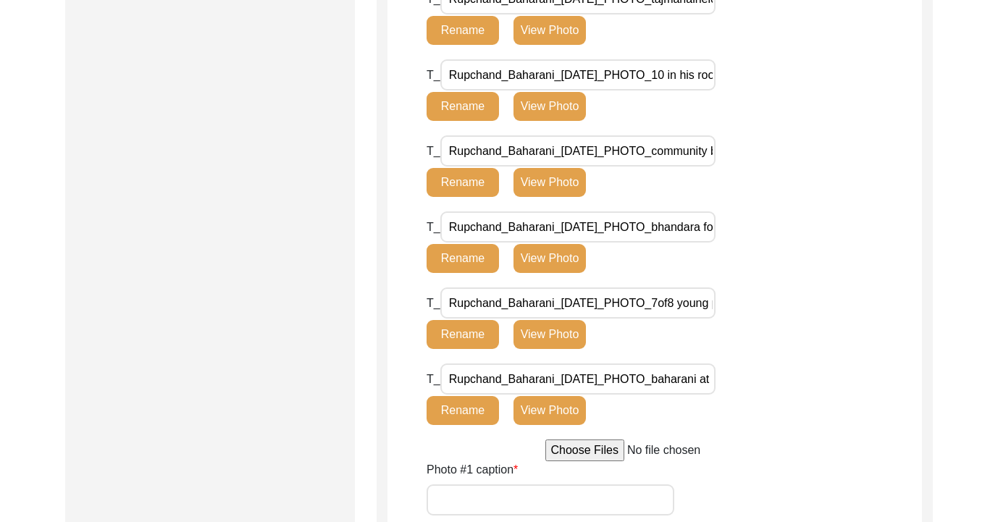
scroll to position [1960, 0]
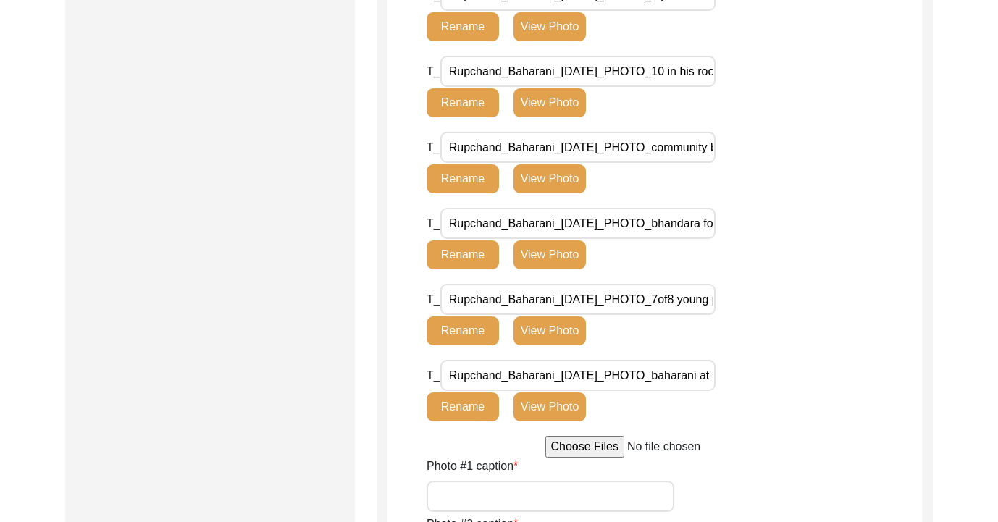
click at [697, 223] on \(1\)\ "Rupchand_Baharani_[DATE]_PHOTO_bhandara food (1).HEIC" at bounding box center [577, 223] width 275 height 31
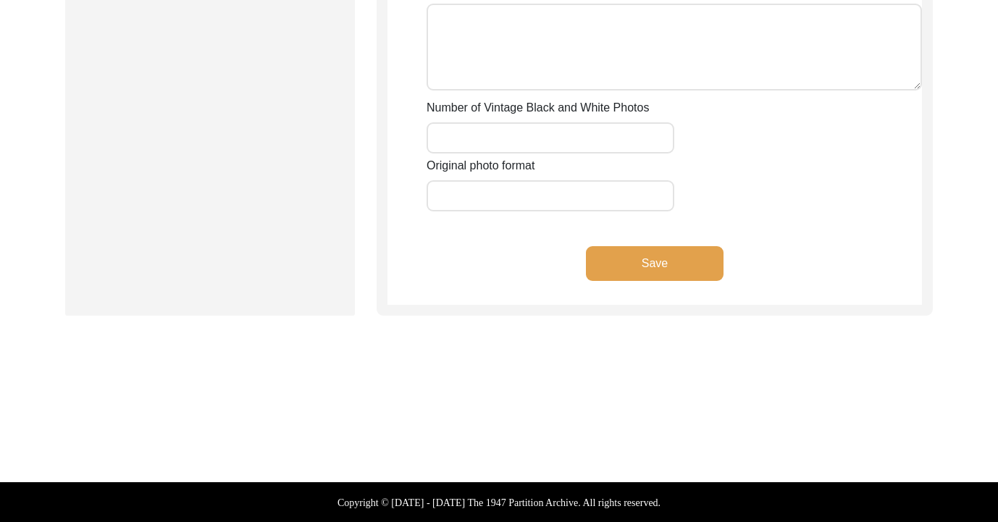
scroll to position [0, 0]
click at [650, 253] on button "Save" at bounding box center [655, 263] width 138 height 35
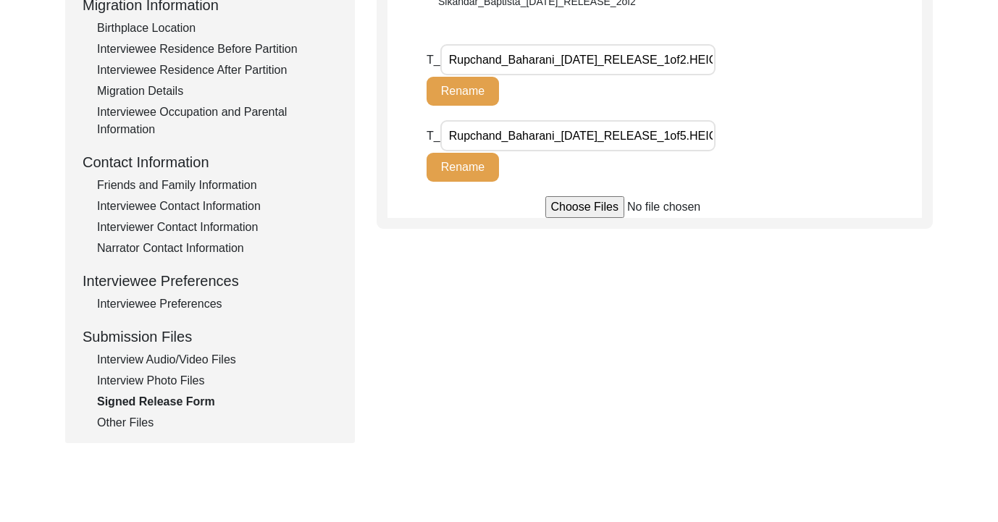
scroll to position [398, 0]
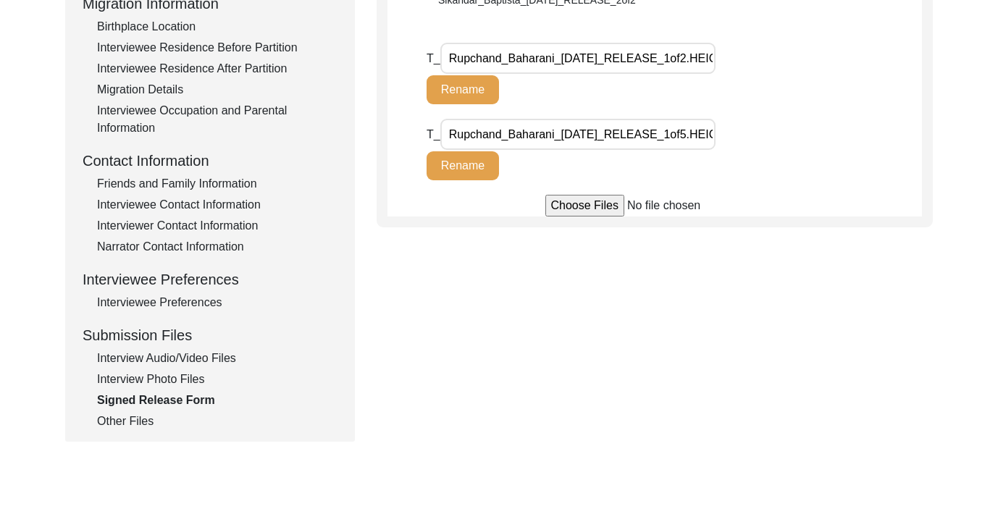
click at [170, 399] on div "Signed Release Form" at bounding box center [217, 400] width 240 height 17
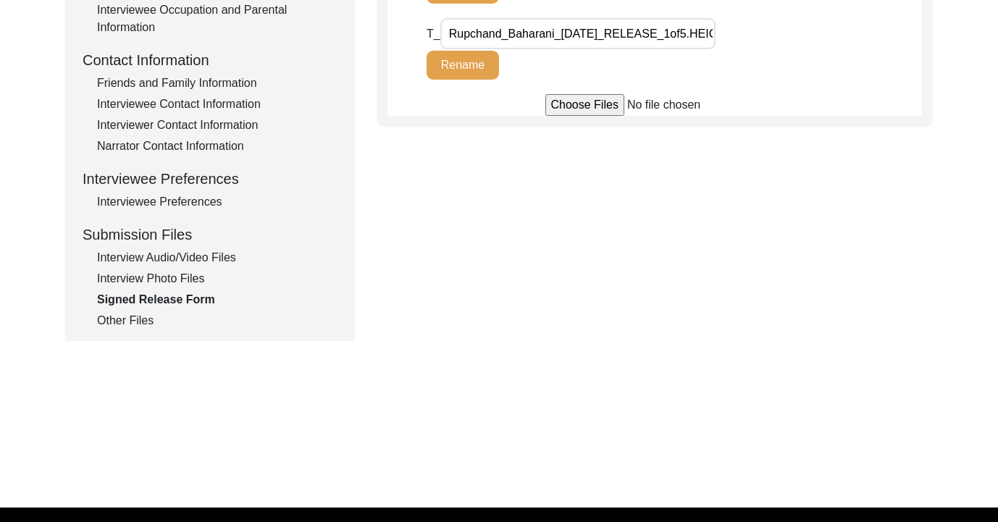
scroll to position [525, 0]
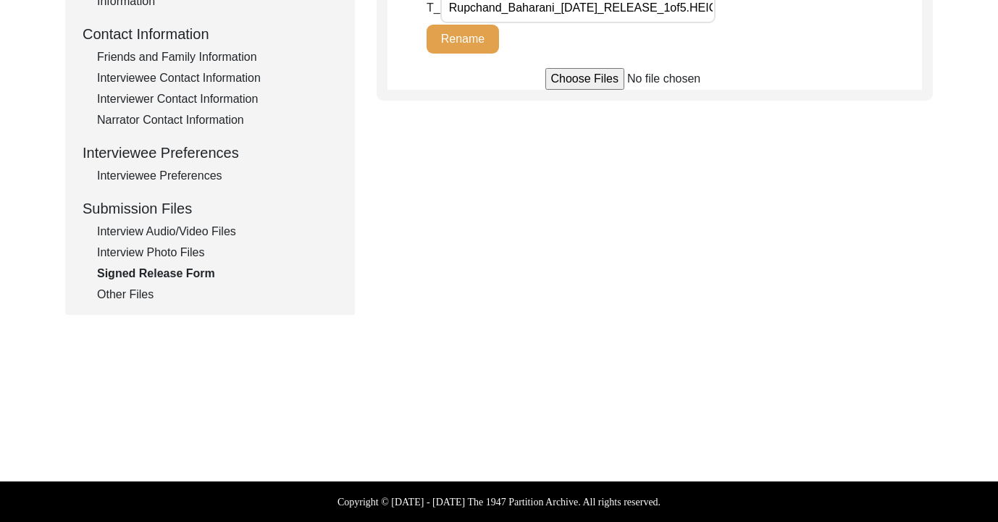
click at [206, 230] on div "Interview Audio/Video Files" at bounding box center [217, 231] width 240 height 17
